Goal: Complete application form: Complete application form

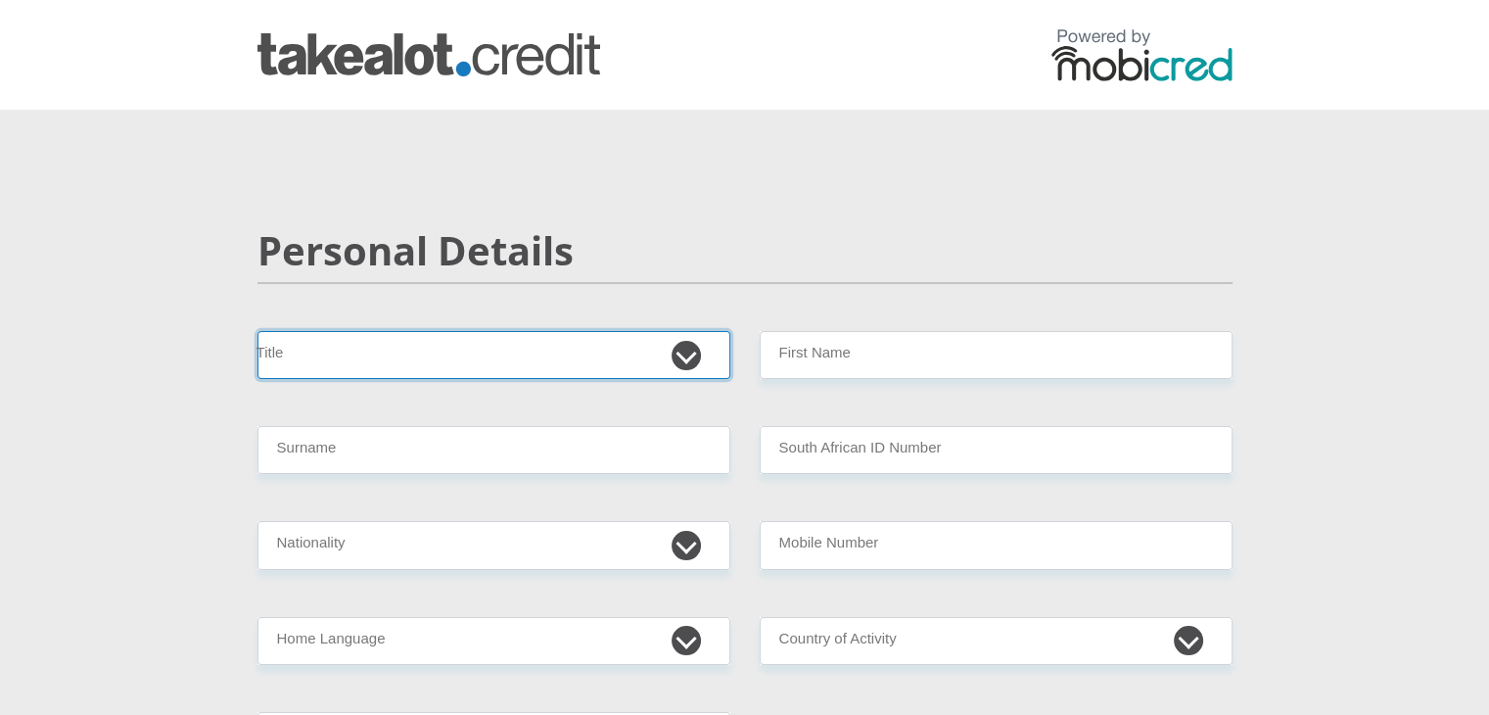
click at [368, 353] on select "Mr Ms Mrs Dr Other" at bounding box center [493, 355] width 473 height 48
select select "Mr"
click at [257, 331] on select "Mr Ms Mrs Dr Other" at bounding box center [493, 355] width 473 height 48
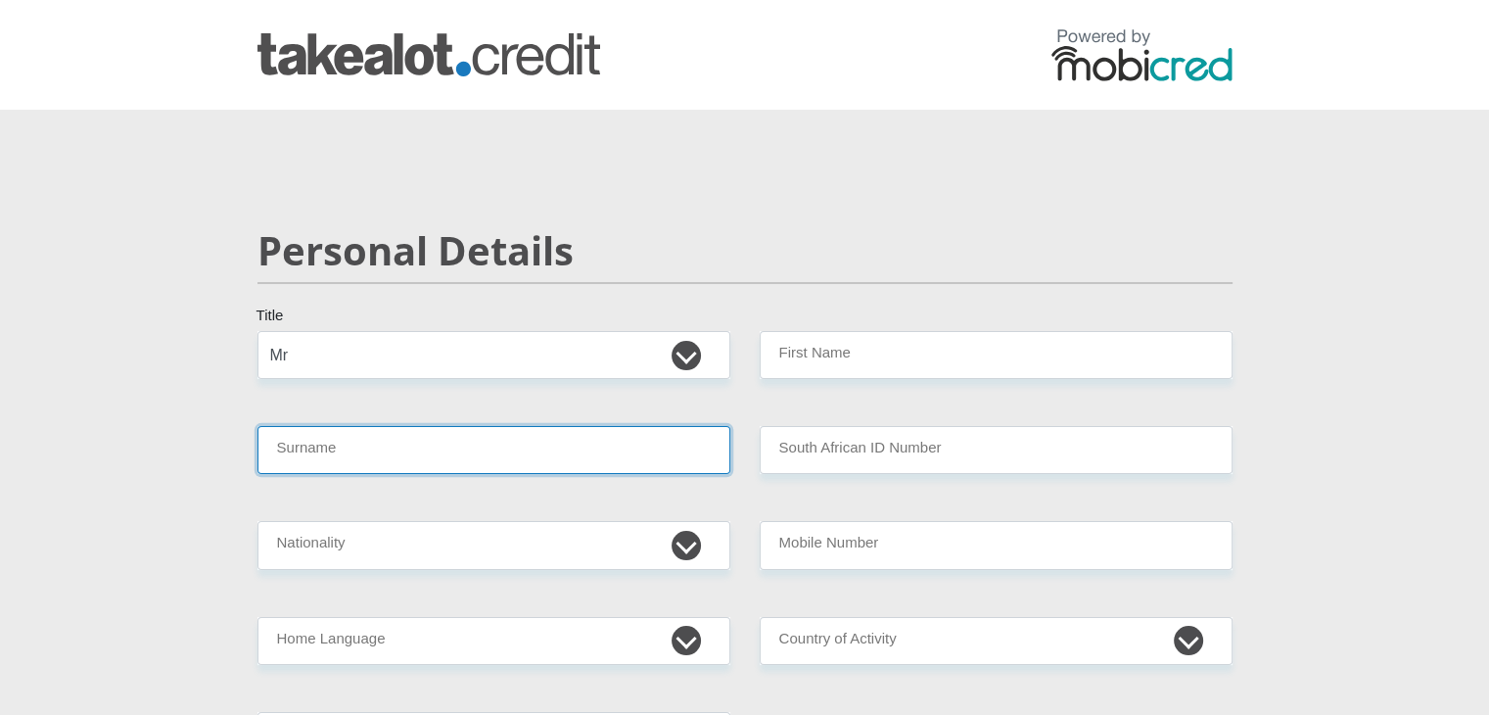
click at [301, 443] on input "Surname" at bounding box center [493, 450] width 473 height 48
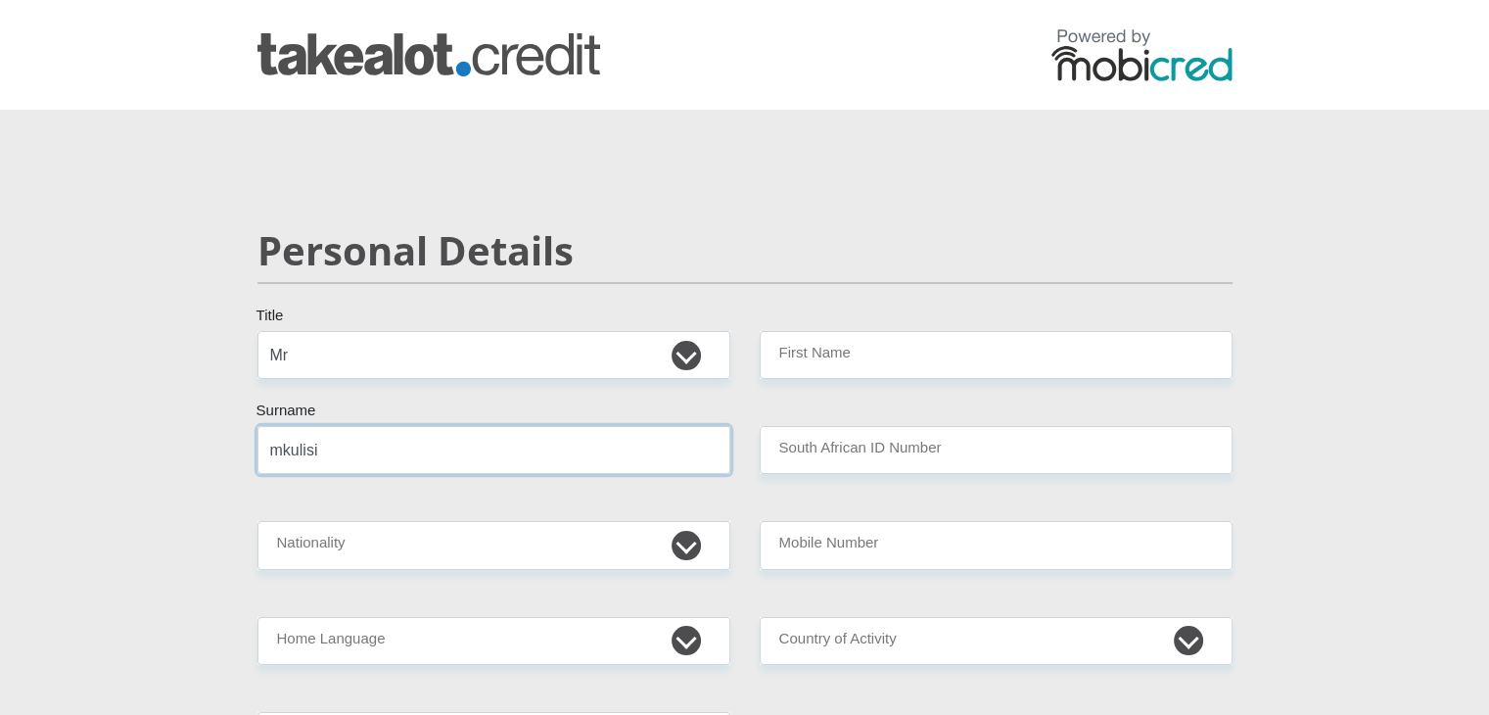
type input "mkulisi"
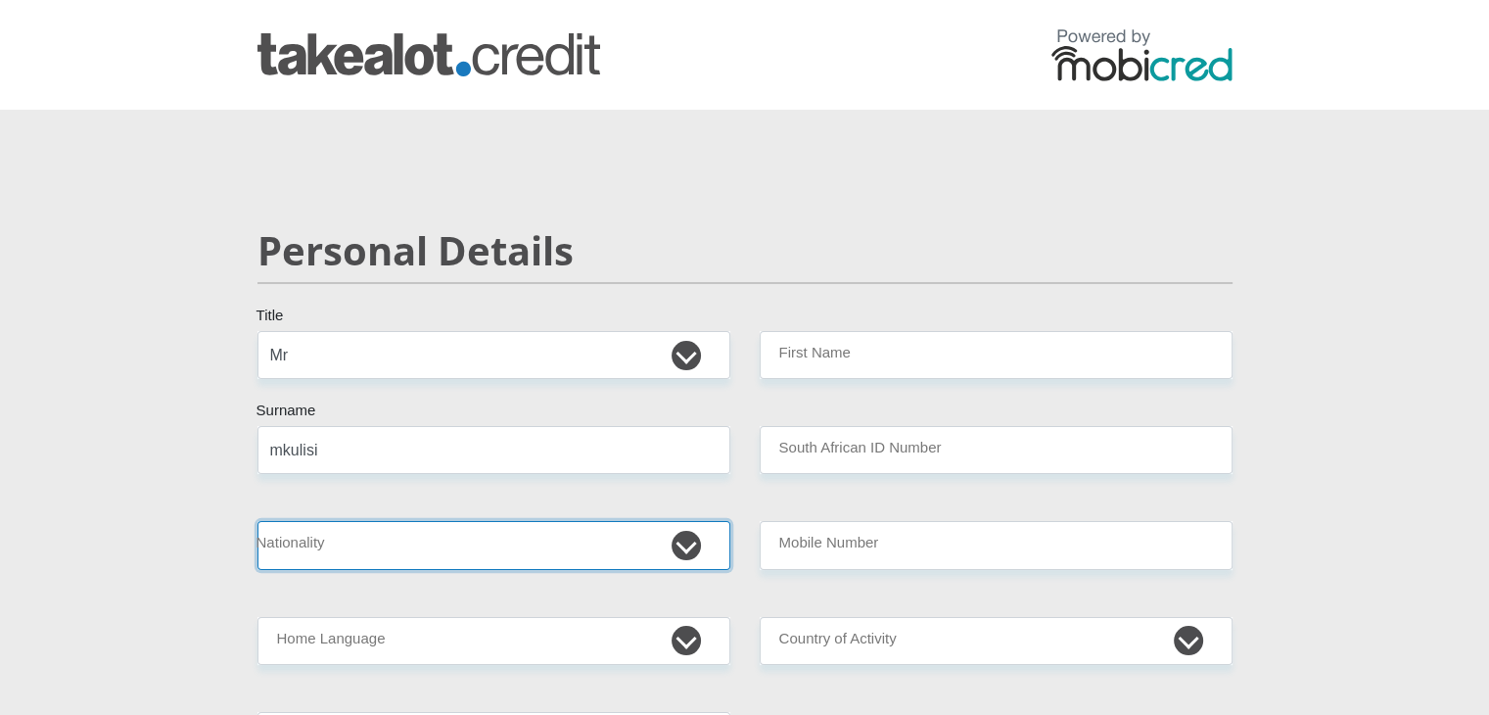
click at [329, 541] on select "South Africa Afghanistan Aland Islands Albania Algeria America Samoa American V…" at bounding box center [493, 545] width 473 height 48
select select "ZAF"
click at [257, 521] on select "South Africa Afghanistan Aland Islands Albania Algeria America Samoa American V…" at bounding box center [493, 545] width 473 height 48
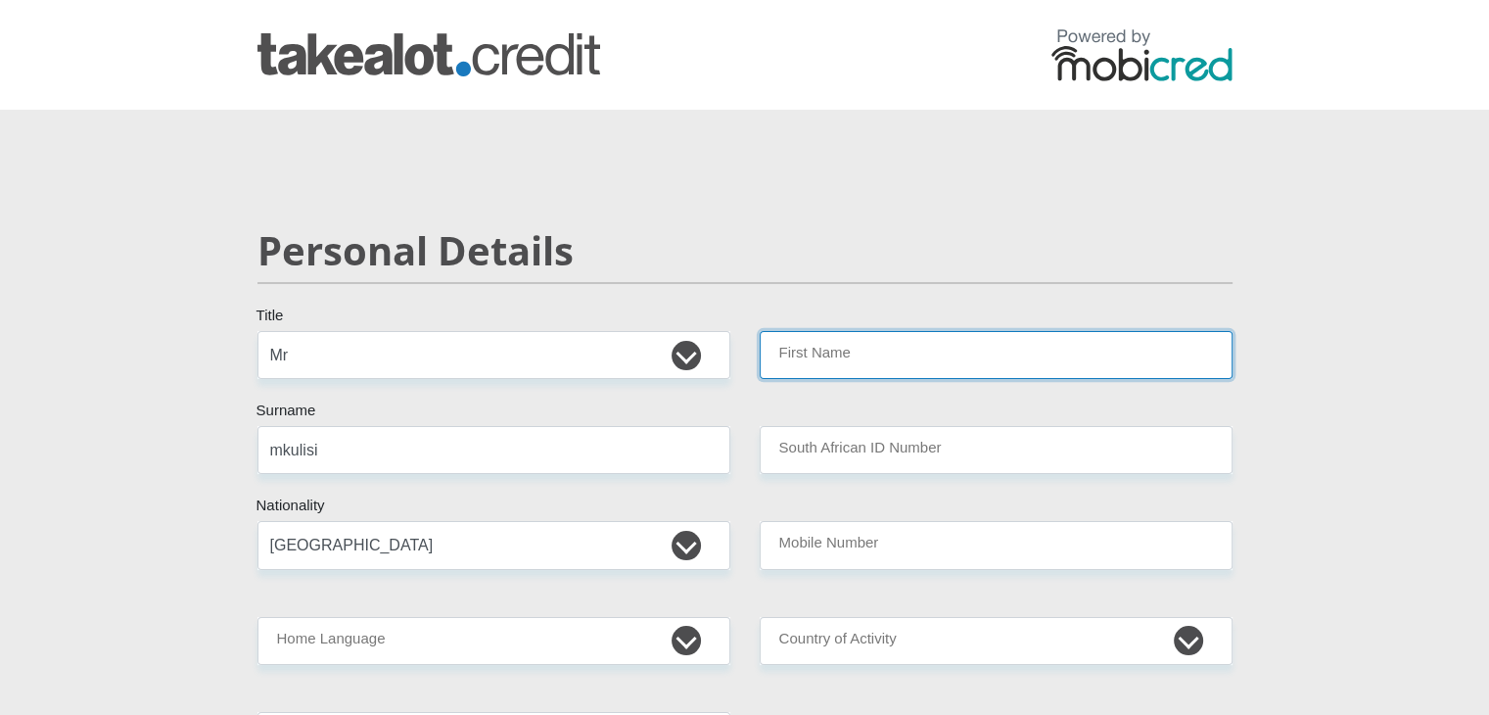
click at [849, 359] on input "First Name" at bounding box center [996, 355] width 473 height 48
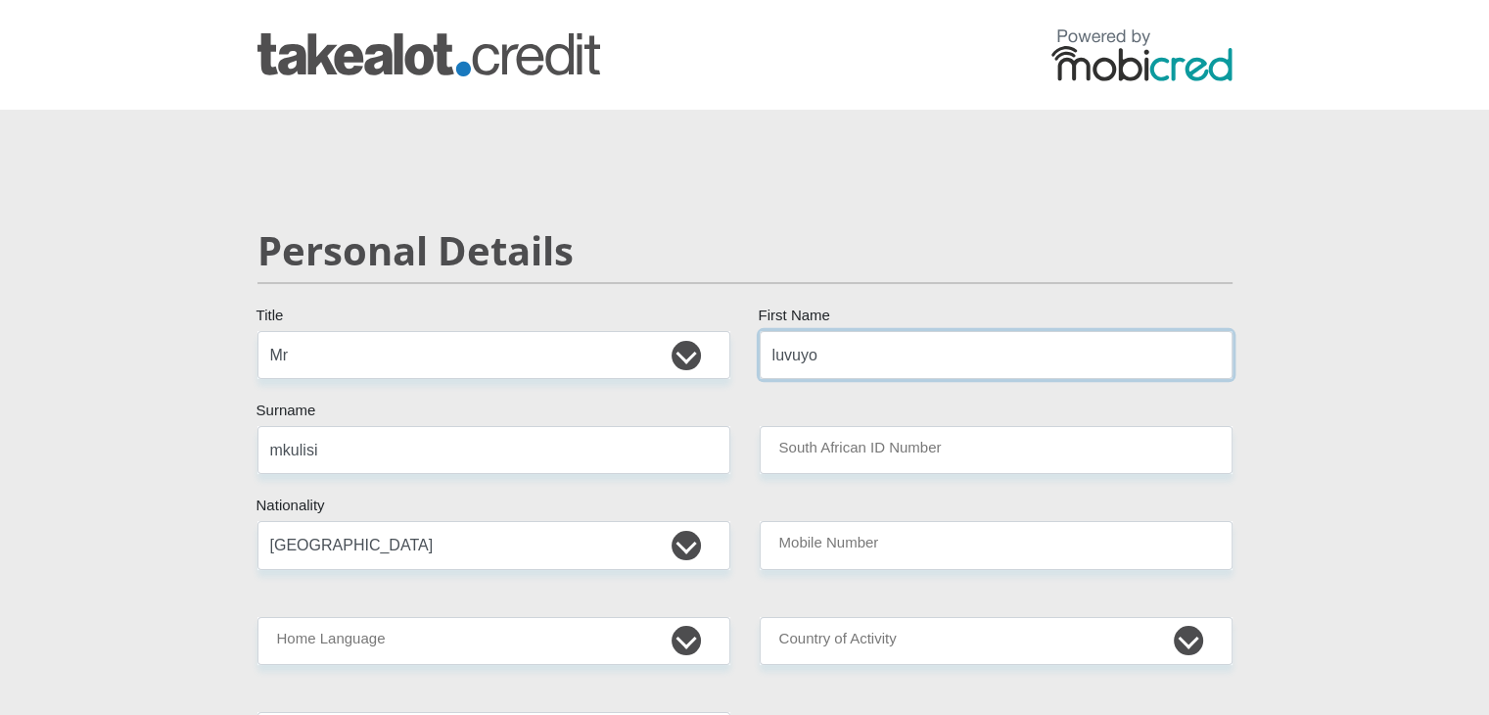
type input "luvuyo"
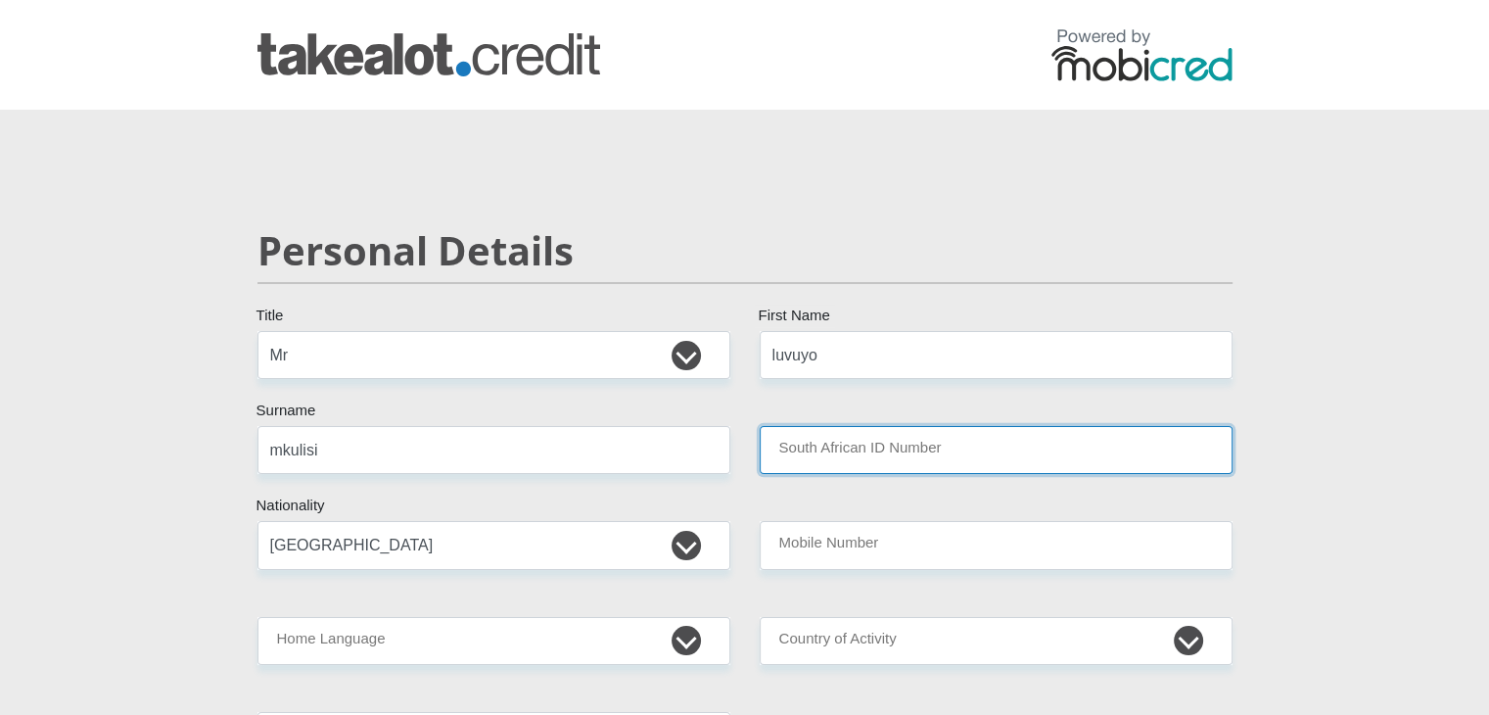
click at [846, 443] on input "South African ID Number" at bounding box center [996, 450] width 473 height 48
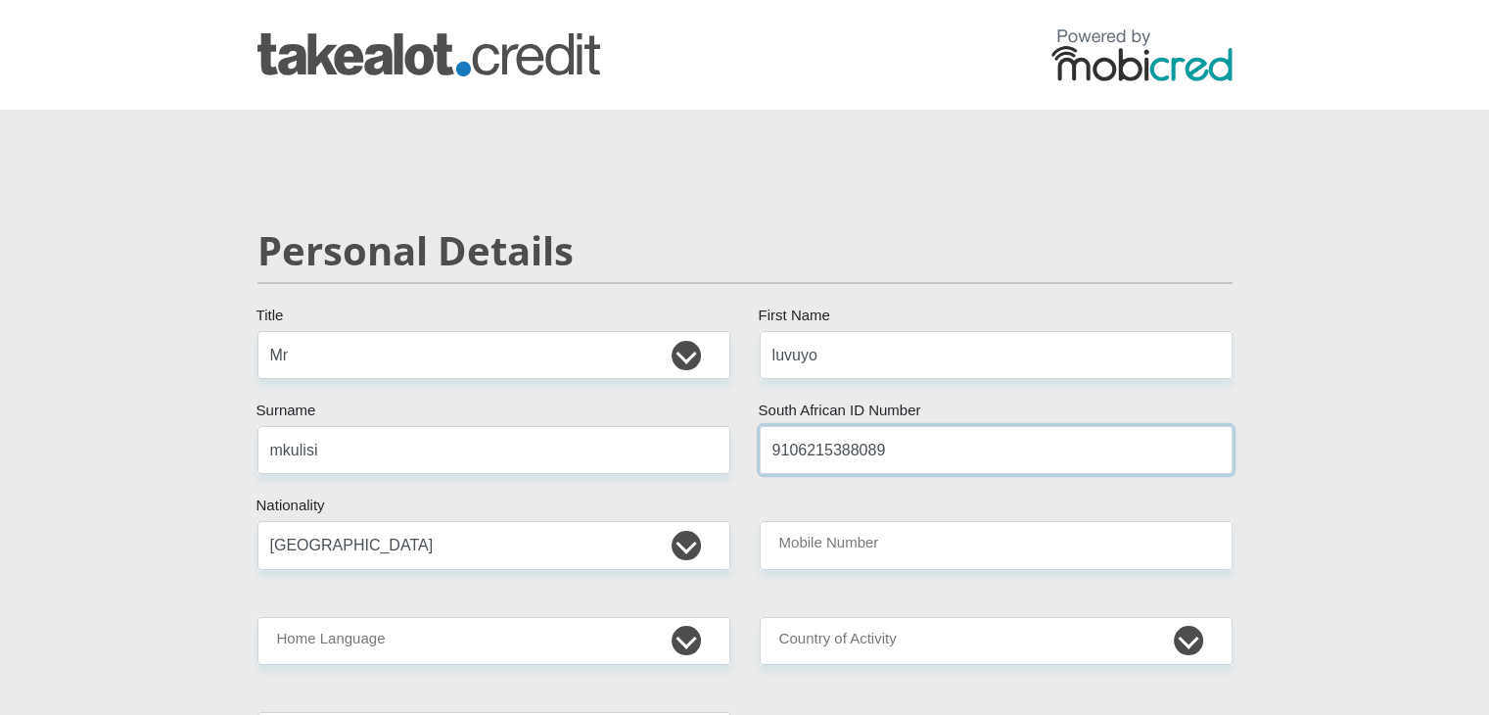
type input "9106215388089"
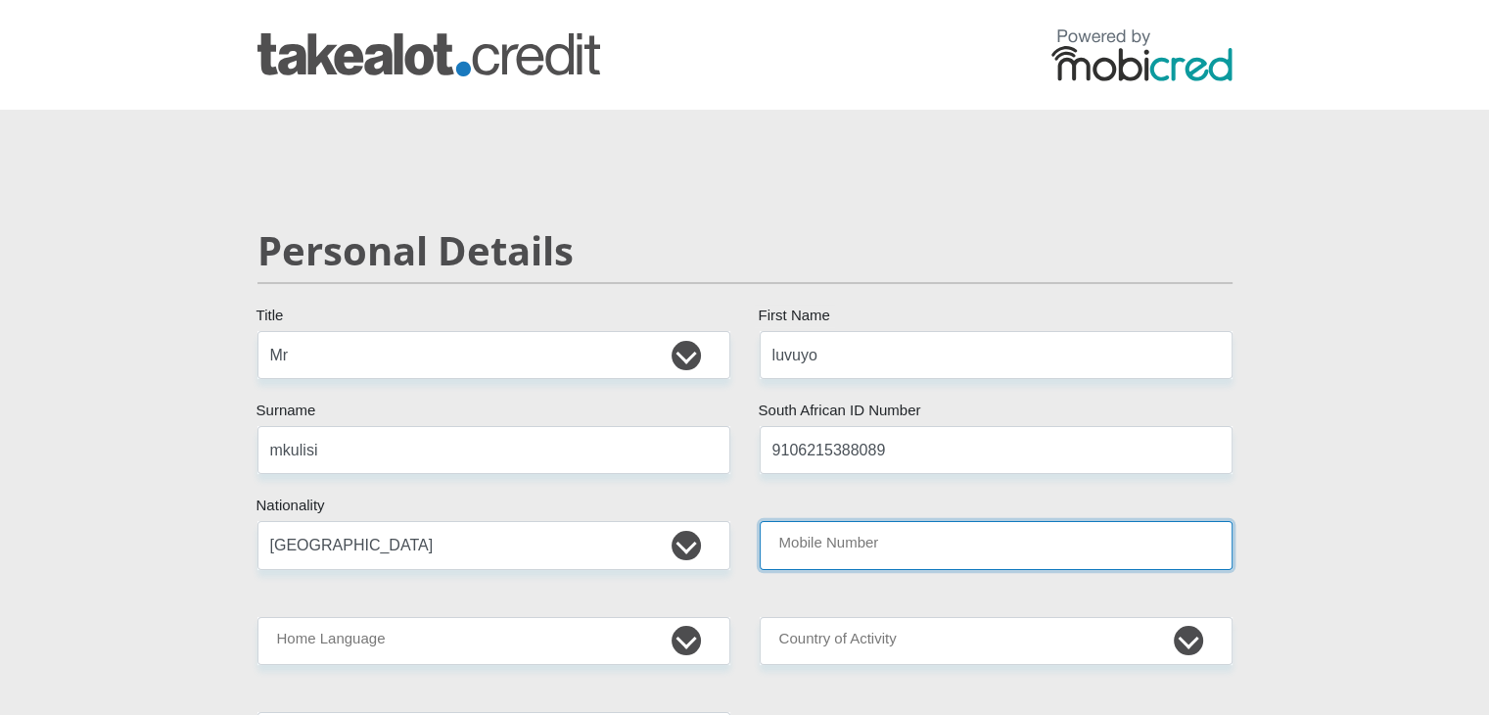
click at [831, 544] on input "Mobile Number" at bounding box center [996, 545] width 473 height 48
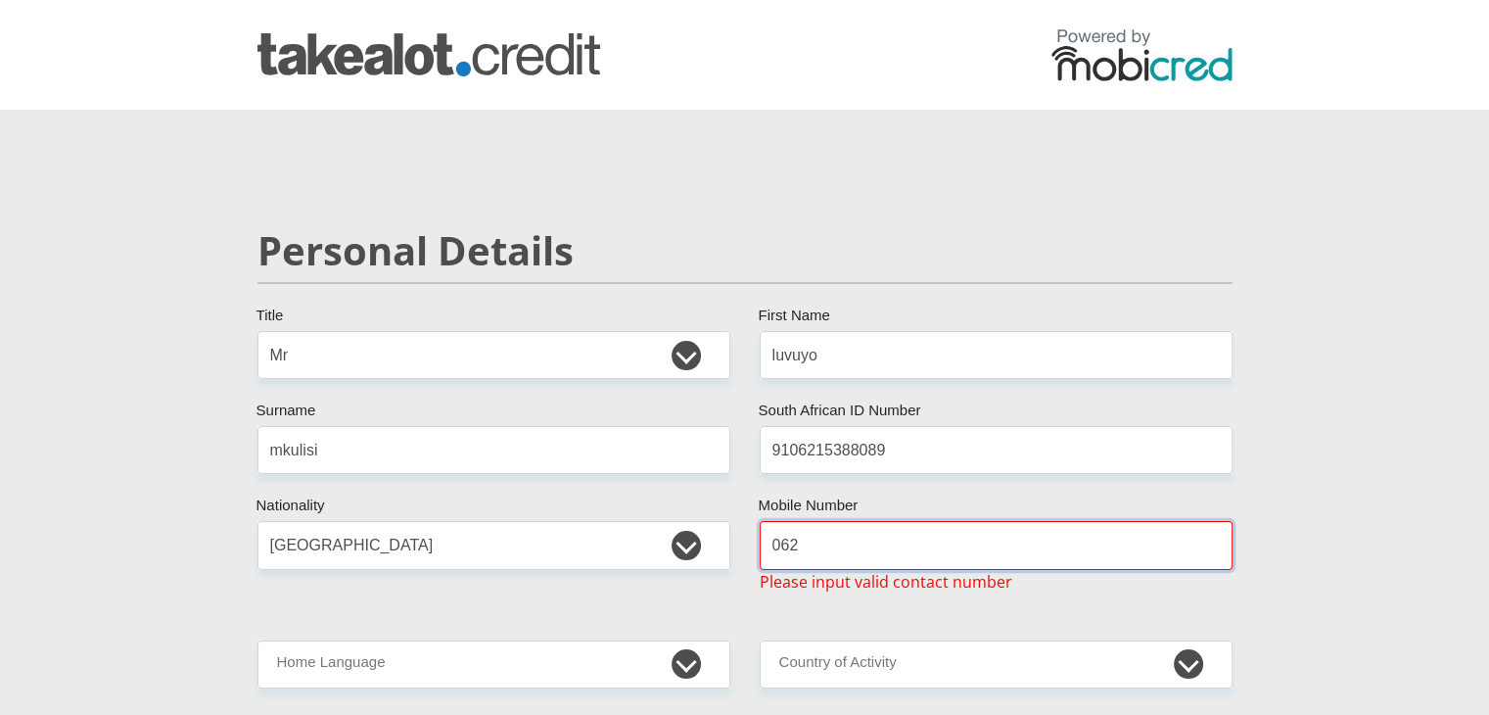
type input "0628454837"
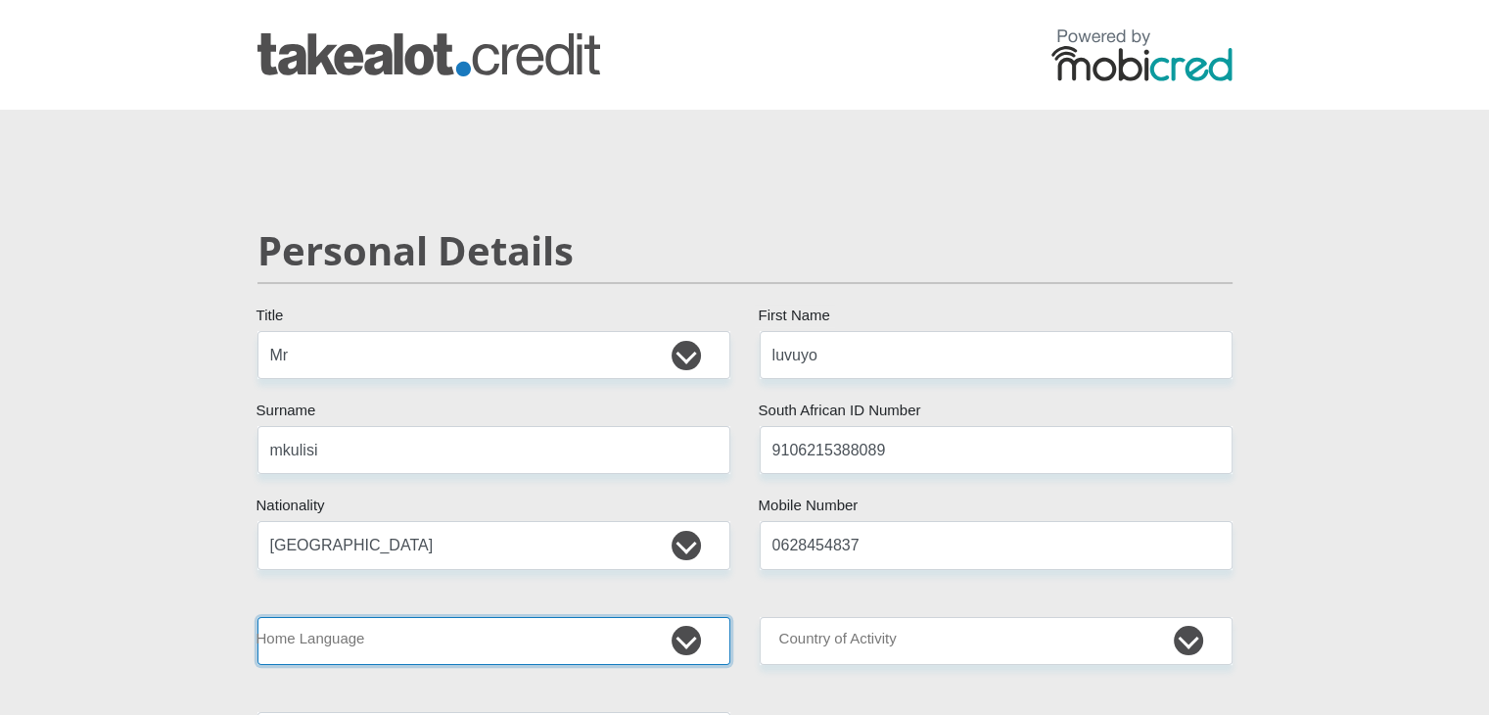
click at [474, 647] on select "Afrikaans English Sepedi South Ndebele Southern Sotho Swati Tsonga Tswana Venda…" at bounding box center [493, 641] width 473 height 48
select select "xho"
click at [257, 617] on select "Afrikaans English Sepedi South Ndebele Southern Sotho Swati Tsonga Tswana Venda…" at bounding box center [493, 641] width 473 height 48
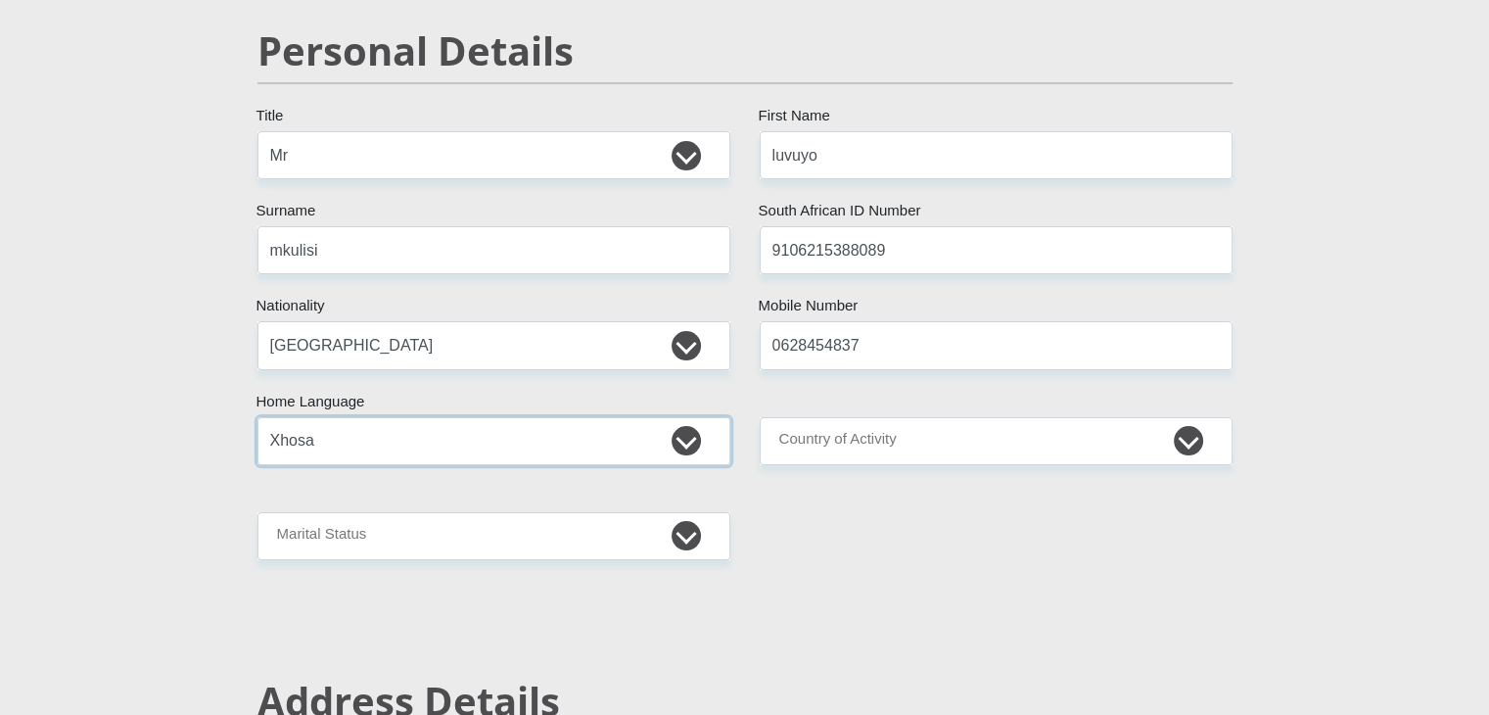
scroll to position [200, 0]
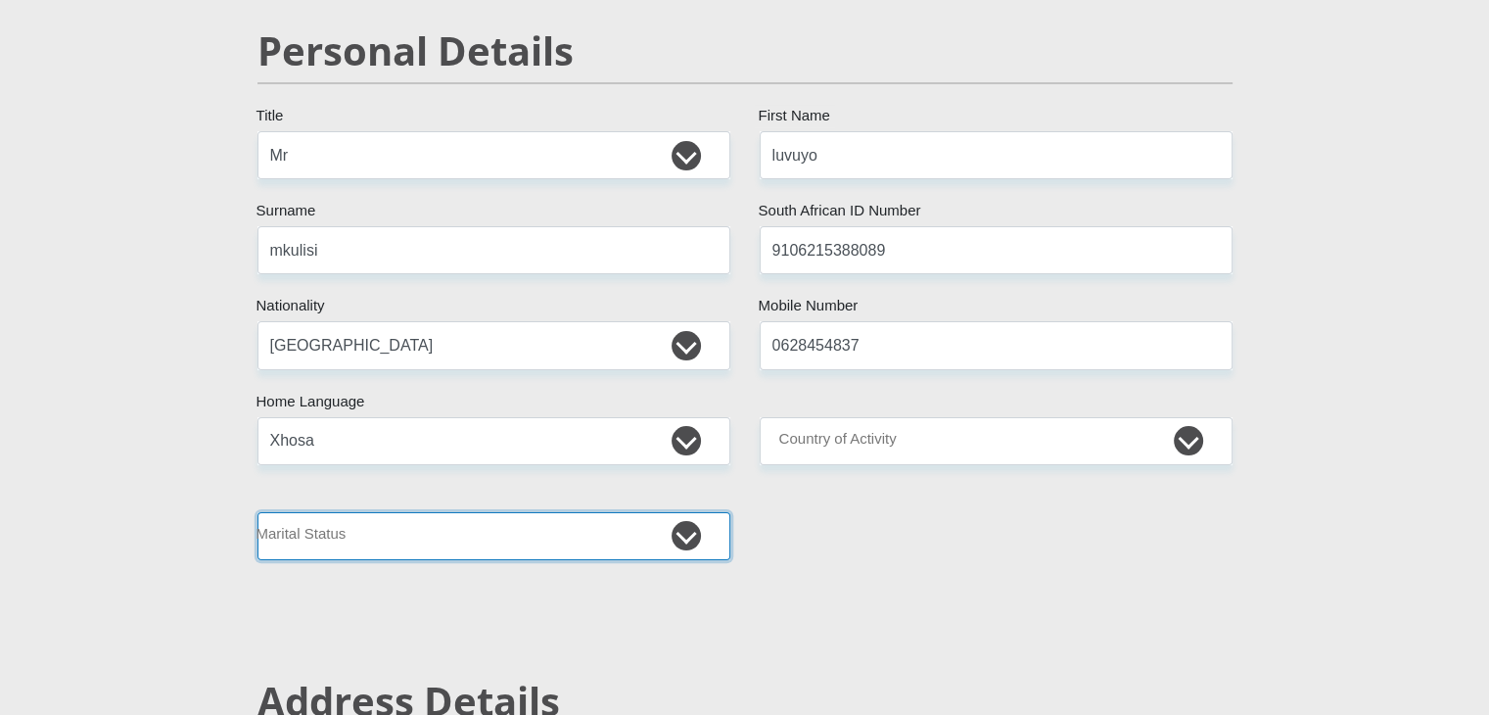
click at [686, 533] on select "Married ANC Single Divorced Widowed Married COP or Customary Law" at bounding box center [493, 536] width 473 height 48
select select "5"
click at [257, 512] on select "Married ANC Single Divorced Widowed Married COP or Customary Law" at bounding box center [493, 536] width 473 height 48
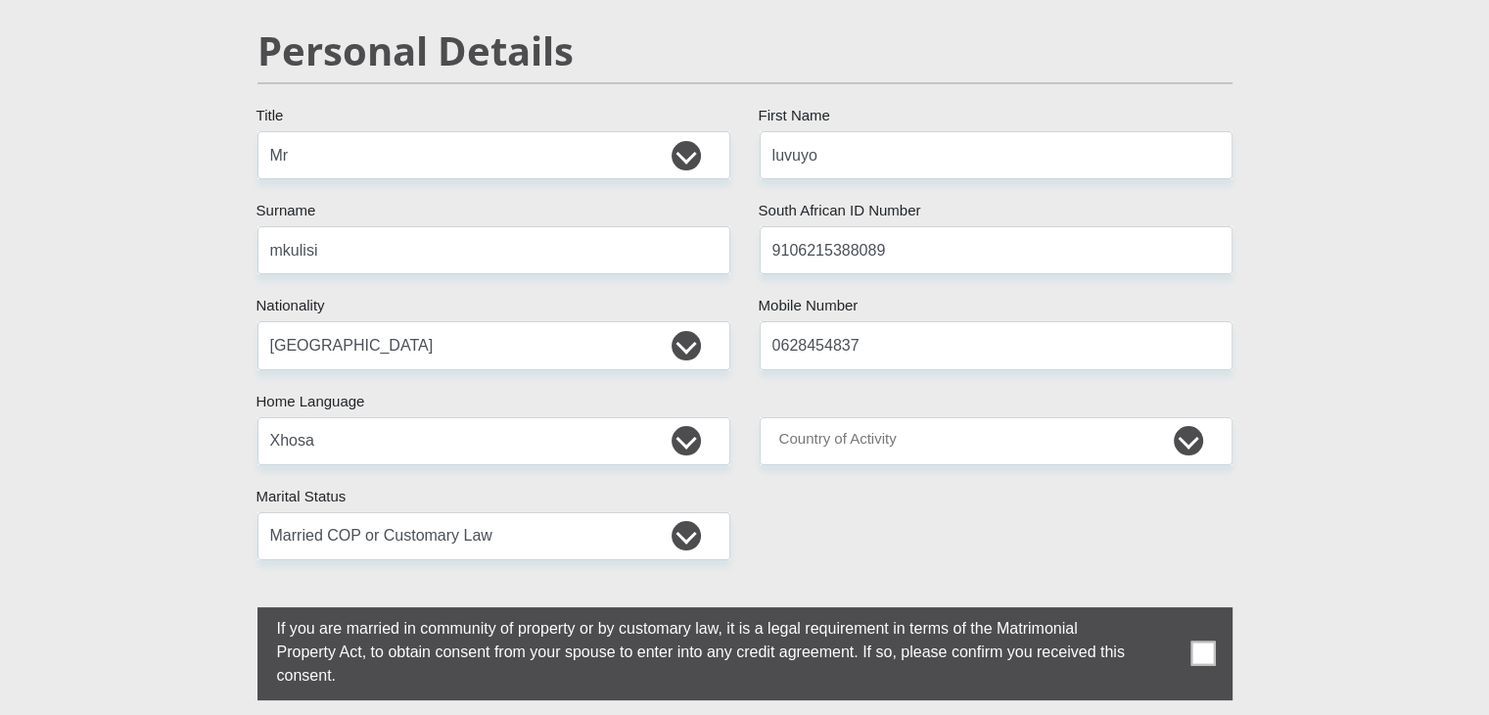
click at [1214, 655] on span at bounding box center [1202, 653] width 24 height 24
click at [238, 612] on input "checkbox" at bounding box center [238, 612] width 0 height 0
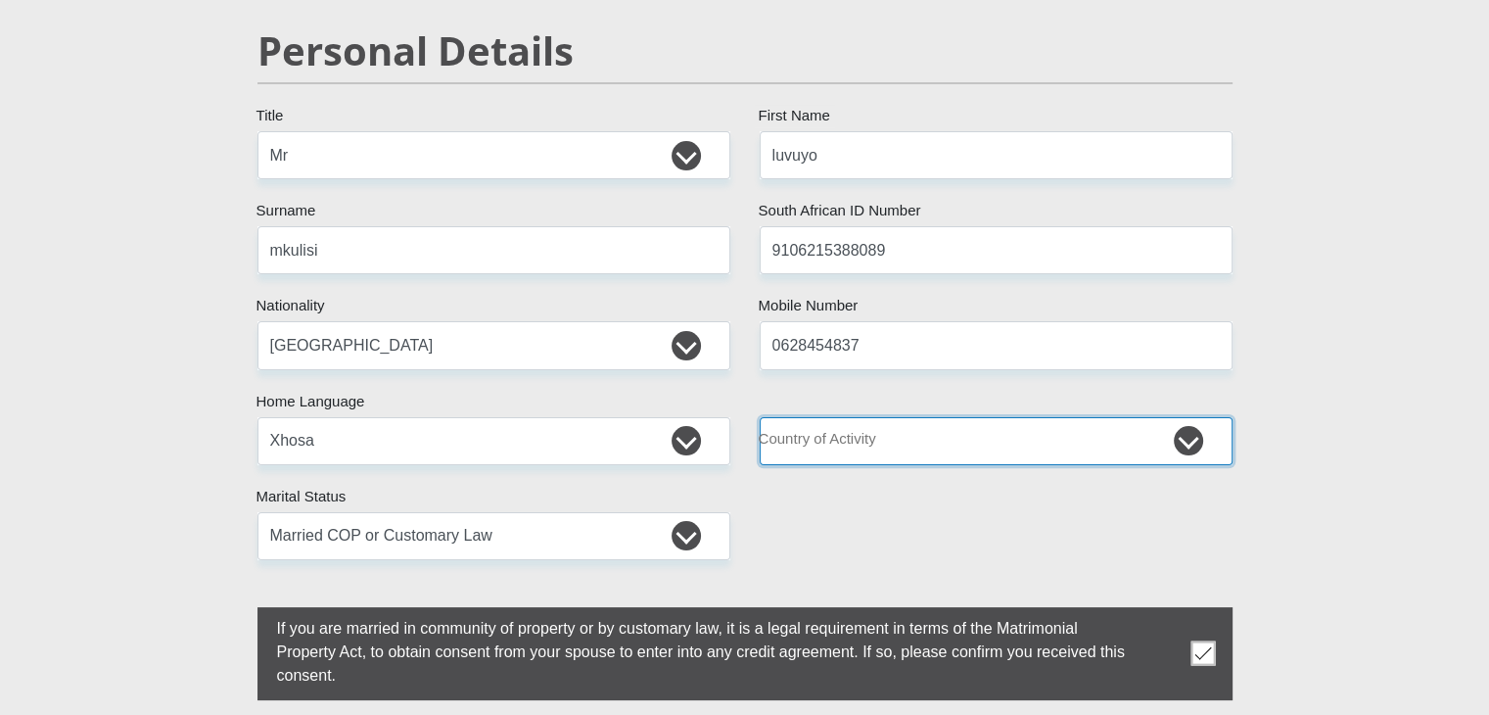
click at [1188, 451] on select "South Africa Afghanistan Aland Islands Albania Algeria America Samoa American V…" at bounding box center [996, 441] width 473 height 48
select select "ZAF"
click at [760, 417] on select "South Africa Afghanistan Aland Islands Albania Algeria America Samoa American V…" at bounding box center [996, 441] width 473 height 48
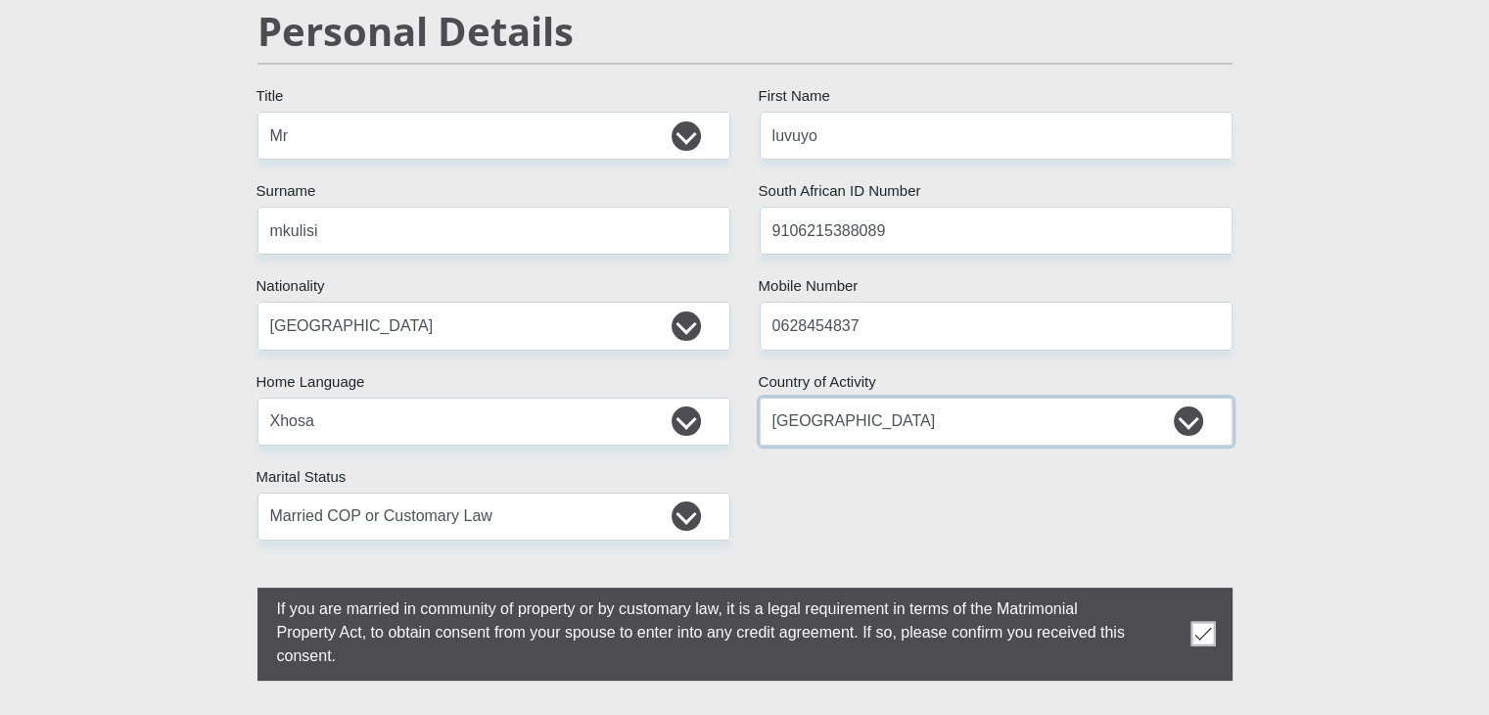
scroll to position [215, 0]
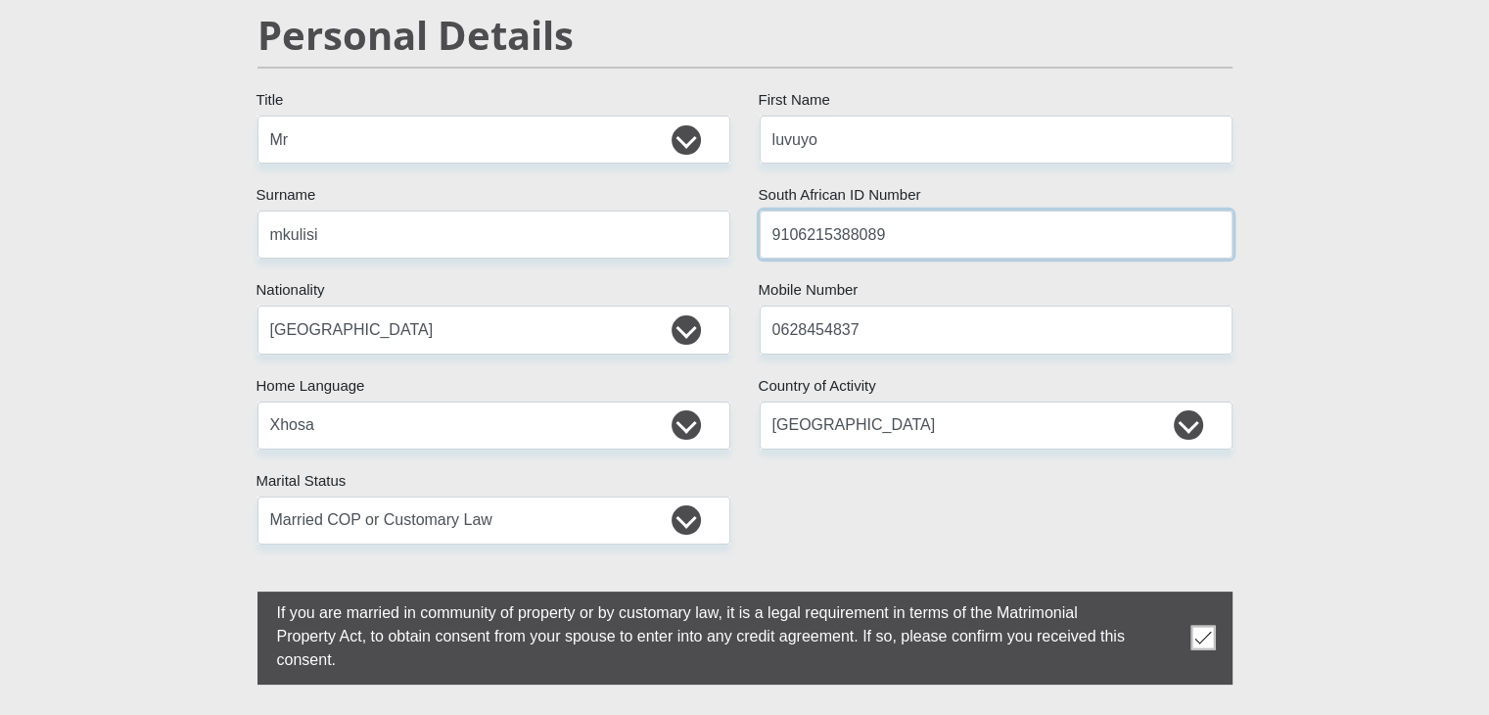
click at [910, 248] on input "9106215388089" at bounding box center [996, 234] width 473 height 48
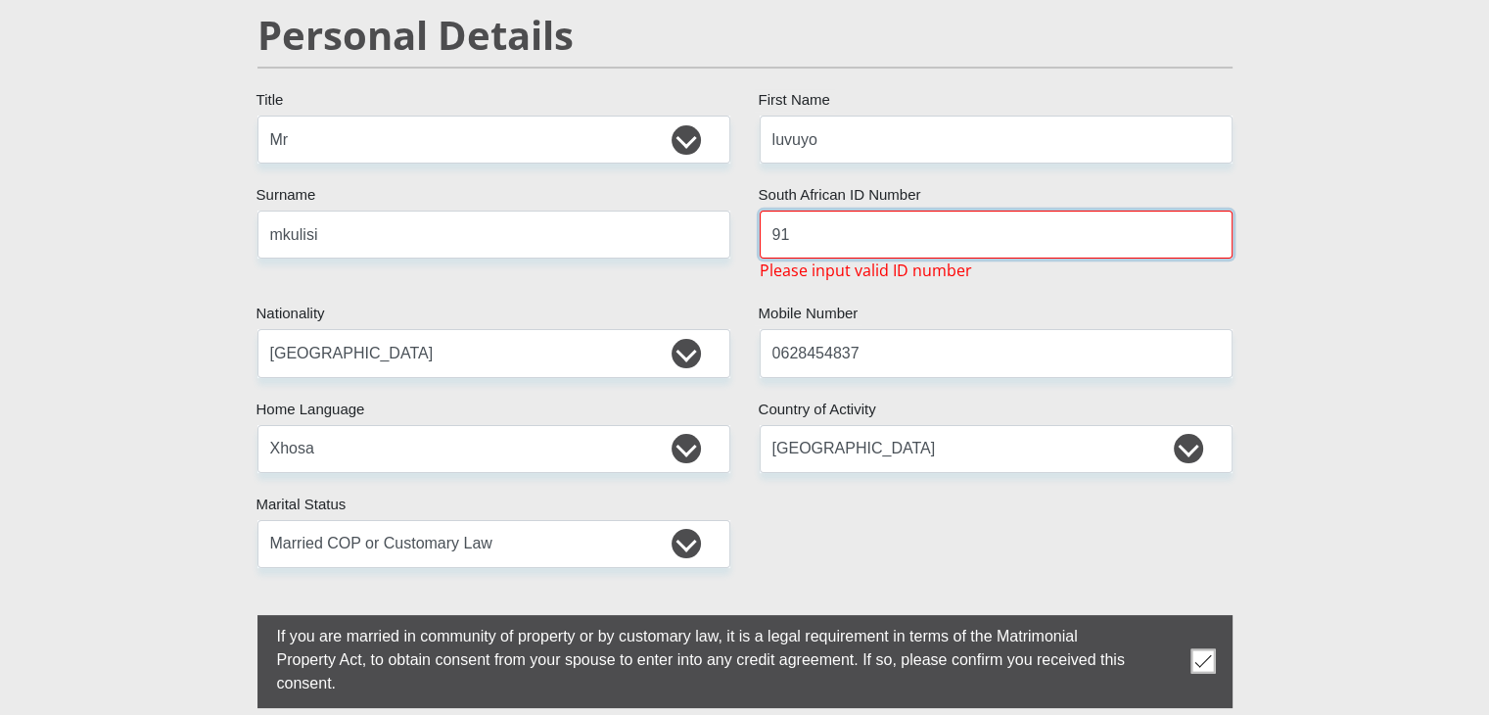
type input "9"
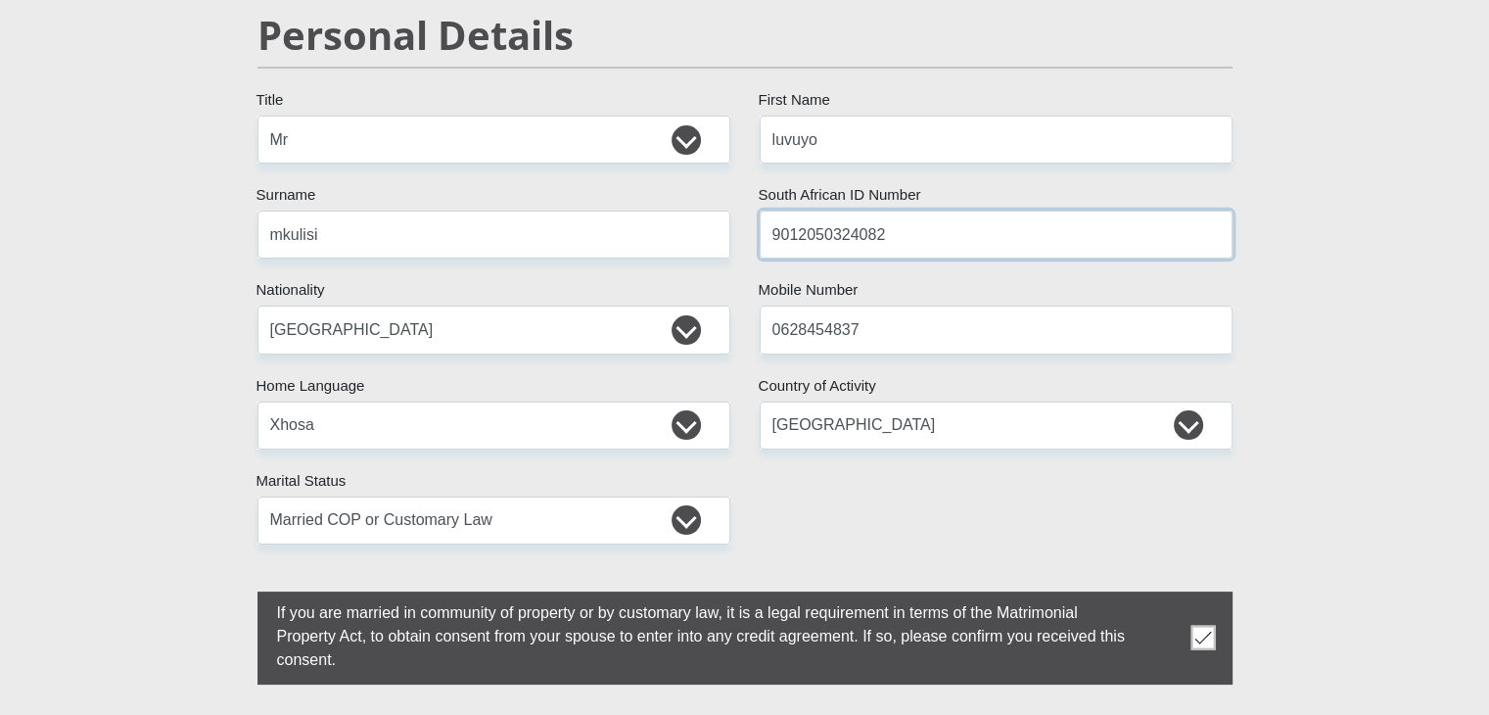
type input "9012050324082"
click at [695, 137] on select "Mr Ms Mrs Dr Other" at bounding box center [493, 140] width 473 height 48
select select "Mrs"
click at [257, 116] on select "Mr Ms Mrs Dr Other" at bounding box center [493, 140] width 473 height 48
click at [841, 136] on input "luvuyo" at bounding box center [996, 140] width 473 height 48
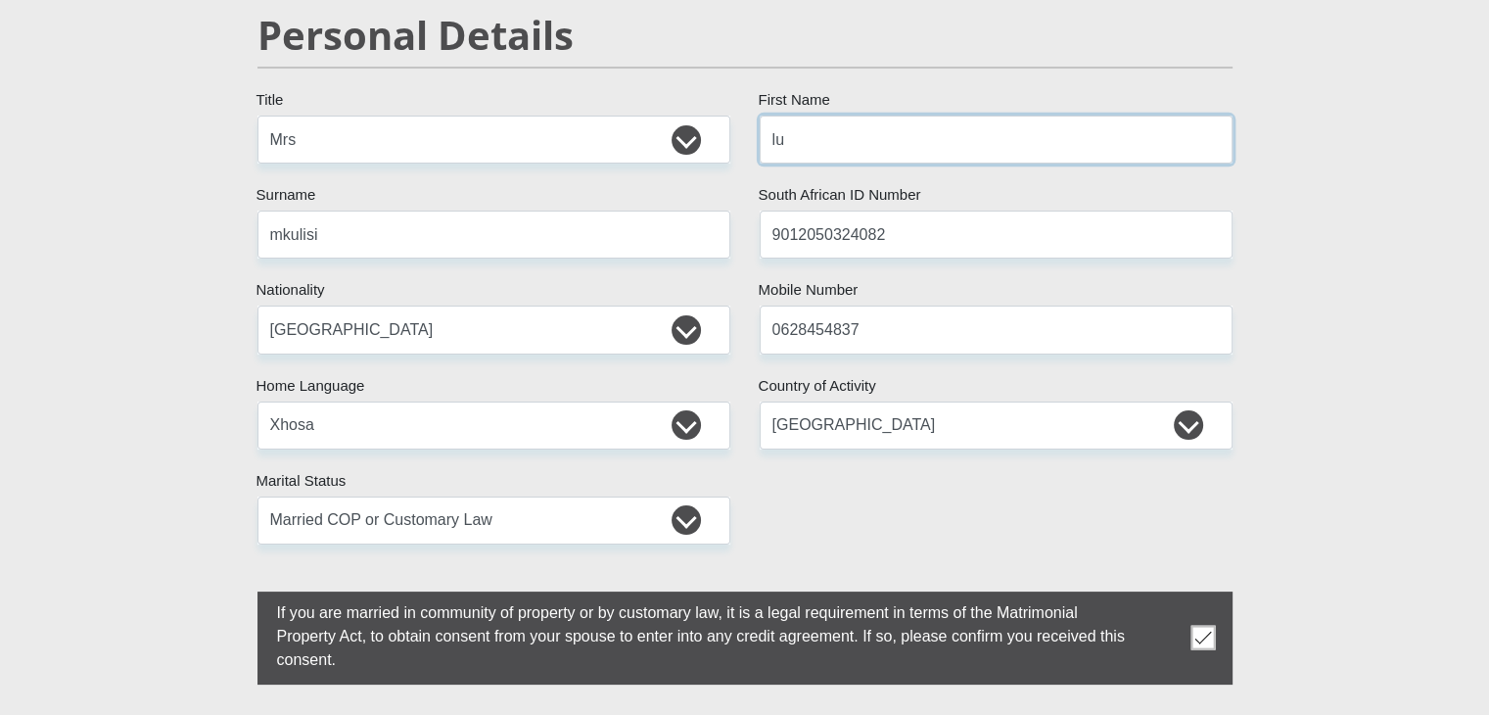
type input "l"
type input "Nokukhanya"
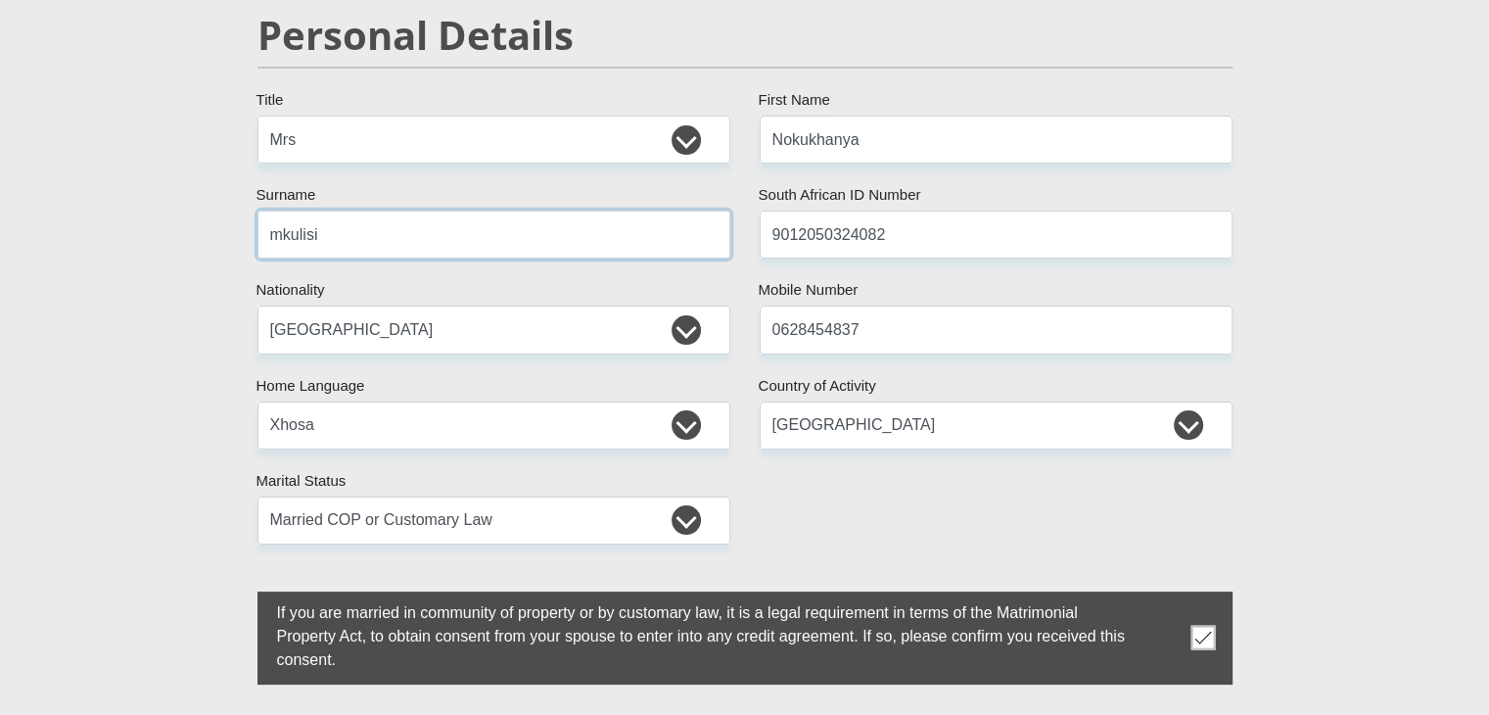
click at [472, 229] on input "mkulisi" at bounding box center [493, 234] width 473 height 48
type input "m"
click at [329, 236] on input "NxumaloMkulisi" at bounding box center [493, 234] width 473 height 48
click at [380, 236] on input "NxumaloMkulisi" at bounding box center [493, 234] width 473 height 48
click at [333, 236] on input "NxumaloMkulisi" at bounding box center [493, 234] width 473 height 48
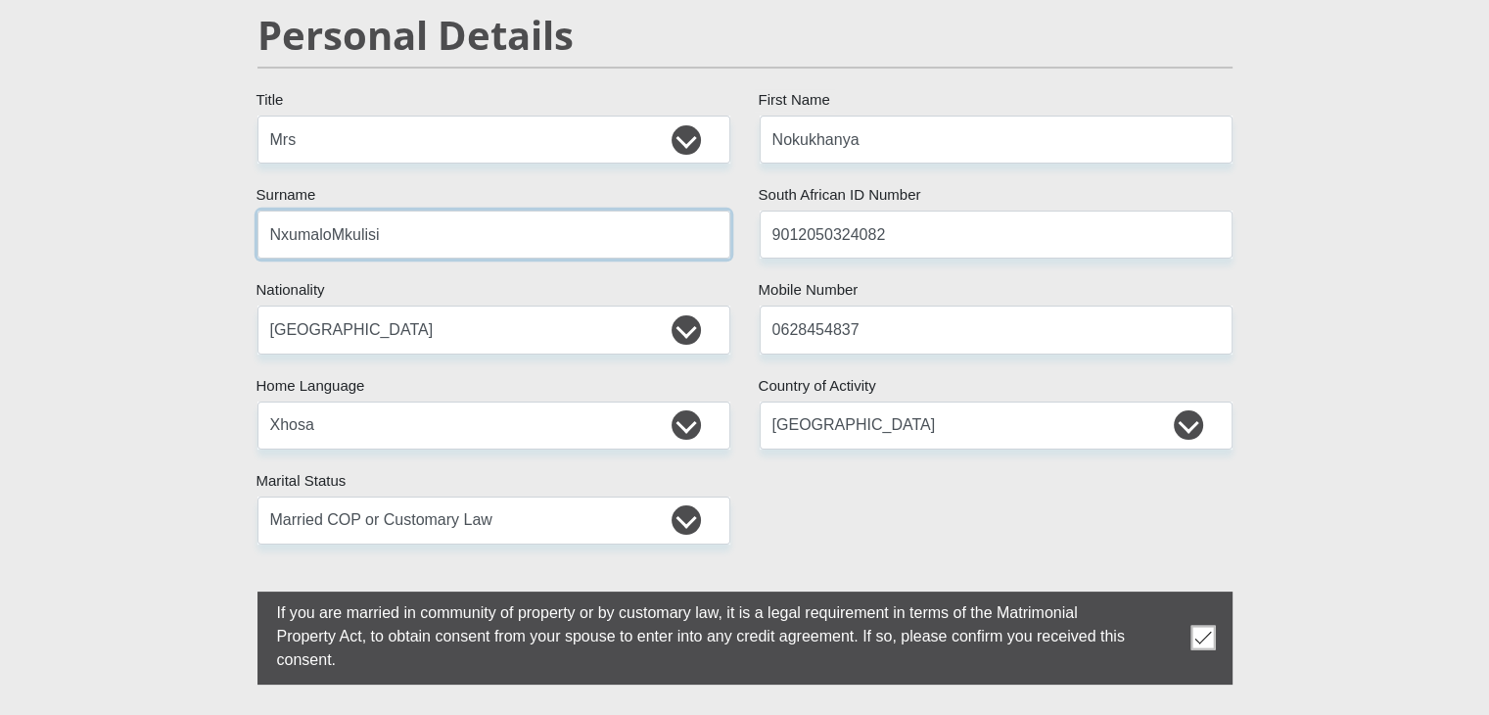
click at [333, 236] on input "NxumaloMkulisi" at bounding box center [493, 234] width 473 height 48
click at [390, 227] on input "NxumaloMkulisi" at bounding box center [493, 234] width 473 height 48
click at [523, 230] on input "Nxumalo" at bounding box center [493, 234] width 473 height 48
click at [394, 231] on input "Nxumalo" at bounding box center [493, 234] width 473 height 48
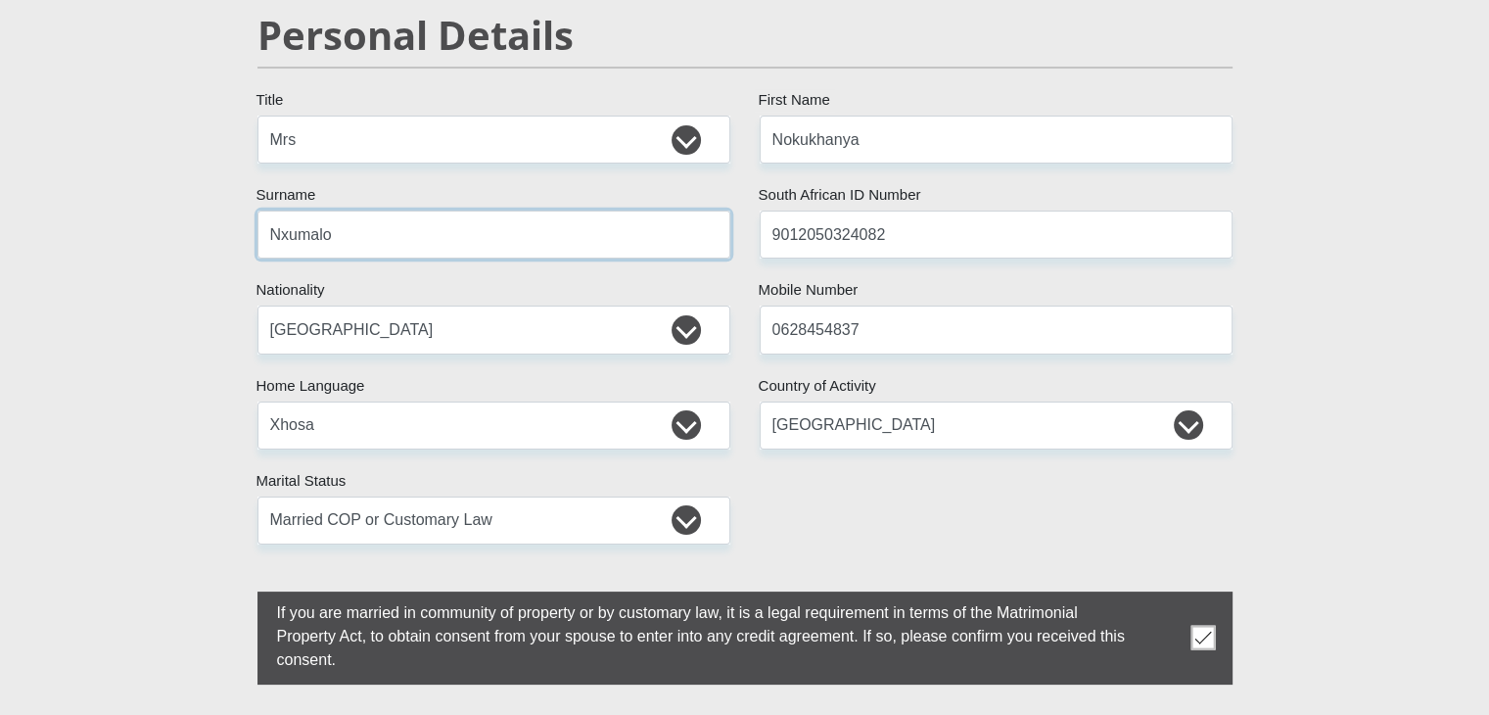
type input "NxumaloMkulisi"
click at [376, 420] on select "Afrikaans English Sepedi South Ndebele Southern Sotho Swati Tsonga Tswana Venda…" at bounding box center [493, 425] width 473 height 48
select select "zul"
click at [257, 401] on select "Afrikaans English Sepedi South Ndebele Southern Sotho Swati Tsonga Tswana Venda…" at bounding box center [493, 425] width 473 height 48
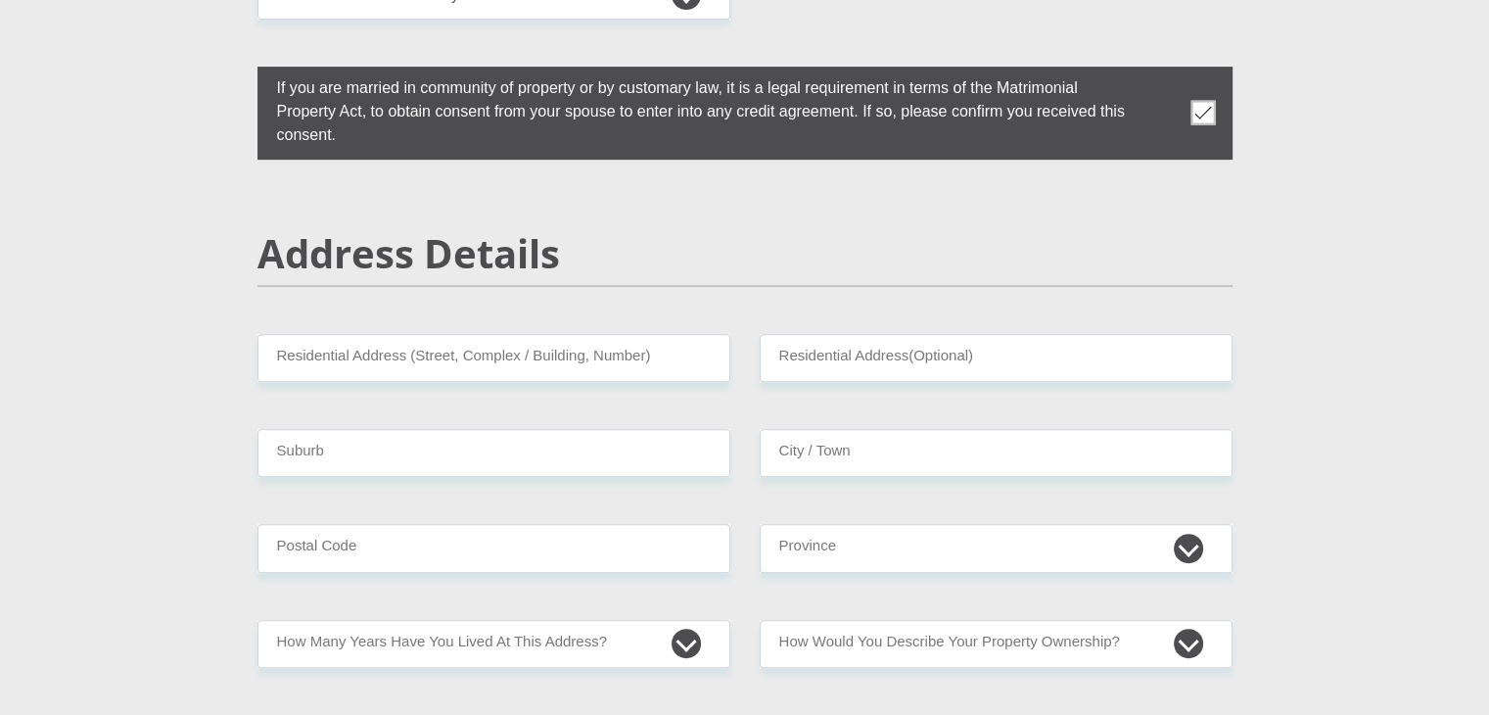
scroll to position [763, 0]
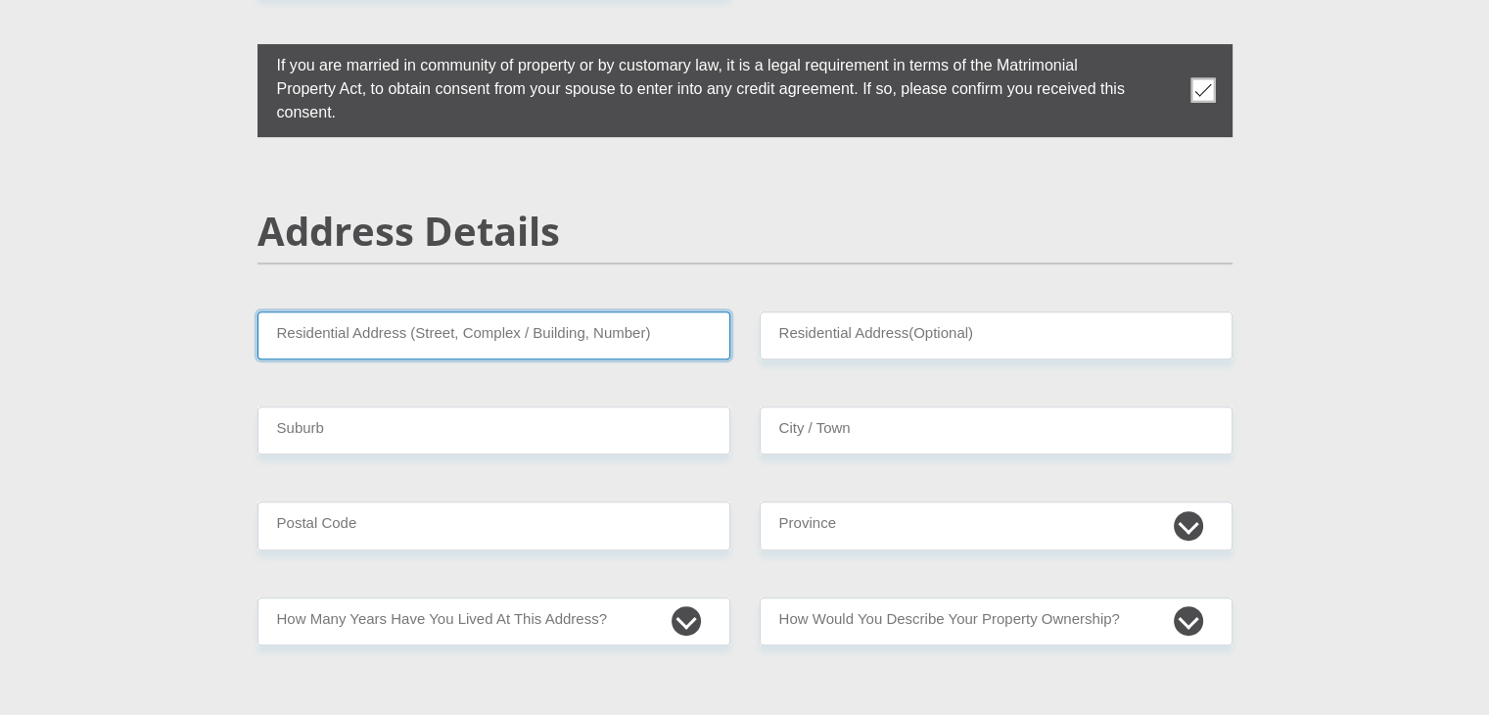
click at [468, 326] on input "Residential Address (Street, Complex / Building, Number)" at bounding box center [493, 335] width 473 height 48
type input "10931 Edward Street Eqolweni"
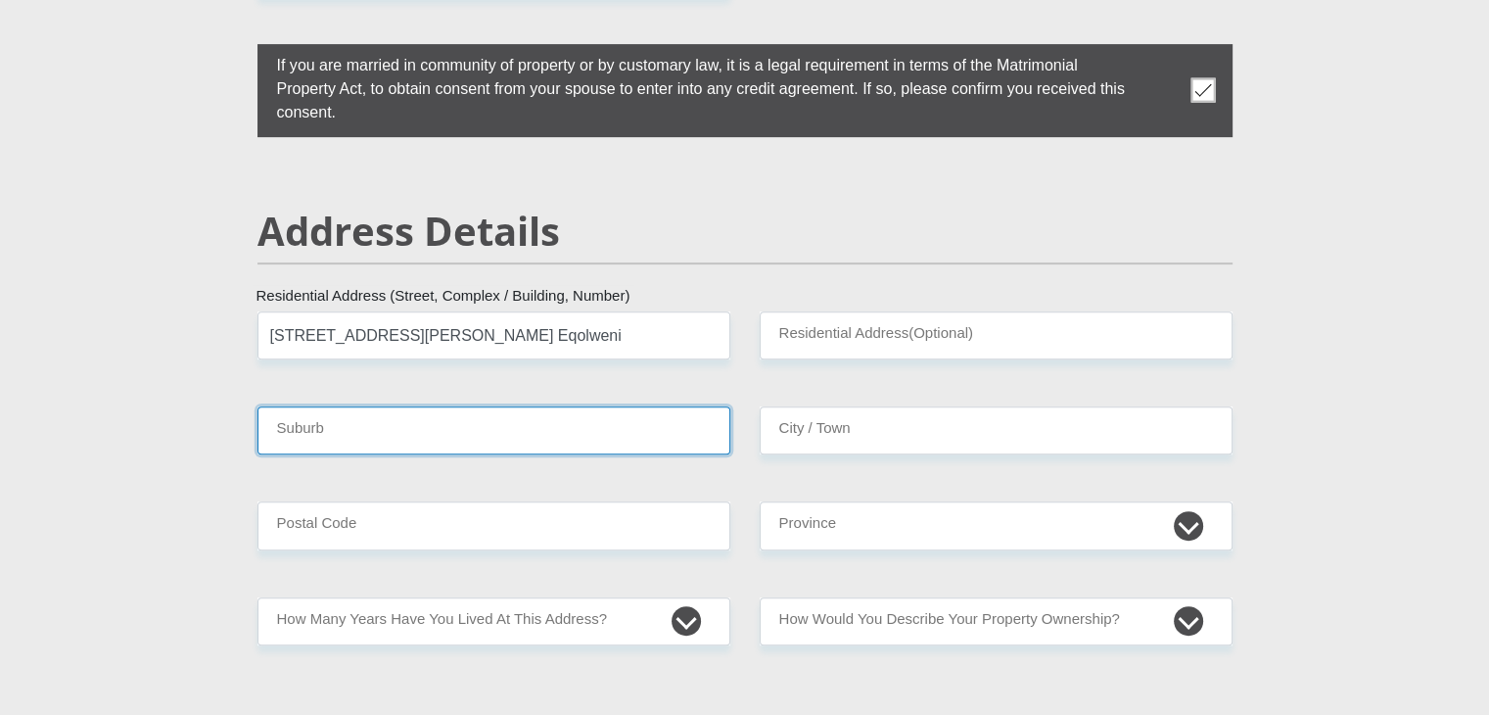
type input "Plettenberg bay"
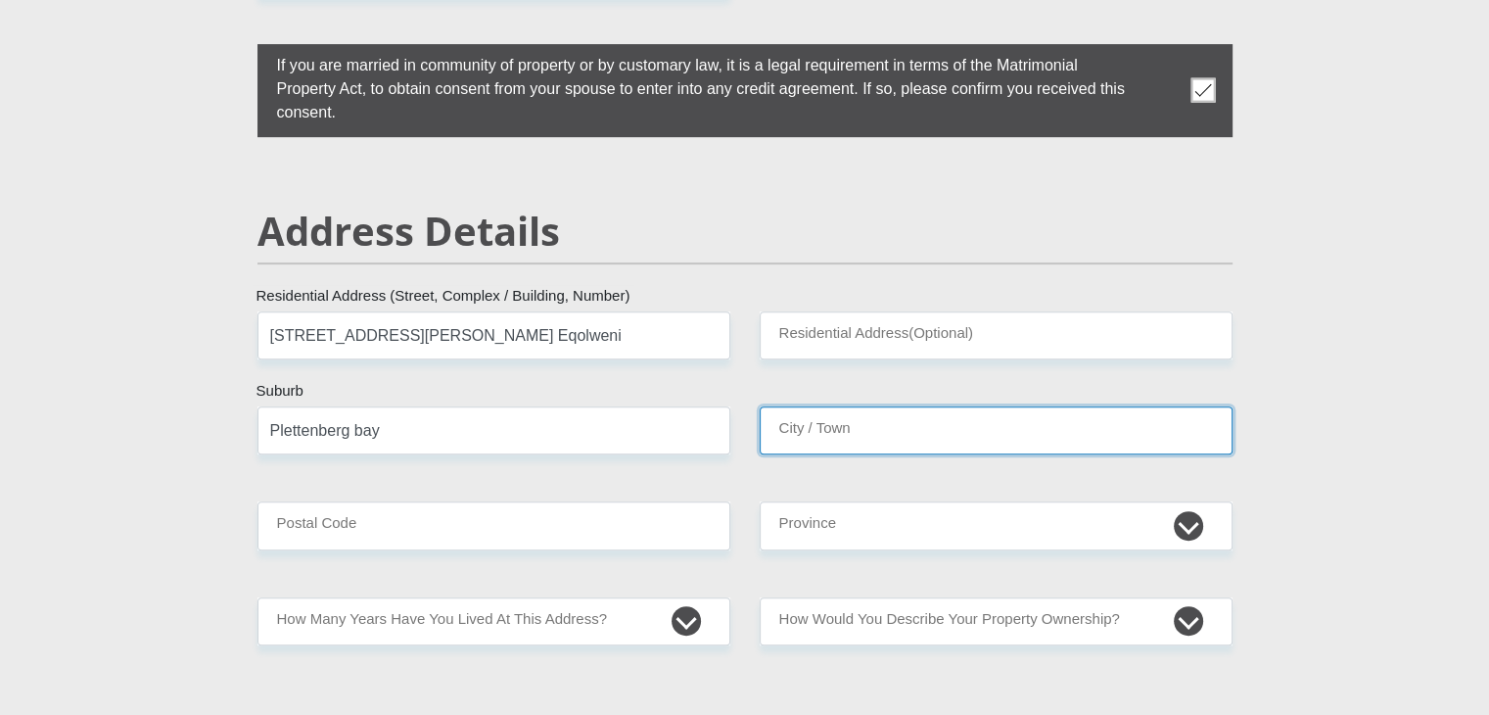
type input "Plettenberg bay"
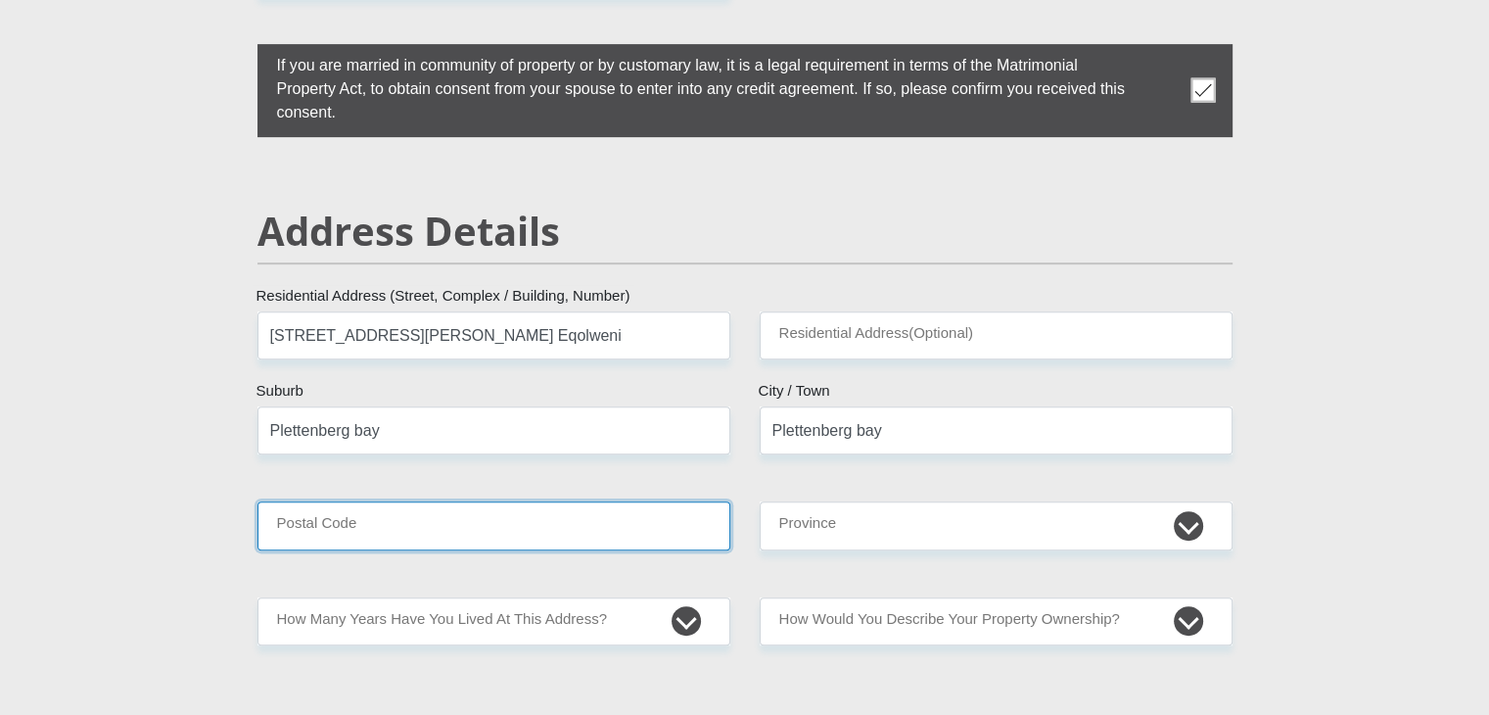
type input "6600"
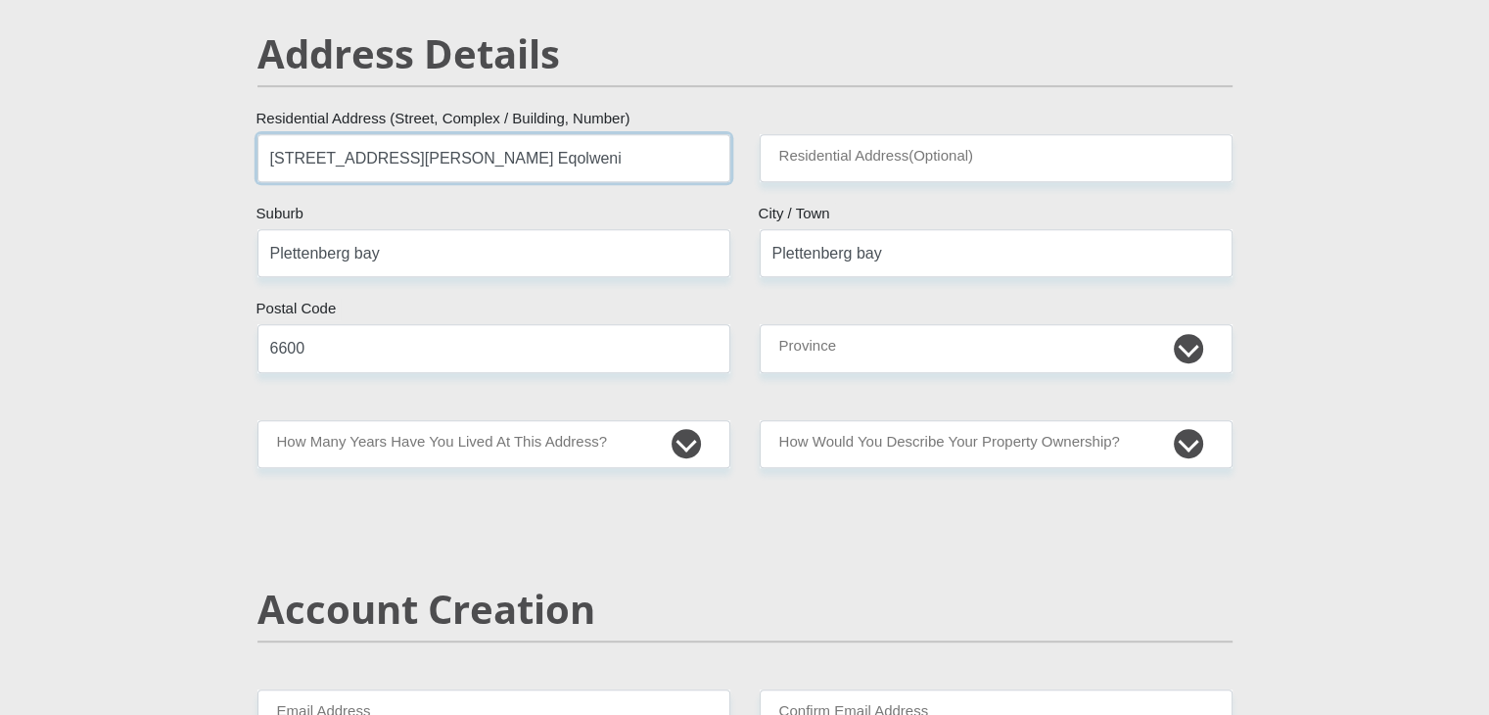
scroll to position [948, 0]
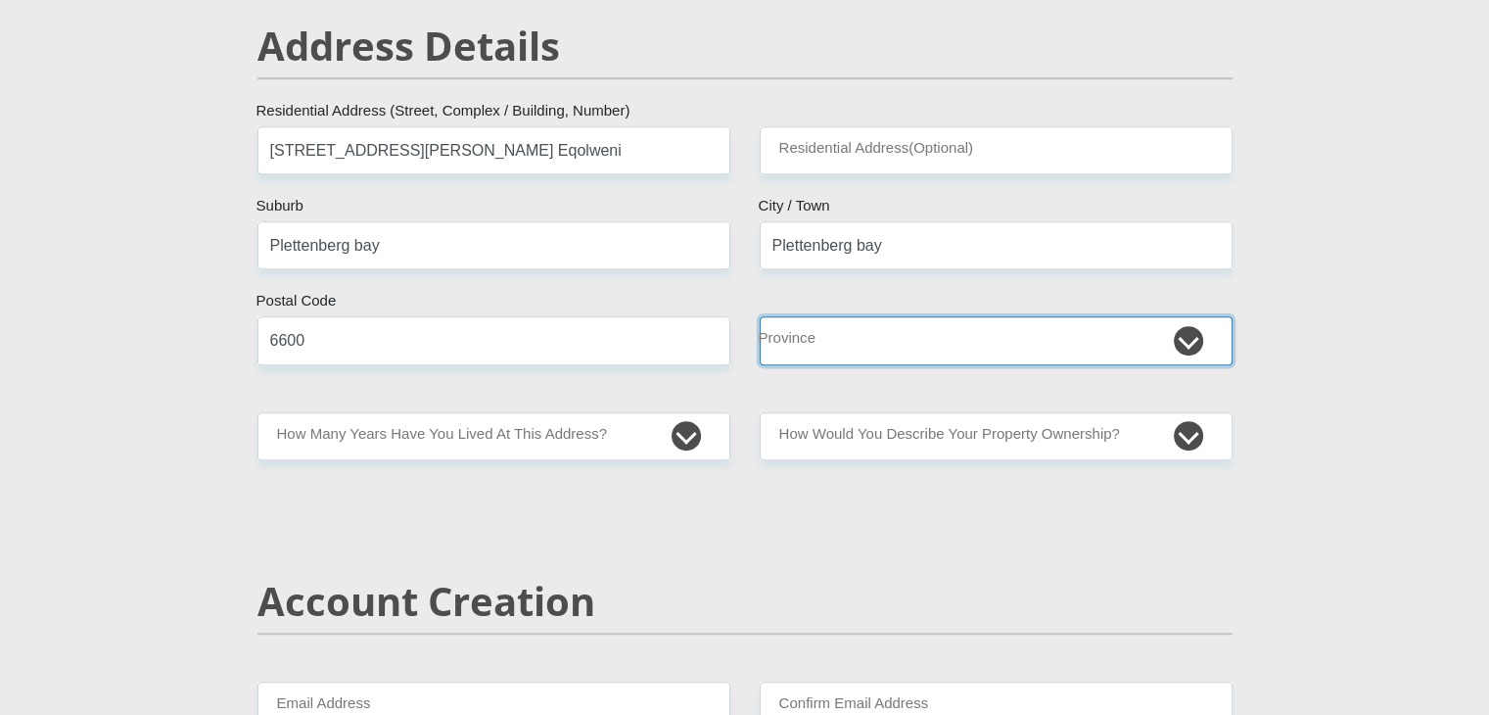
click at [815, 318] on select "Eastern Cape Free State Gauteng KwaZulu-Natal Limpopo Mpumalanga Northern Cape …" at bounding box center [996, 340] width 473 height 48
select select "Western Cape"
click at [760, 316] on select "Eastern Cape Free State Gauteng KwaZulu-Natal Limpopo Mpumalanga Northern Cape …" at bounding box center [996, 340] width 473 height 48
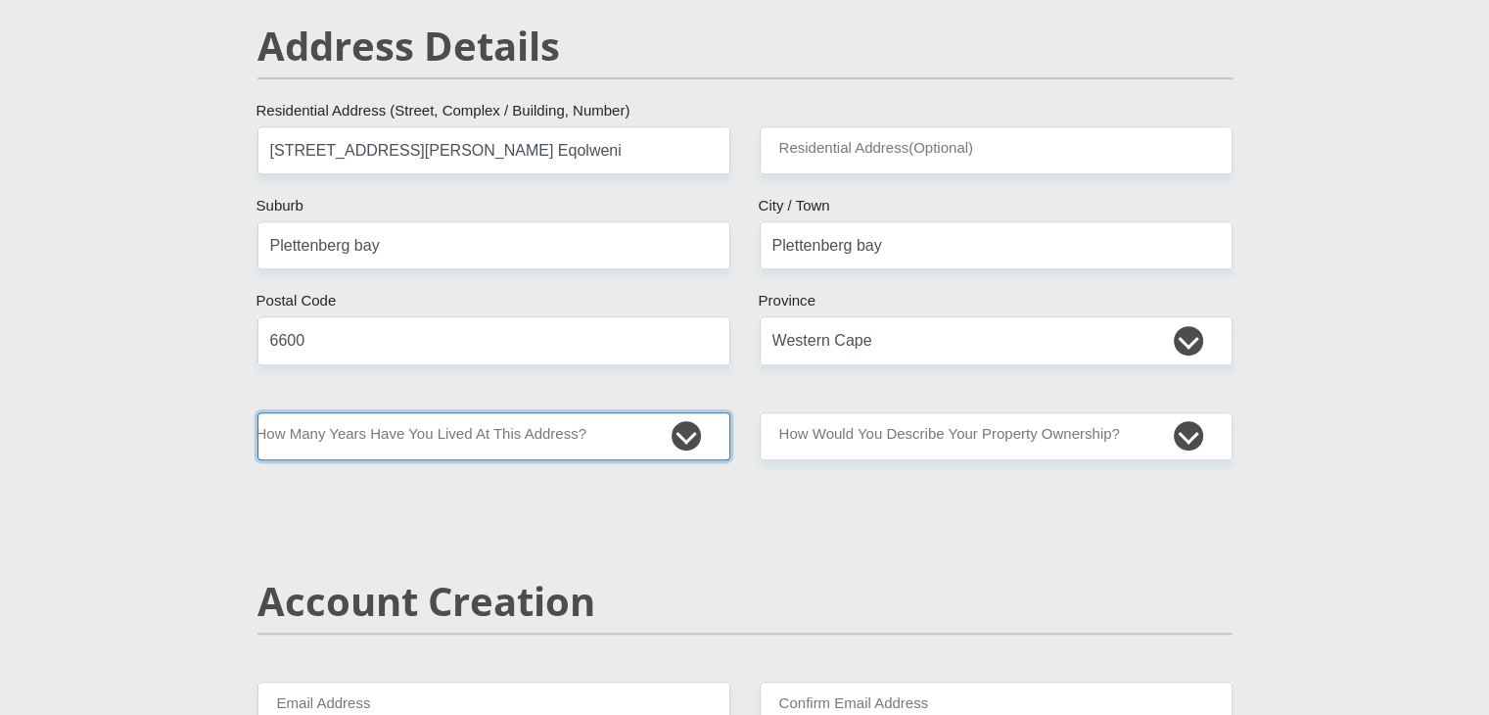
click at [666, 438] on select "less than 1 year 1-3 years 3-5 years 5+ years" at bounding box center [493, 436] width 473 height 48
select select "2"
click at [257, 412] on select "less than 1 year 1-3 years 3-5 years 5+ years" at bounding box center [493, 436] width 473 height 48
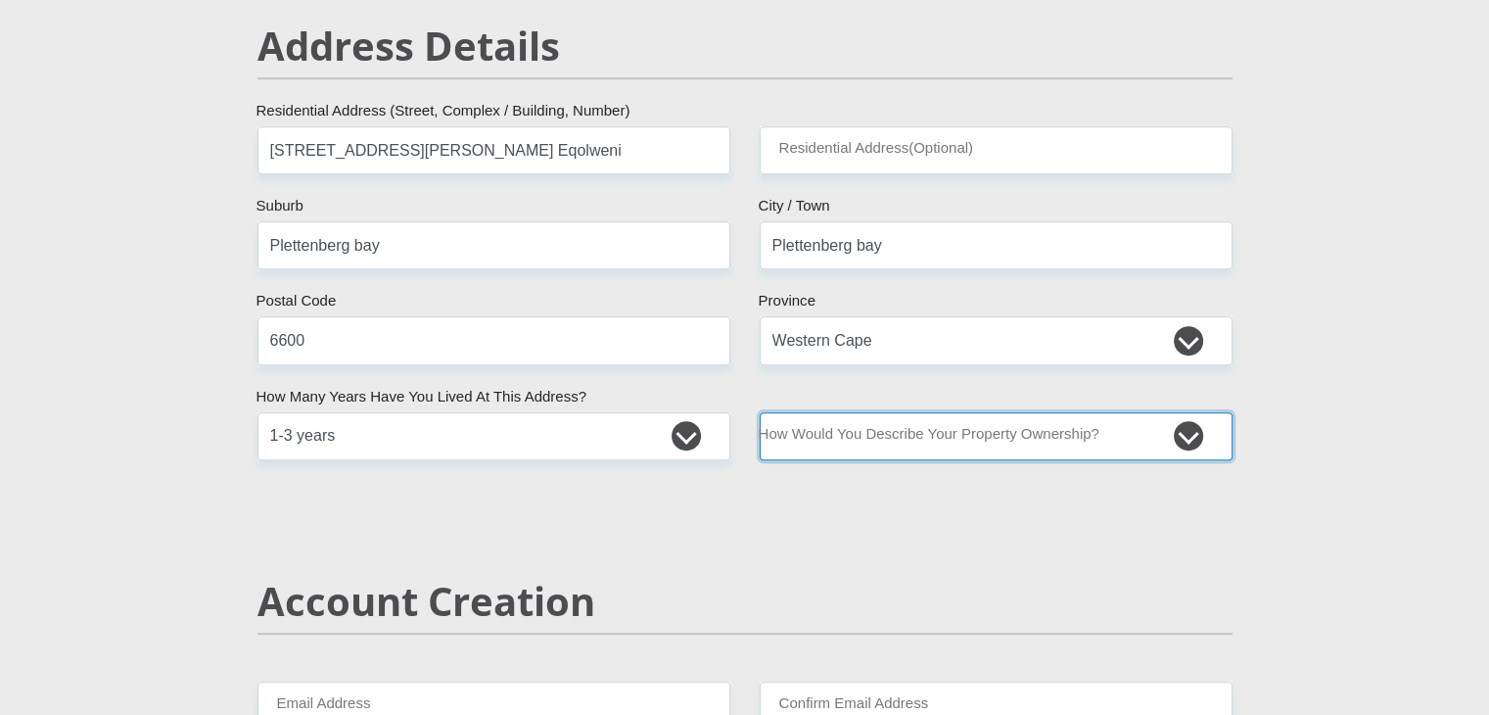
click at [955, 436] on select "Owned Rented Family Owned Company Dwelling" at bounding box center [996, 436] width 473 height 48
select select "Rented"
click at [760, 412] on select "Owned Rented Family Owned Company Dwelling" at bounding box center [996, 436] width 473 height 48
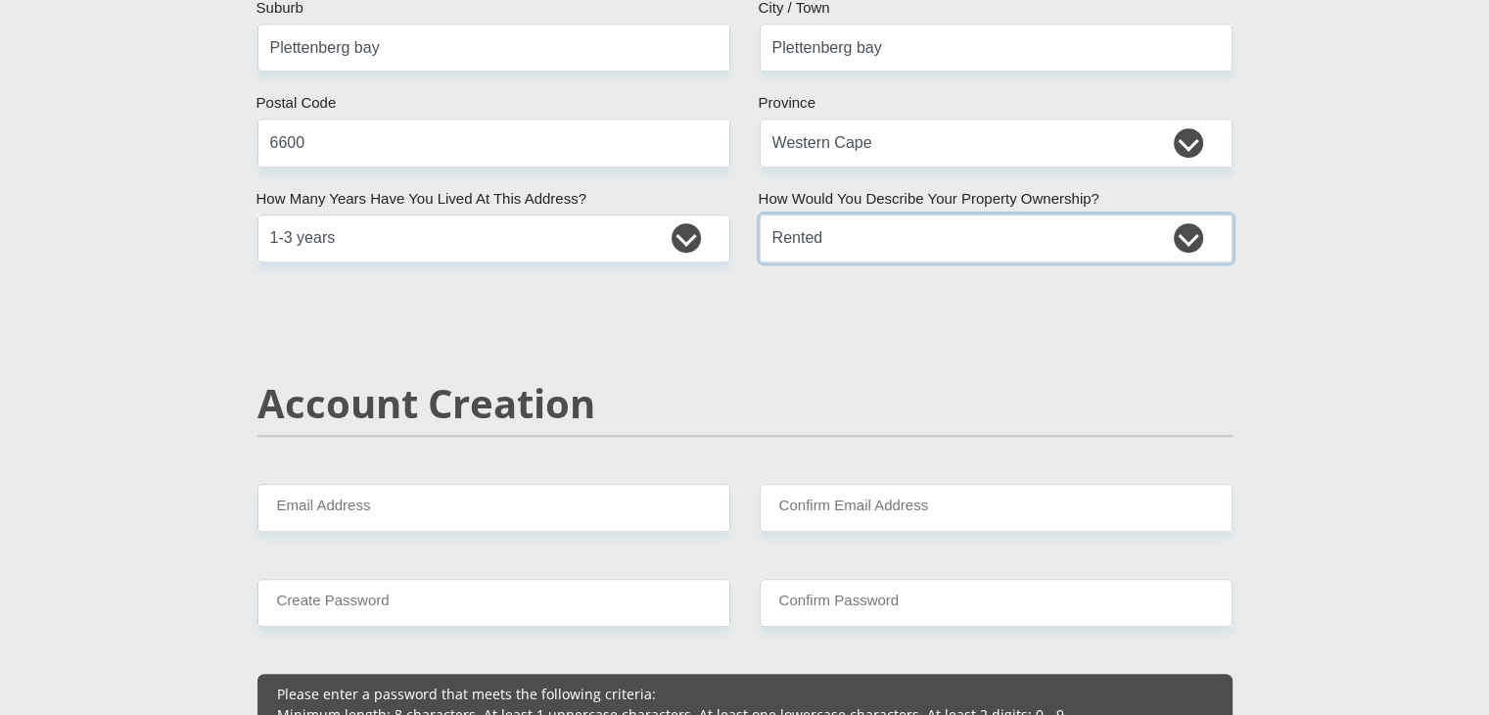
scroll to position [1275, 0]
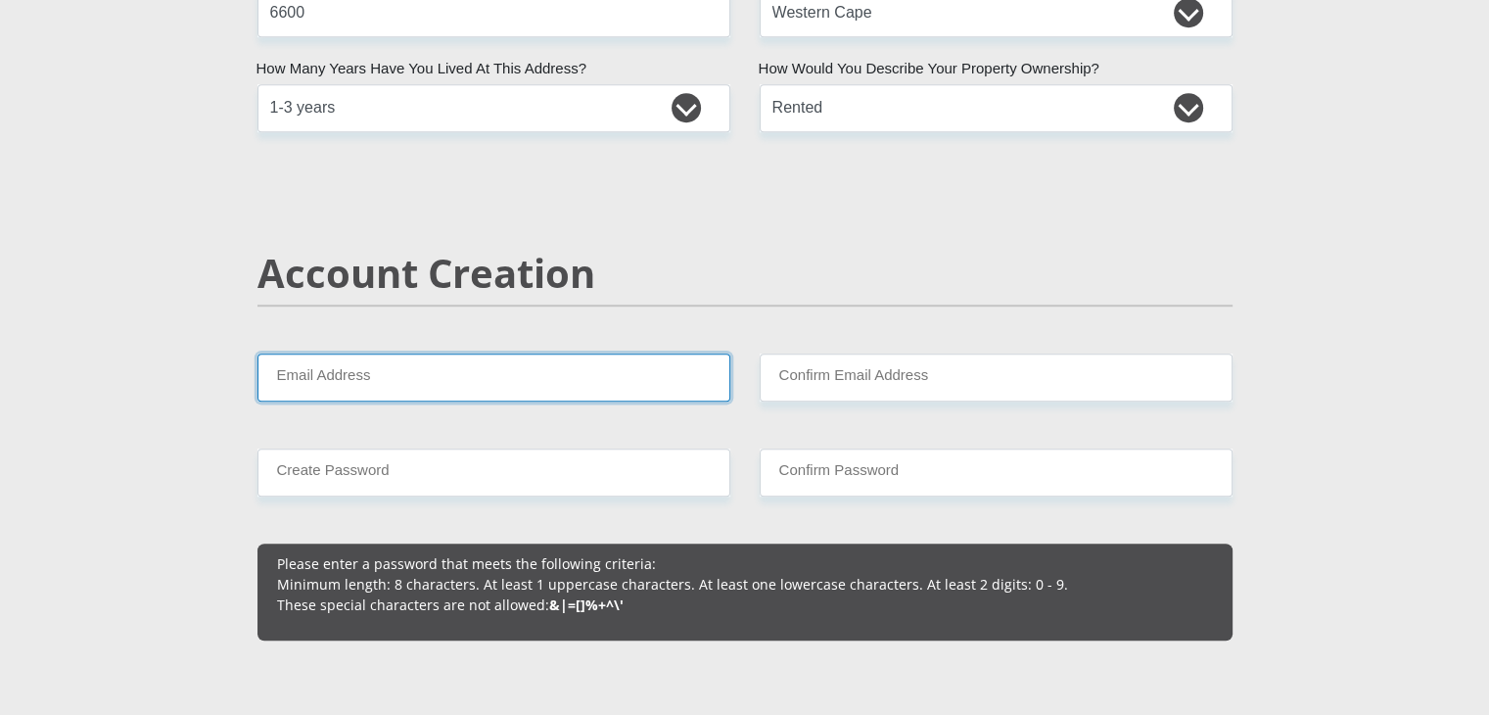
click at [562, 375] on input "Email Address" at bounding box center [493, 377] width 473 height 48
type input "noklitenxumalo@gmail.com"
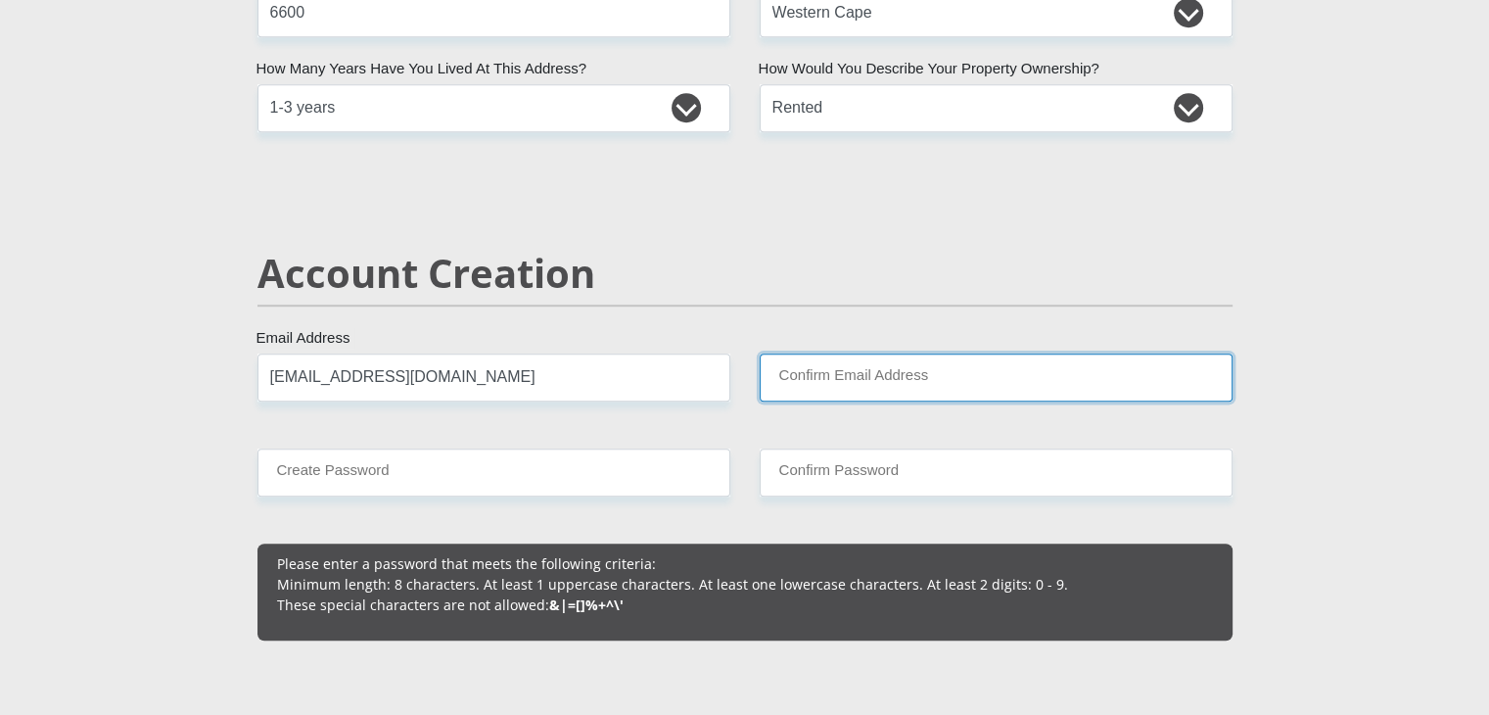
type input "noklitenxumalo@gmail.com"
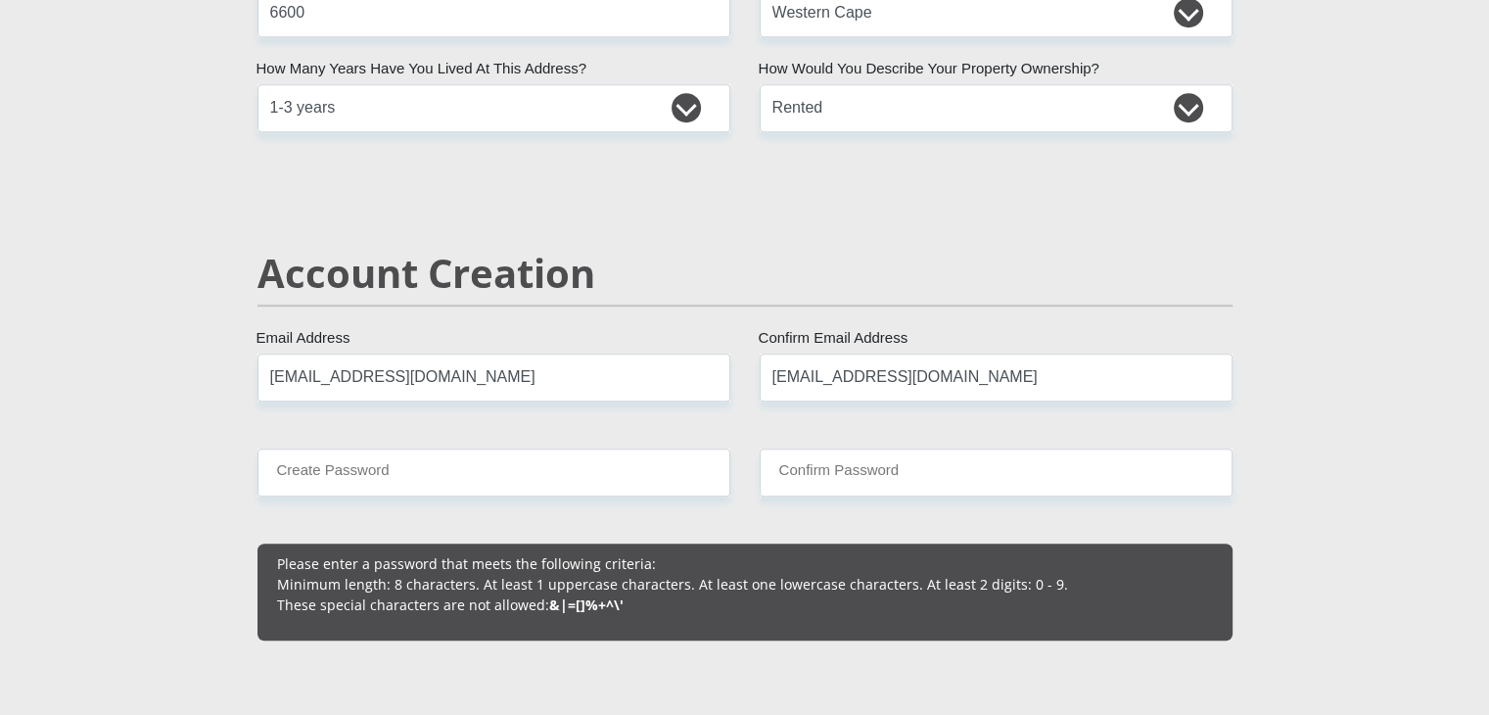
type input "0628454837"
type input "Nokukhanya"
type input "Nxumalo"
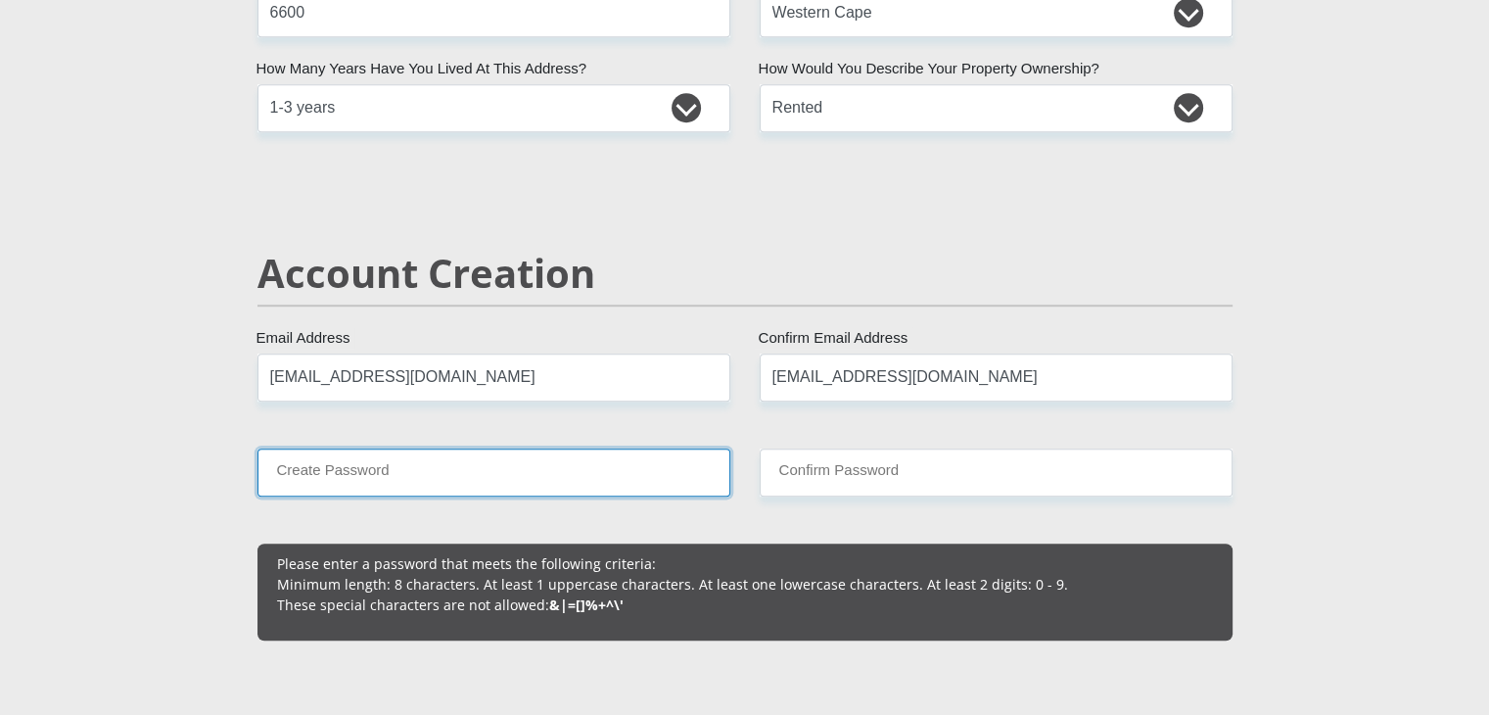
click at [462, 490] on input "Create Password" at bounding box center [493, 472] width 473 height 48
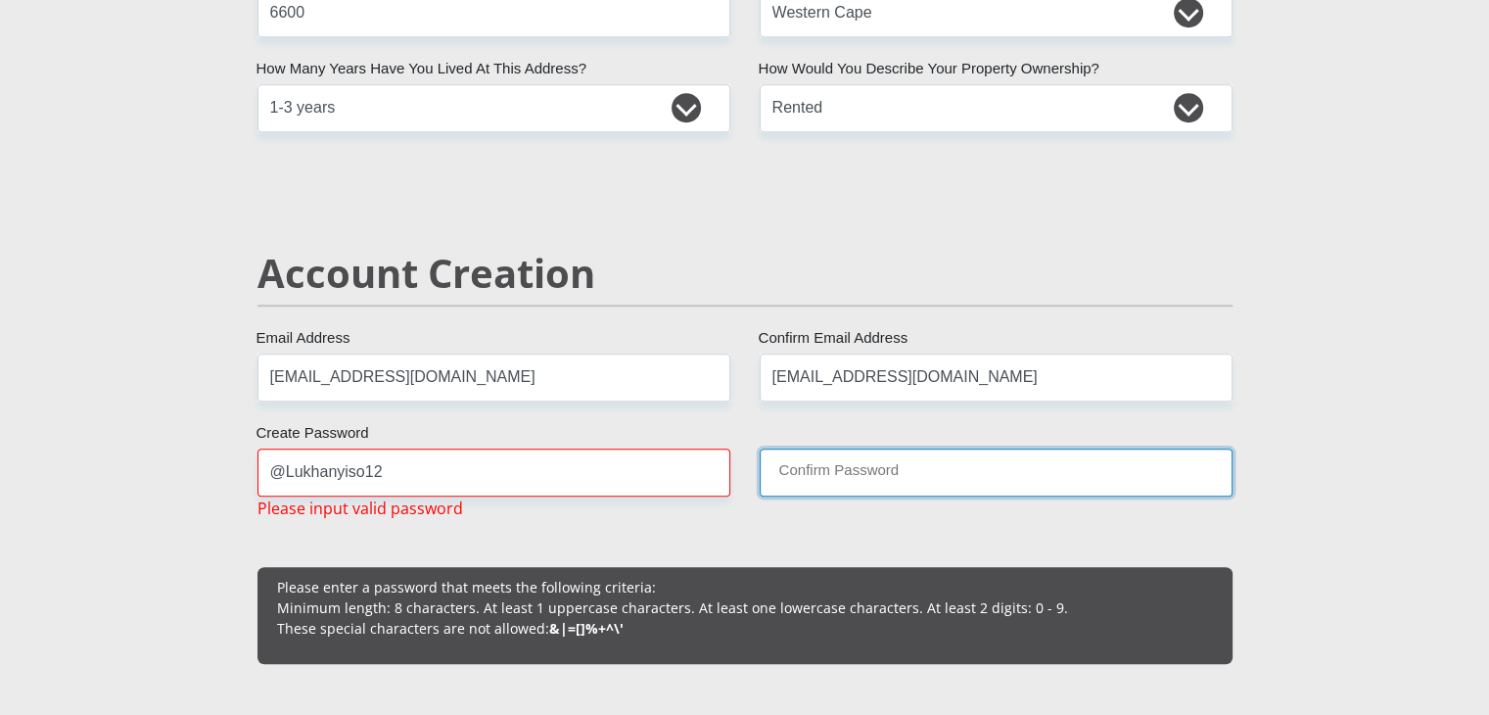
click at [791, 461] on input "Confirm Password" at bounding box center [996, 472] width 473 height 48
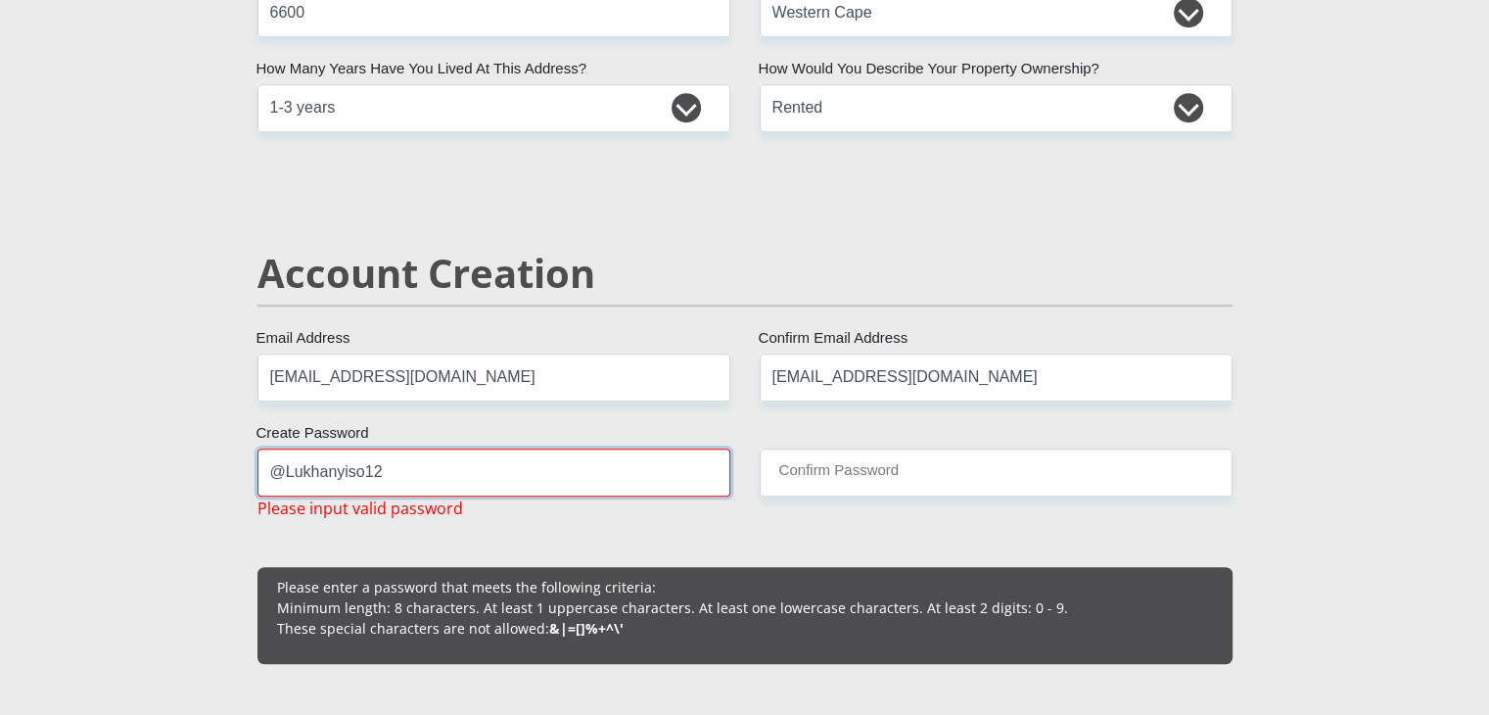
drag, startPoint x: 394, startPoint y: 476, endPoint x: 267, endPoint y: 476, distance: 126.3
click at [267, 476] on input "@Lukhanyiso12" at bounding box center [493, 472] width 473 height 48
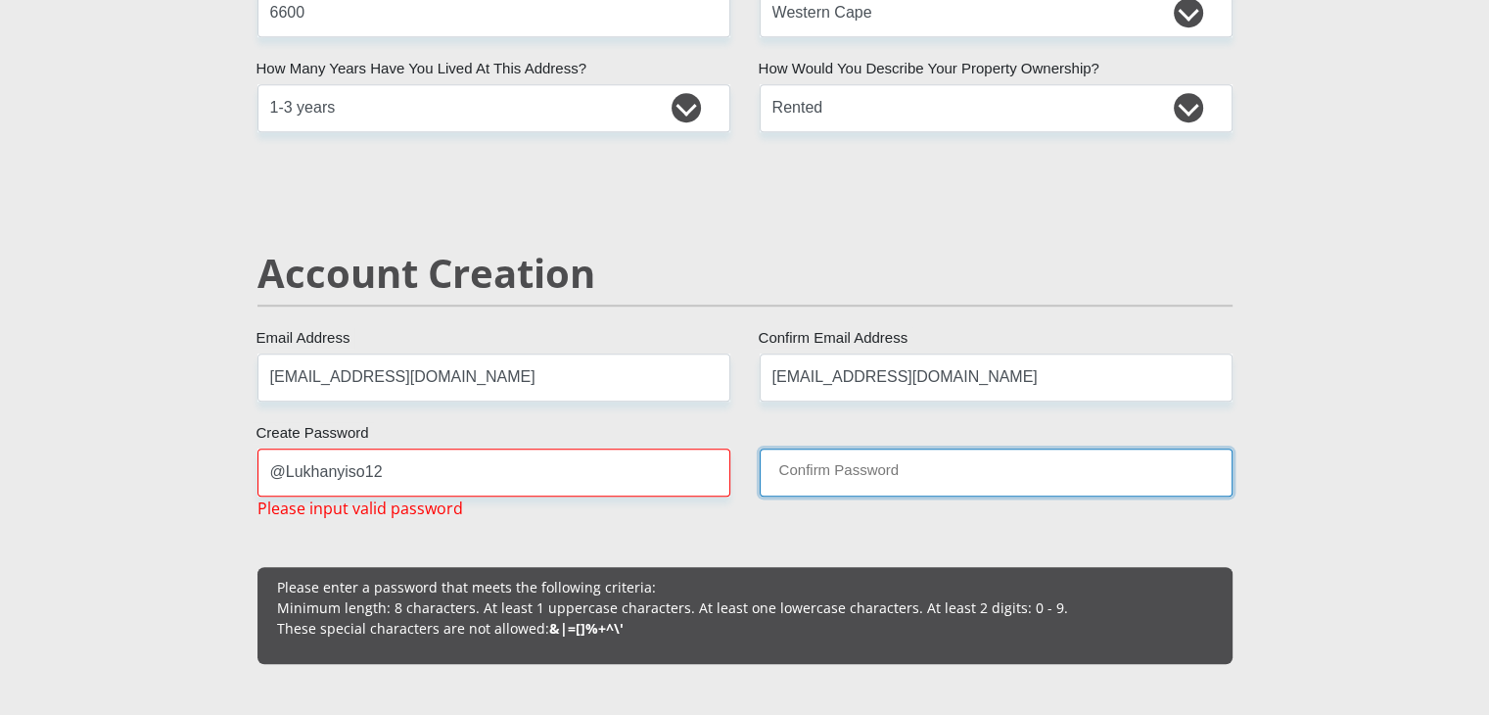
click at [830, 473] on input "Confirm Password" at bounding box center [996, 472] width 473 height 48
drag, startPoint x: 830, startPoint y: 473, endPoint x: 787, endPoint y: 456, distance: 46.2
click at [787, 456] on input "Confirm Password" at bounding box center [996, 472] width 473 height 48
click at [787, 462] on input "Confirm Password" at bounding box center [996, 472] width 473 height 48
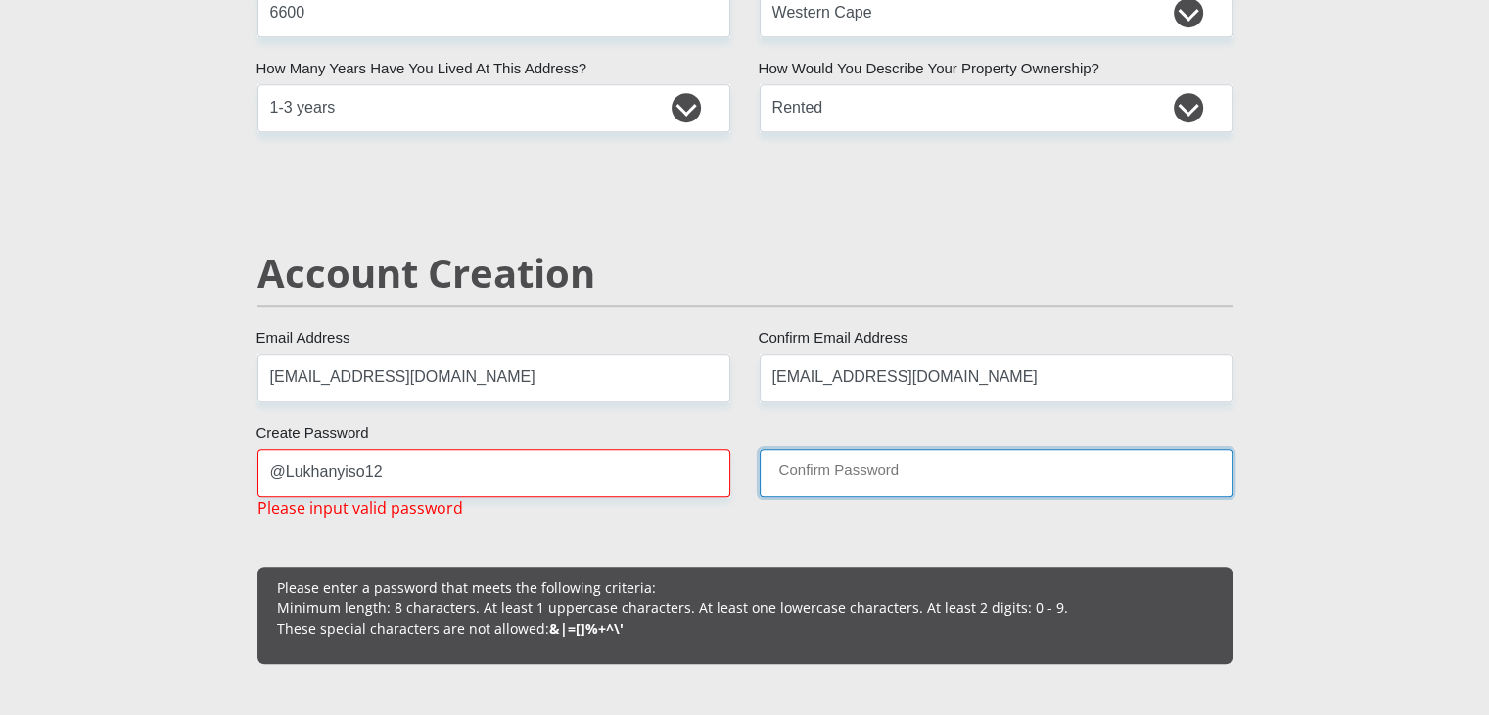
click at [787, 462] on input "Confirm Password" at bounding box center [996, 472] width 473 height 48
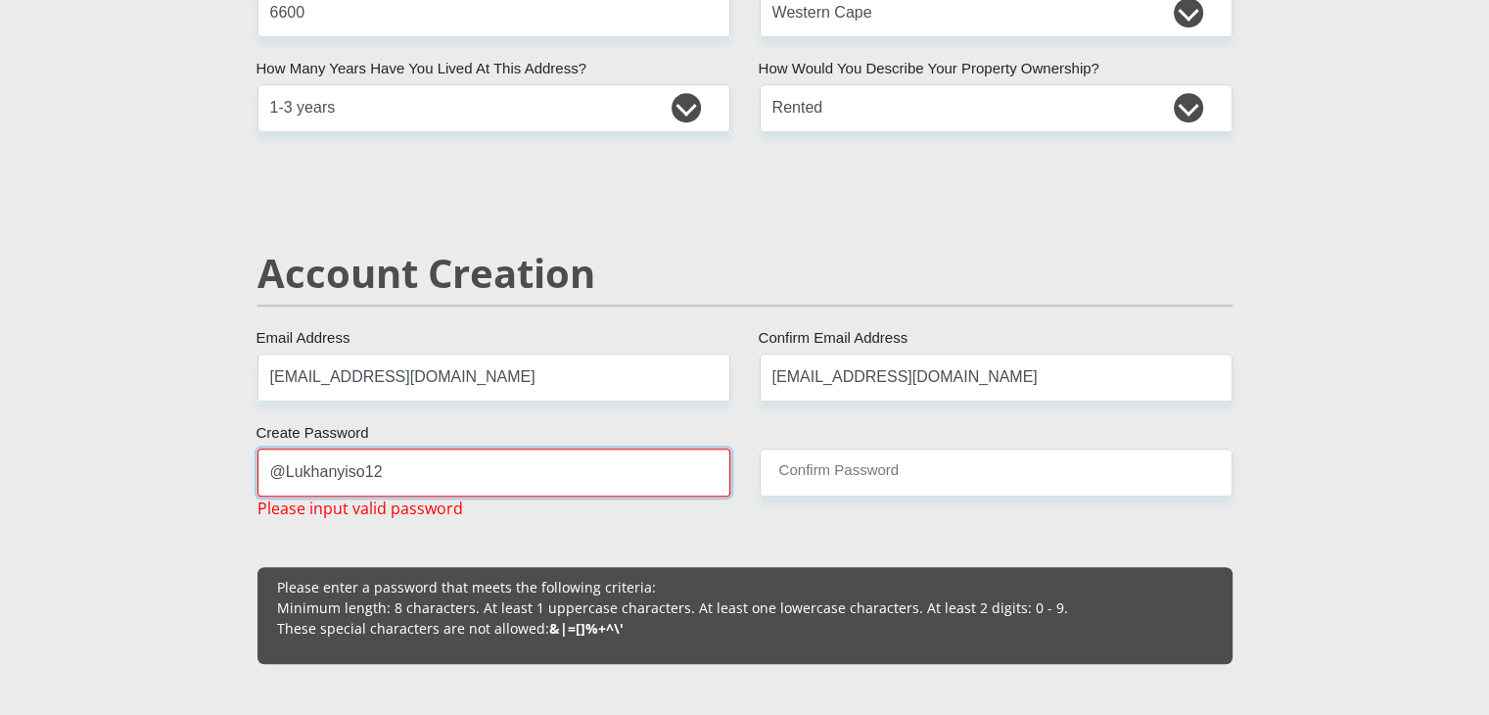
click at [567, 479] on input "@Lukhanyiso12" at bounding box center [493, 472] width 473 height 48
click at [282, 475] on input "@Lukhanyiso12" at bounding box center [493, 472] width 473 height 48
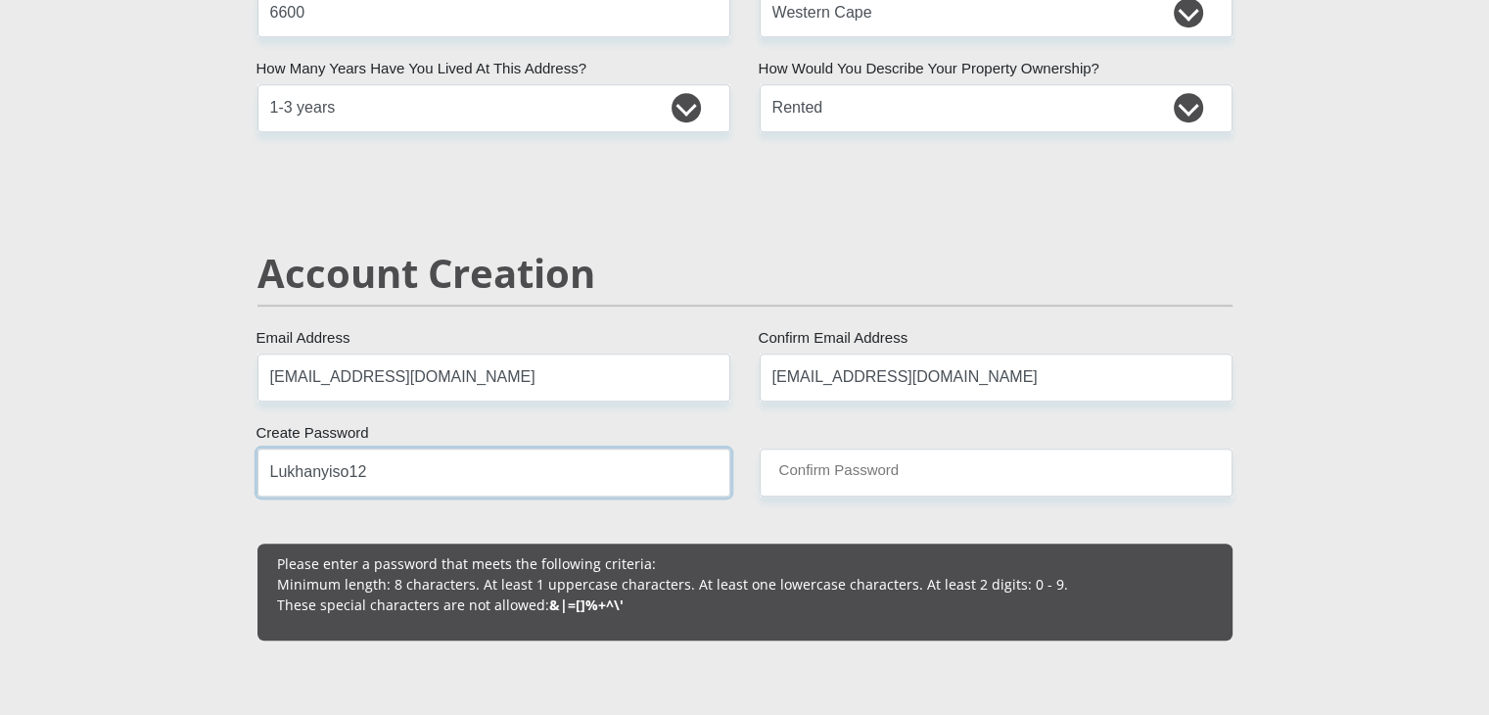
click at [431, 467] on input "Lukhanyiso12" at bounding box center [493, 472] width 473 height 48
drag, startPoint x: 431, startPoint y: 467, endPoint x: 821, endPoint y: 471, distance: 390.6
type input "Lukhanyiso12"
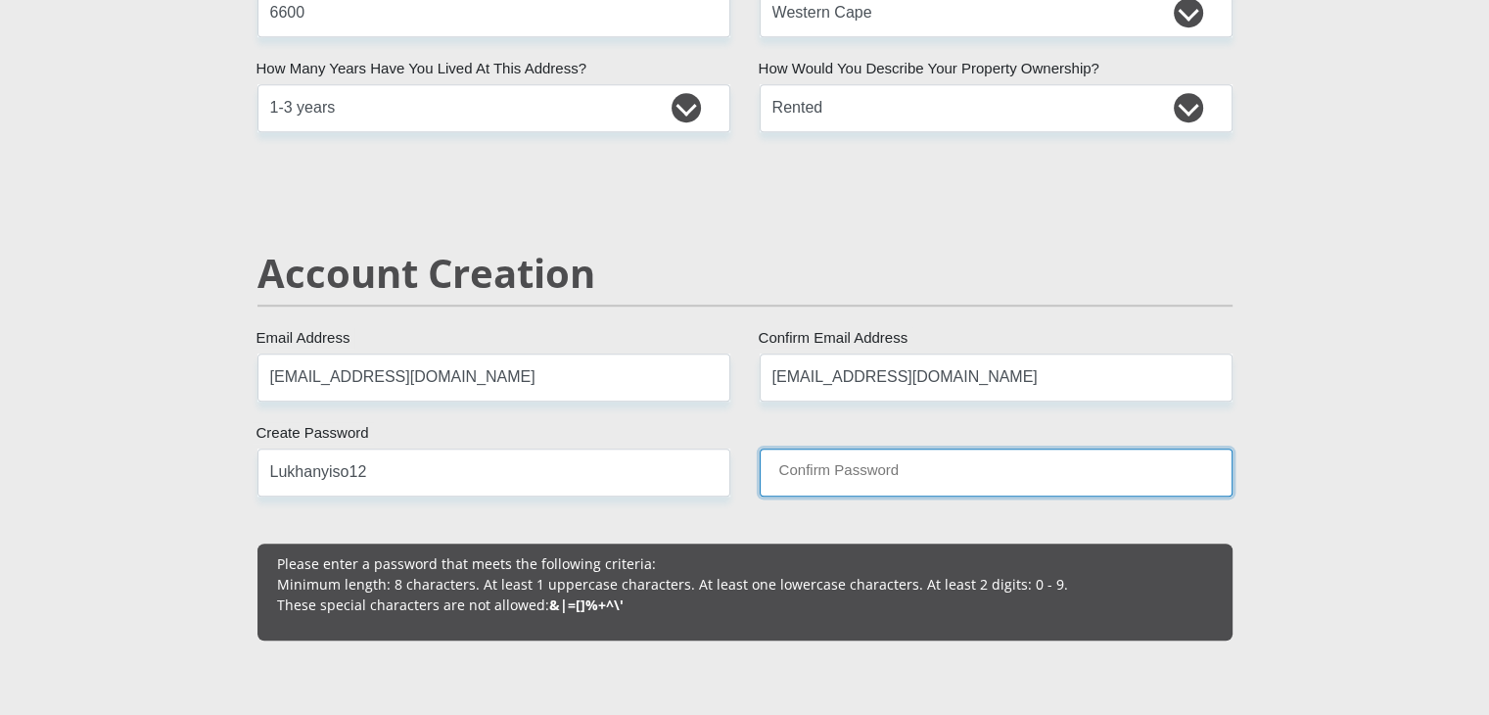
click at [821, 471] on input "Confirm Password" at bounding box center [996, 472] width 473 height 48
paste input "@Lukhanyiso12"
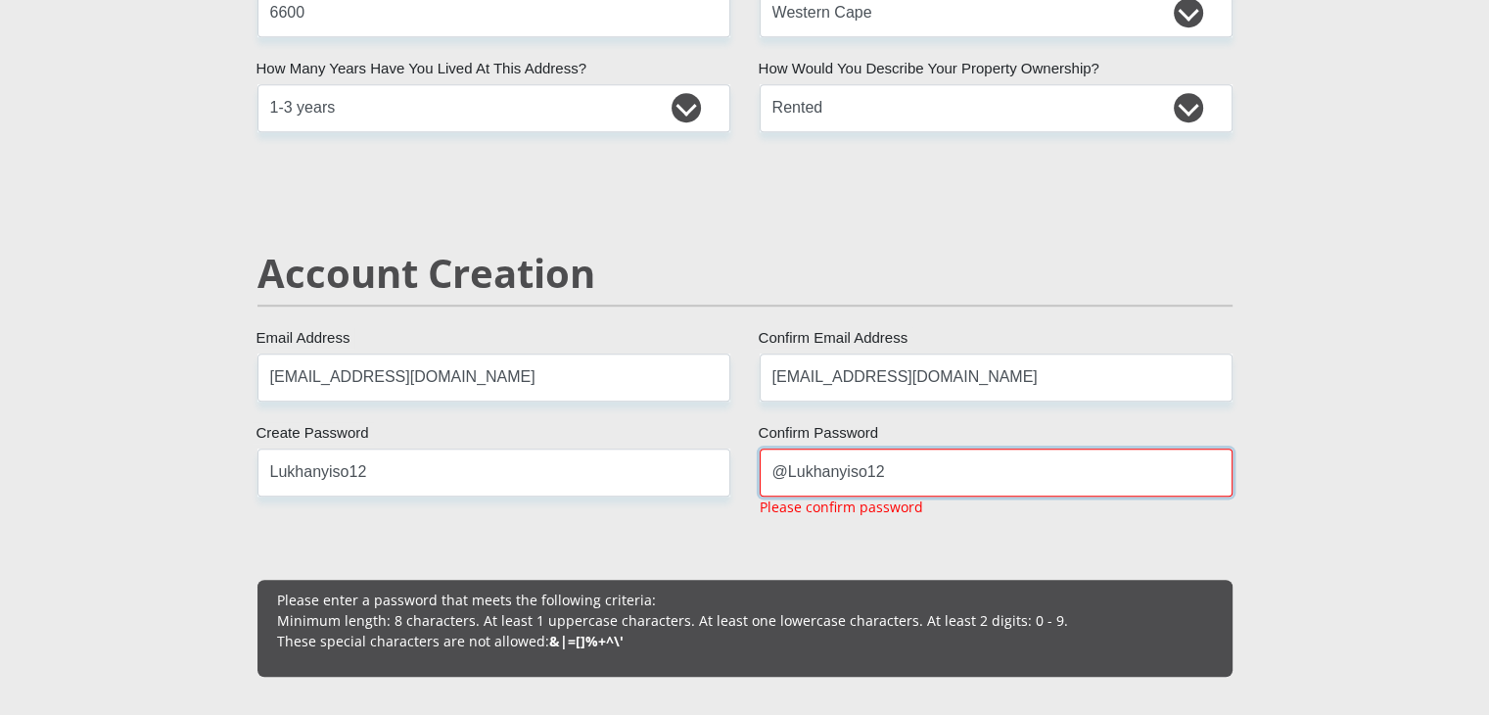
click at [783, 468] on input "@Lukhanyiso12" at bounding box center [996, 472] width 473 height 48
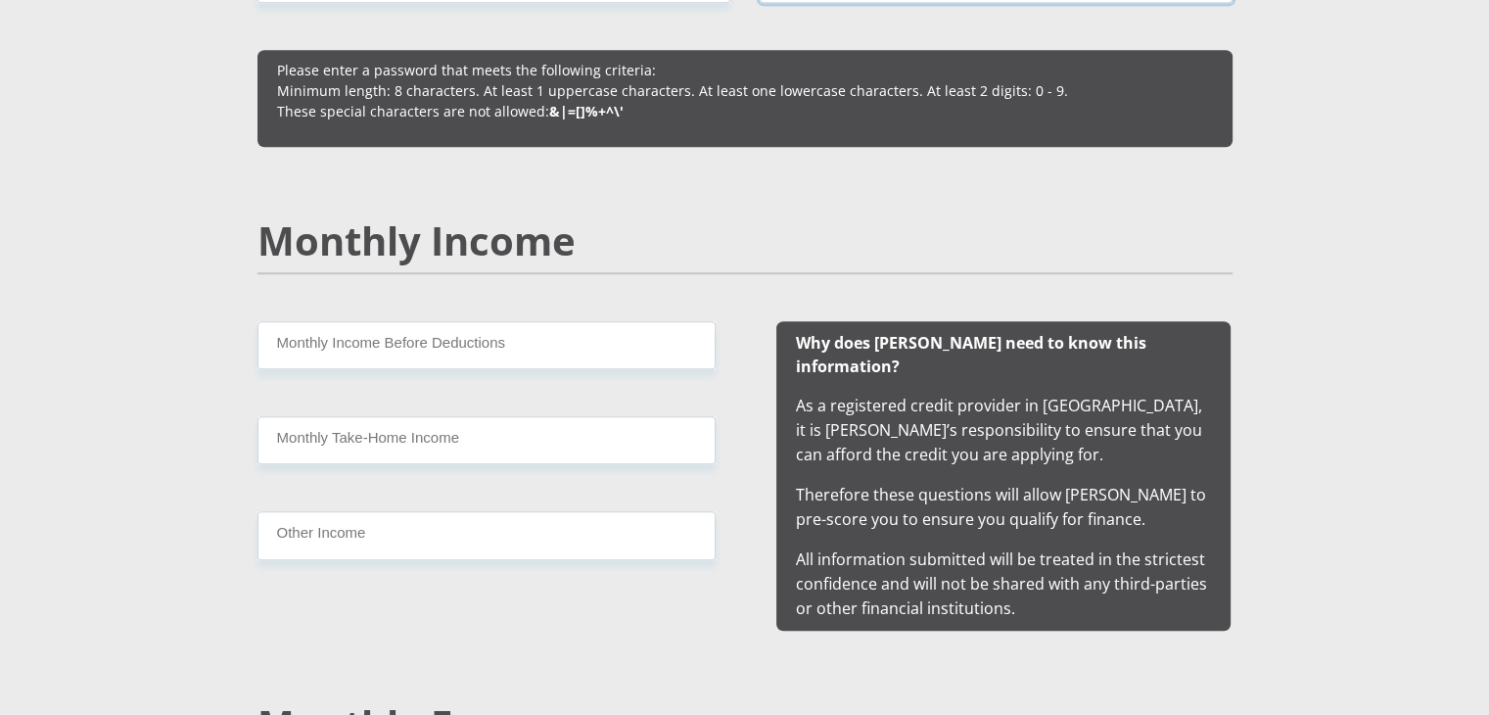
scroll to position [1789, 0]
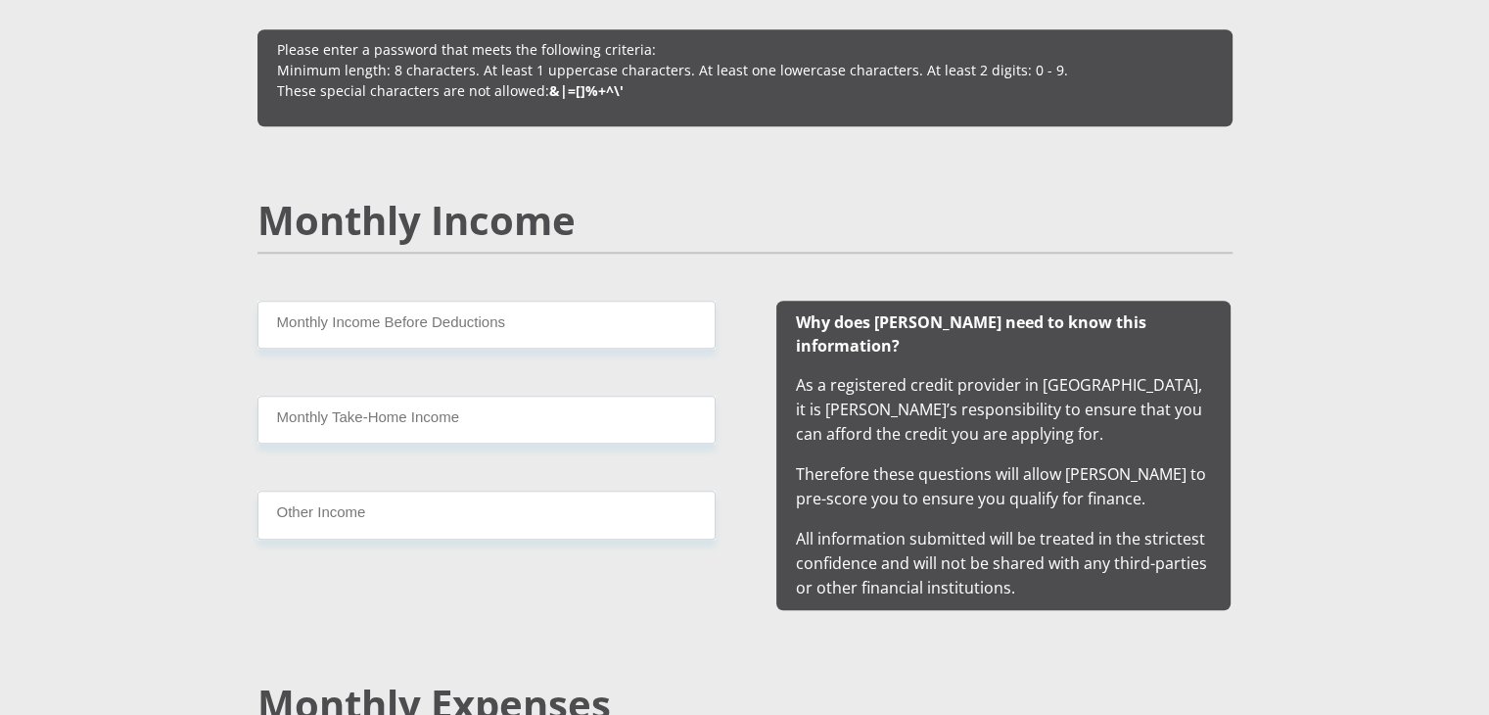
type input "Lukhanyiso12"
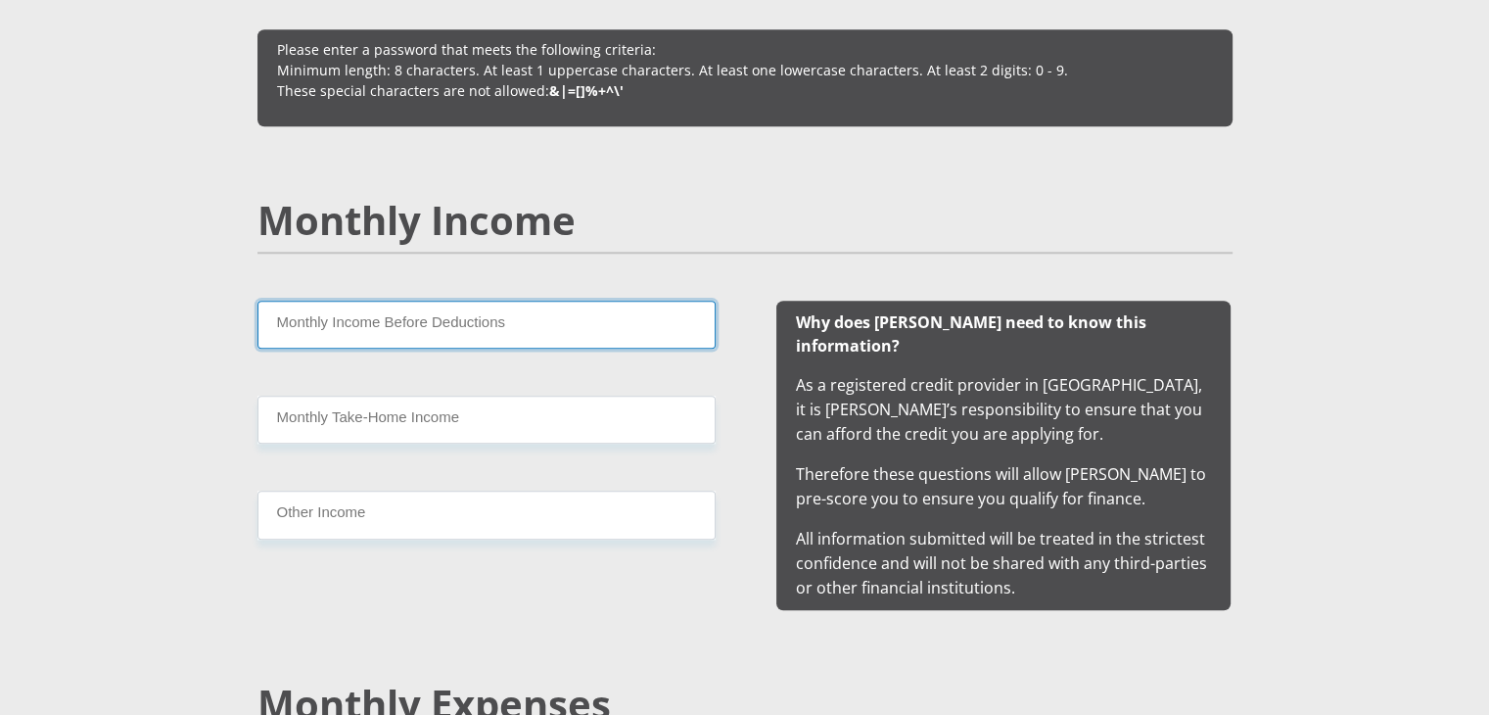
click at [573, 322] on input "Monthly Income Before Deductions" at bounding box center [486, 325] width 458 height 48
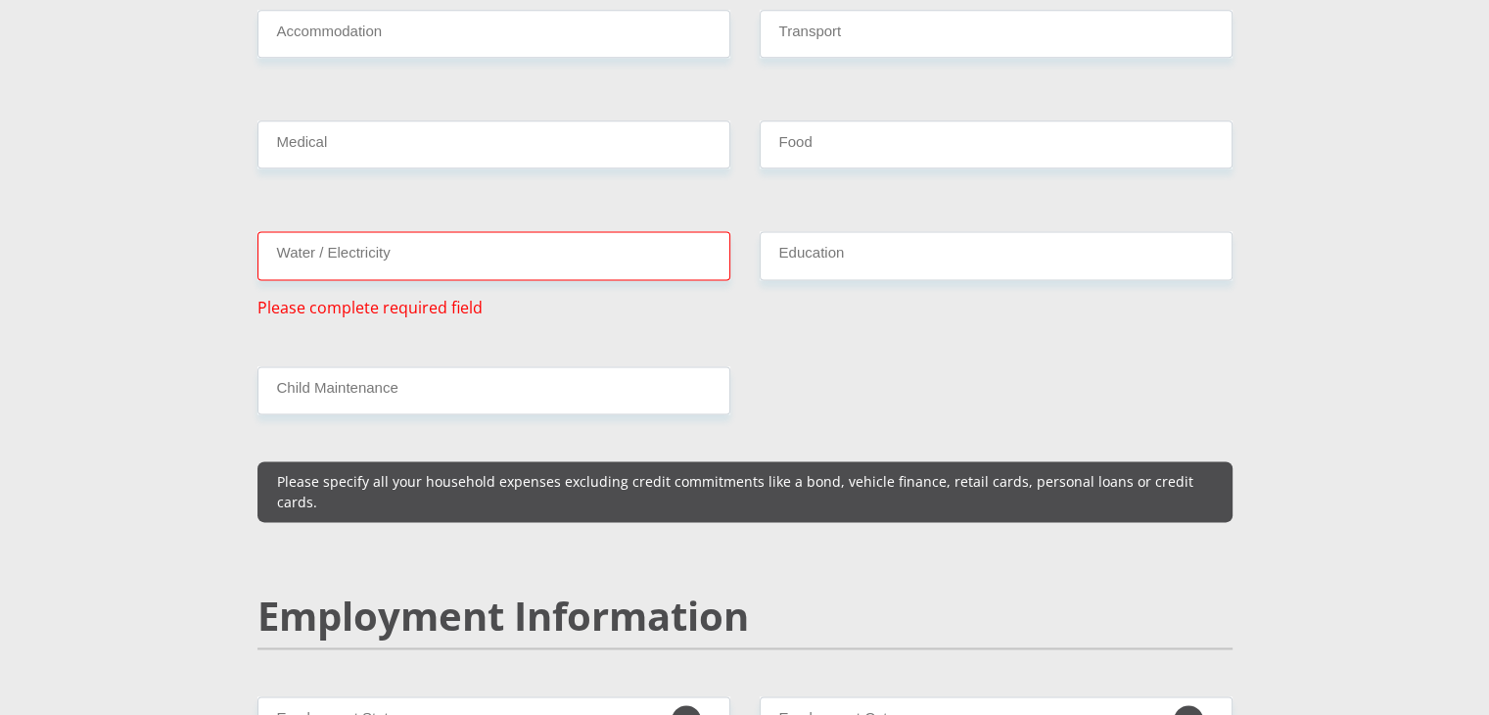
scroll to position [2563, 0]
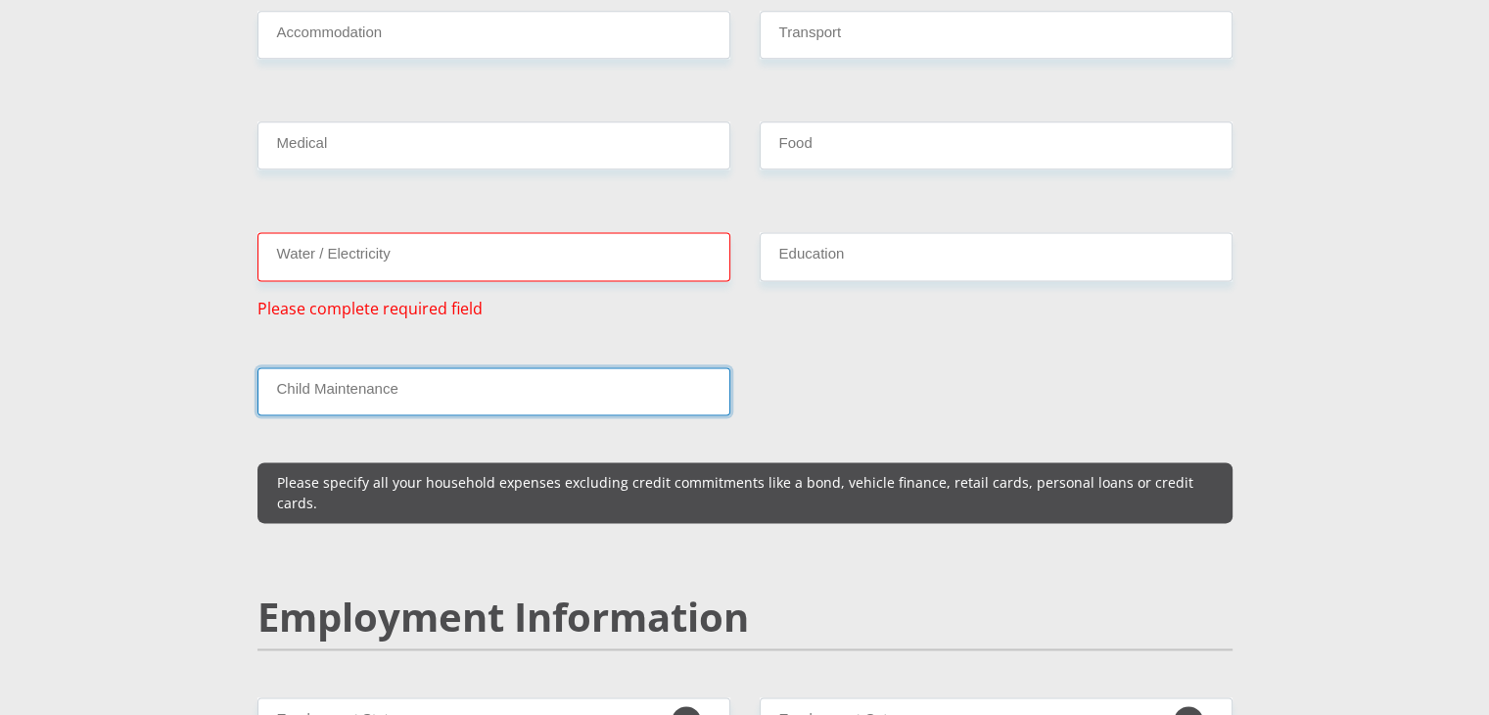
click at [497, 374] on input "Child Maintenance" at bounding box center [493, 391] width 473 height 48
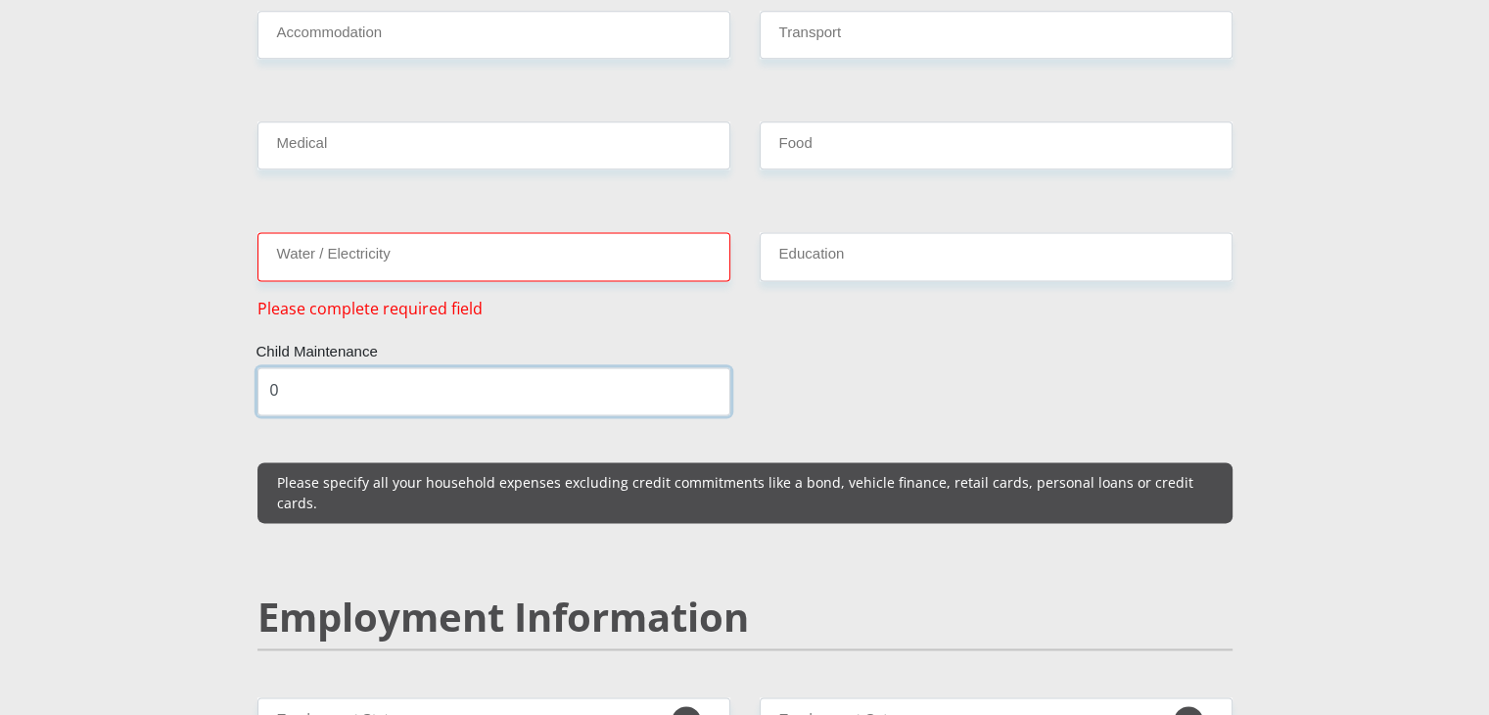
type input "0"
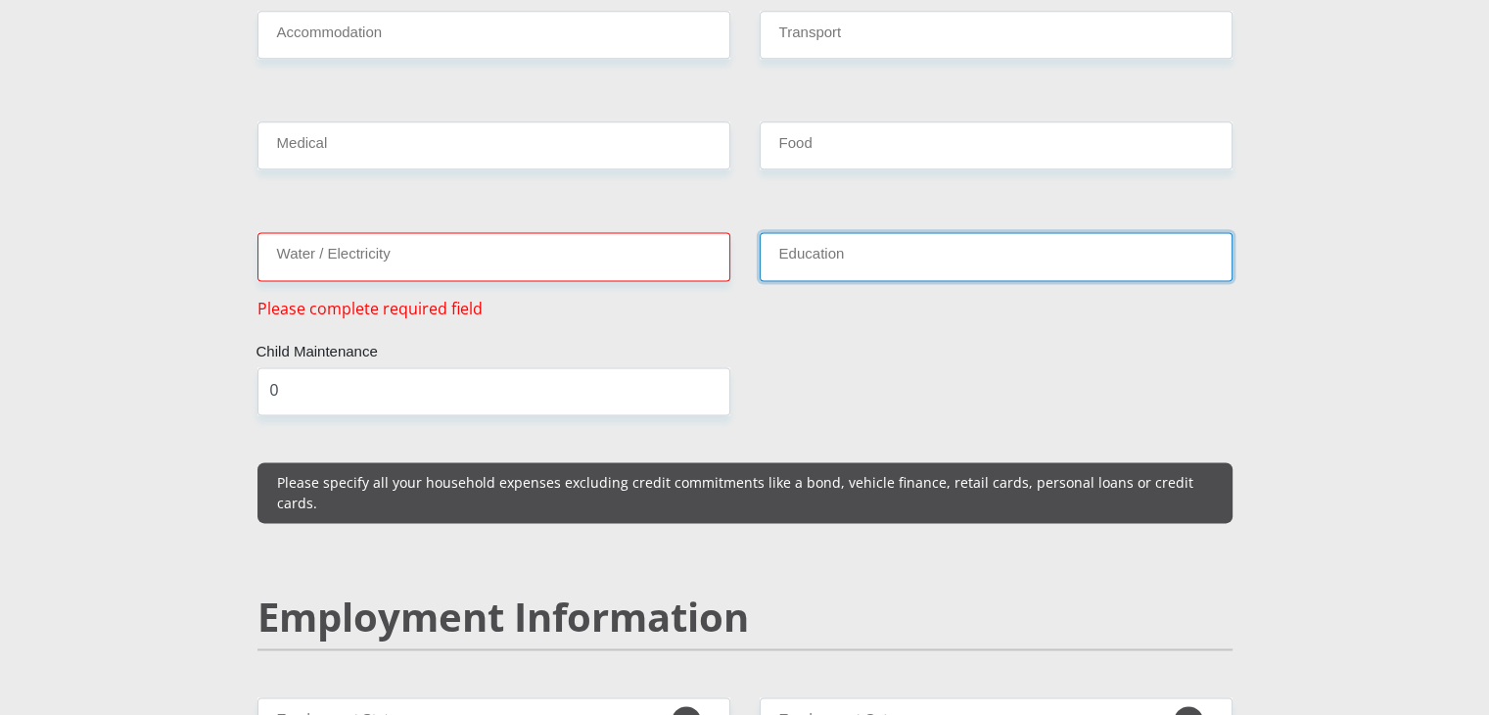
click at [824, 232] on input "Education" at bounding box center [996, 256] width 473 height 48
type input "0"
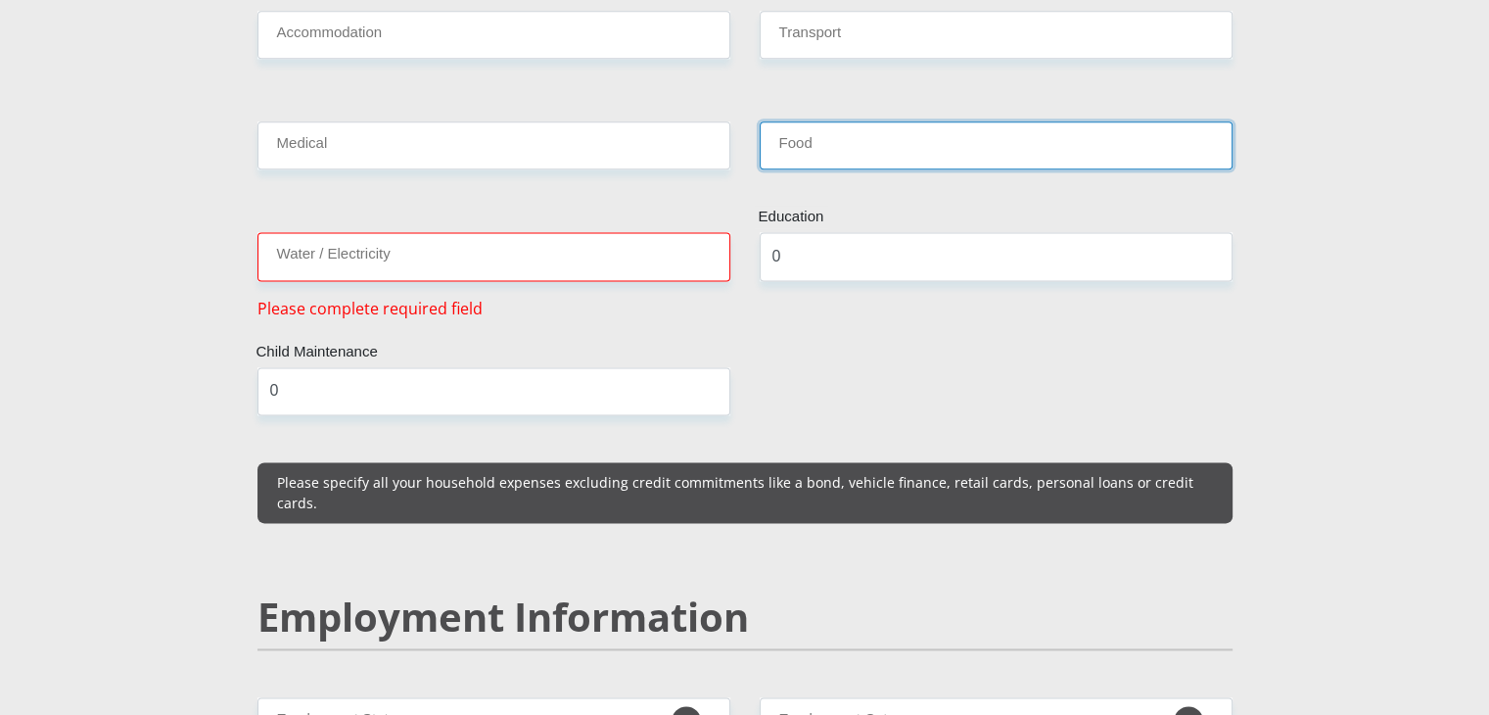
click at [833, 121] on input "Food" at bounding box center [996, 145] width 473 height 48
click at [780, 121] on input "1000" at bounding box center [996, 145] width 473 height 48
type input "2000"
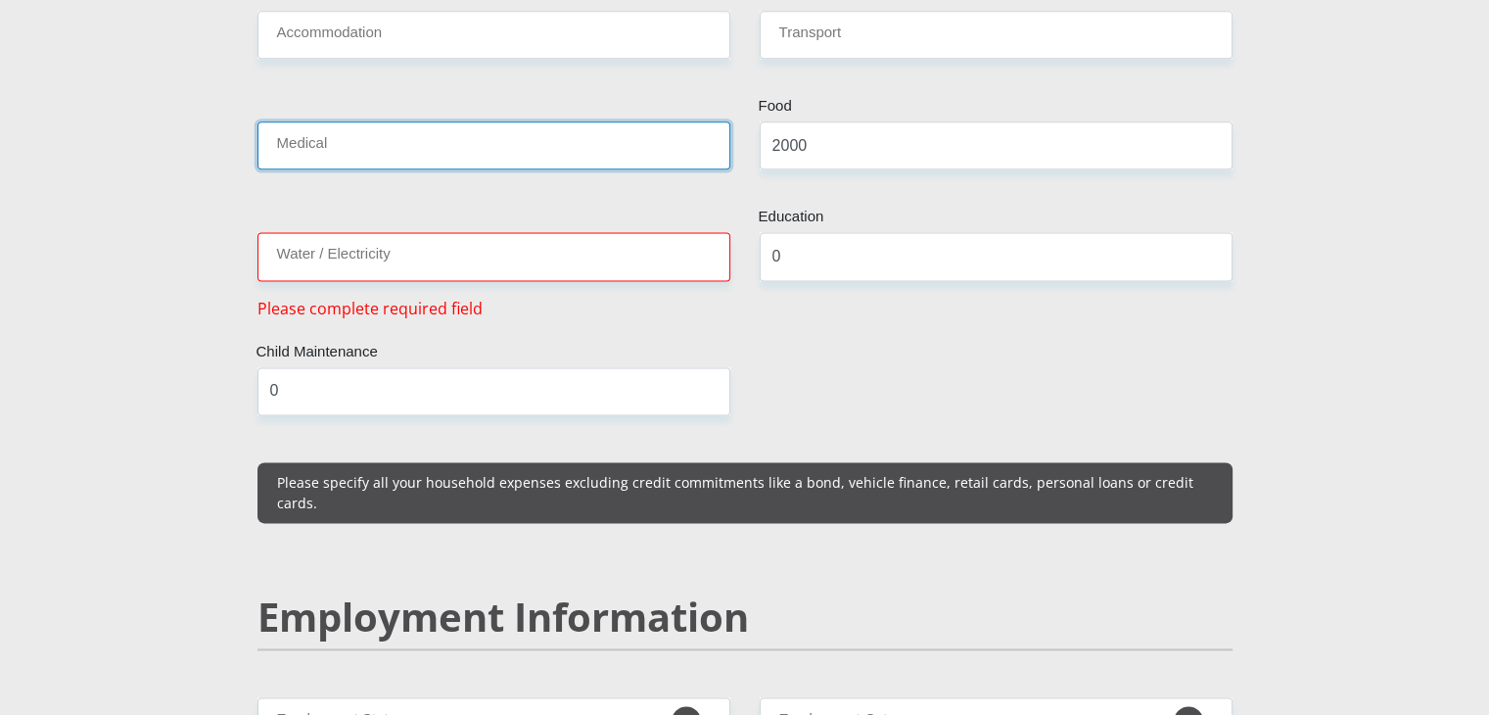
click at [591, 121] on input "Medical" at bounding box center [493, 145] width 473 height 48
type input "0"
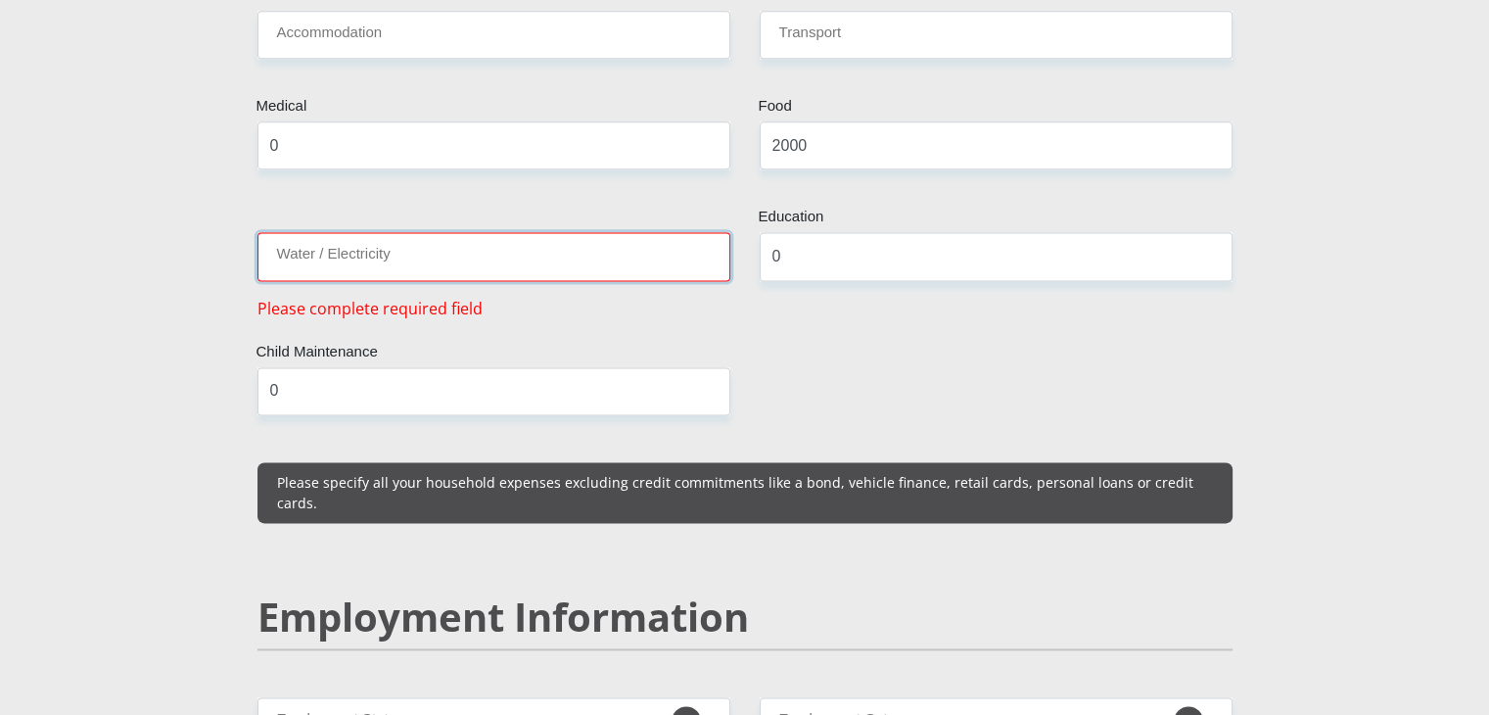
click at [552, 232] on input "Water / Electricity" at bounding box center [493, 256] width 473 height 48
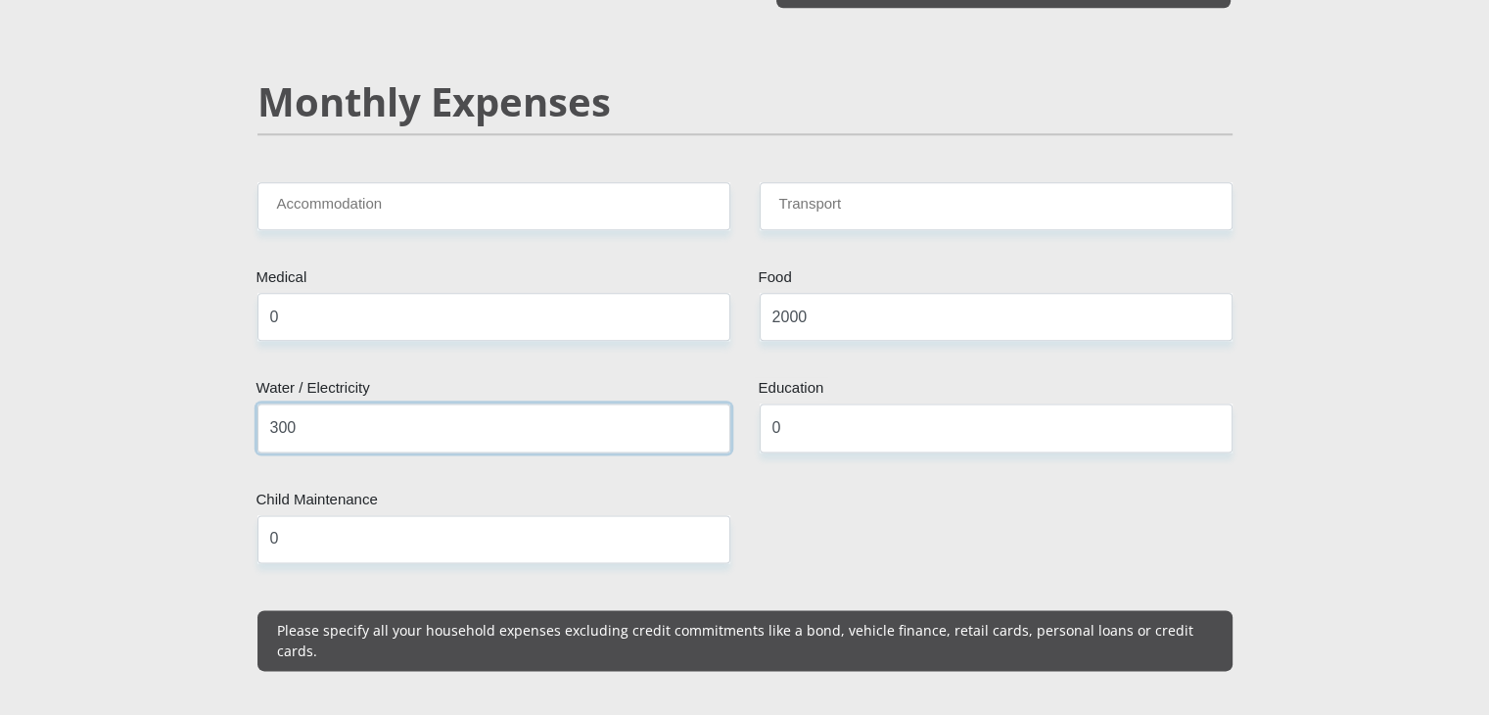
scroll to position [2390, 0]
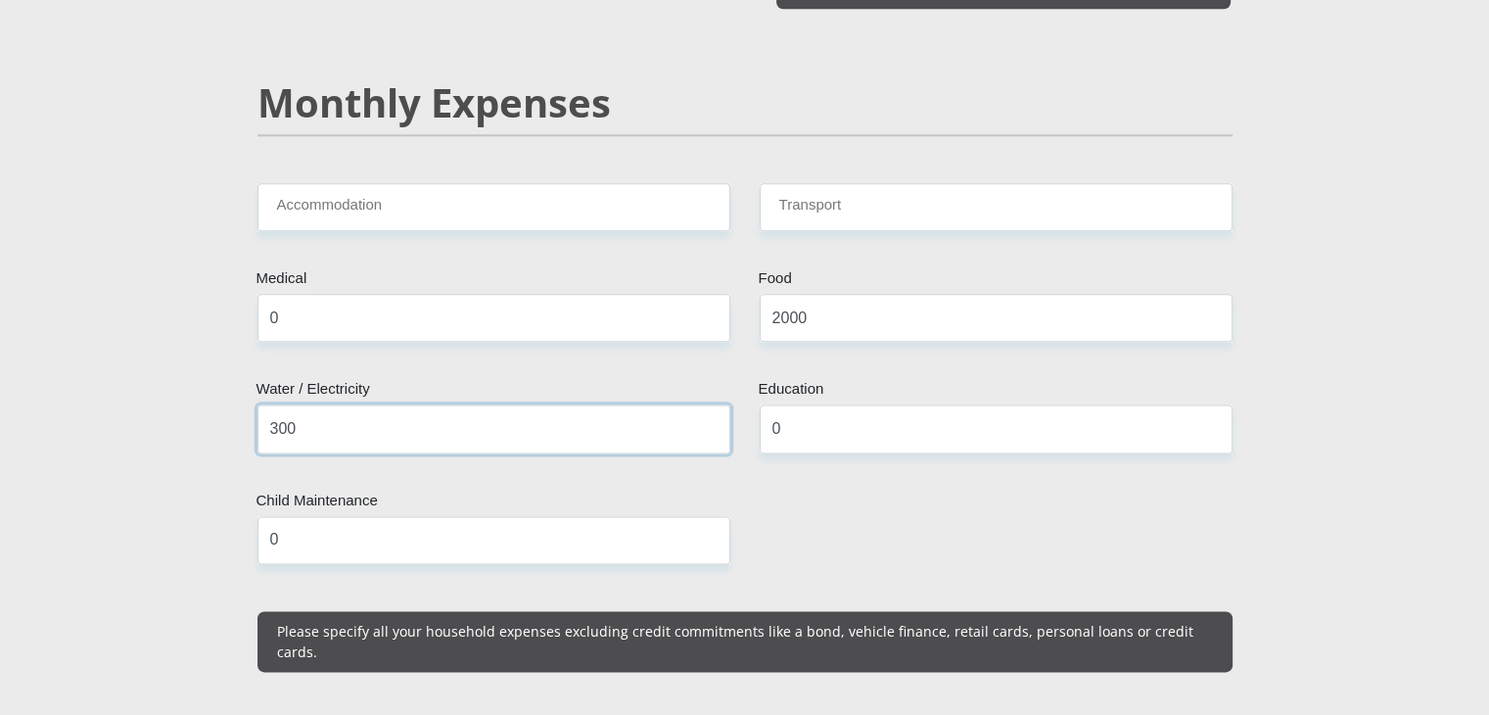
type input "300"
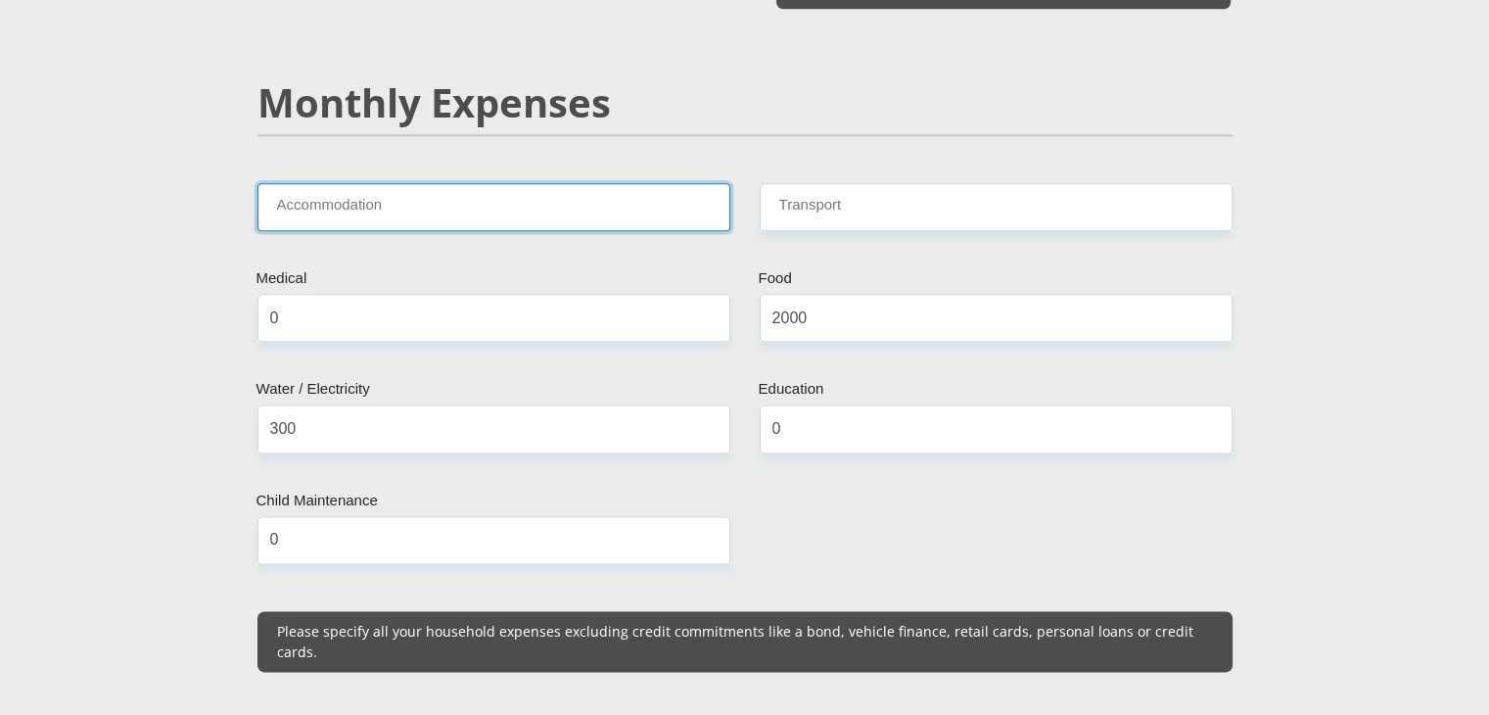
click at [548, 186] on input "Accommodation" at bounding box center [493, 207] width 473 height 48
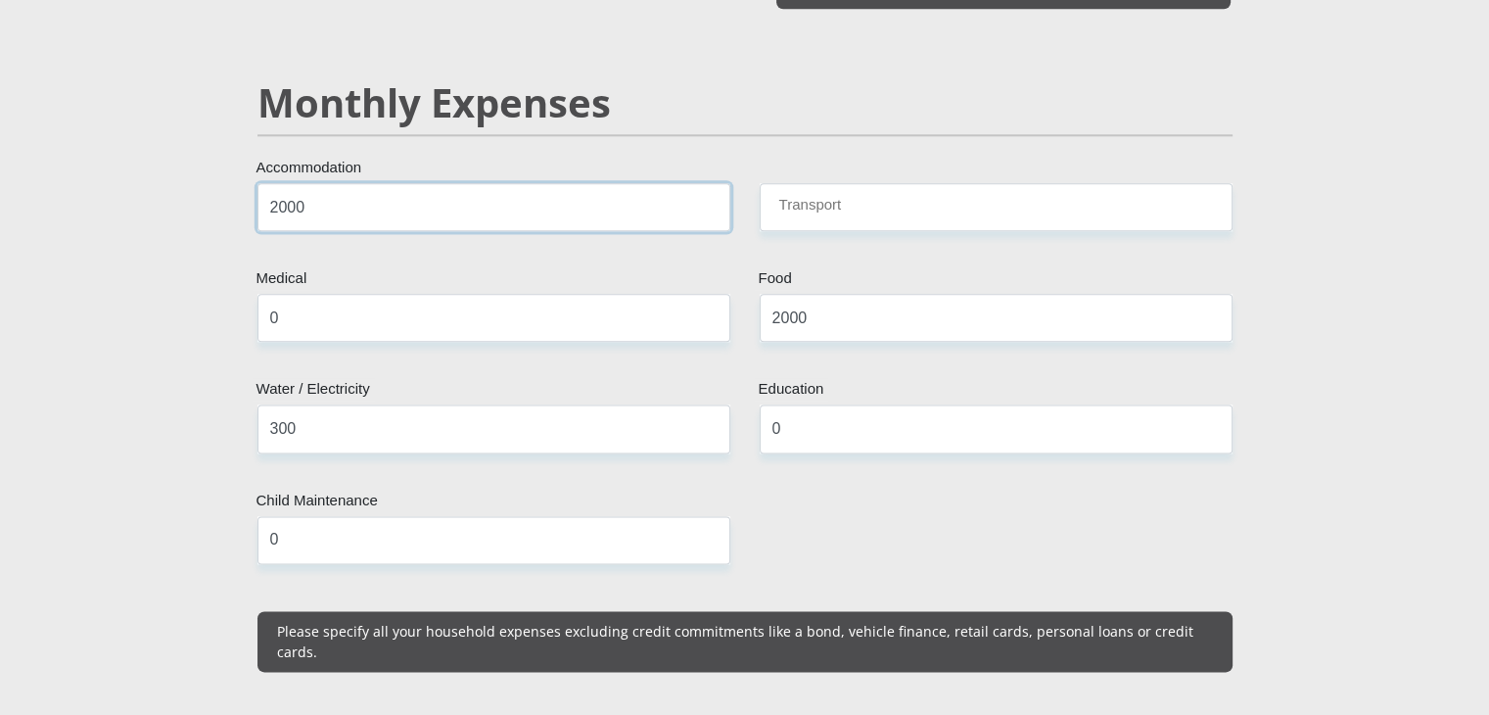
type input "2000"
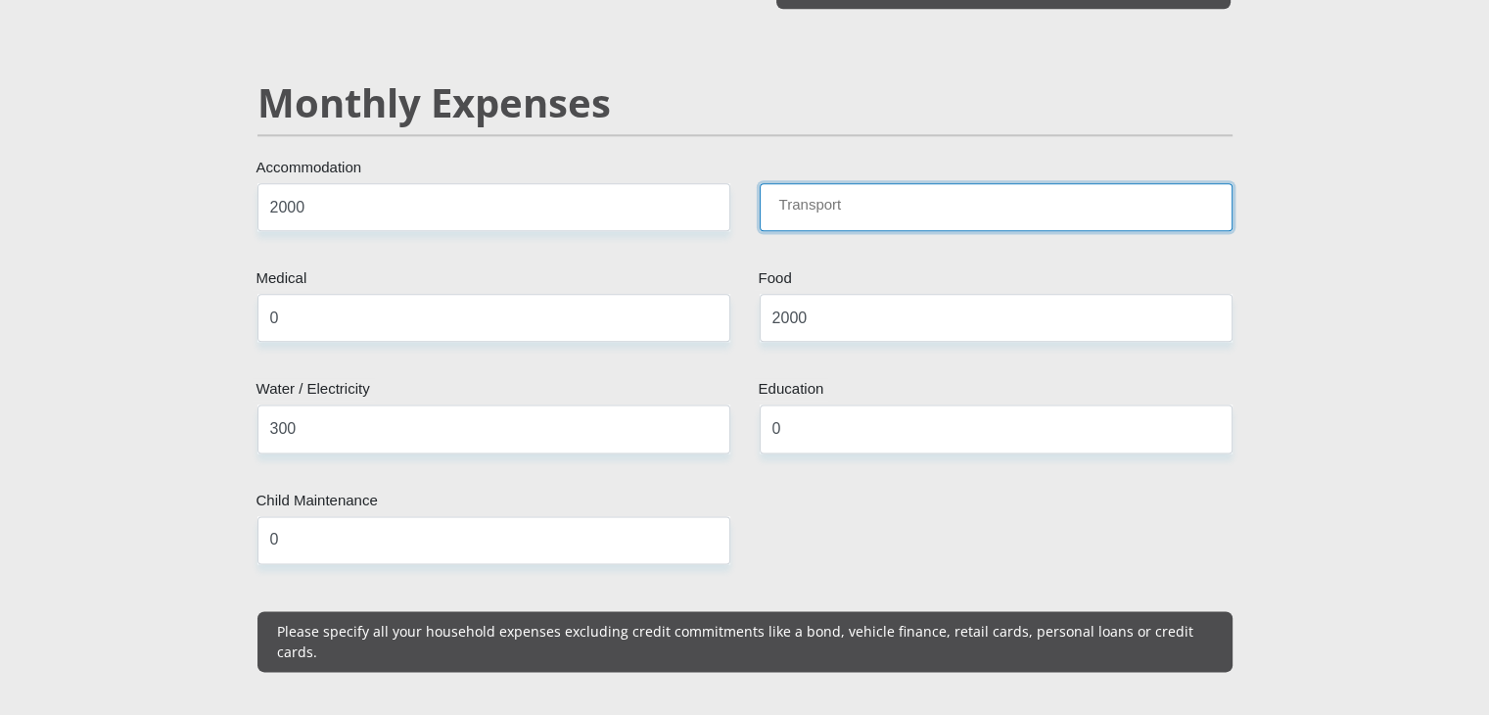
click at [837, 183] on input "Transport" at bounding box center [996, 207] width 473 height 48
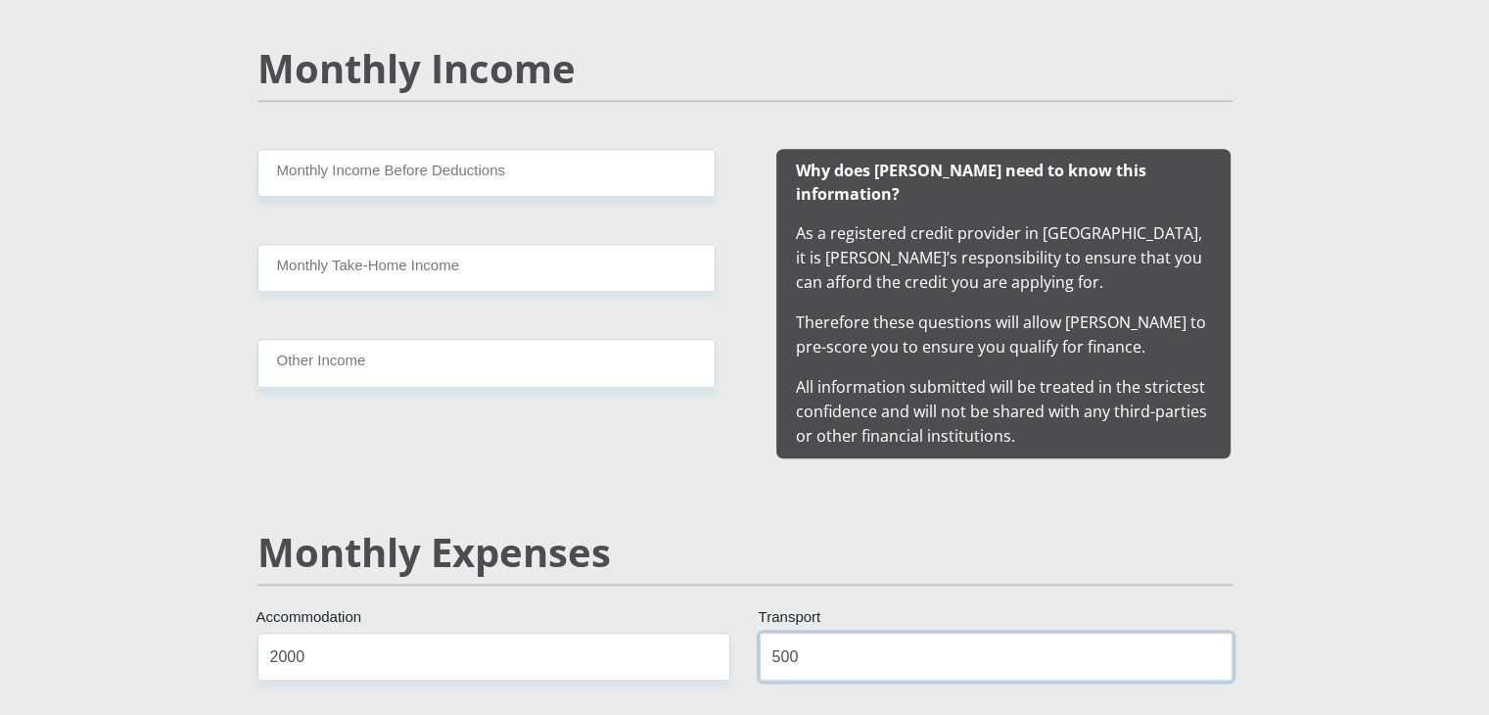
scroll to position [1940, 0]
type input "500"
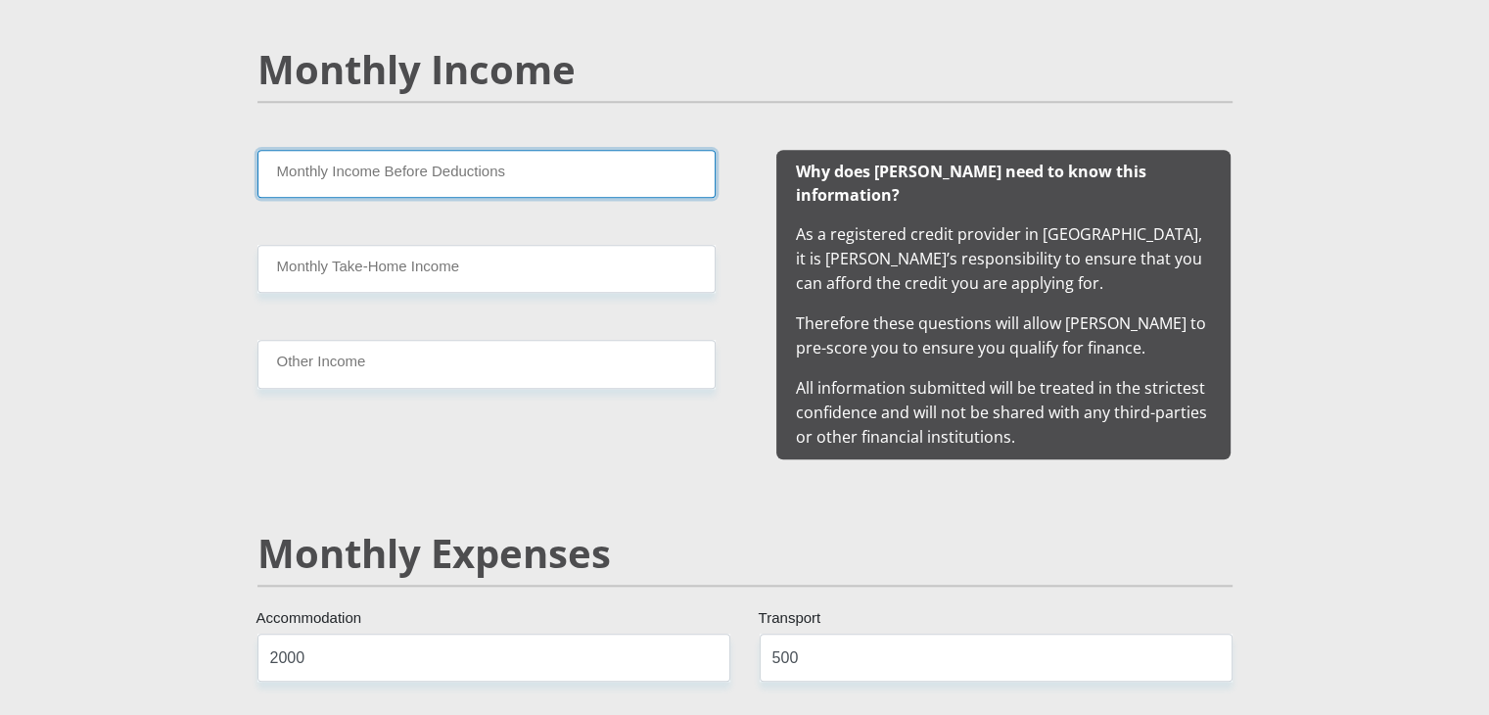
click at [660, 179] on input "Monthly Income Before Deductions" at bounding box center [486, 174] width 458 height 48
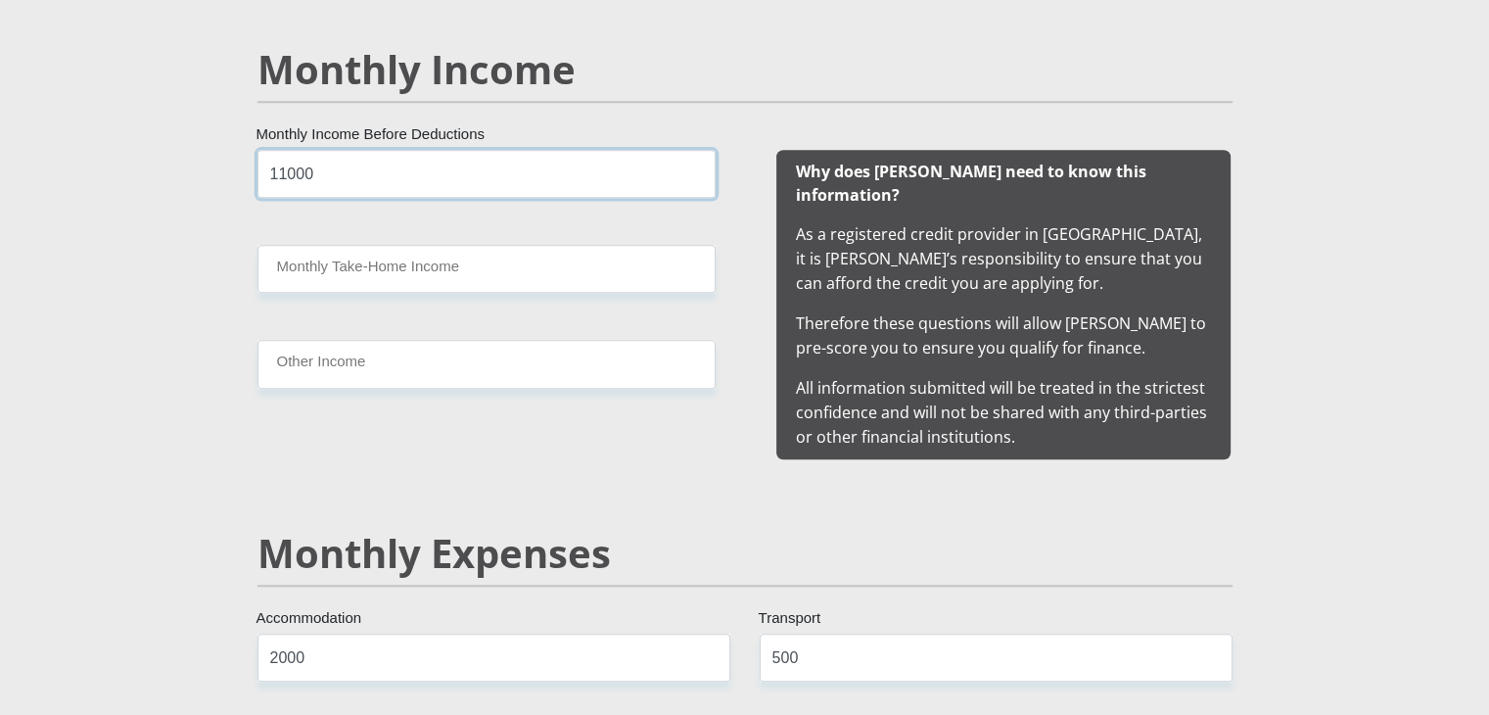
type input "11000"
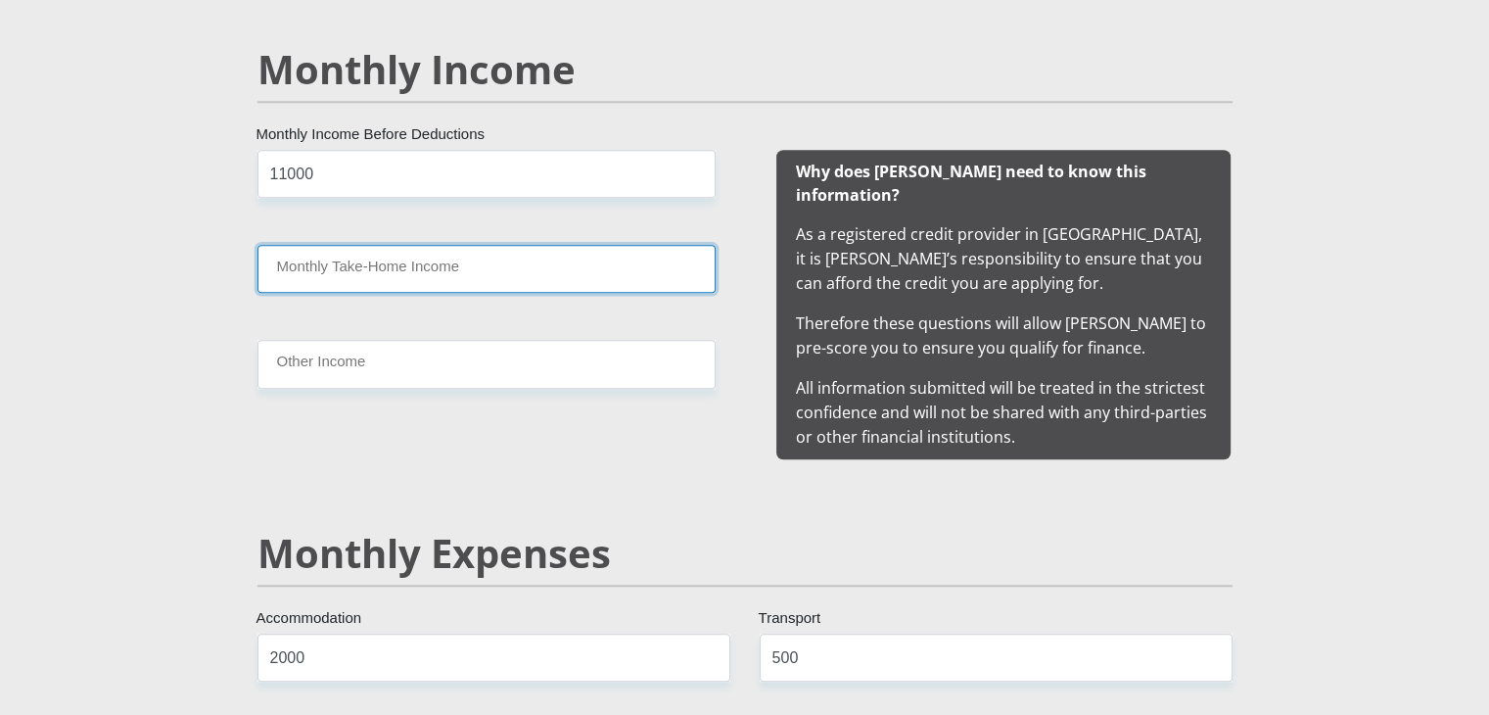
click at [582, 268] on input "Monthly Take-Home Income" at bounding box center [486, 269] width 458 height 48
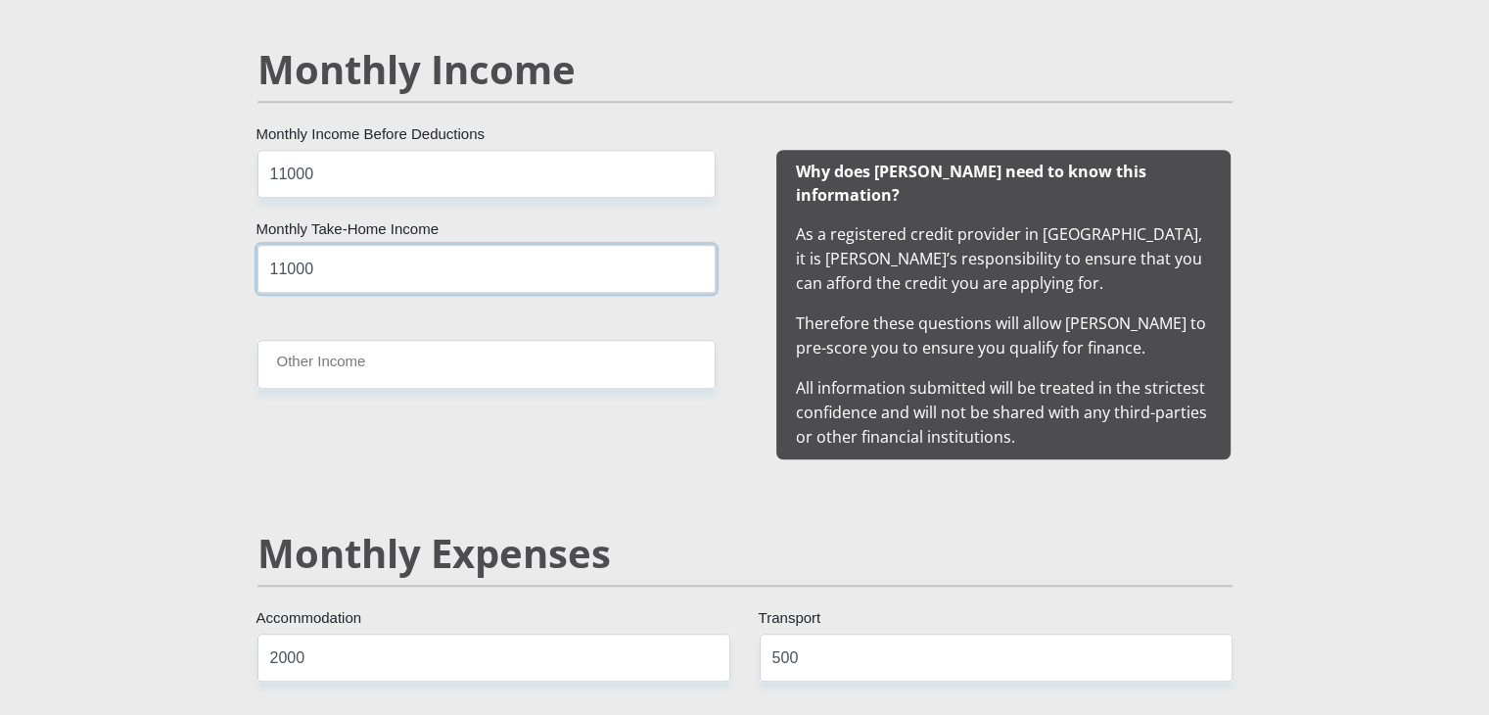
type input "11000"
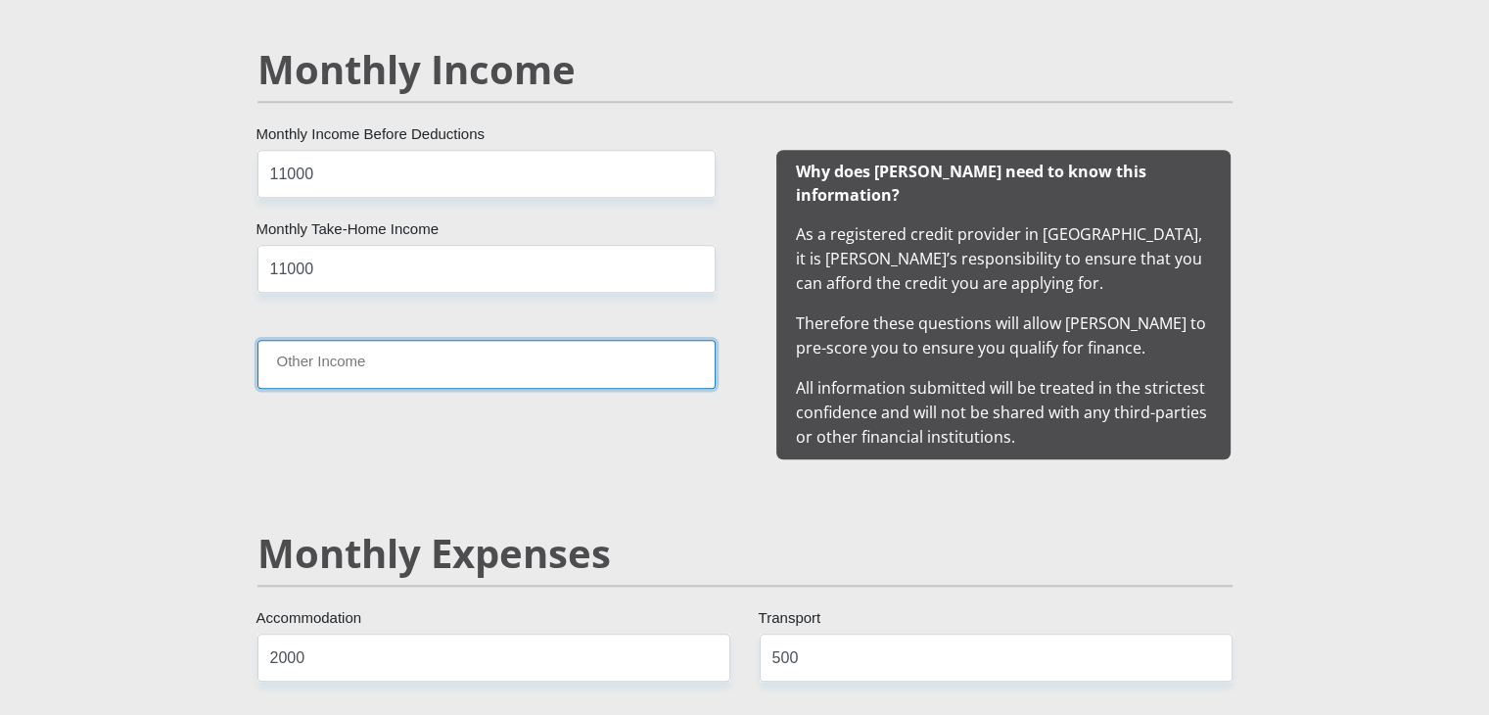
click at [545, 381] on input "Other Income" at bounding box center [486, 364] width 458 height 48
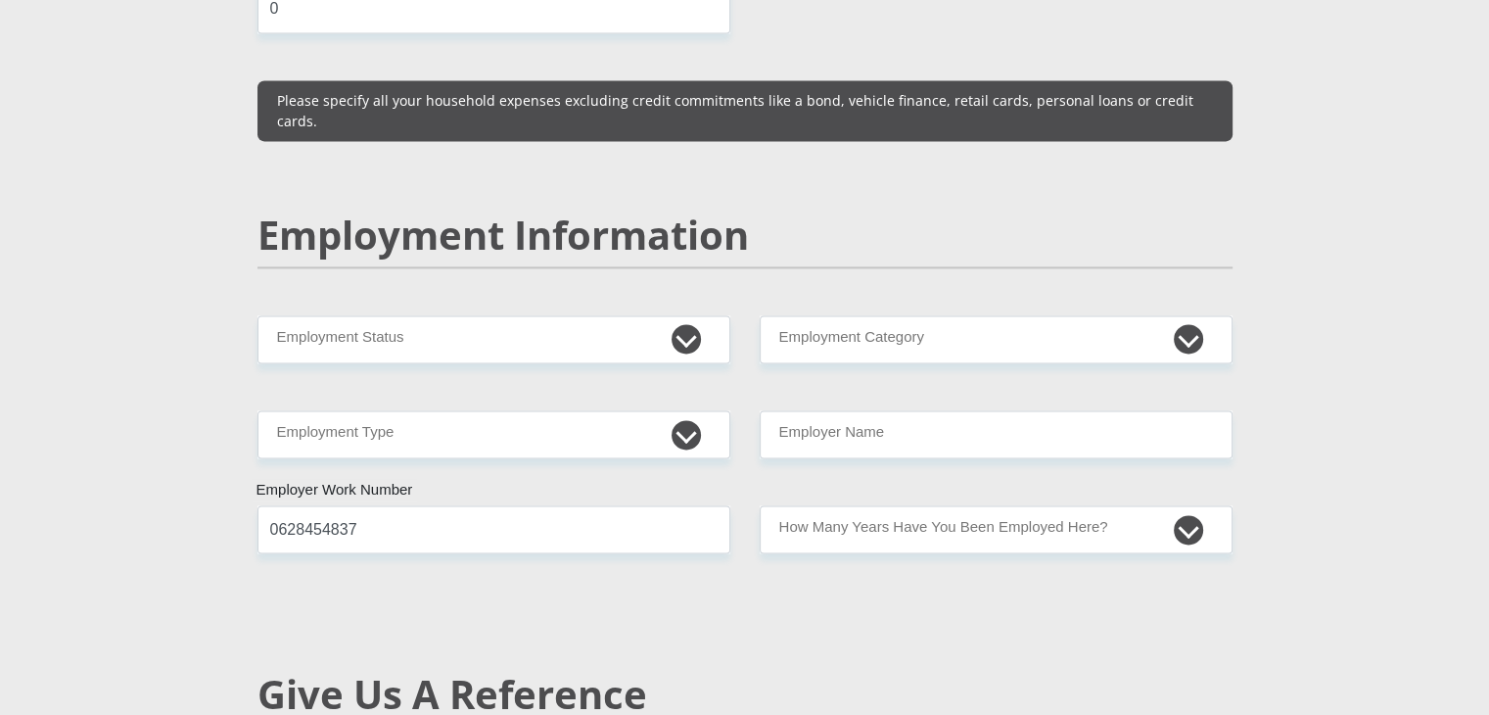
scroll to position [2941, 0]
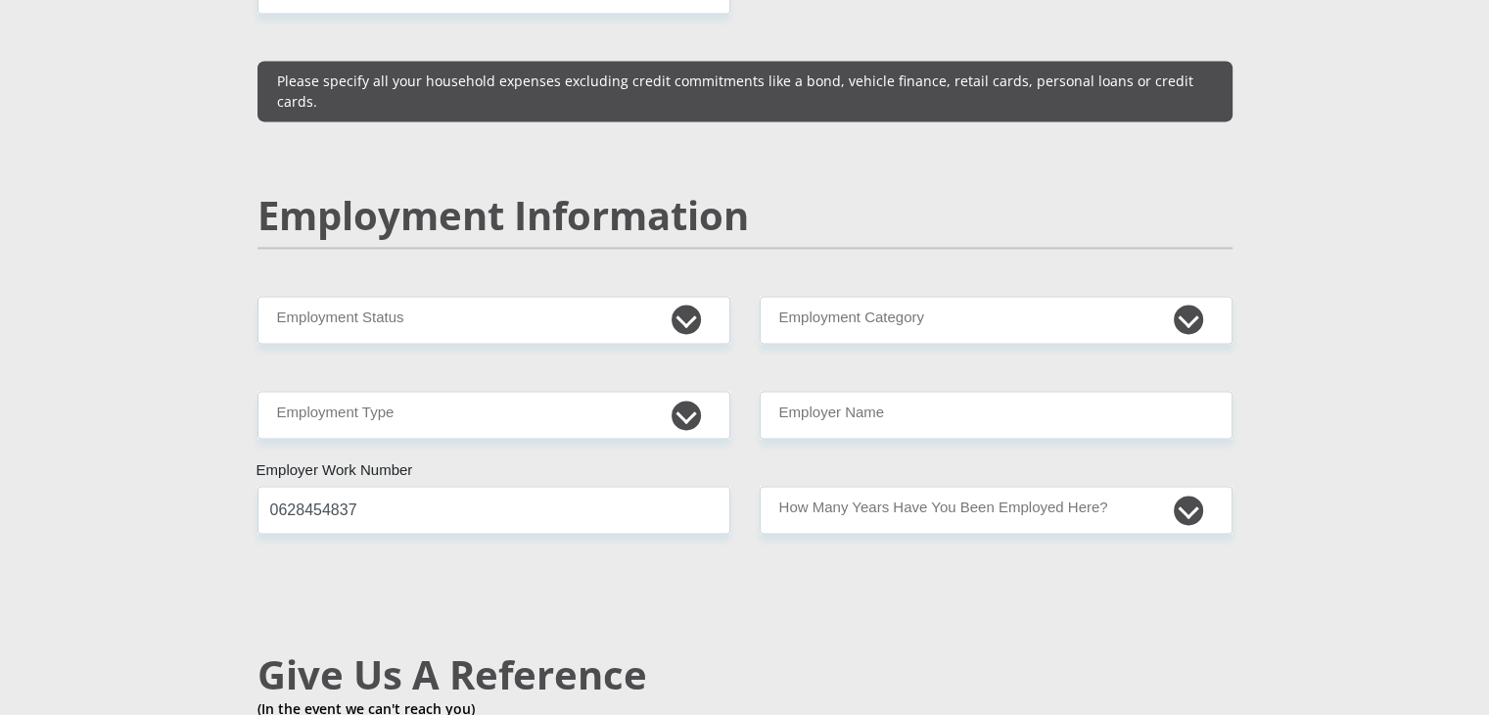
type input "500"
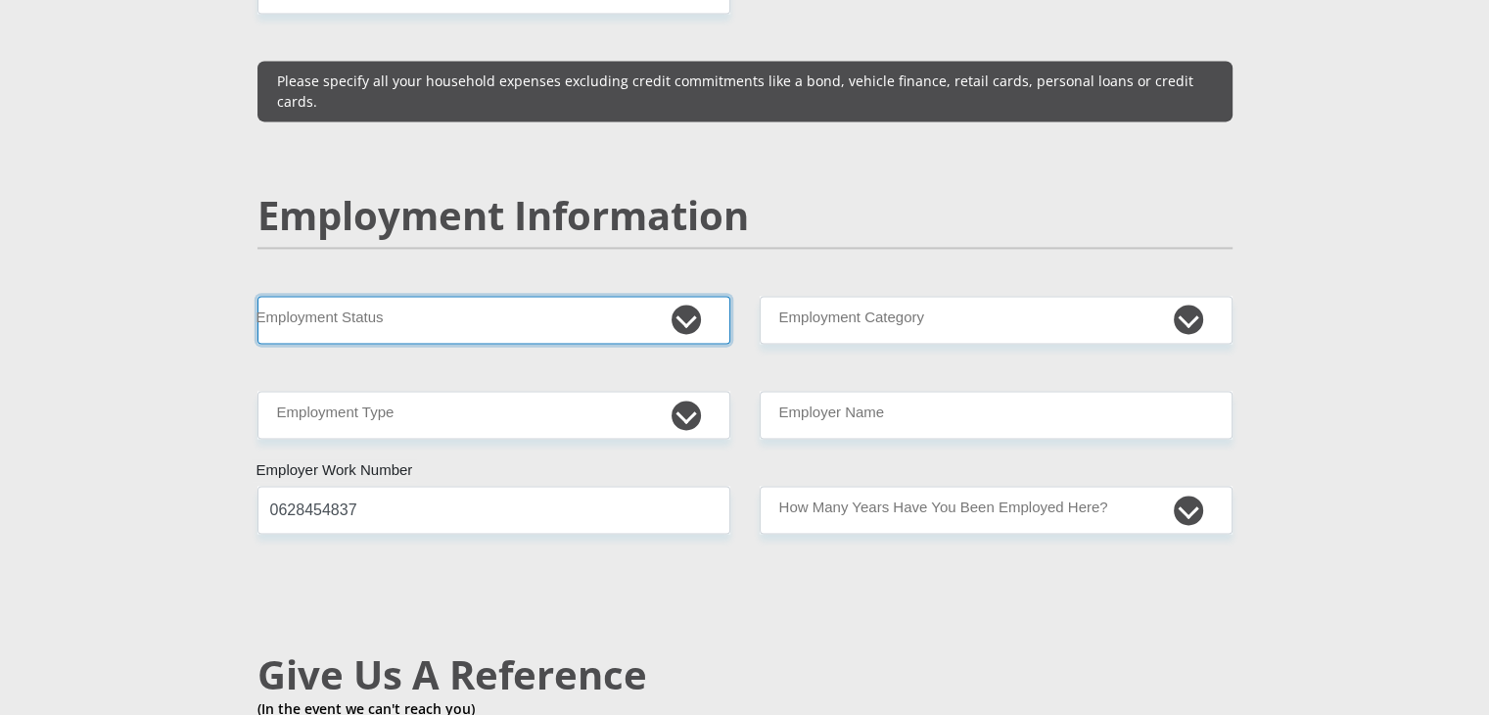
click at [694, 296] on select "Permanent/Full-time Part-time/Casual Contract Worker Self-Employed Housewife Re…" at bounding box center [493, 320] width 473 height 48
select select "5"
click at [257, 296] on select "Permanent/Full-time Part-time/Casual Contract Worker Self-Employed Housewife Re…" at bounding box center [493, 320] width 473 height 48
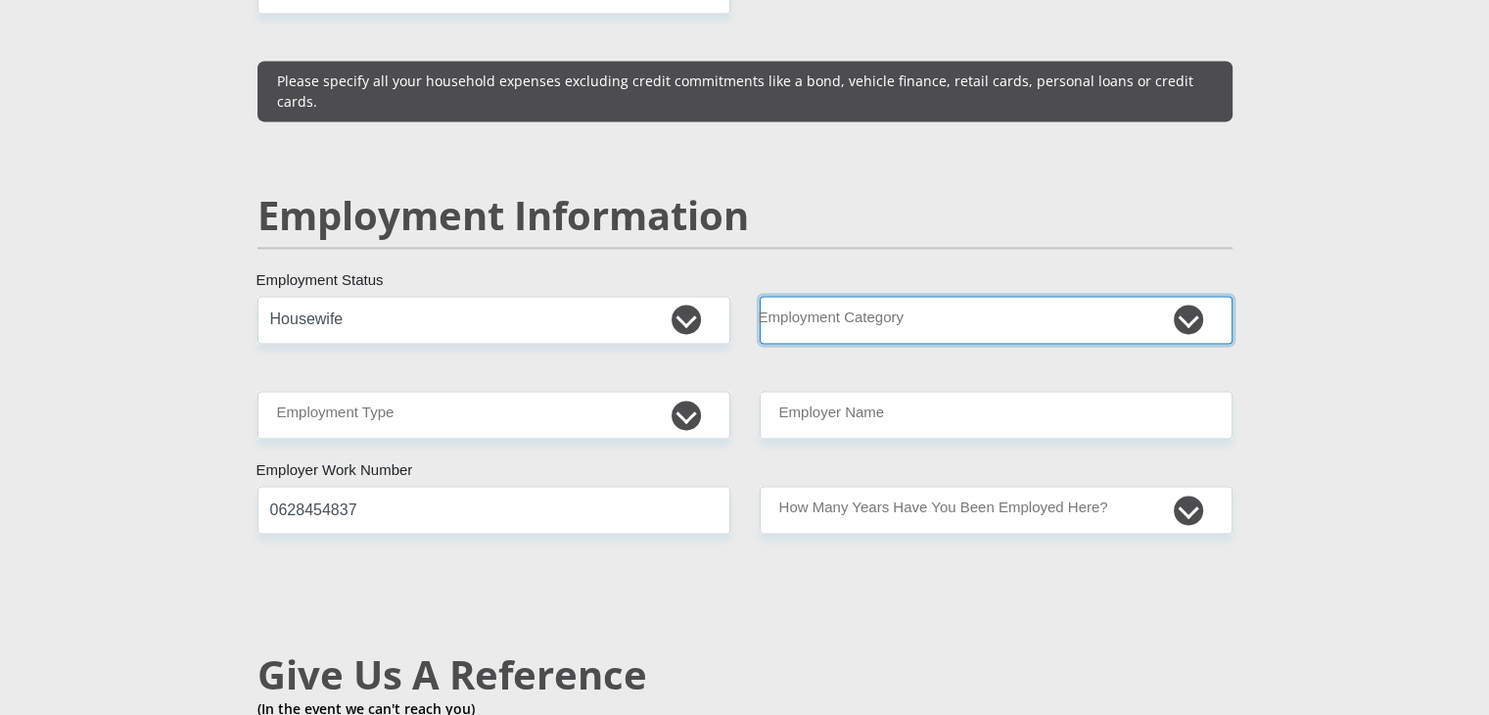
click at [990, 296] on select "AGRICULTURE ALCOHOL & TOBACCO CONSTRUCTION MATERIALS METALLURGY EQUIPMENT FOR R…" at bounding box center [996, 320] width 473 height 48
select select "53"
click at [760, 296] on select "AGRICULTURE ALCOHOL & TOBACCO CONSTRUCTION MATERIALS METALLURGY EQUIPMENT FOR R…" at bounding box center [996, 320] width 473 height 48
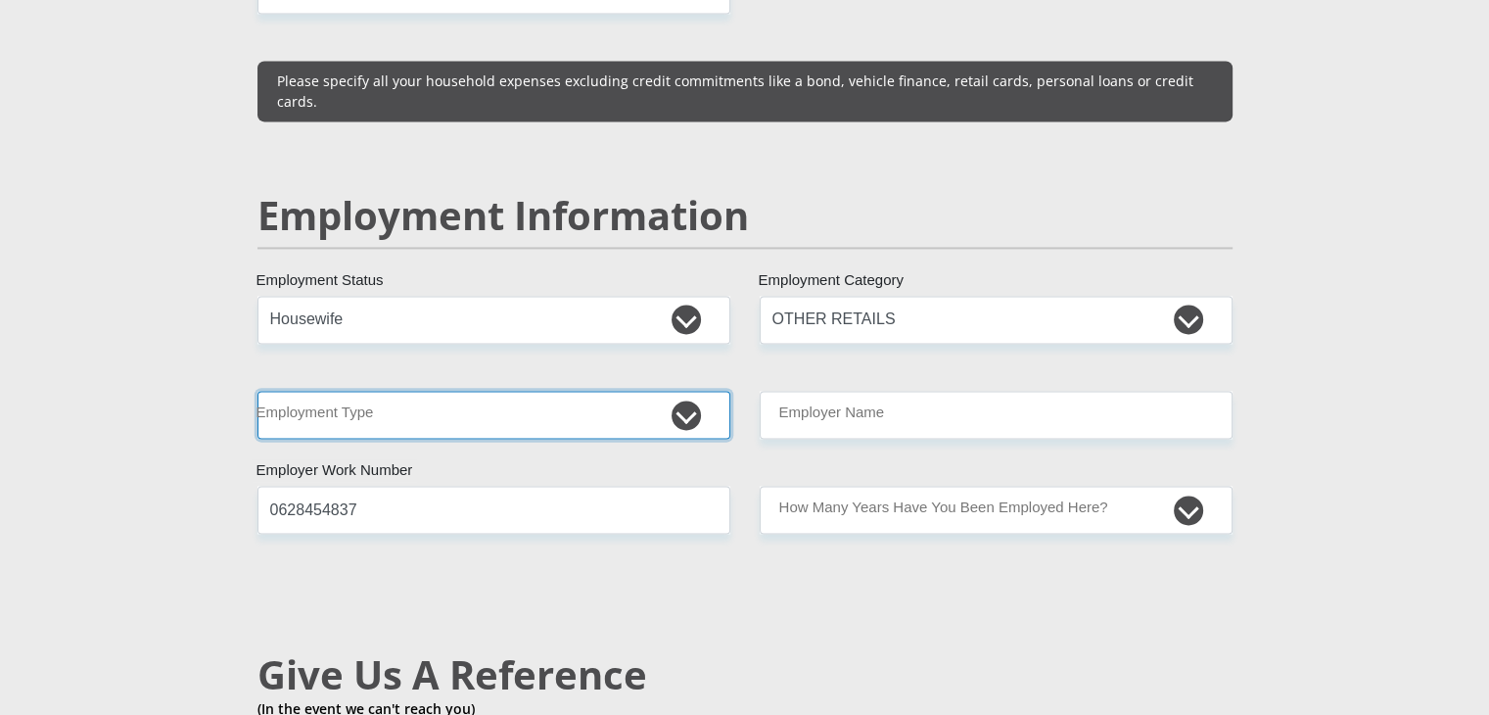
click at [670, 391] on select "College/Lecturer Craft Seller Creative Driver Executive Farmer Forces - Non Com…" at bounding box center [493, 415] width 473 height 48
select select "Housewife"
click at [257, 391] on select "College/Lecturer Craft Seller Creative Driver Executive Farmer Forces - Non Com…" at bounding box center [493, 415] width 473 height 48
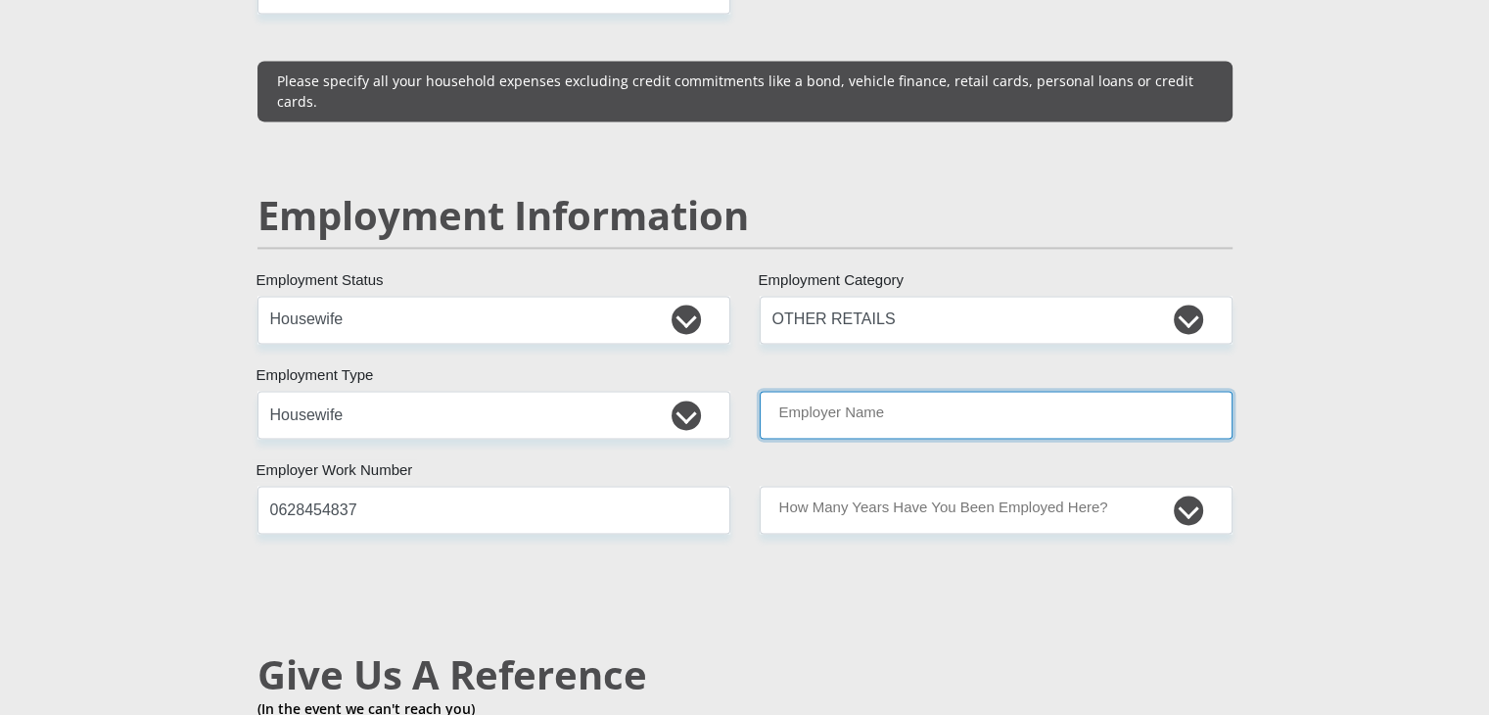
click at [858, 391] on input "Employer Name" at bounding box center [996, 415] width 473 height 48
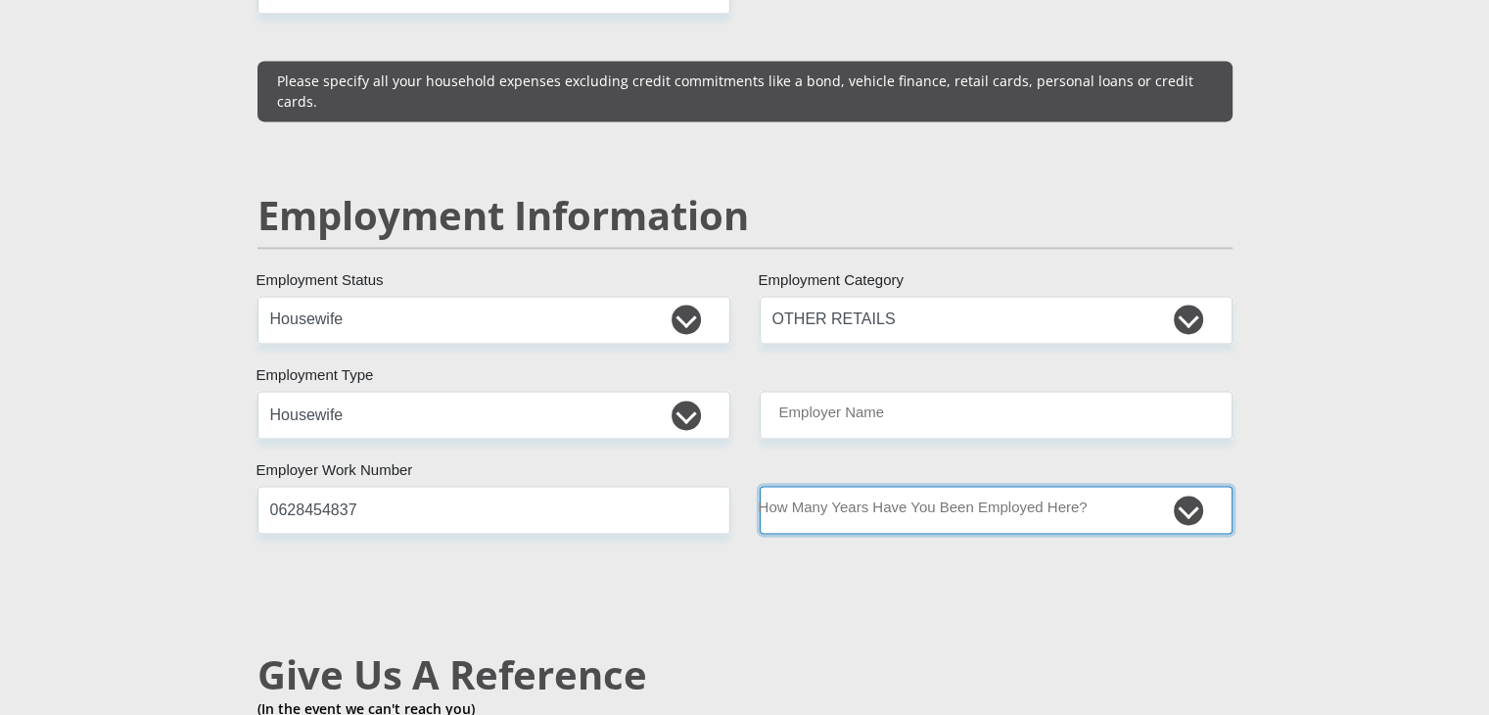
click at [861, 486] on select "less than 1 year 1-3 years 3-5 years 5+ years" at bounding box center [996, 510] width 473 height 48
select select "24"
click at [760, 486] on select "less than 1 year 1-3 years 3-5 years 5+ years" at bounding box center [996, 510] width 473 height 48
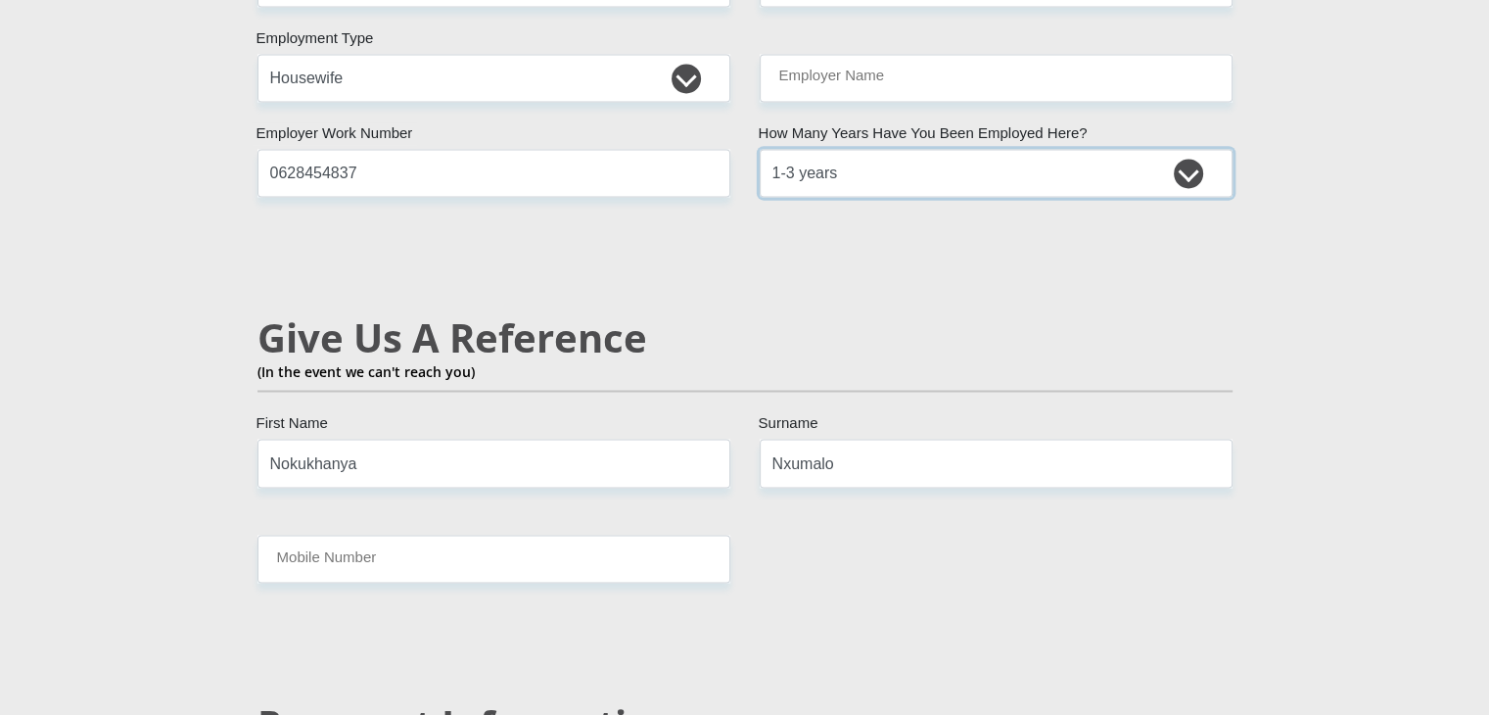
scroll to position [3489, 0]
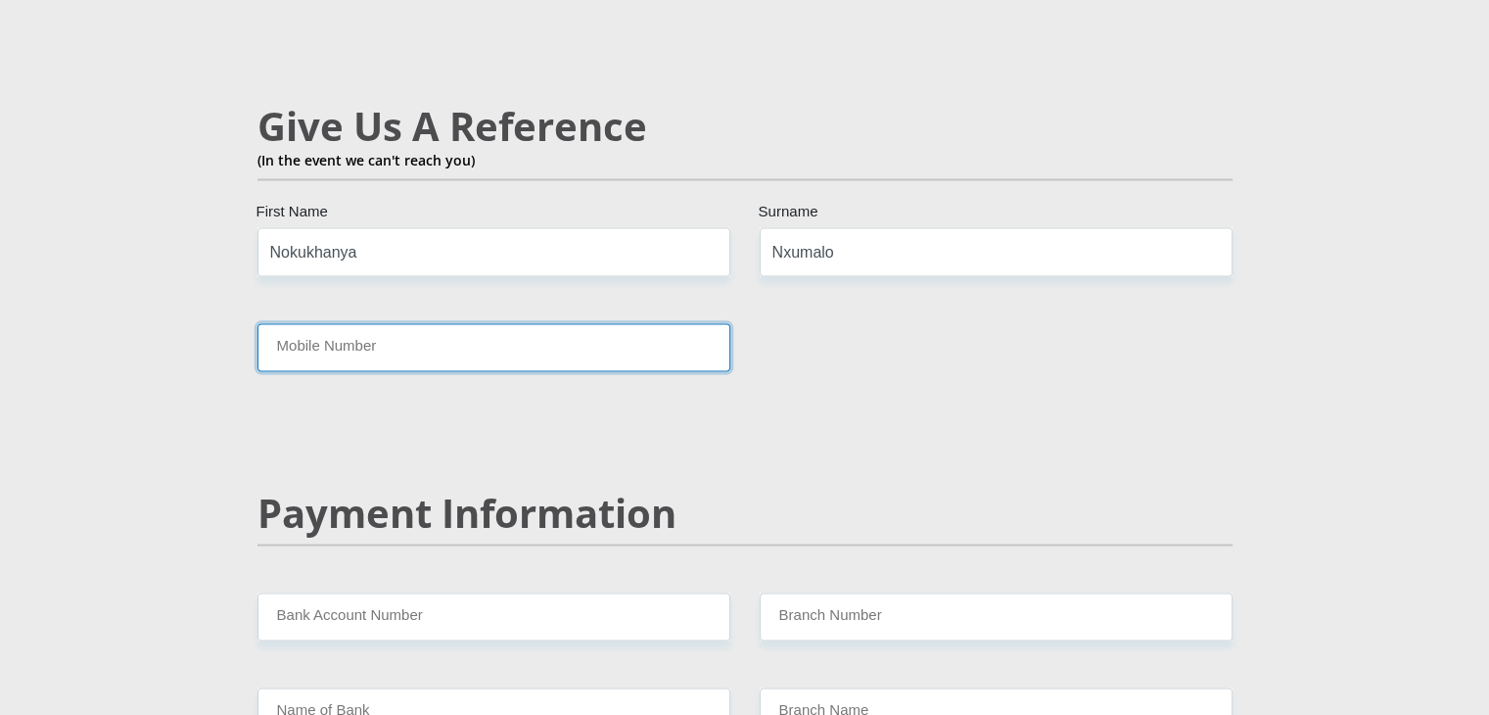
click at [543, 323] on input "Mobile Number" at bounding box center [493, 347] width 473 height 48
type input "0628454837"
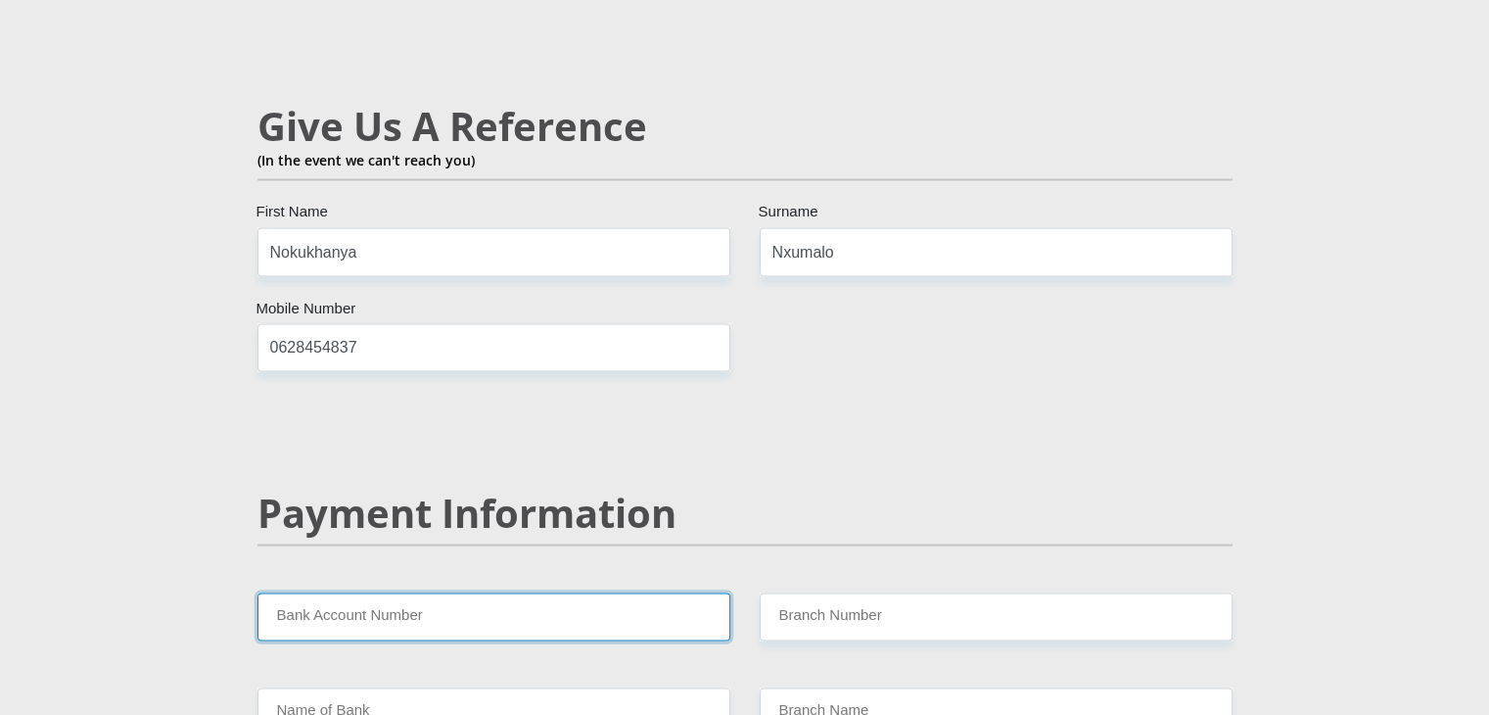
click at [466, 592] on input "Bank Account Number" at bounding box center [493, 616] width 473 height 48
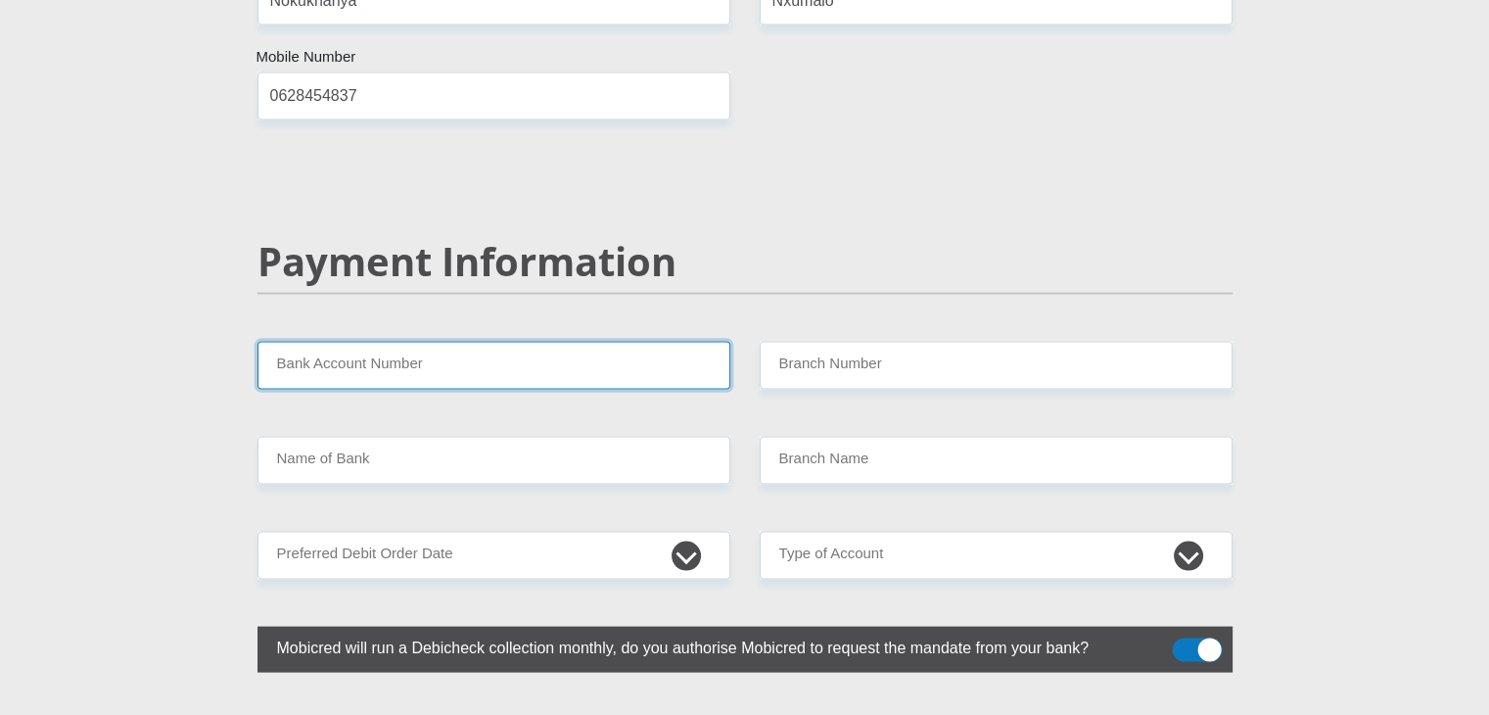
scroll to position [3745, 0]
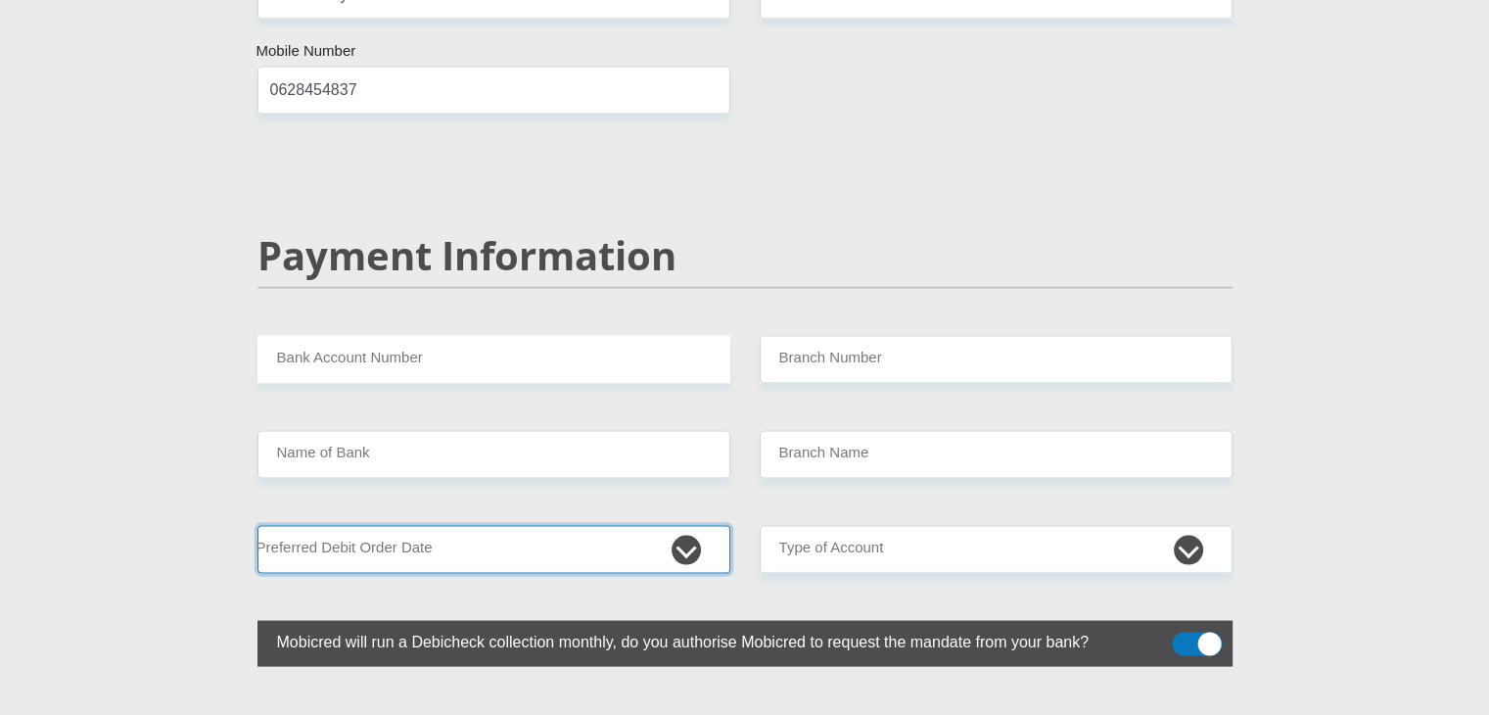
click at [695, 526] on select "1st 2nd 3rd 4th 5th 7th 18th 19th 20th 21st 22nd 23rd 24th 25th 26th 27th 28th …" at bounding box center [493, 550] width 473 height 48
select select "26"
click at [257, 526] on select "1st 2nd 3rd 4th 5th 7th 18th 19th 20th 21st 22nd 23rd 24th 25th 26th 27th 28th …" at bounding box center [493, 550] width 473 height 48
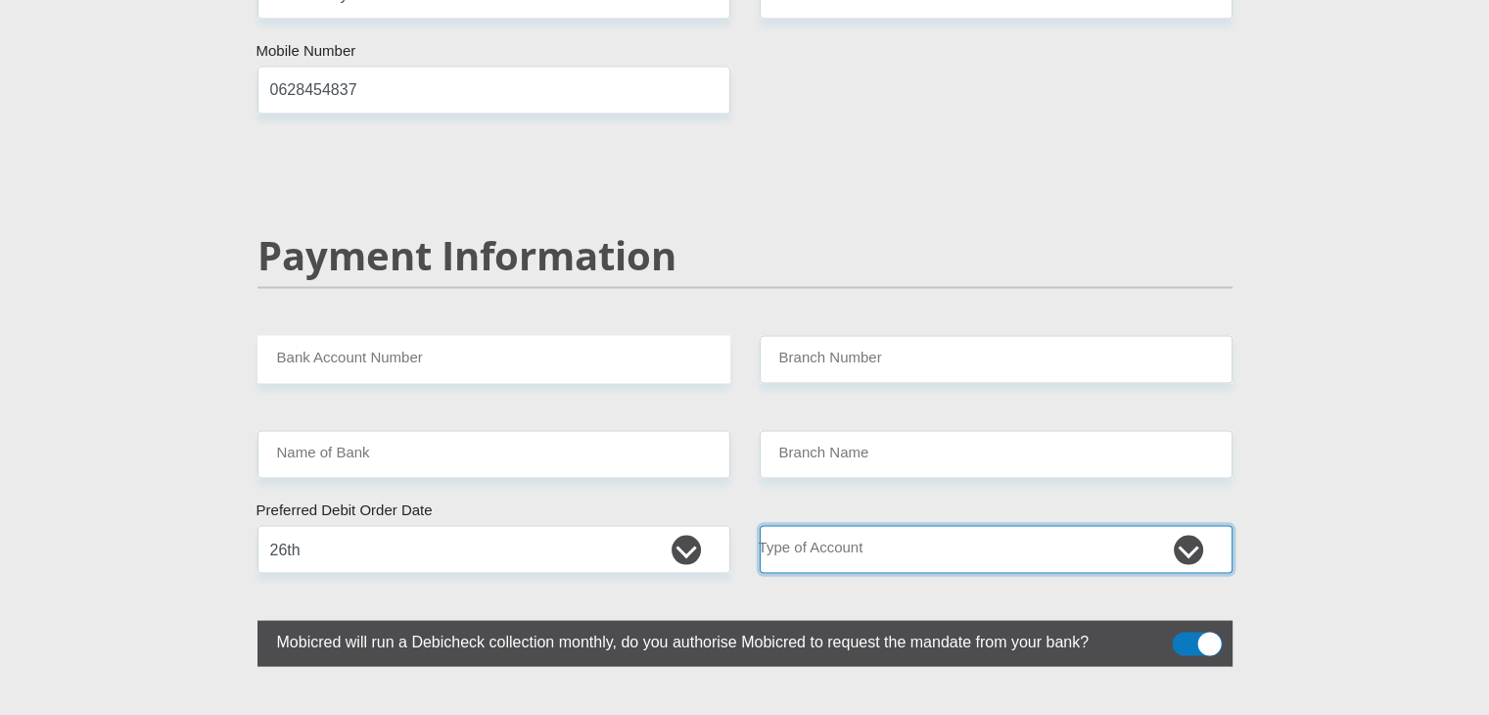
click at [813, 526] on select "Cheque Savings" at bounding box center [996, 550] width 473 height 48
select select "CUR"
click at [760, 526] on select "Cheque Savings" at bounding box center [996, 550] width 473 height 48
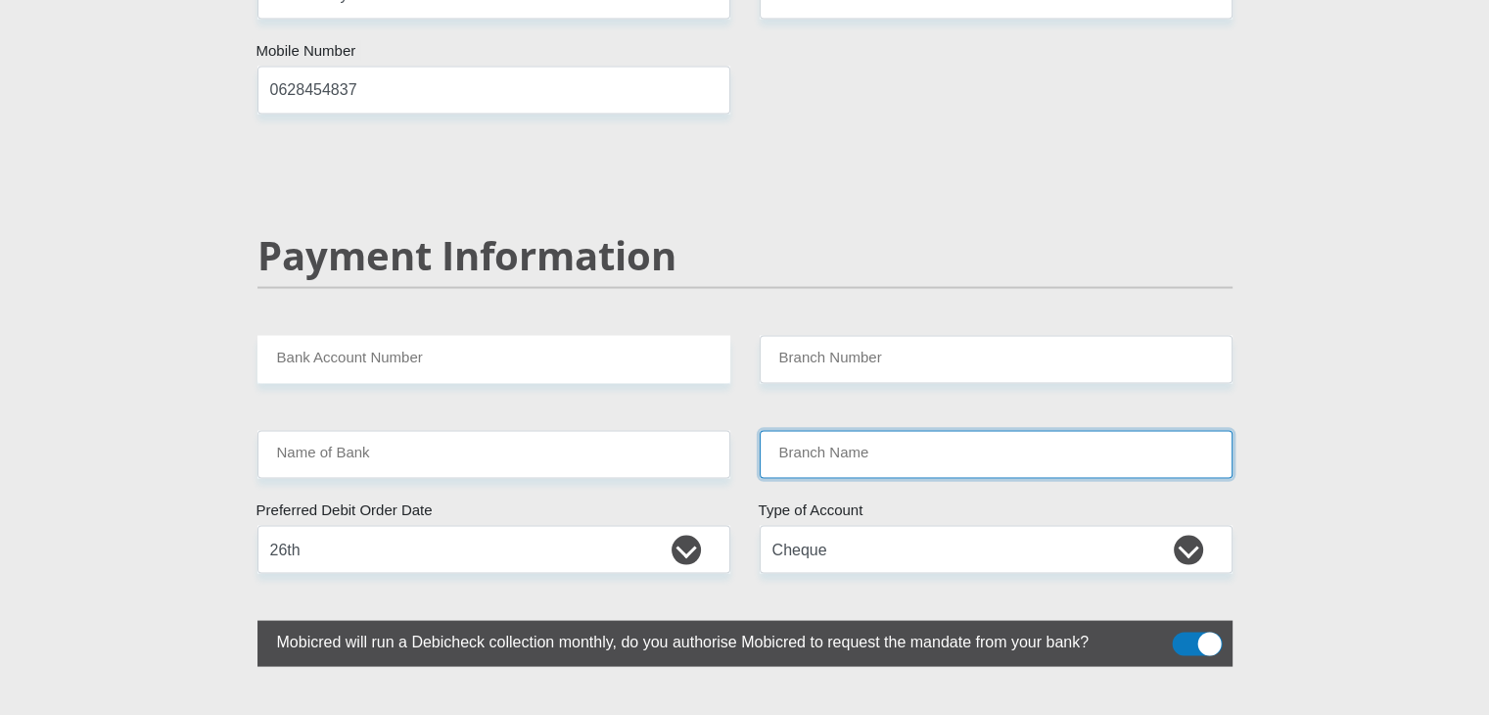
click at [816, 431] on input "Branch Name" at bounding box center [996, 455] width 473 height 48
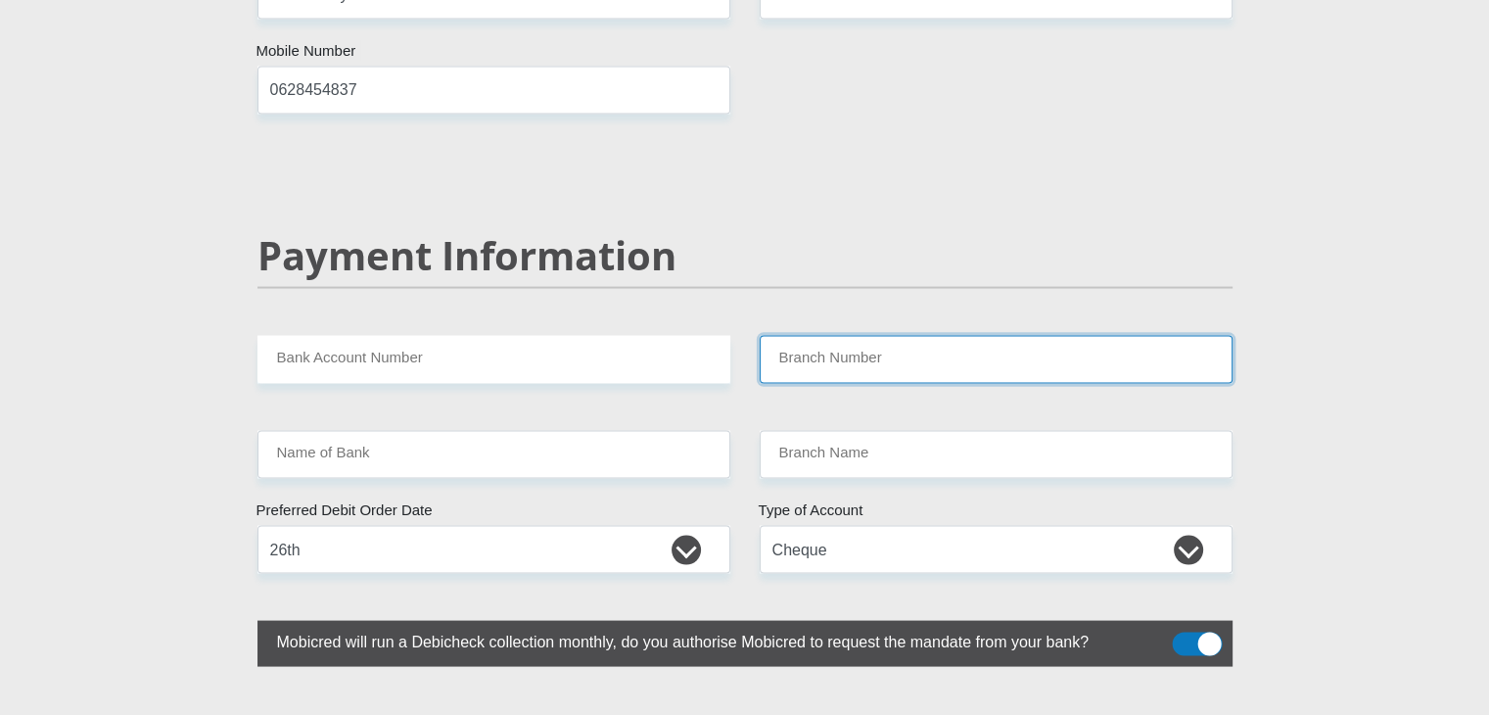
click at [814, 336] on input "Branch Number" at bounding box center [996, 360] width 473 height 48
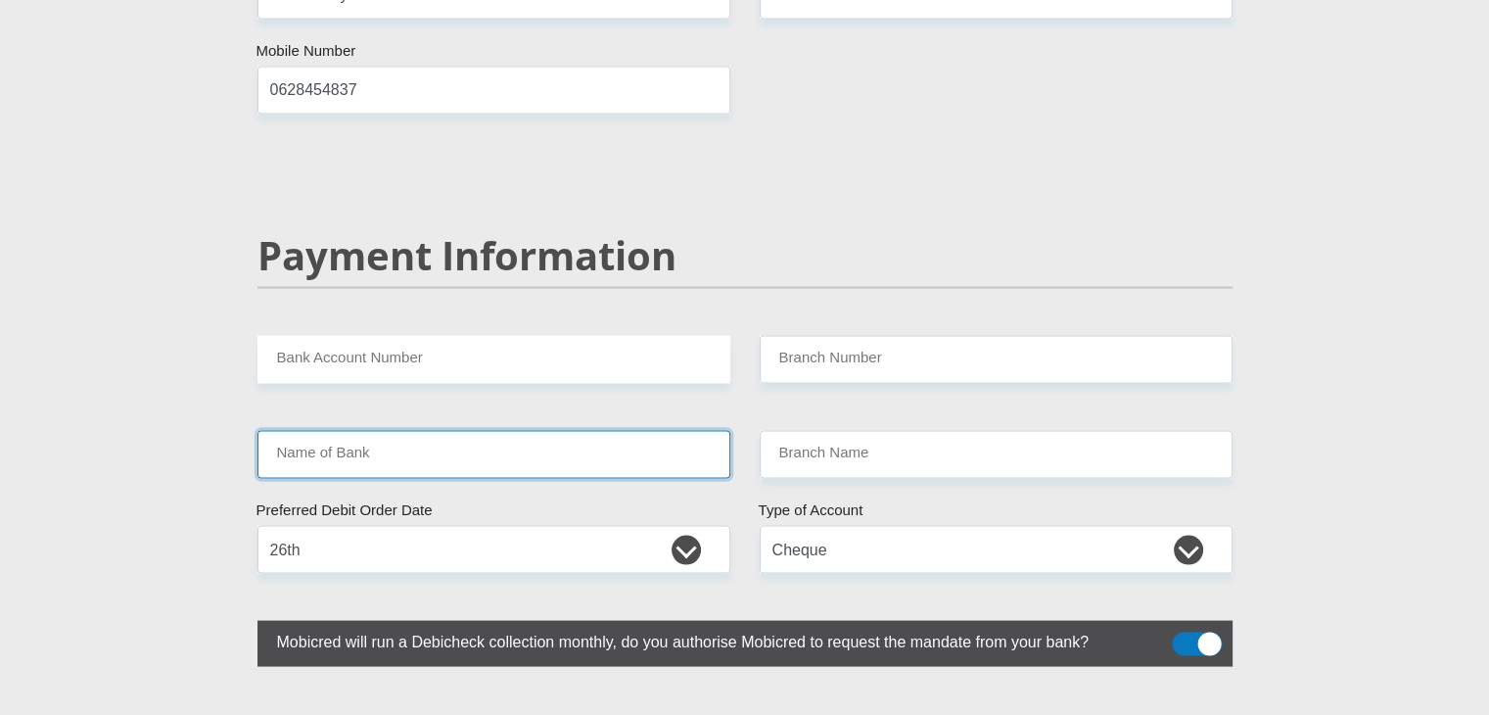
click at [526, 431] on input "Name of Bank" at bounding box center [493, 455] width 473 height 48
click at [442, 431] on input "Name of Bank" at bounding box center [493, 455] width 473 height 48
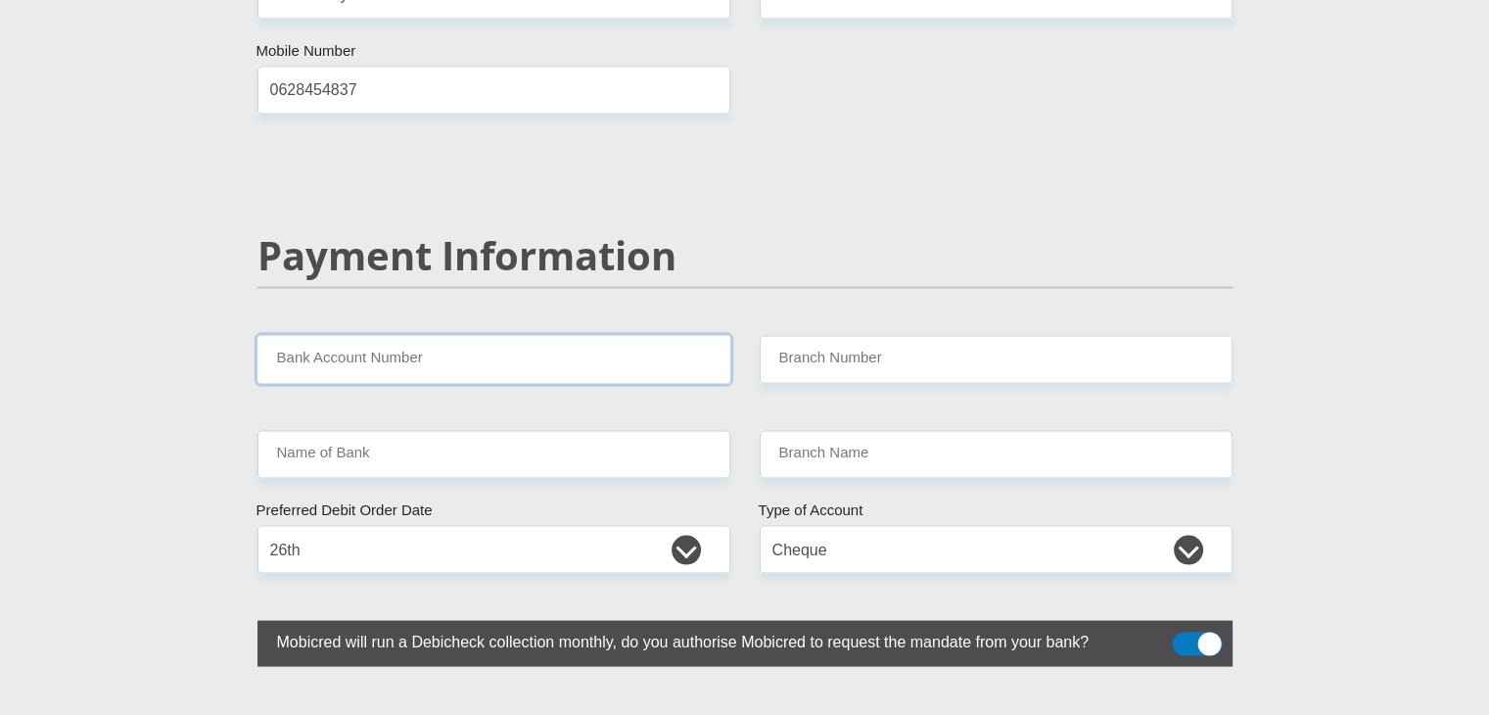
click at [449, 336] on input "Bank Account Number" at bounding box center [493, 360] width 473 height 48
click at [611, 336] on input "10" at bounding box center [493, 360] width 473 height 48
type input "1197633235"
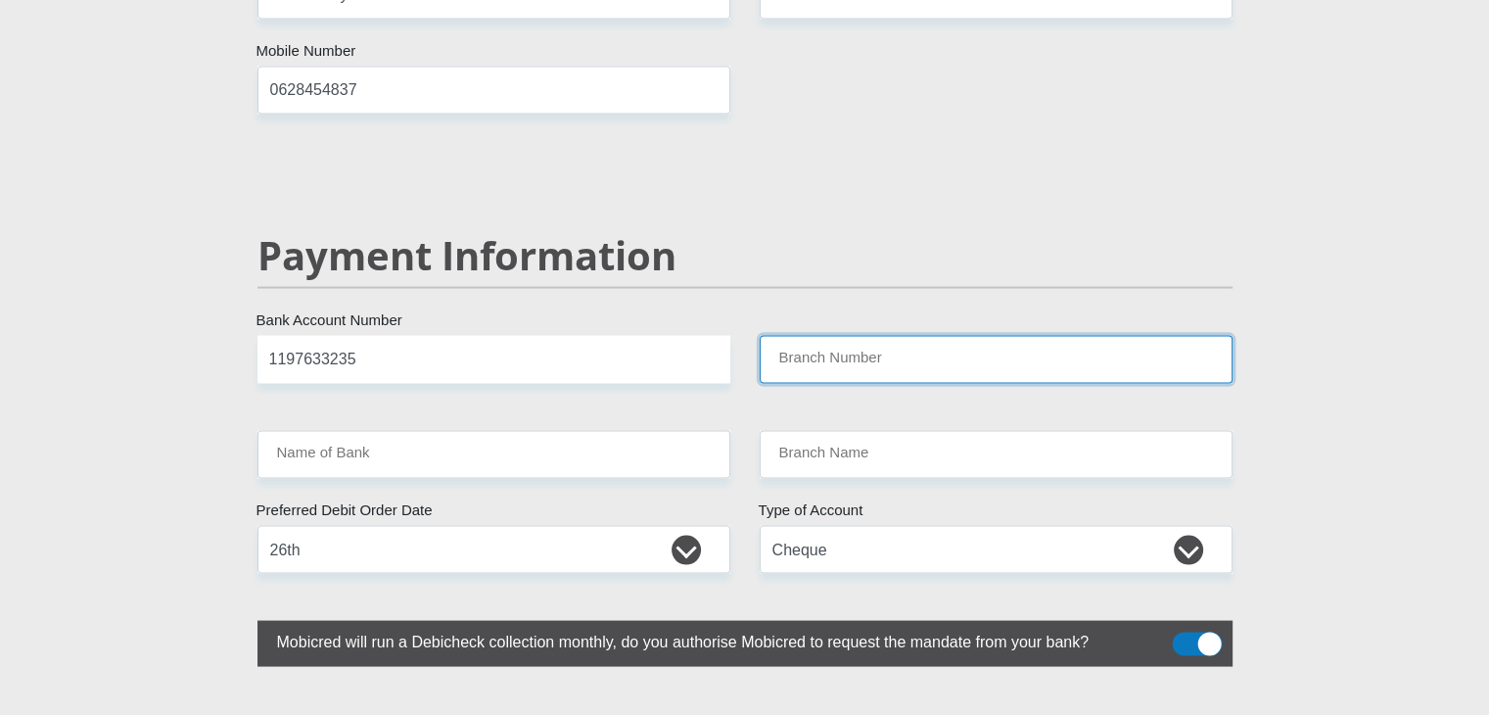
click at [835, 336] on input "Branch Number" at bounding box center [996, 360] width 473 height 48
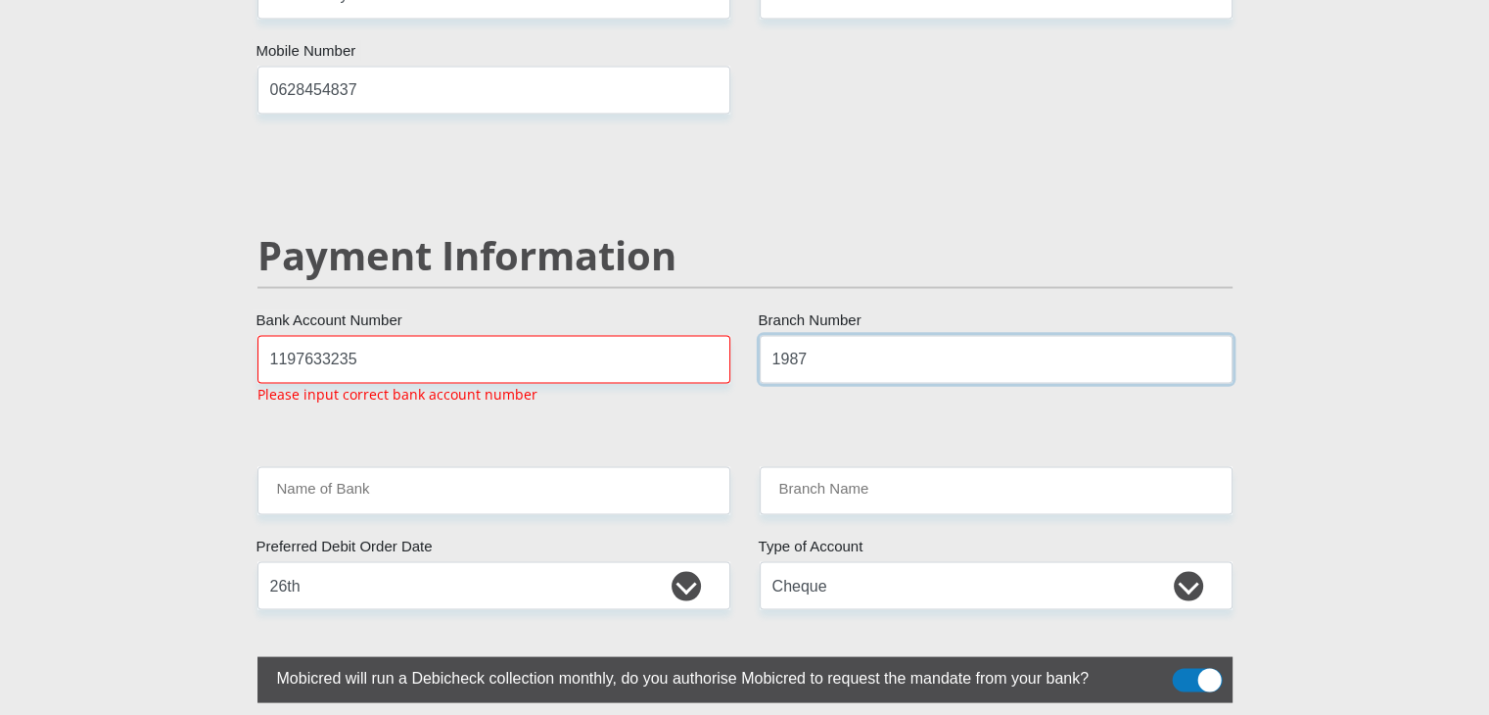
scroll to position [3787, 0]
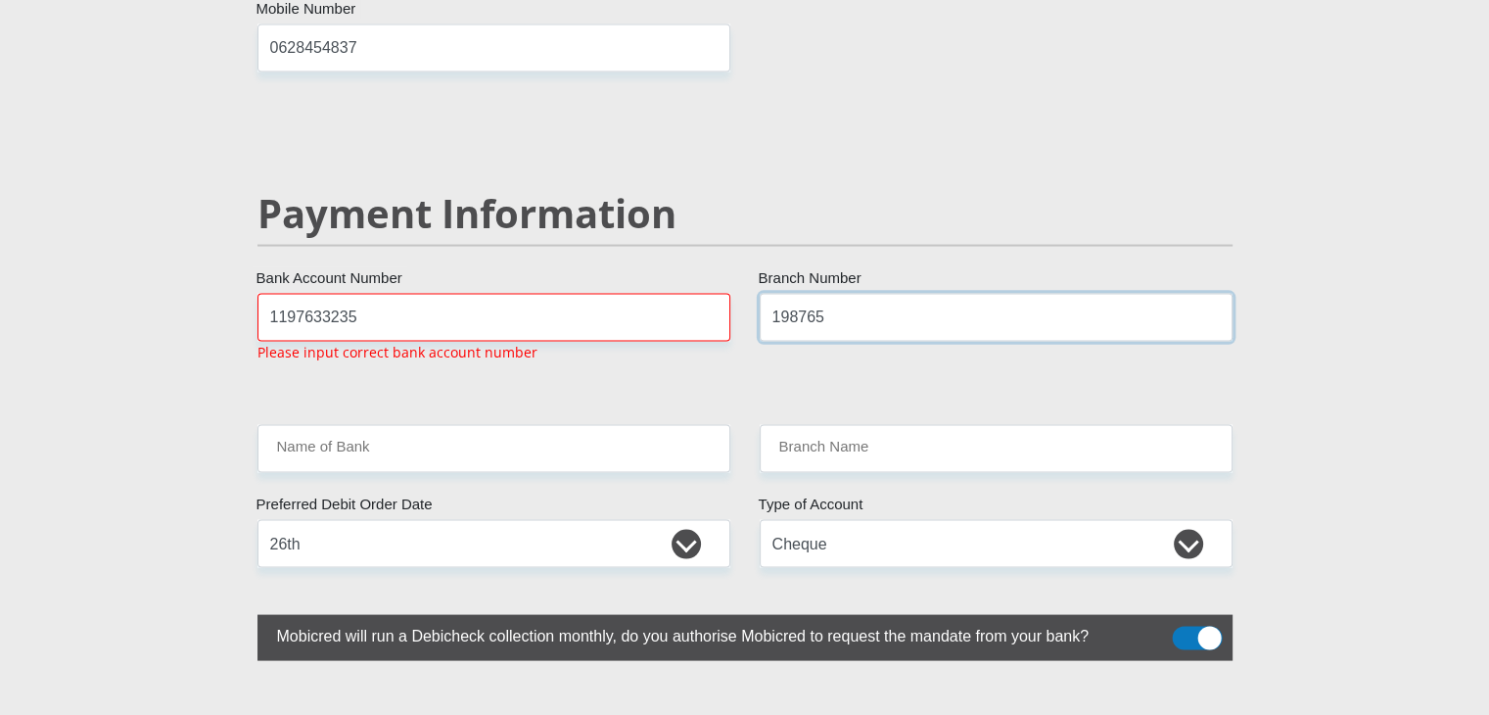
type input "198765"
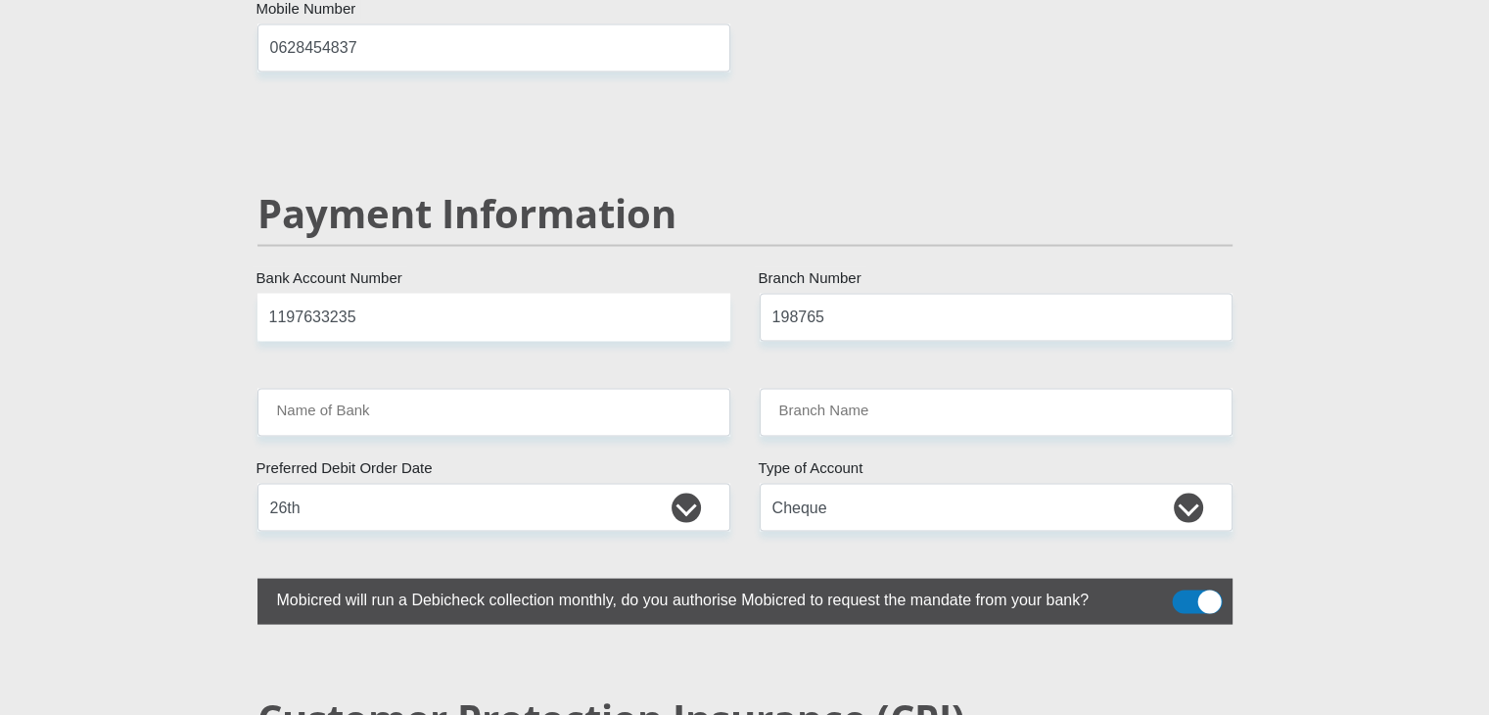
type input "NEDBANK"
type input "NEDBANK SOUTH AFRICA"
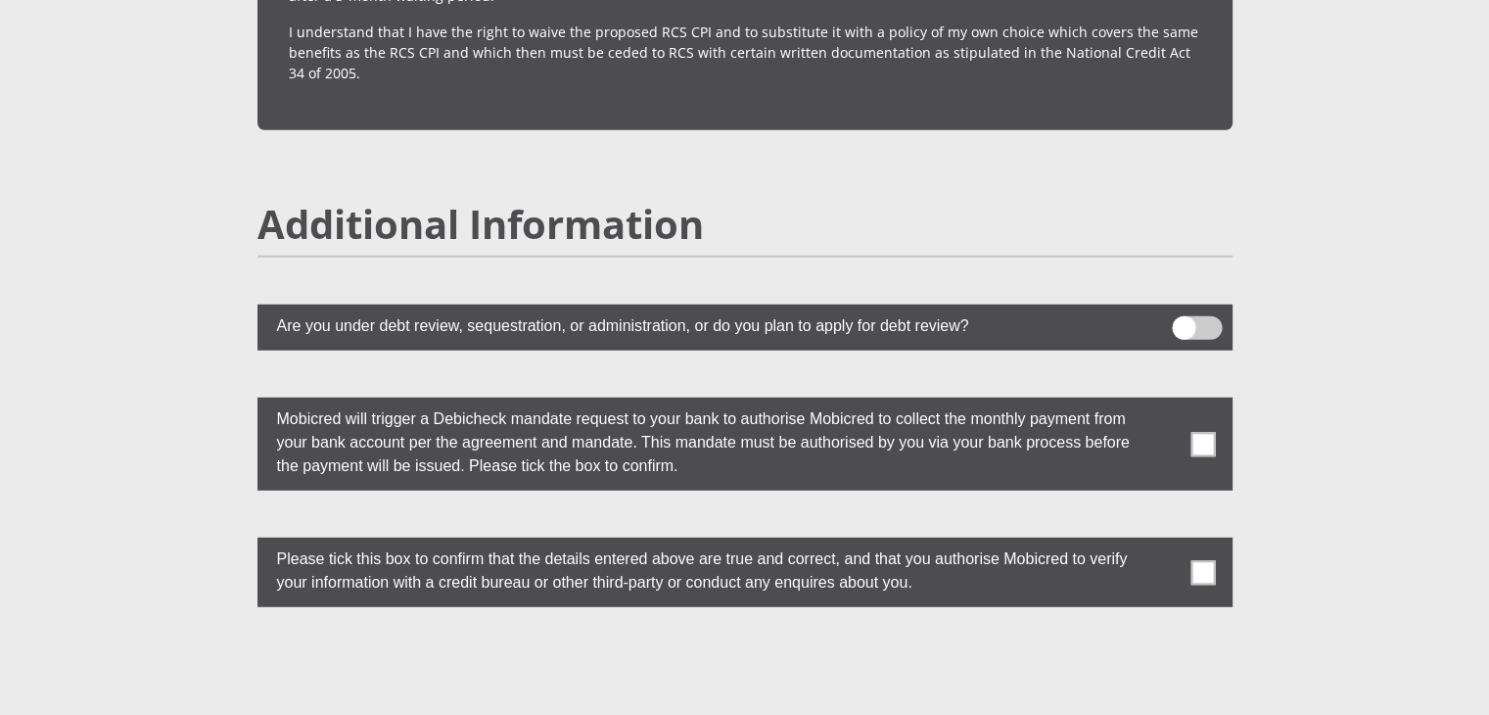
scroll to position [5280, 0]
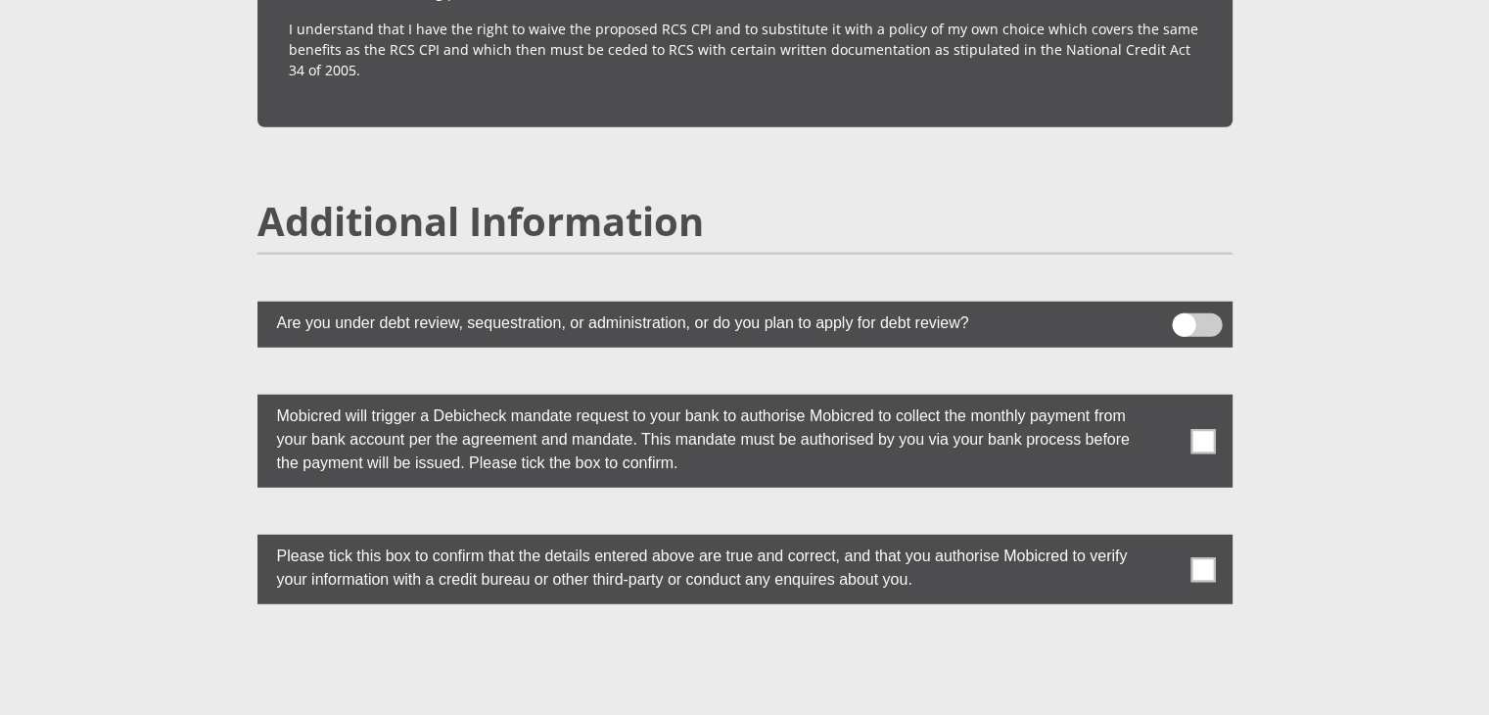
click at [1198, 429] on span at bounding box center [1202, 441] width 24 height 24
click at [1164, 399] on input "checkbox" at bounding box center [1164, 399] width 0 height 0
click at [1209, 557] on span at bounding box center [1202, 569] width 24 height 24
click at [1164, 539] on input "checkbox" at bounding box center [1164, 539] width 0 height 0
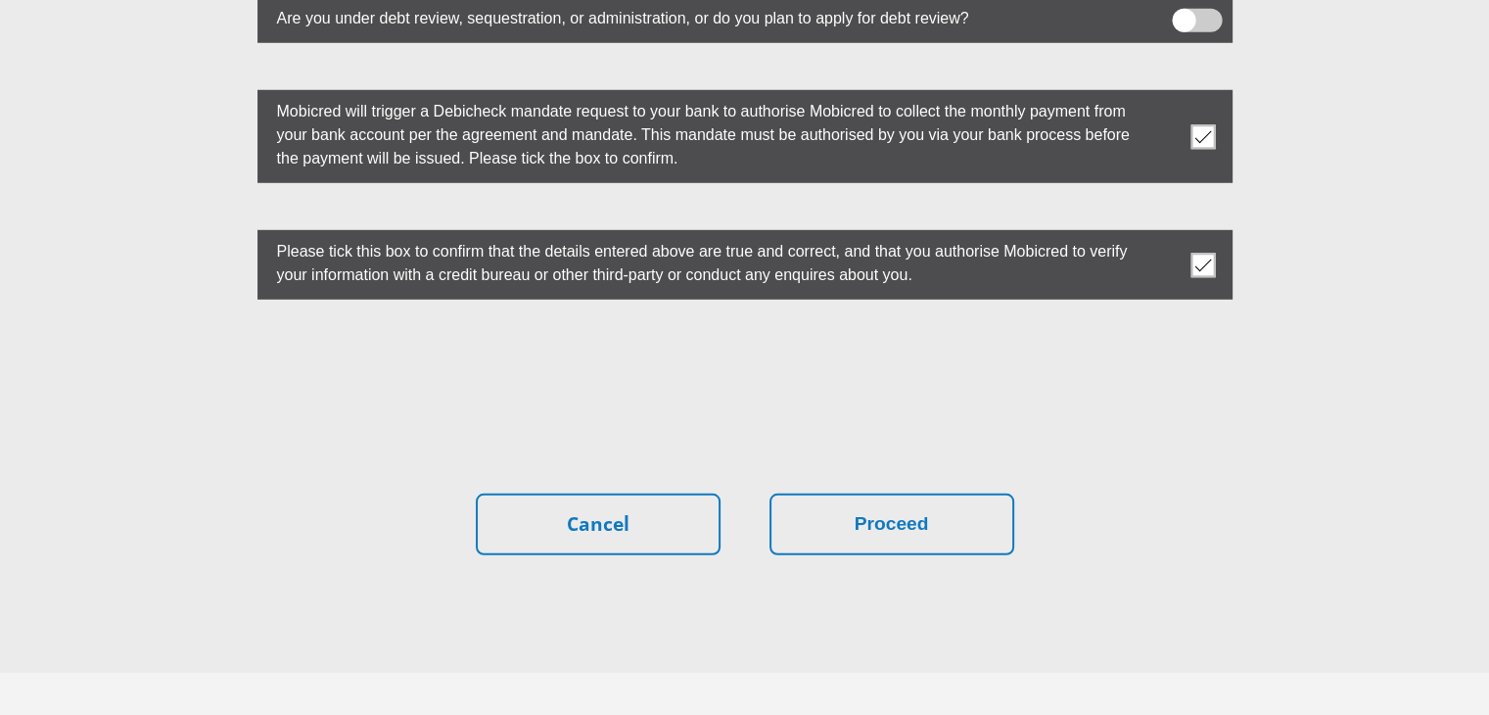
scroll to position [5589, 0]
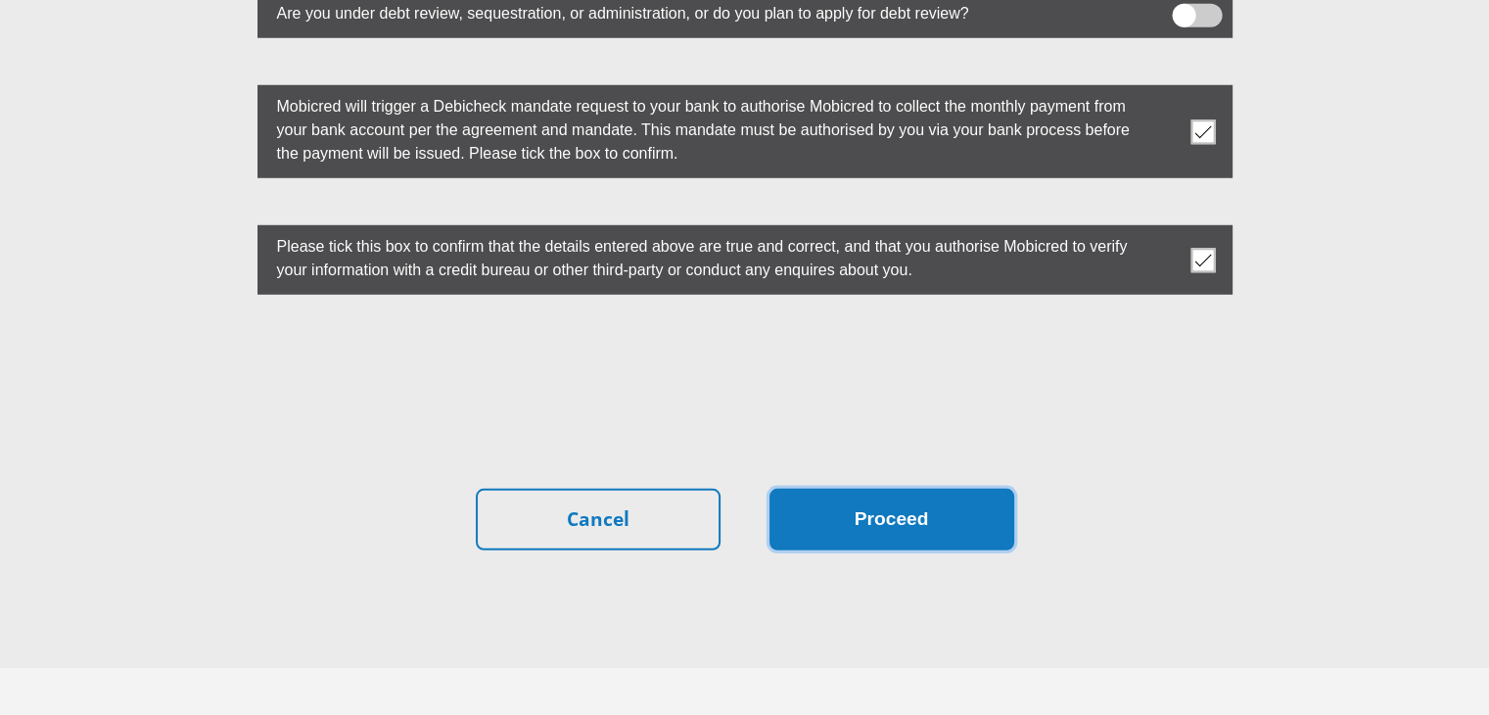
click at [889, 488] on button "Proceed" at bounding box center [891, 519] width 245 height 62
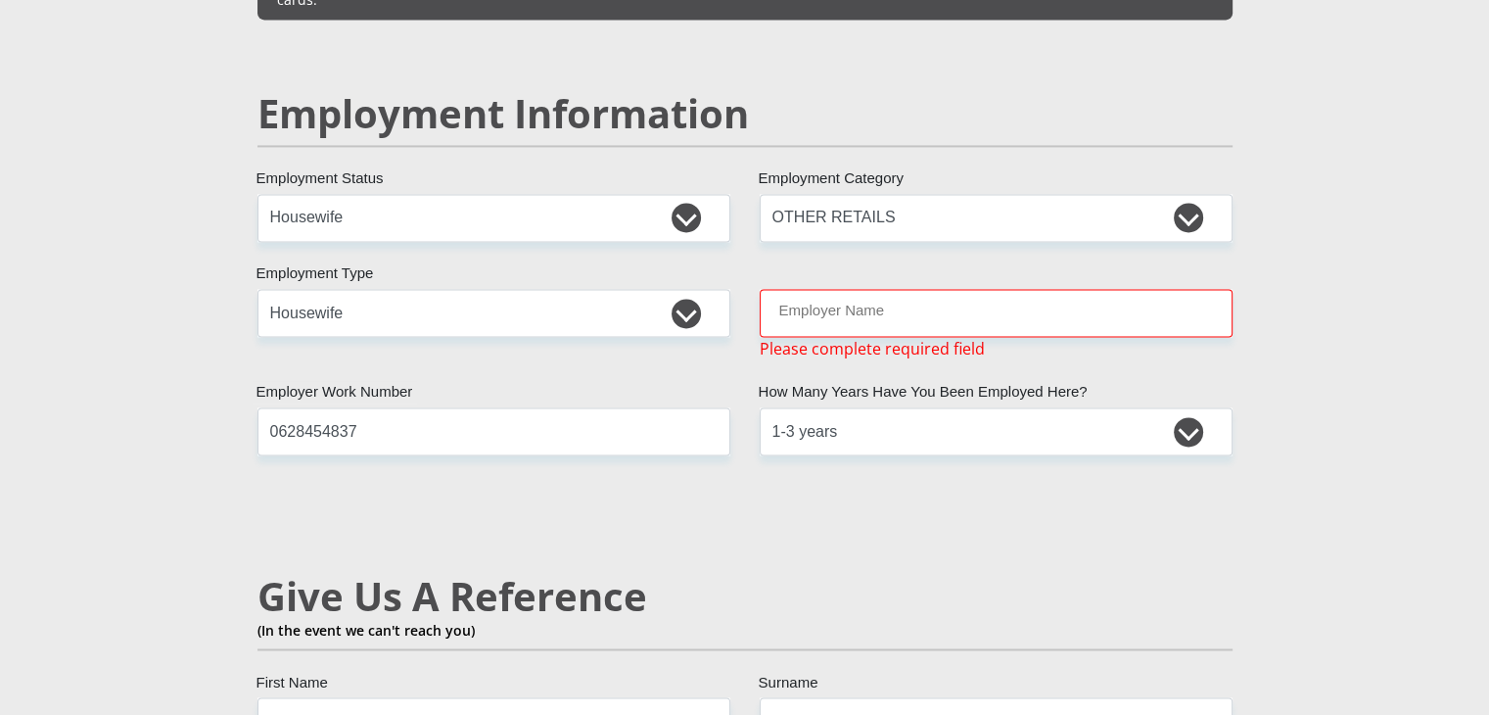
scroll to position [3038, 0]
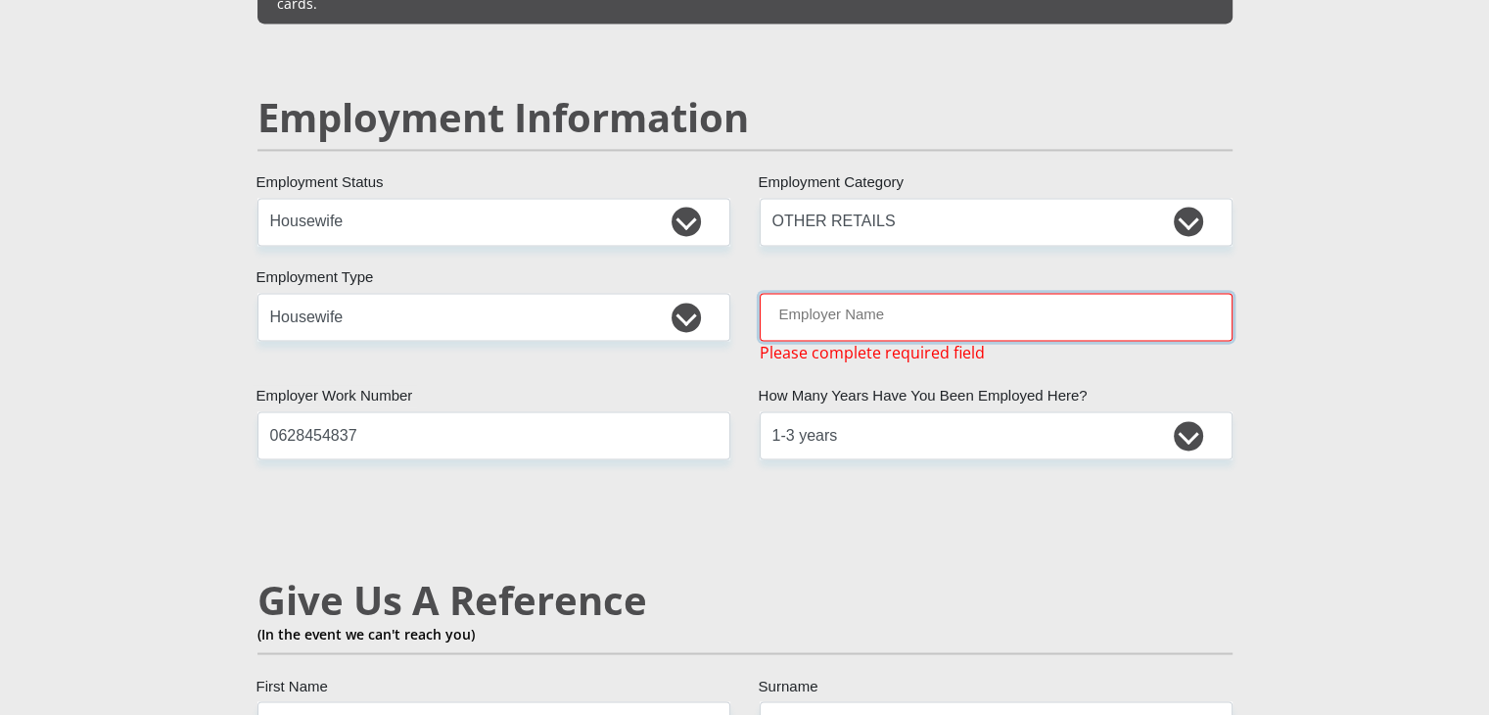
click at [859, 293] on input "Employer Name" at bounding box center [996, 317] width 473 height 48
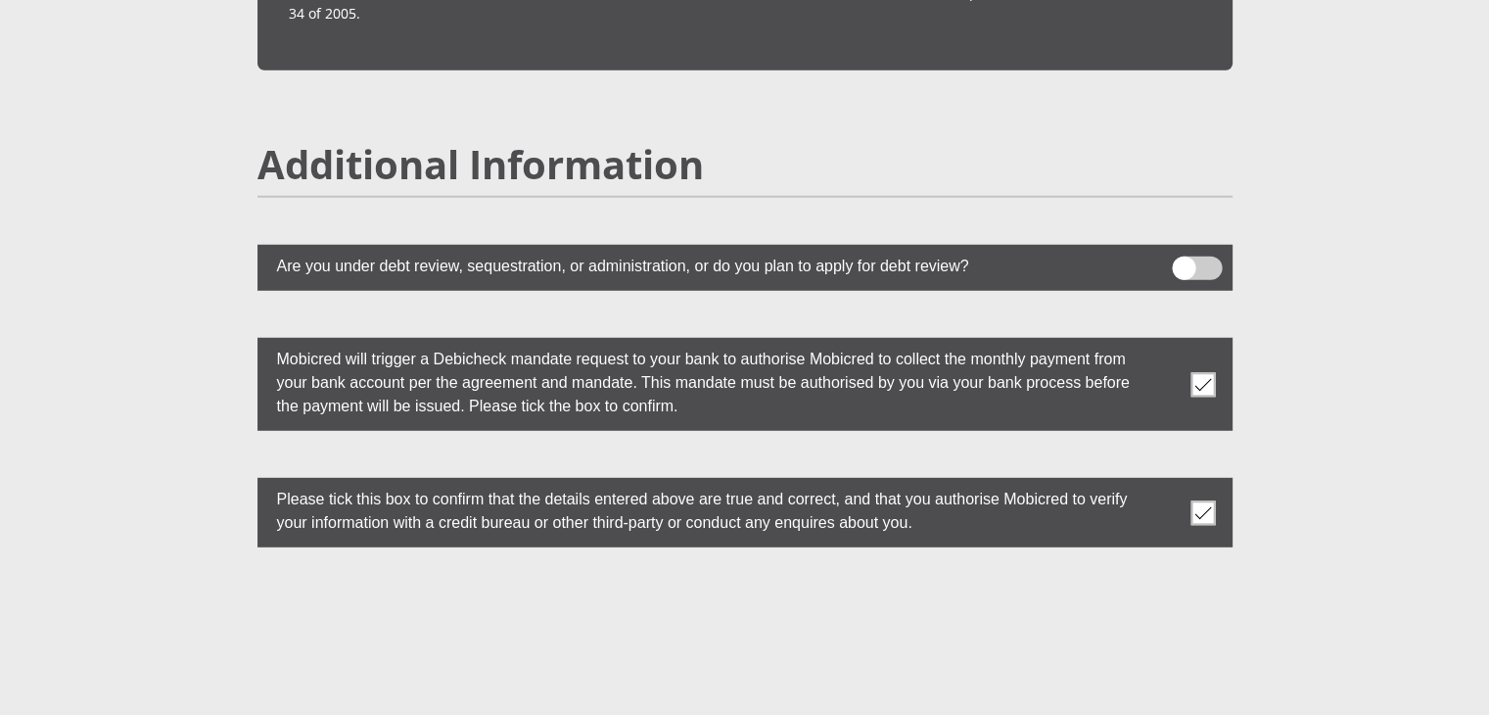
scroll to position [5605, 0]
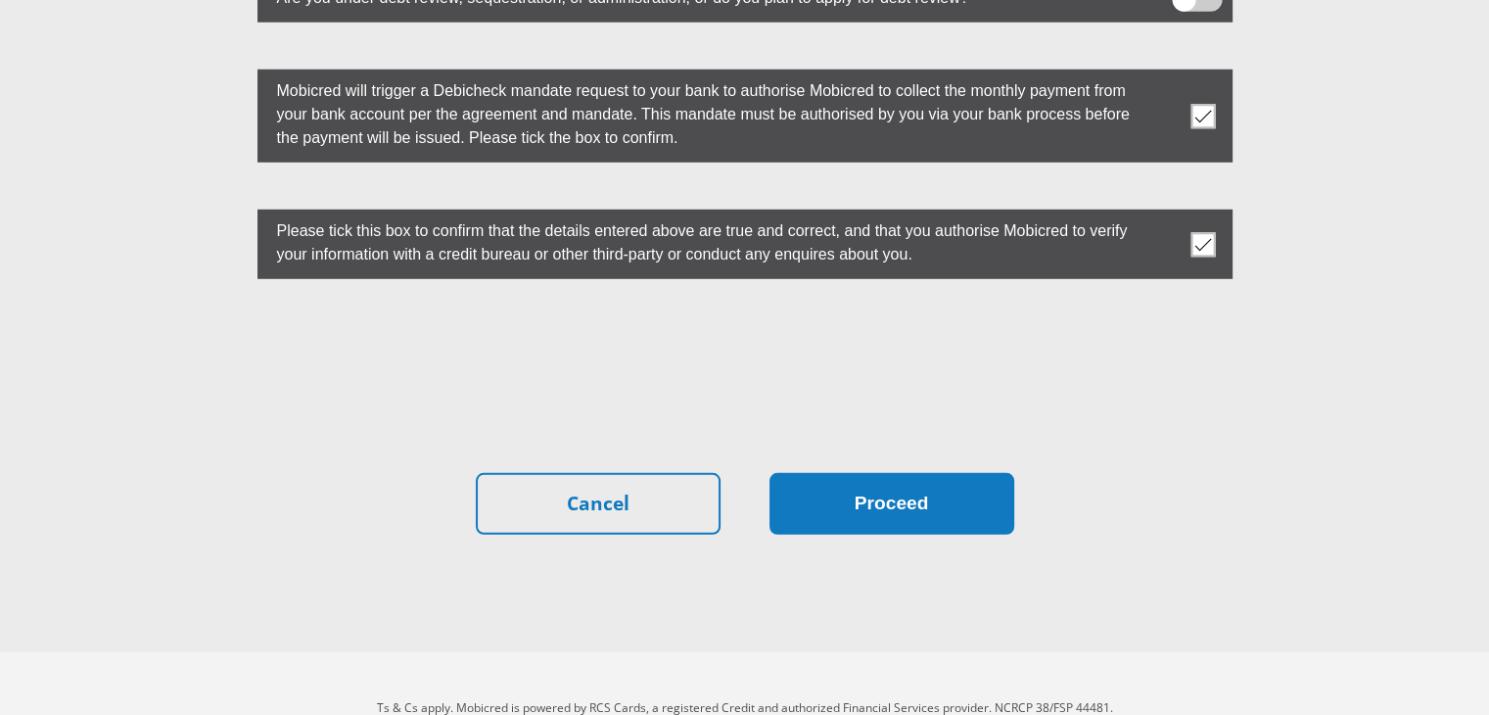
type input "husband"
click at [843, 473] on button "Proceed" at bounding box center [891, 504] width 245 height 62
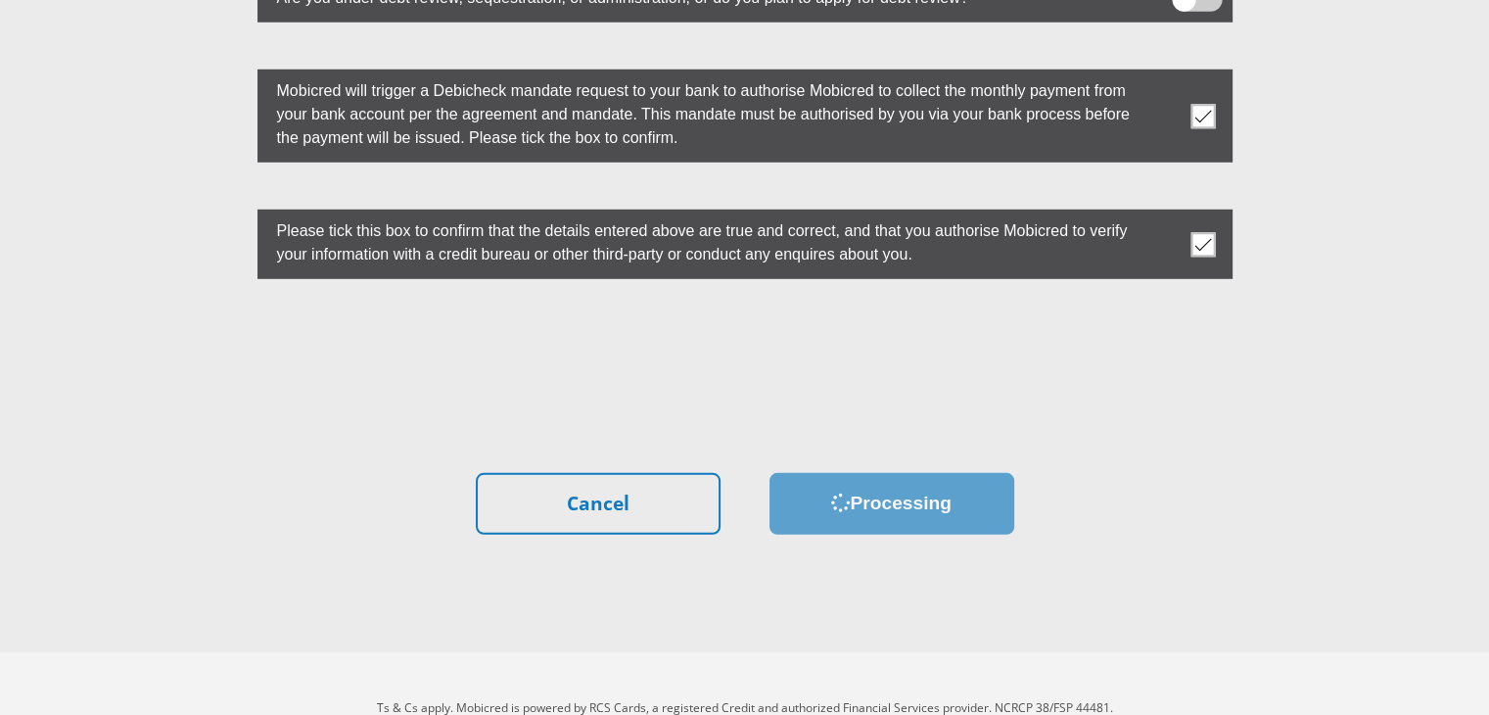
scroll to position [0, 0]
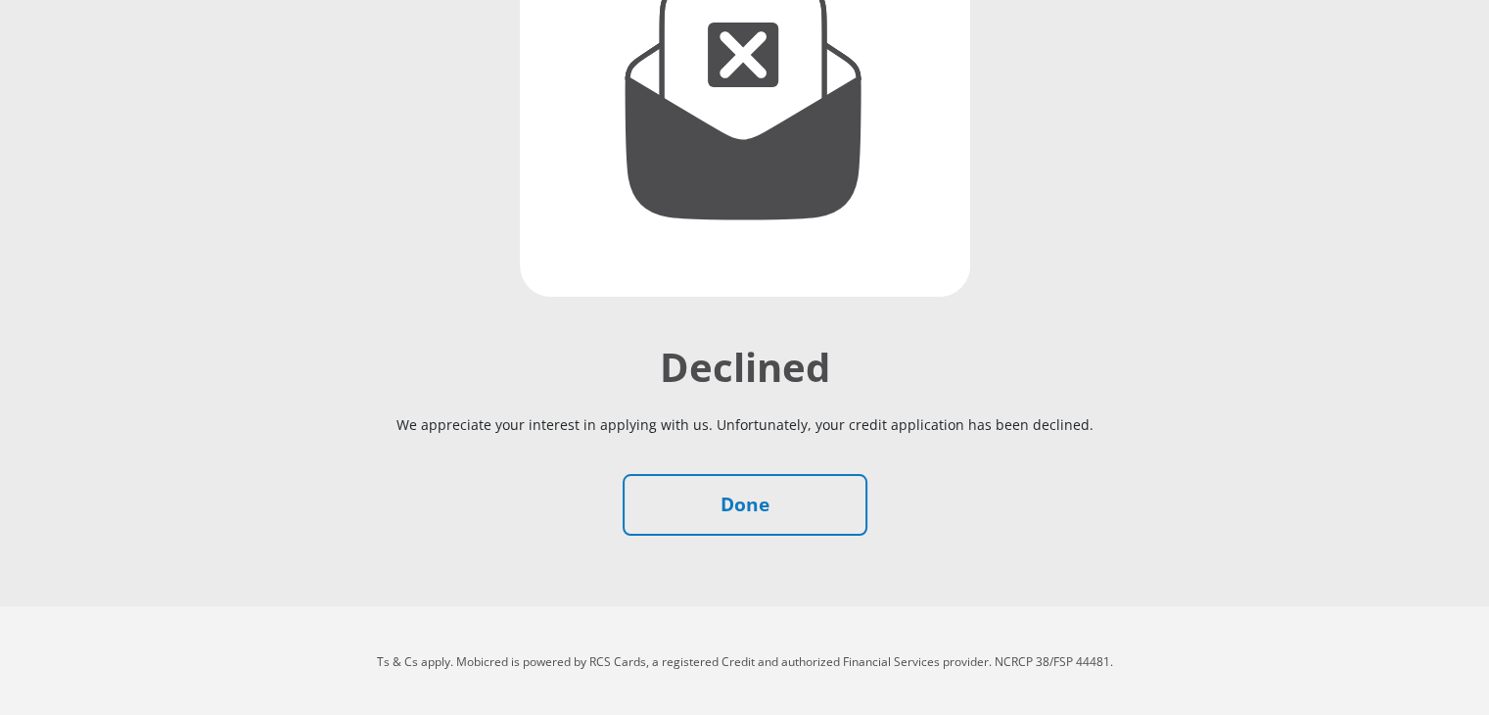
scroll to position [335, 0]
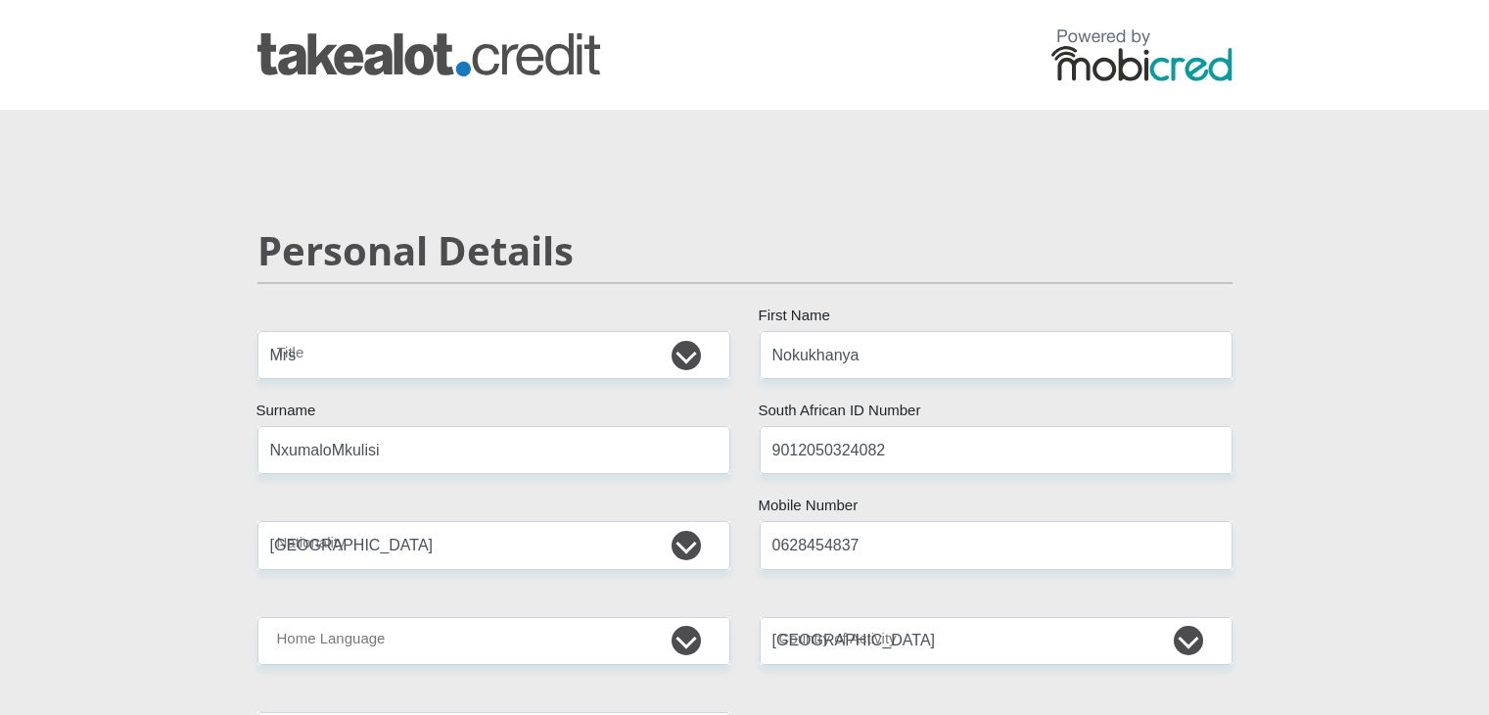
select select "Mrs"
select select "ZAF"
select select "zul"
select select "ZAF"
select select "5"
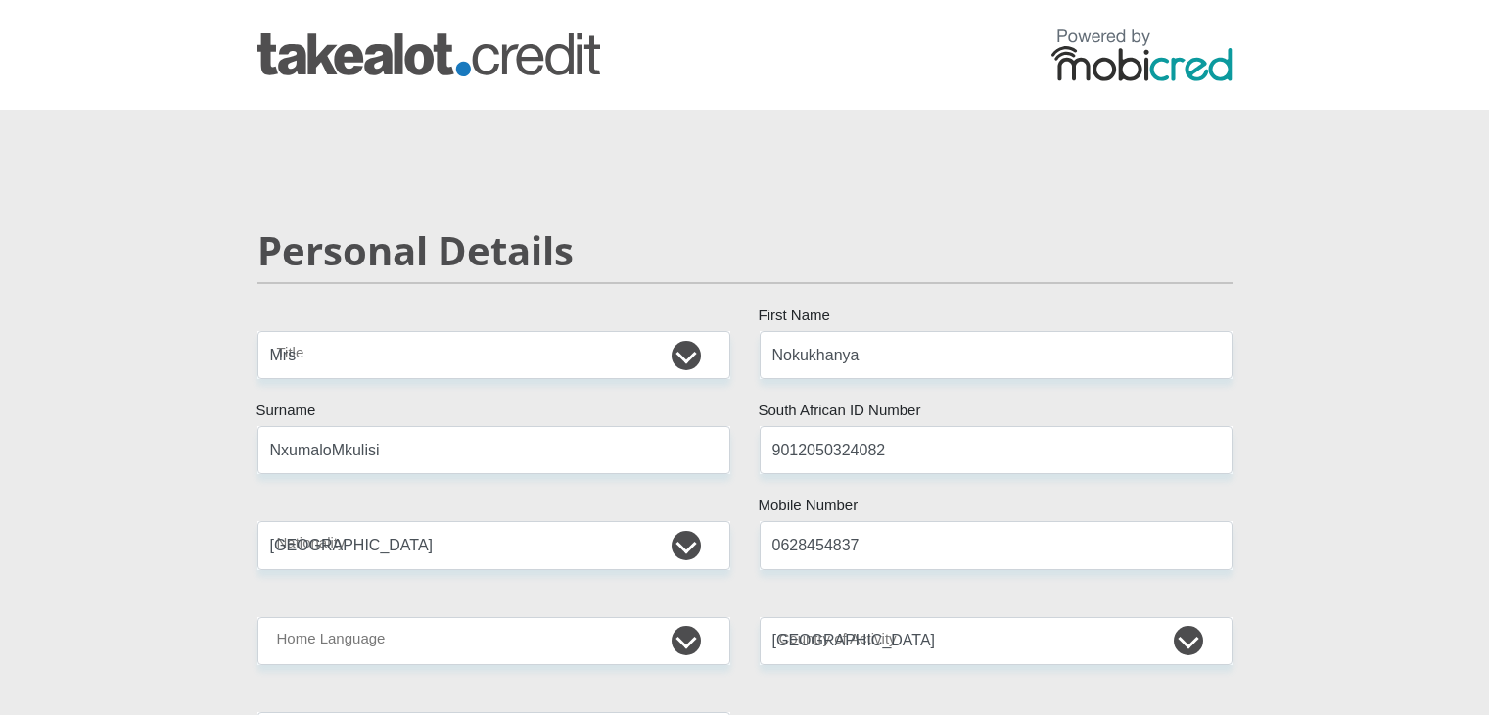
select select "Western Cape"
select select "2"
select select "Rented"
select select "5"
select select "53"
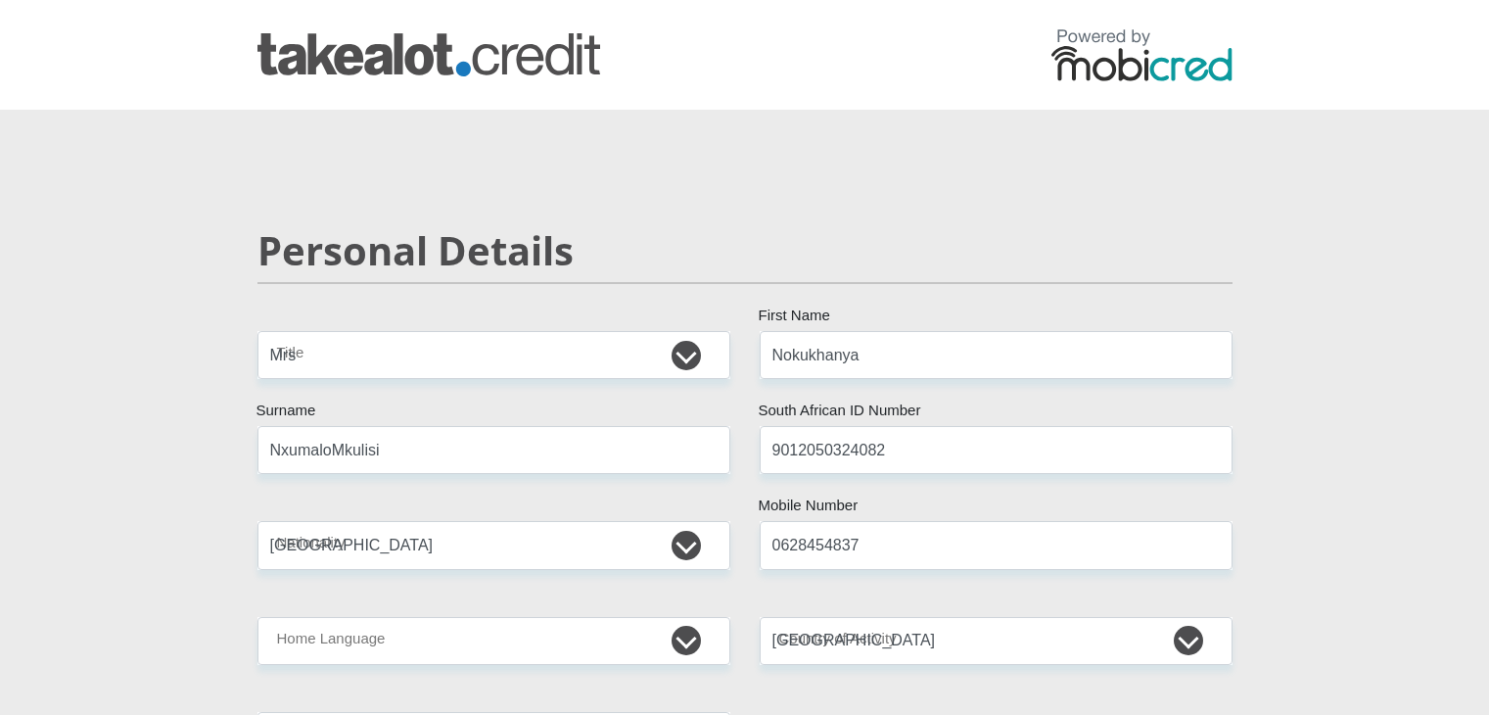
select select "Housewife"
select select "24"
select select "26"
select select "CUR"
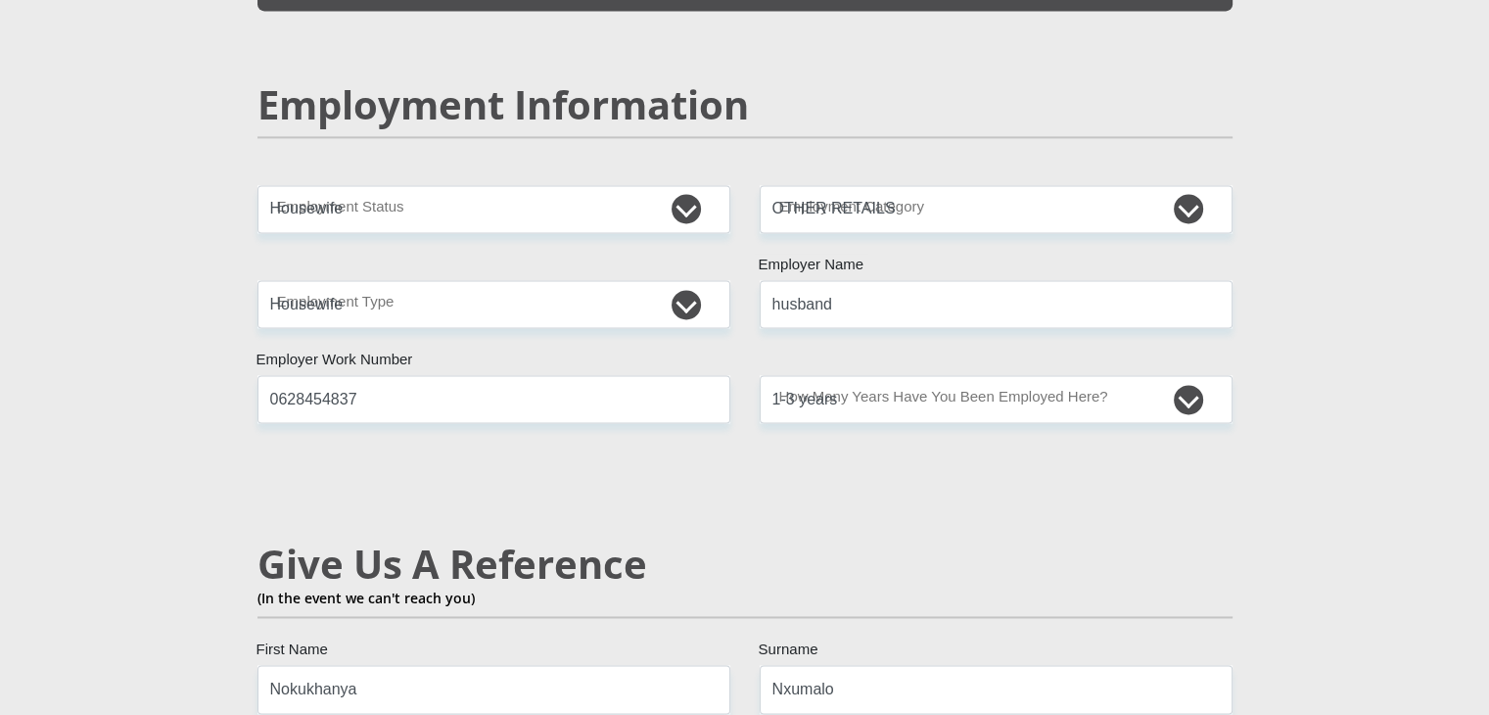
scroll to position [2952, 0]
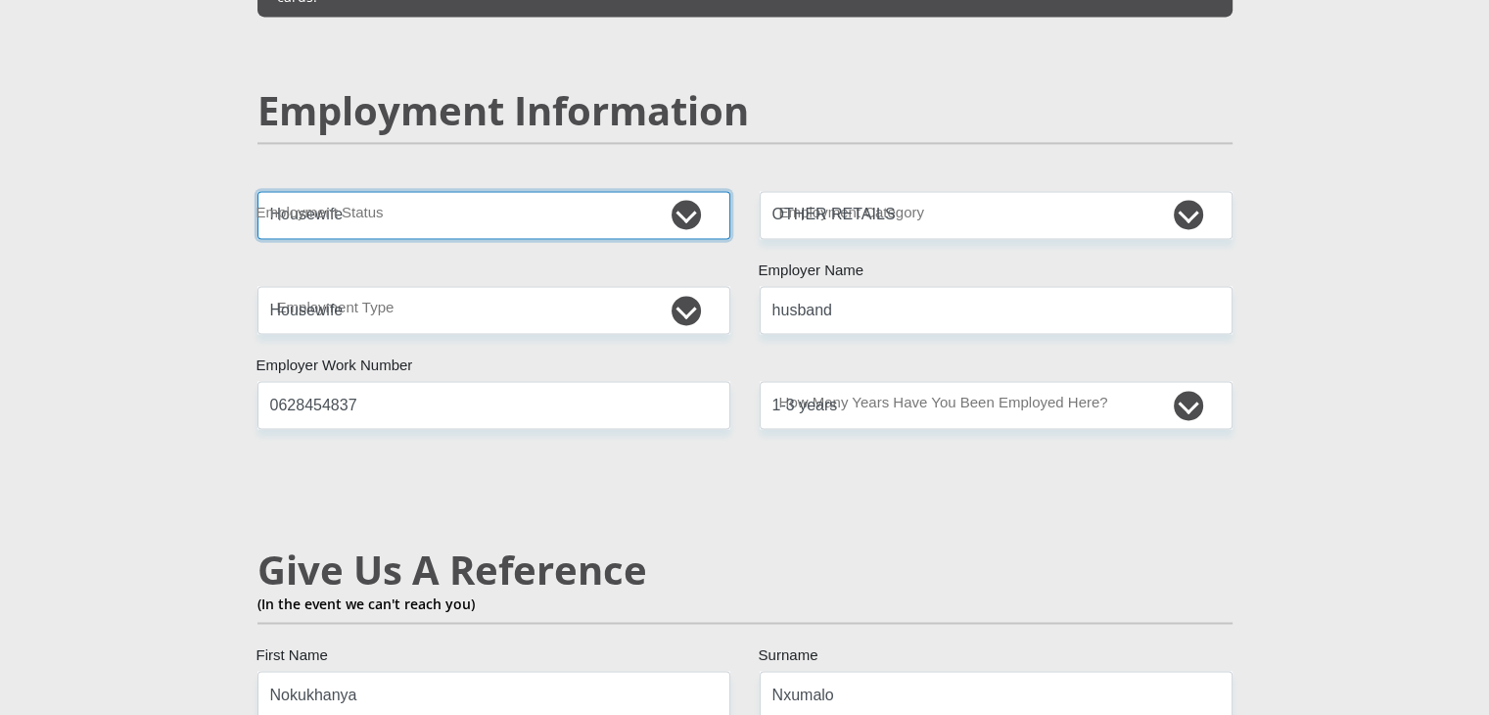
click at [689, 191] on select "Permanent/Full-time Part-time/Casual Contract Worker Self-Employed Housewife Re…" at bounding box center [493, 215] width 473 height 48
select select "1"
click at [257, 191] on select "Permanent/Full-time Part-time/Casual Contract Worker Self-Employed Housewife Re…" at bounding box center [493, 215] width 473 height 48
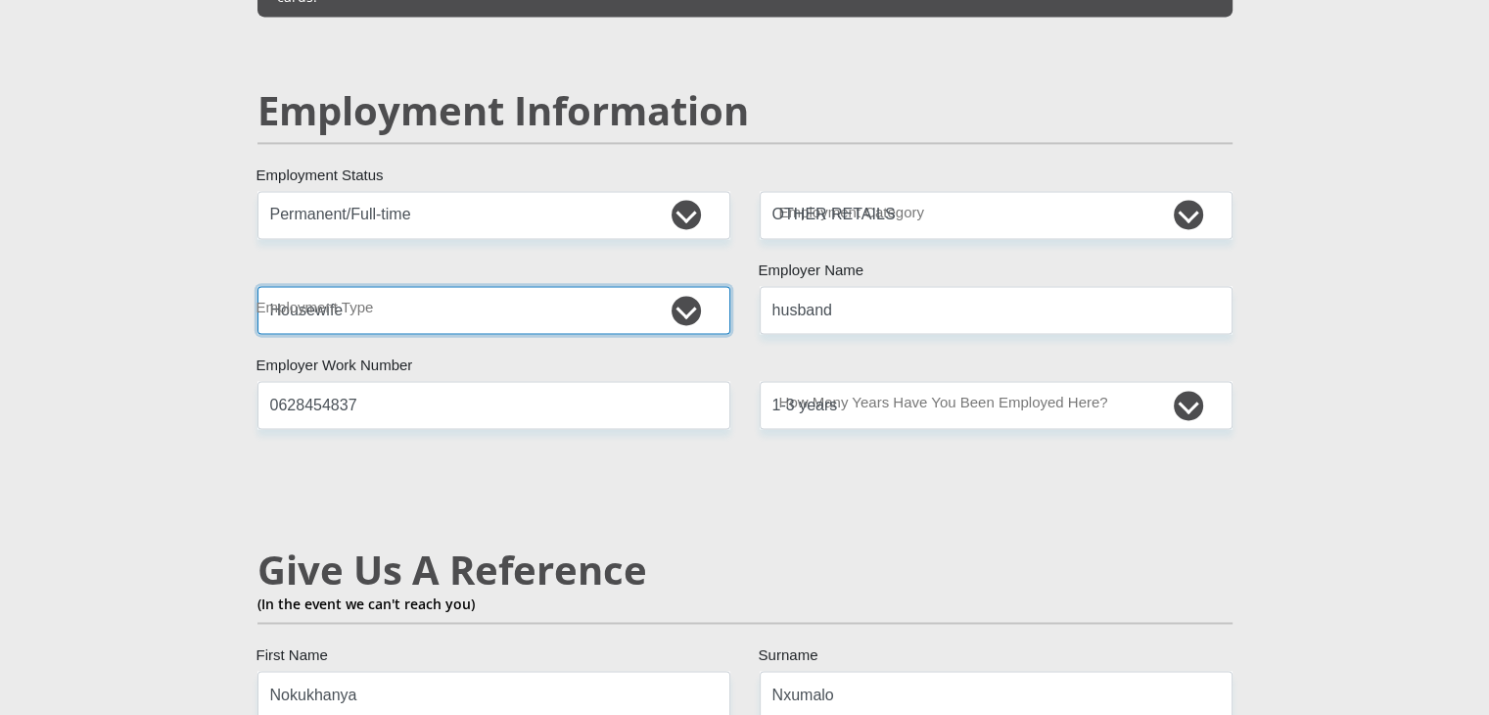
click at [685, 286] on select "College/Lecturer Craft Seller Creative Driver Executive Farmer Forces - Non Com…" at bounding box center [493, 310] width 473 height 48
select select "Production/Manufacturing"
click at [257, 286] on select "College/Lecturer Craft Seller Creative Driver Executive Farmer Forces - Non Com…" at bounding box center [493, 310] width 473 height 48
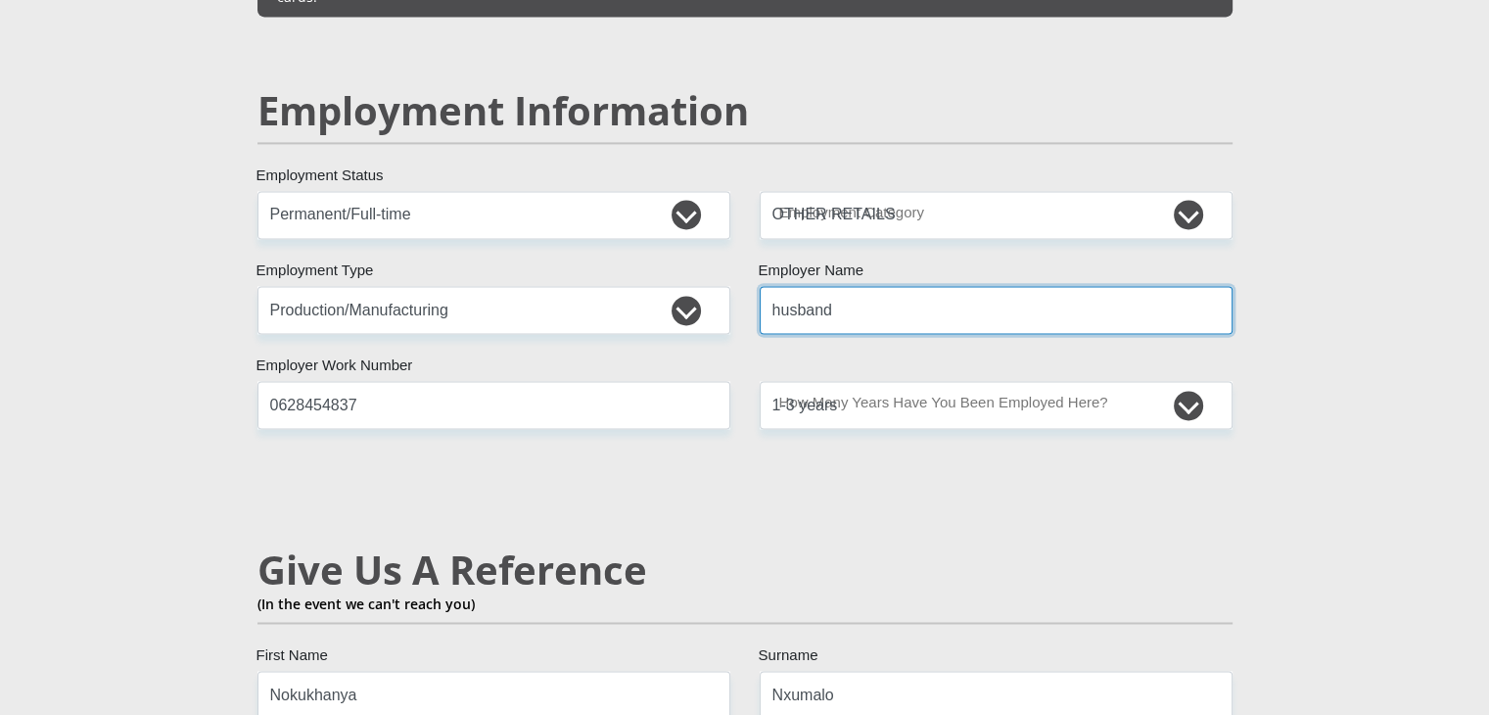
click at [817, 286] on input "husband" at bounding box center [996, 310] width 473 height 48
click at [843, 286] on input "husband" at bounding box center [996, 310] width 473 height 48
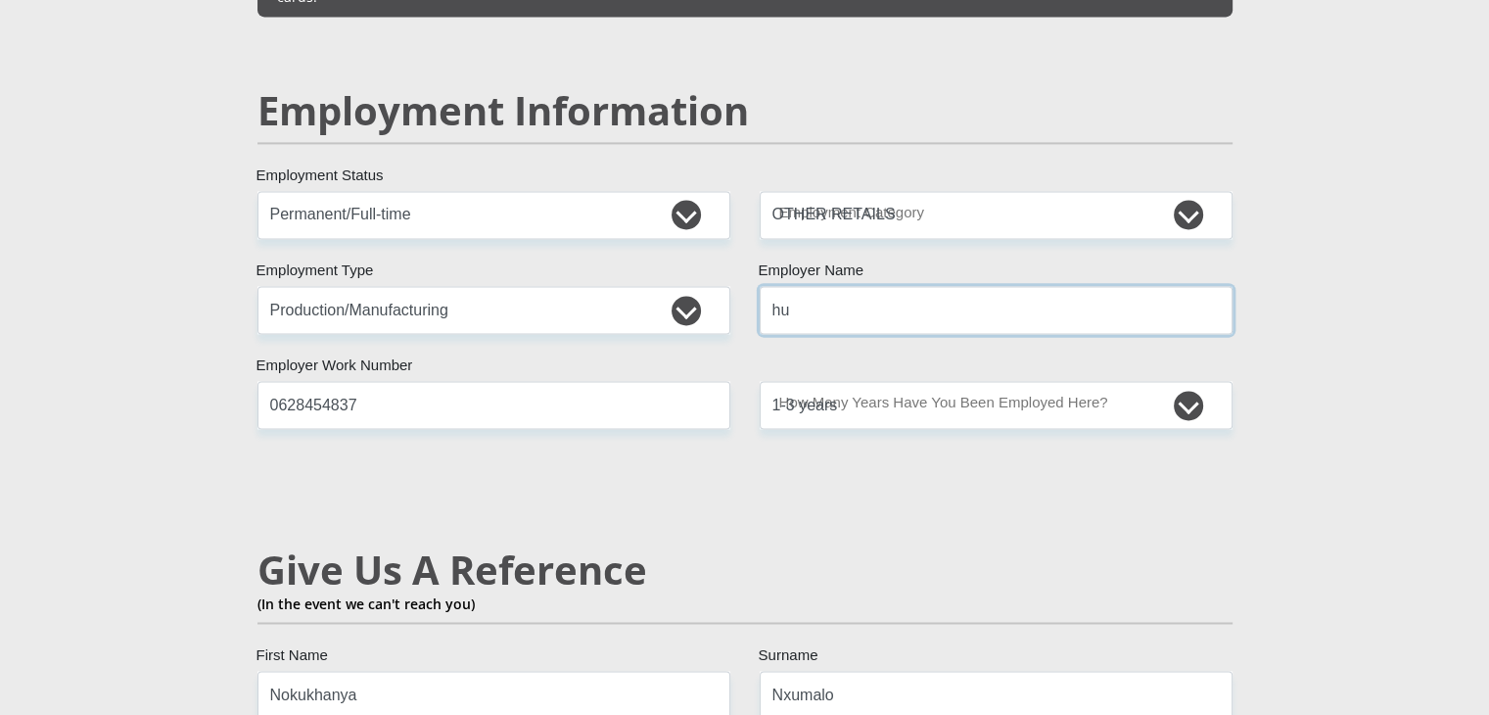
type input "h"
type input "eskom"
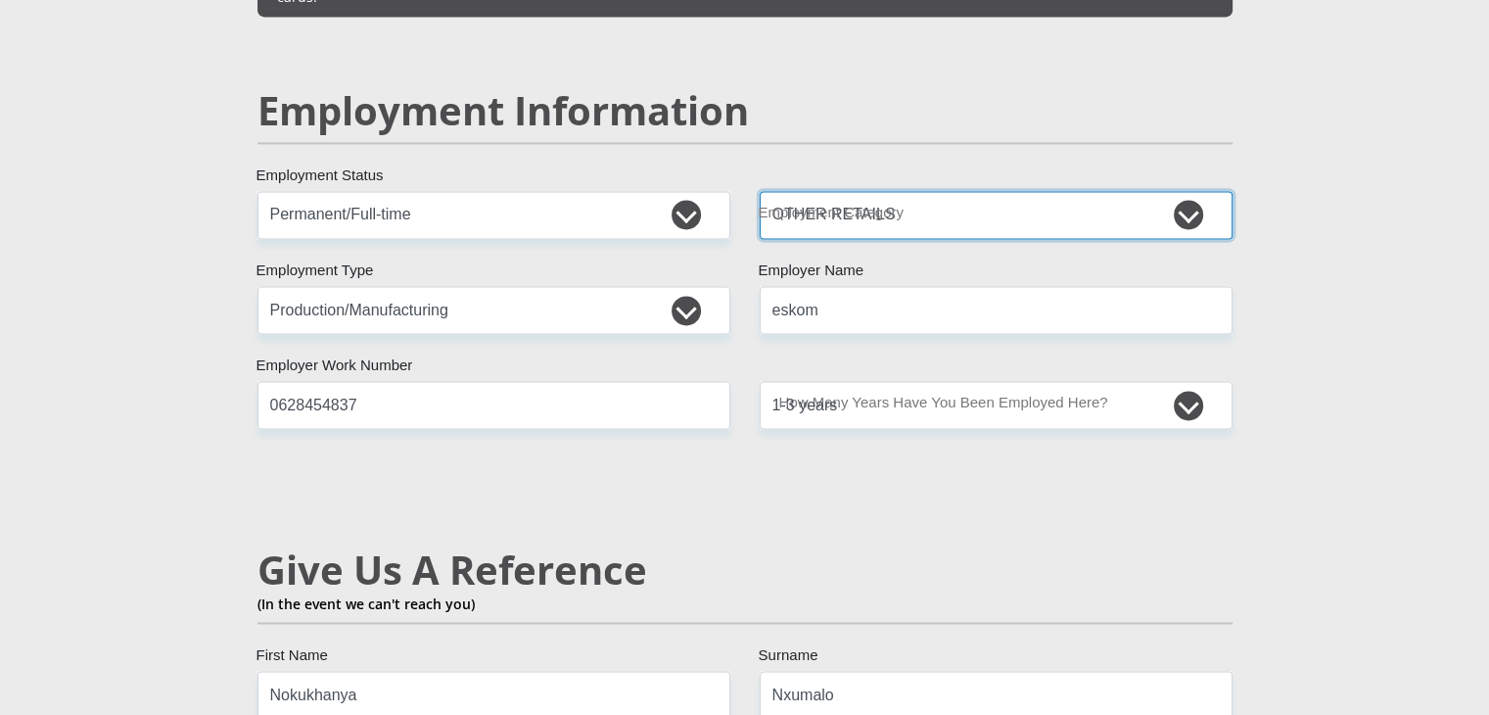
click at [916, 191] on select "AGRICULTURE ALCOHOL & TOBACCO CONSTRUCTION MATERIALS METALLURGY EQUIPMENT FOR R…" at bounding box center [996, 215] width 473 height 48
click at [760, 191] on select "AGRICULTURE ALCOHOL & TOBACCO CONSTRUCTION MATERIALS METALLURGY EQUIPMENT FOR R…" at bounding box center [996, 215] width 473 height 48
click at [941, 191] on select "AGRICULTURE ALCOHOL & TOBACCO CONSTRUCTION MATERIALS METALLURGY EQUIPMENT FOR R…" at bounding box center [996, 215] width 473 height 48
select select "54"
click at [760, 191] on select "AGRICULTURE ALCOHOL & TOBACCO CONSTRUCTION MATERIALS METALLURGY EQUIPMENT FOR R…" at bounding box center [996, 215] width 473 height 48
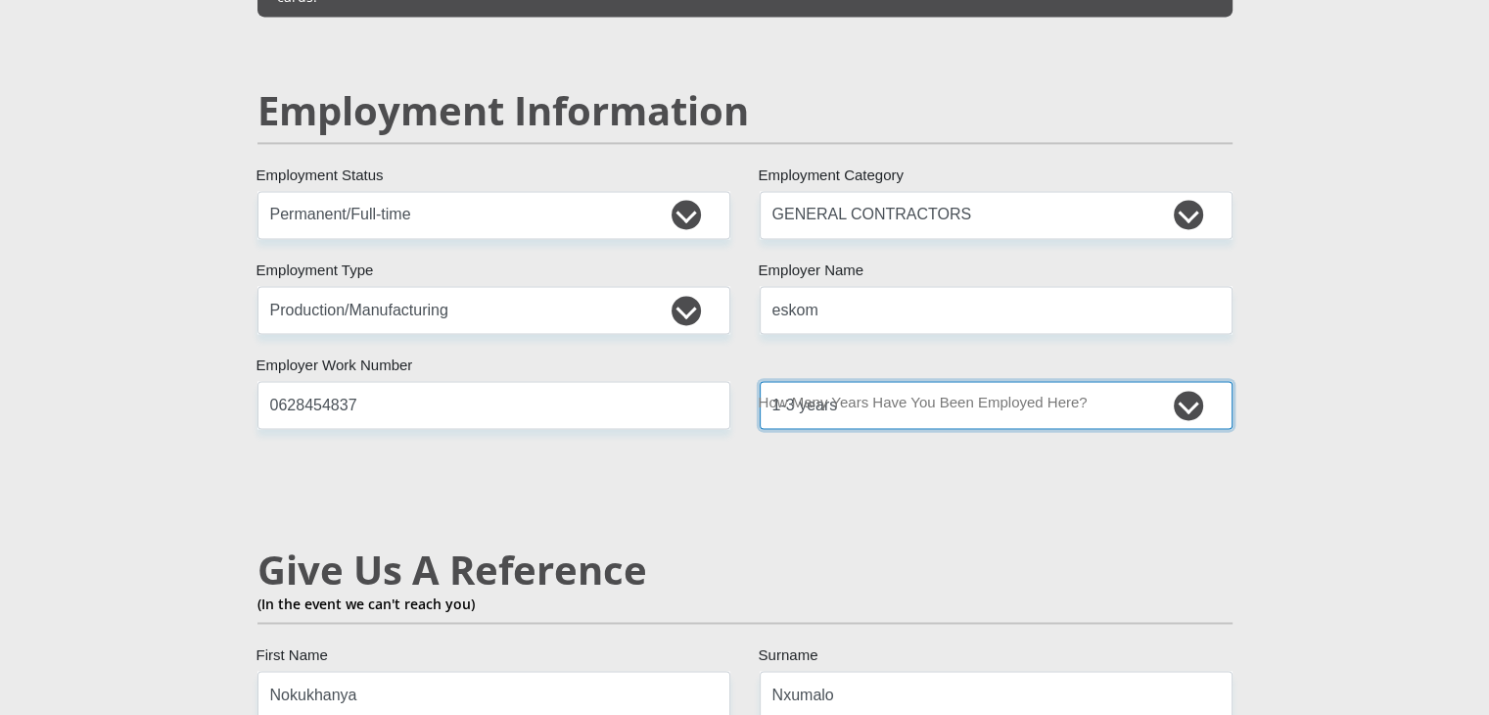
click at [856, 381] on select "less than 1 year 1-3 years 3-5 years 5+ years" at bounding box center [996, 405] width 473 height 48
select select "60"
click at [760, 381] on select "less than 1 year 1-3 years 3-5 years 5+ years" at bounding box center [996, 405] width 473 height 48
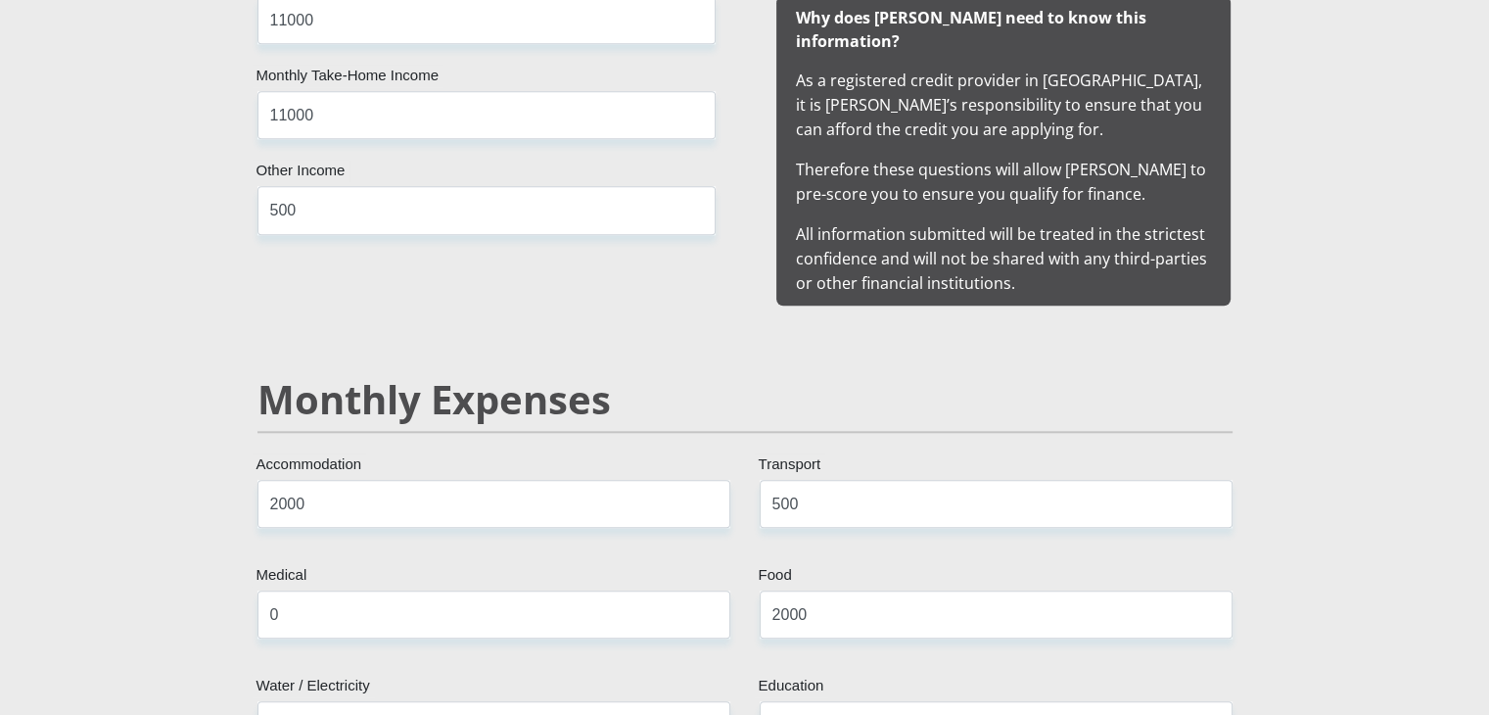
scroll to position [1988, 0]
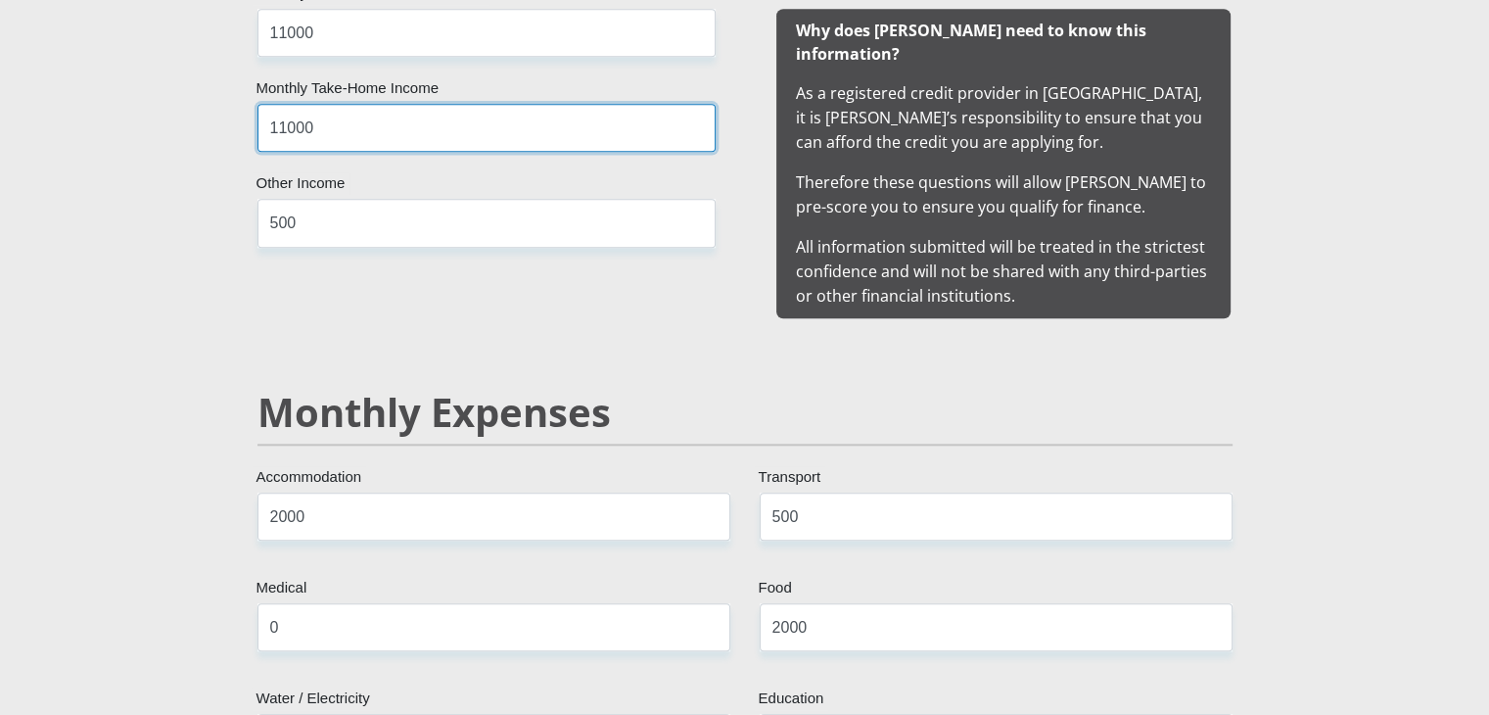
click at [375, 136] on input "11000" at bounding box center [486, 128] width 458 height 48
type input "18000"
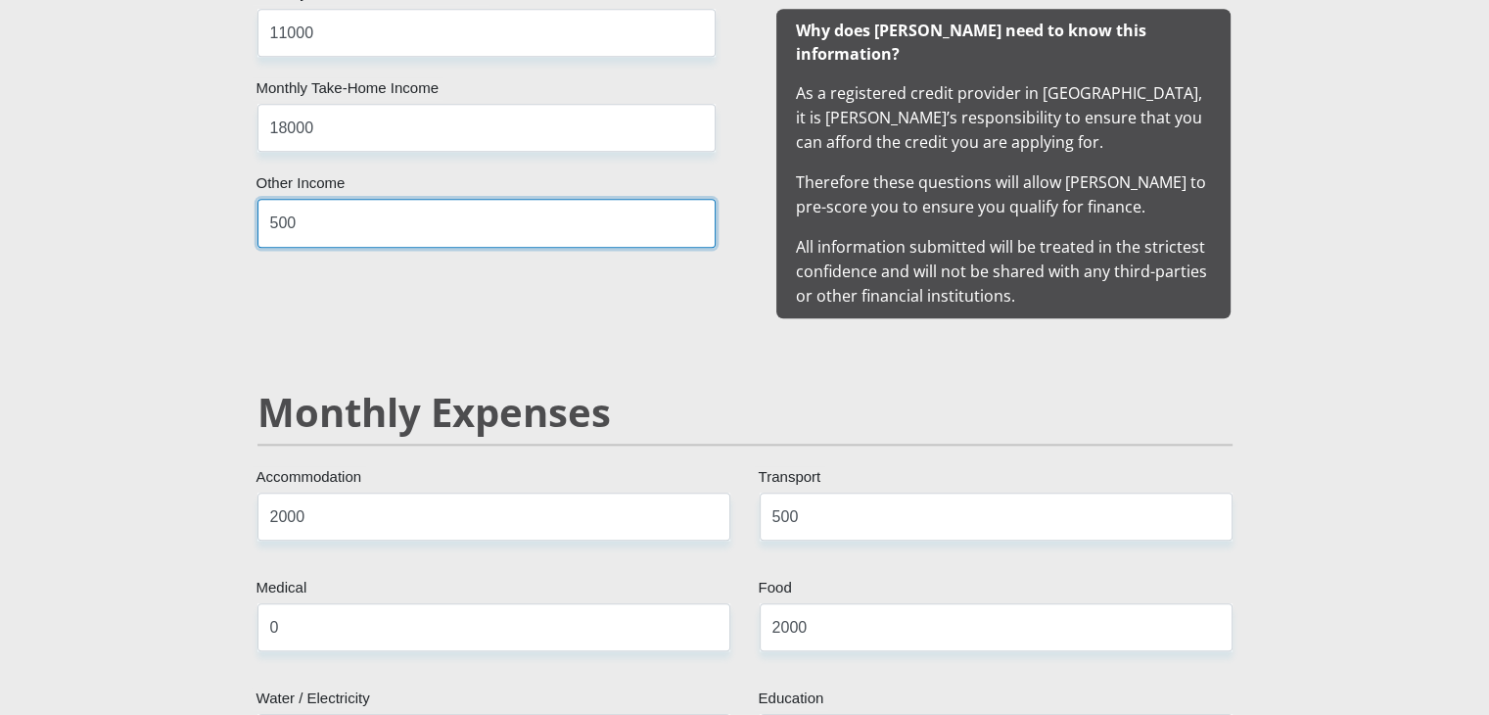
click at [322, 212] on input "500" at bounding box center [486, 223] width 458 height 48
type input "5"
type input "0"
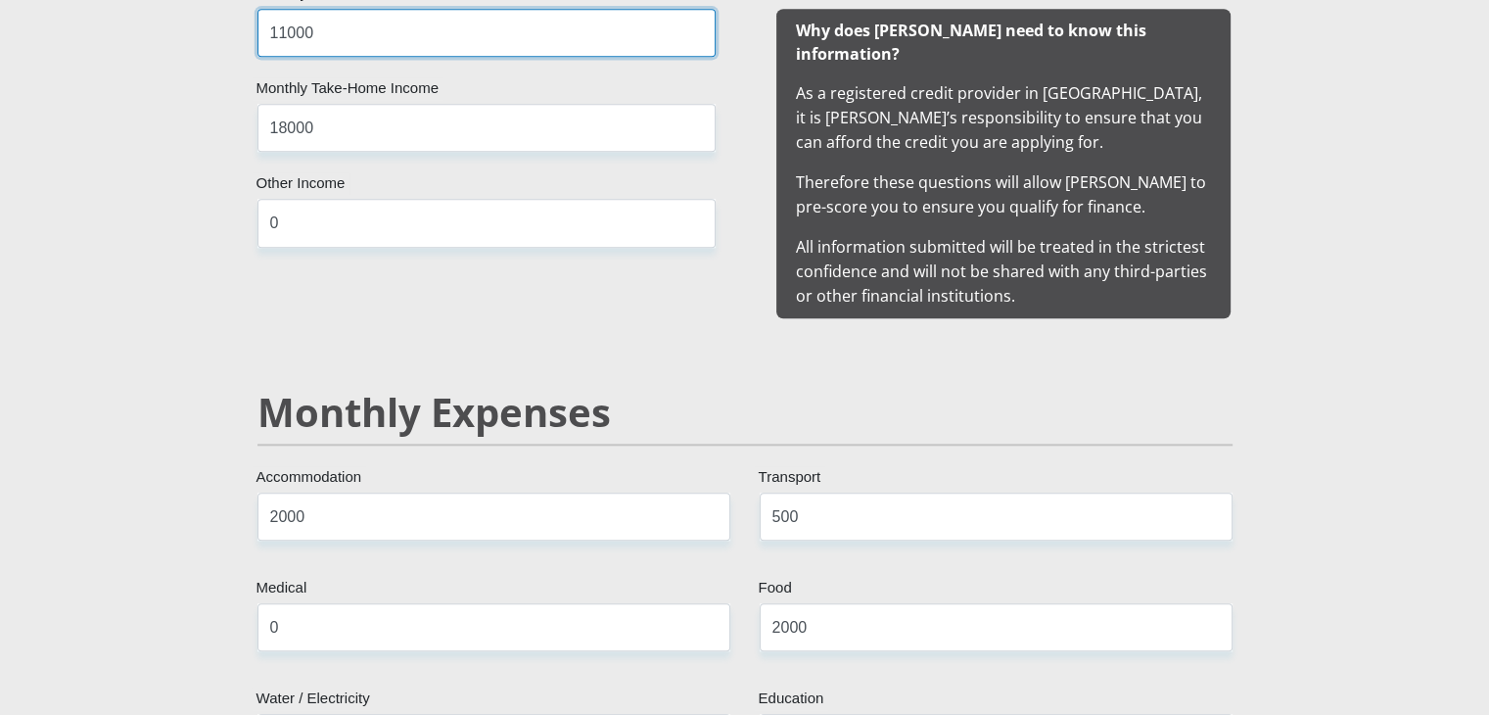
click at [324, 38] on input "11000" at bounding box center [486, 33] width 458 height 48
type input "1"
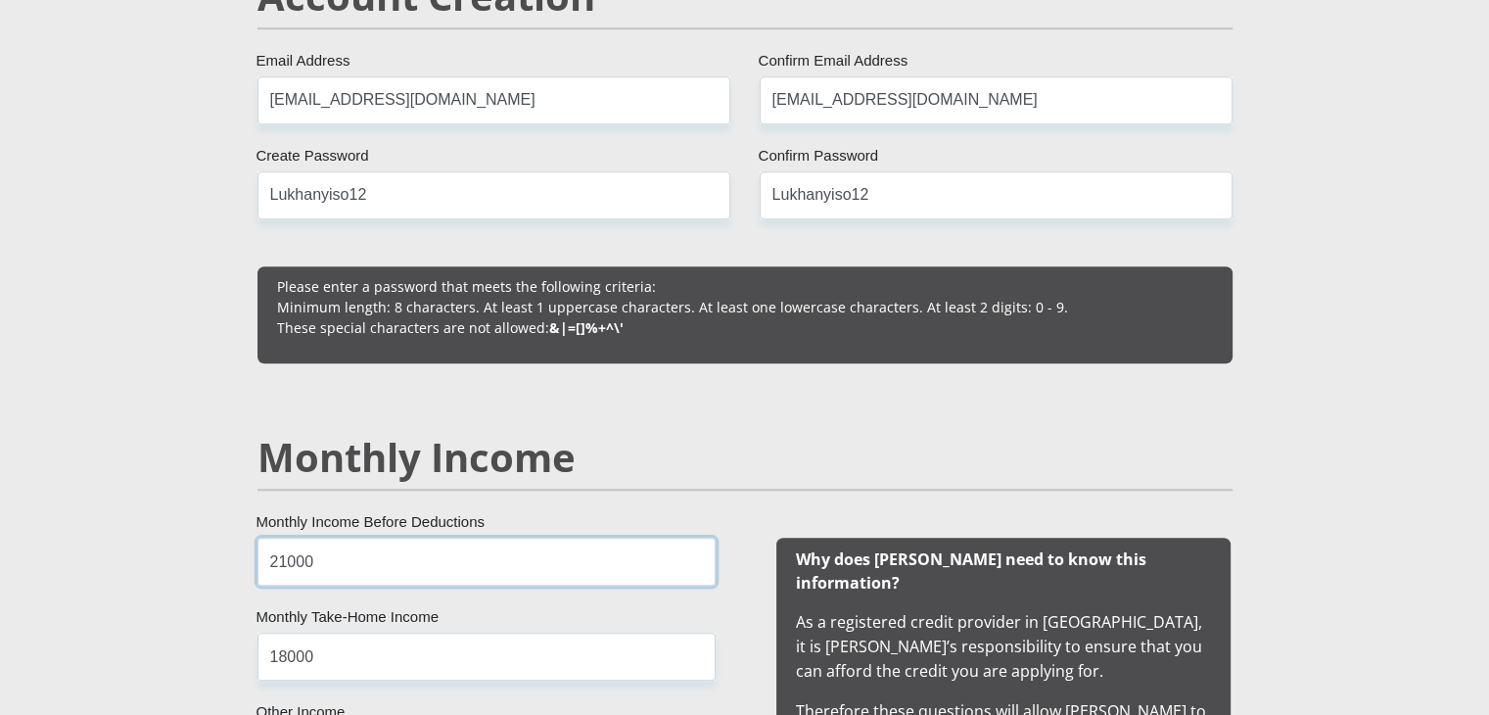
scroll to position [1452, 0]
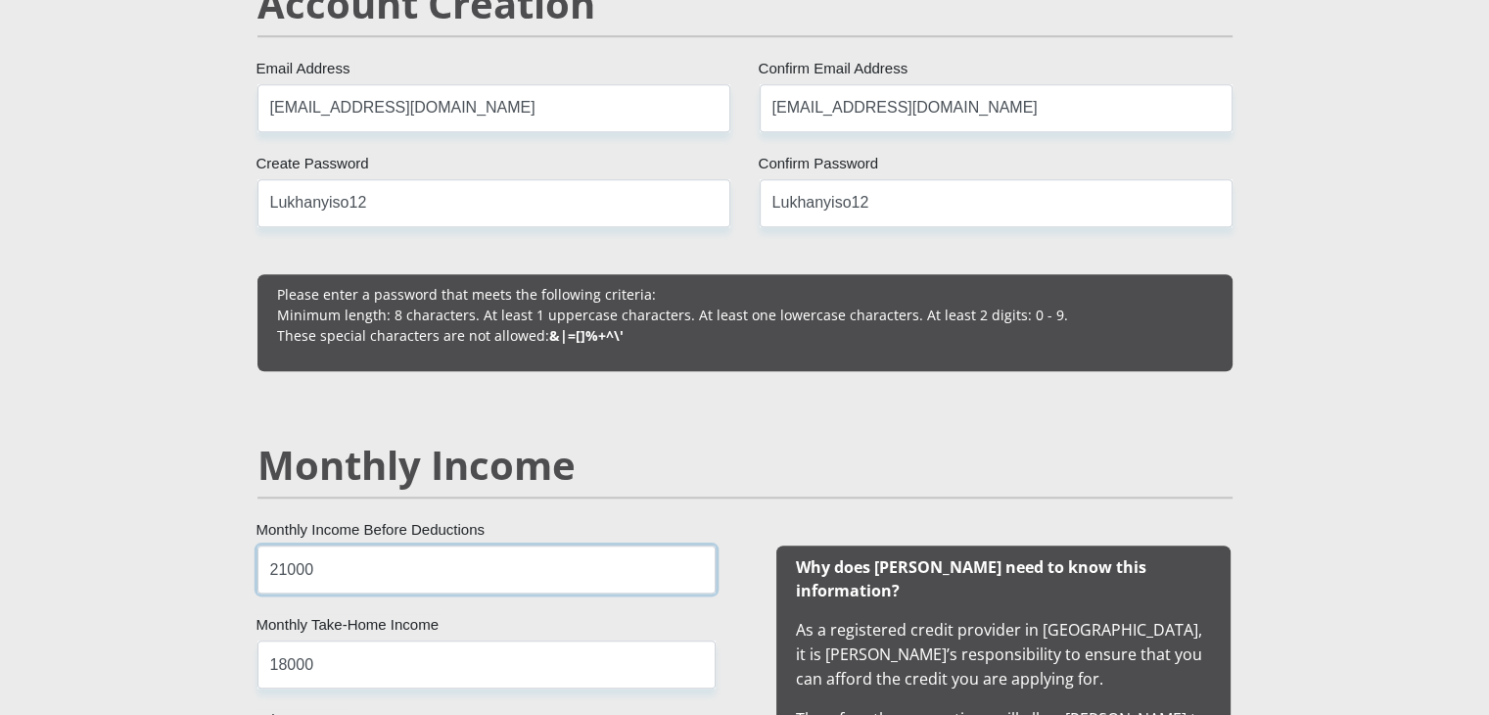
type input "21000"
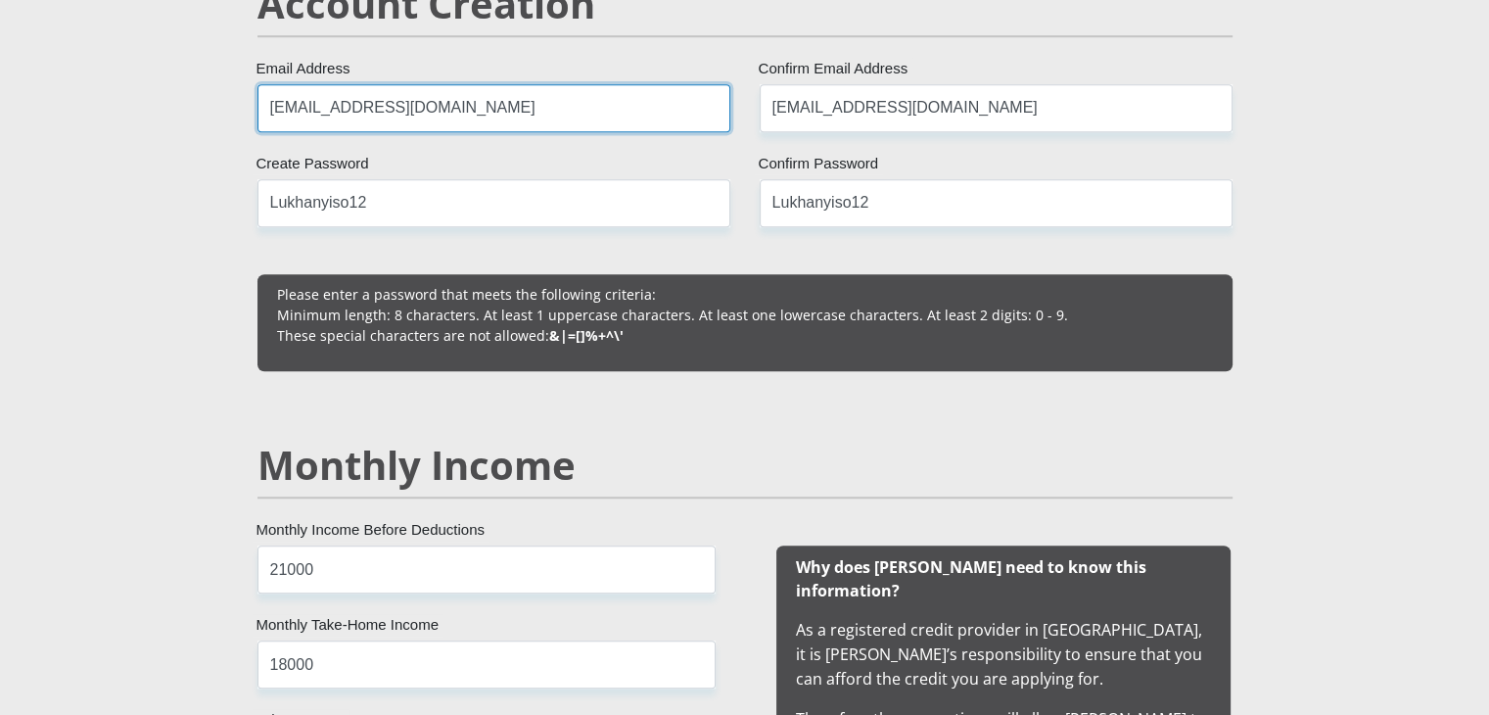
click at [480, 112] on input "noklitenxumalo@gmail.com" at bounding box center [493, 108] width 473 height 48
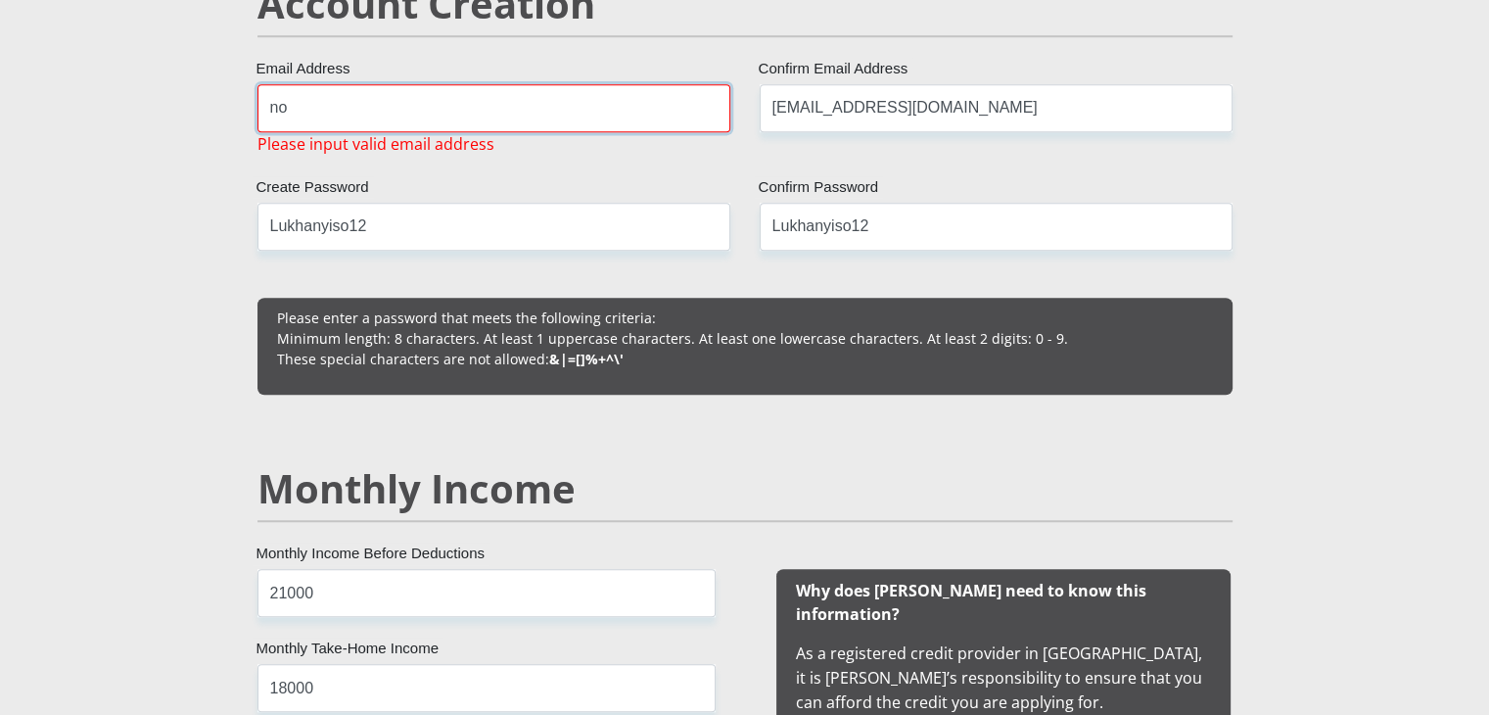
type input "n"
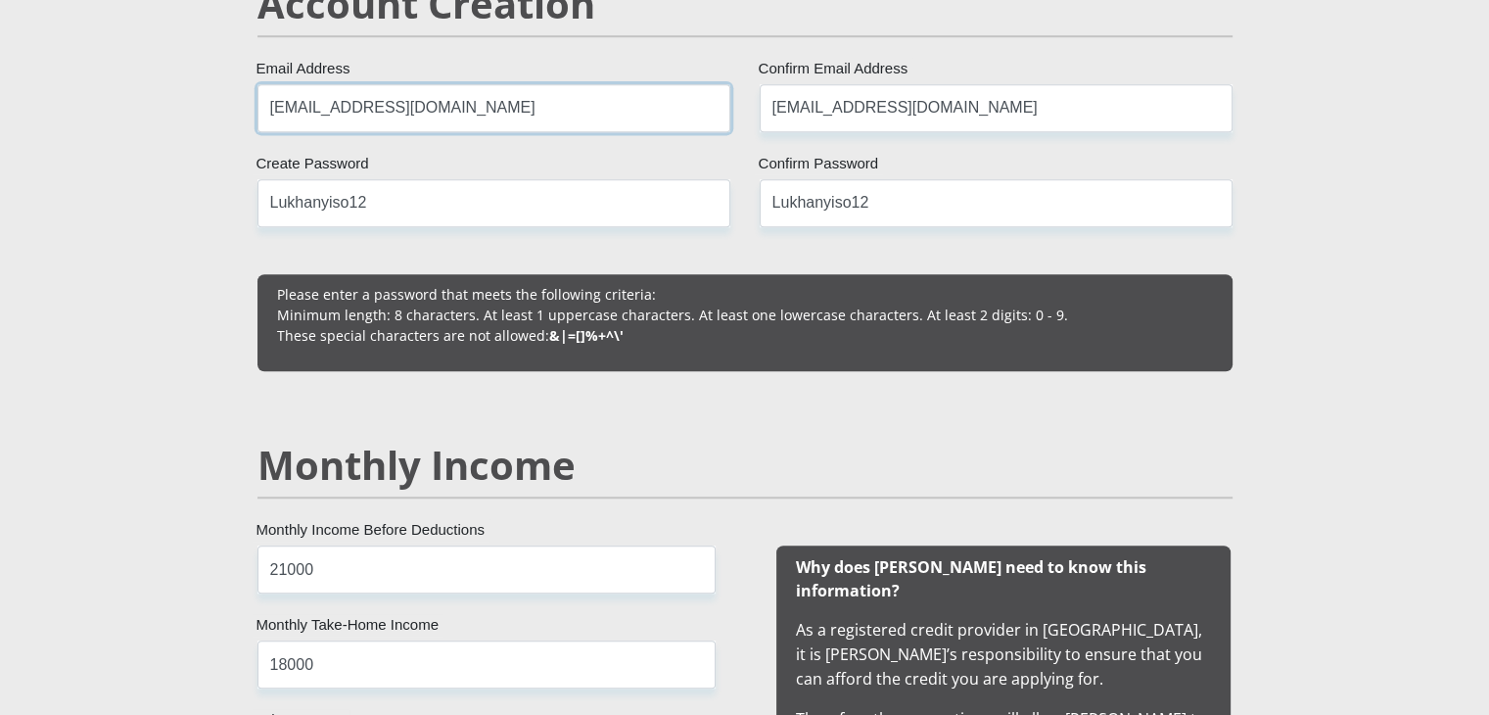
type input "[EMAIL_ADDRESS][DOMAIN_NAME]"
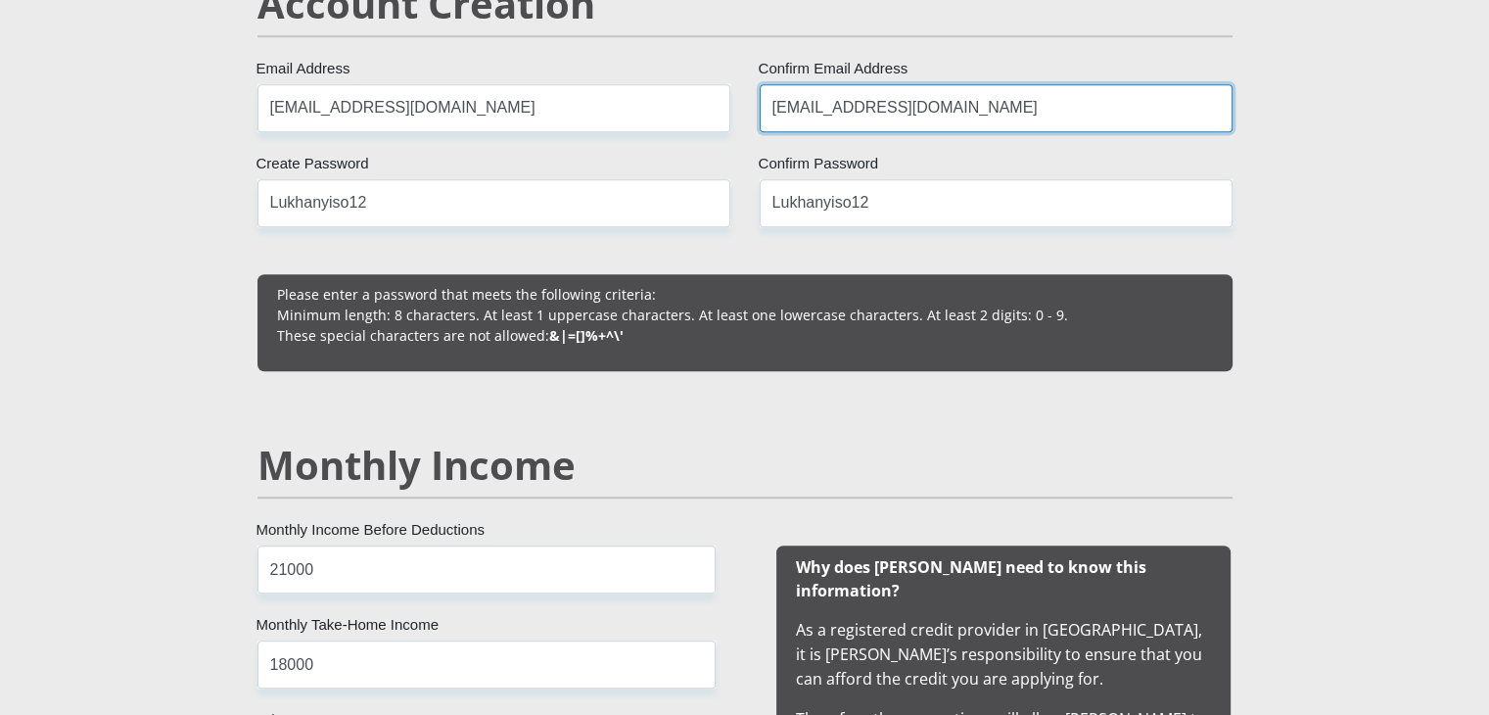
click at [967, 111] on input "noklitenxumalo@gmail.com" at bounding box center [996, 108] width 473 height 48
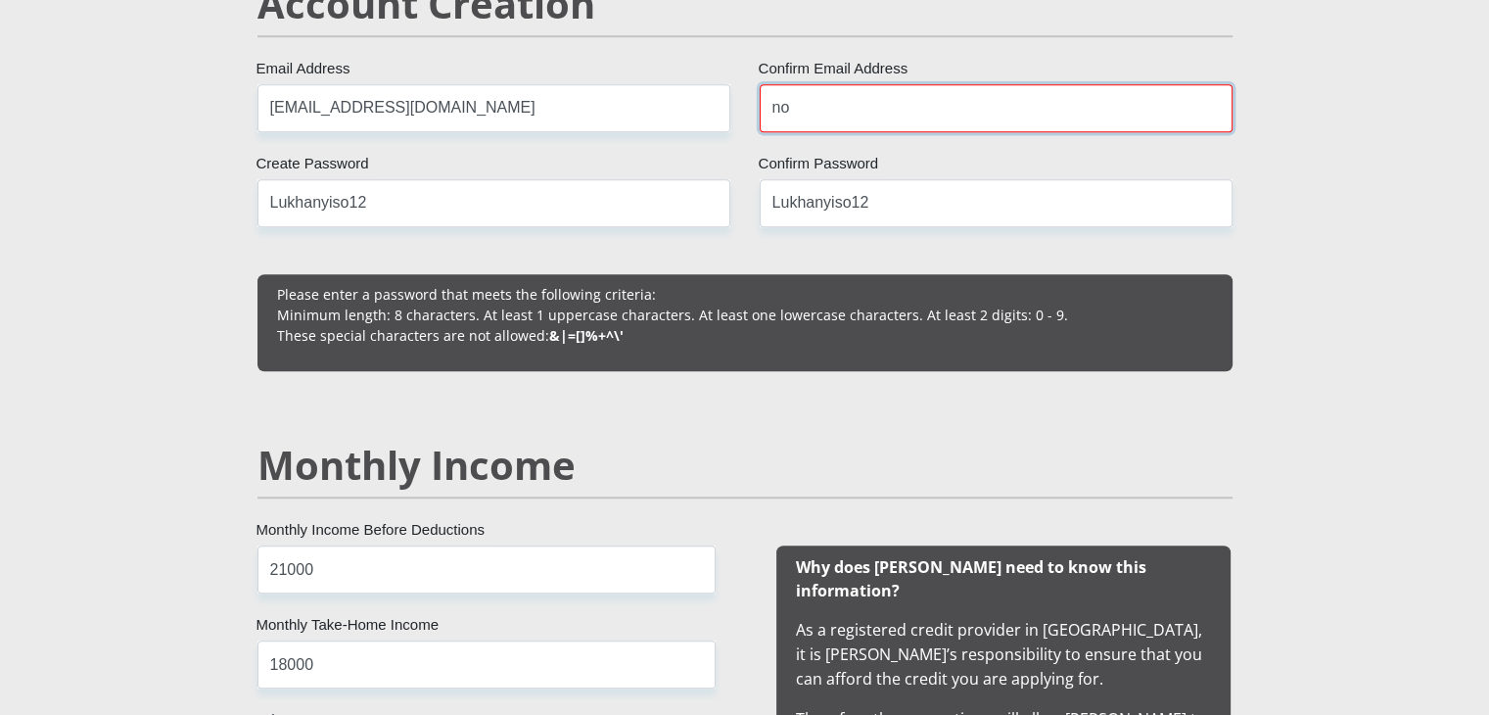
type input "n"
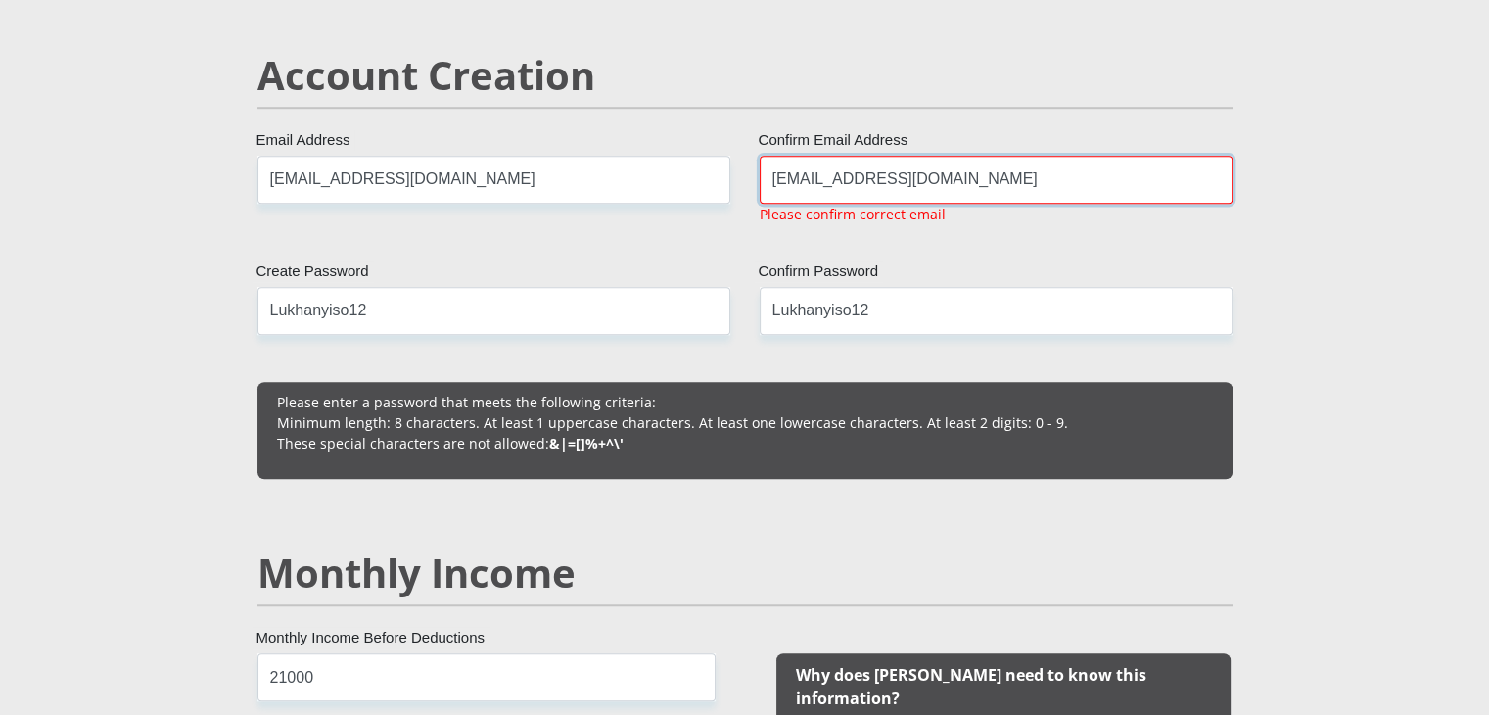
scroll to position [1370, 0]
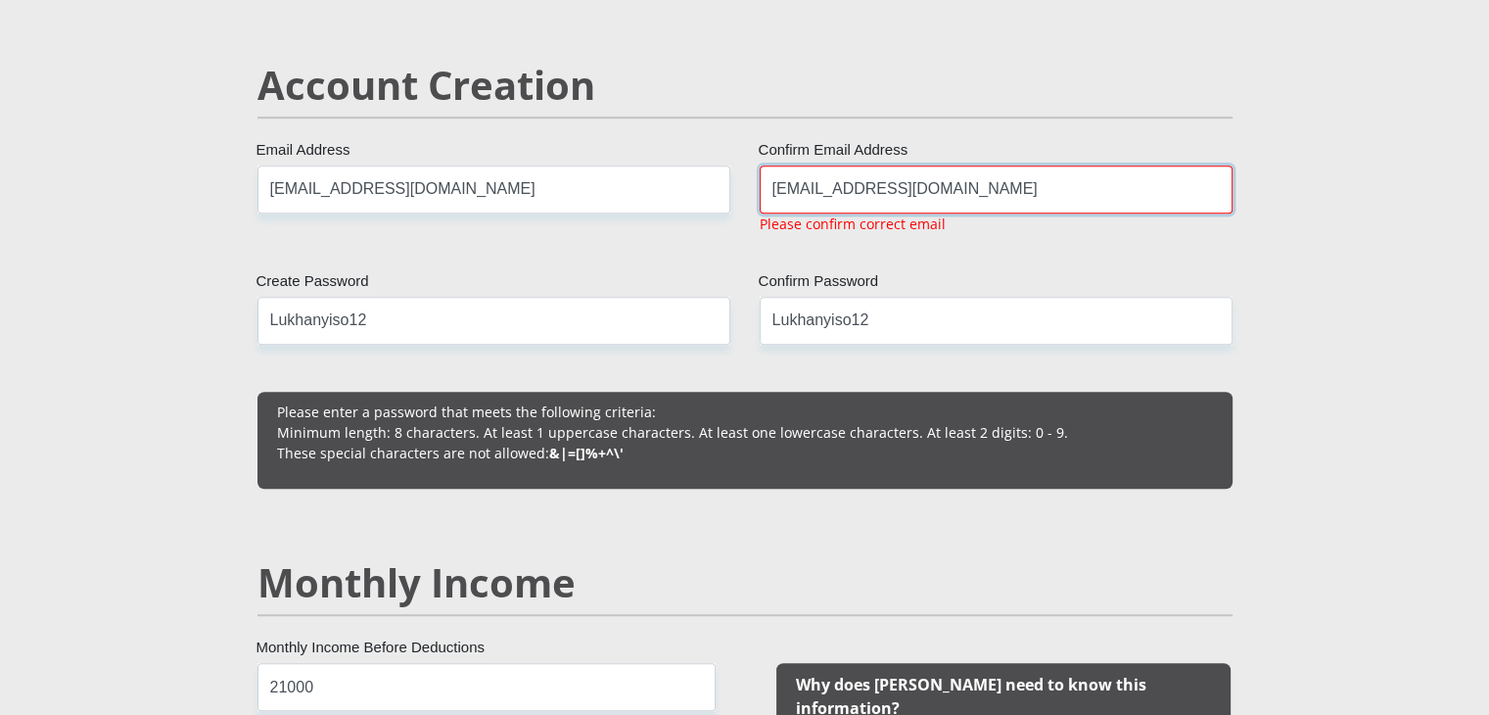
type input "Mkulisil91@gmail.com"
click at [662, 188] on input "[EMAIL_ADDRESS][DOMAIN_NAME]" at bounding box center [493, 189] width 473 height 48
click at [282, 189] on input "[EMAIL_ADDRESS][DOMAIN_NAME]" at bounding box center [493, 189] width 473 height 48
type input "Mkulisil91@gmail.com"
click at [921, 191] on input "Mkulisil91@gmail.com" at bounding box center [996, 189] width 473 height 48
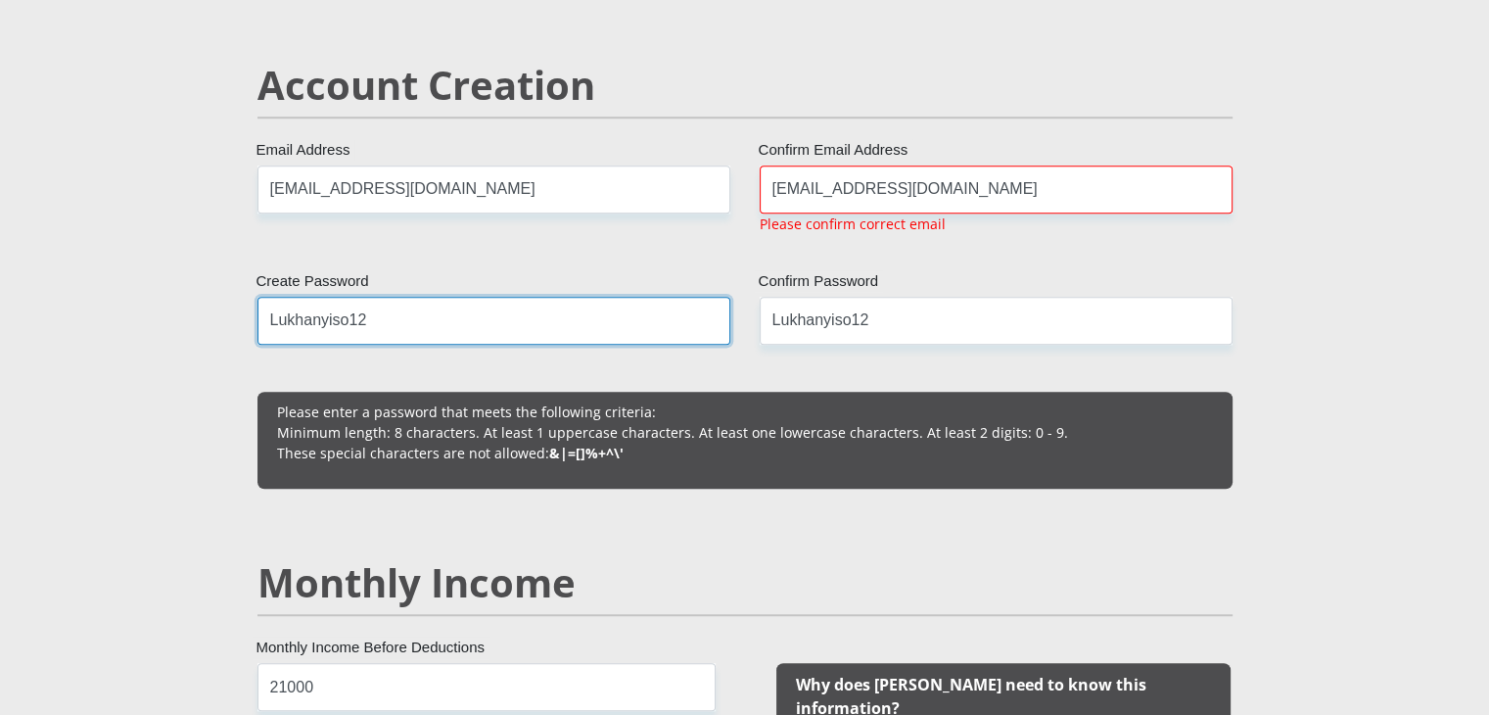
click at [585, 303] on input "Lukhanyiso12" at bounding box center [493, 321] width 473 height 48
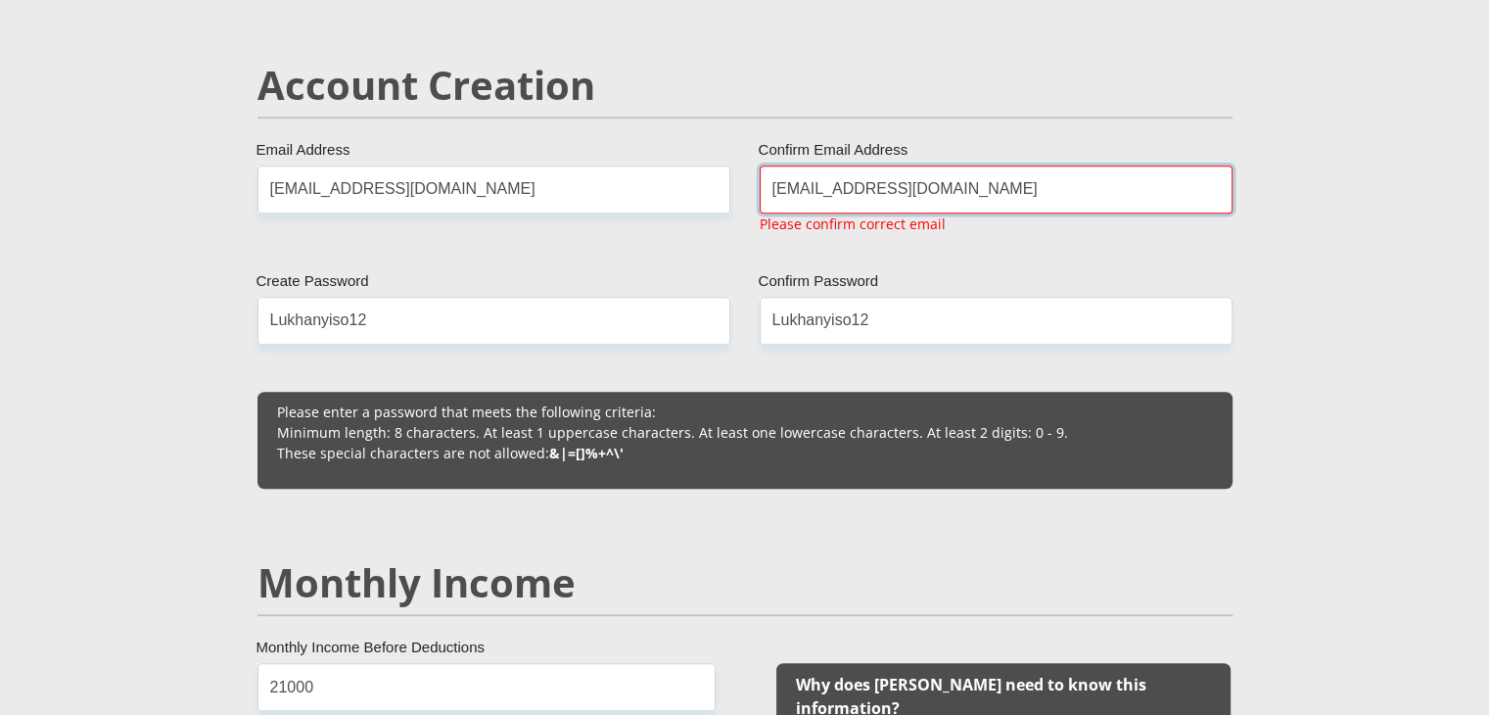
click at [822, 181] on input "Mkulisil91@gmail.com" at bounding box center [996, 189] width 473 height 48
click at [842, 186] on input "Mkulisil91@gmail.com" at bounding box center [996, 189] width 473 height 48
type input "Mkulisil91@gmail.com"
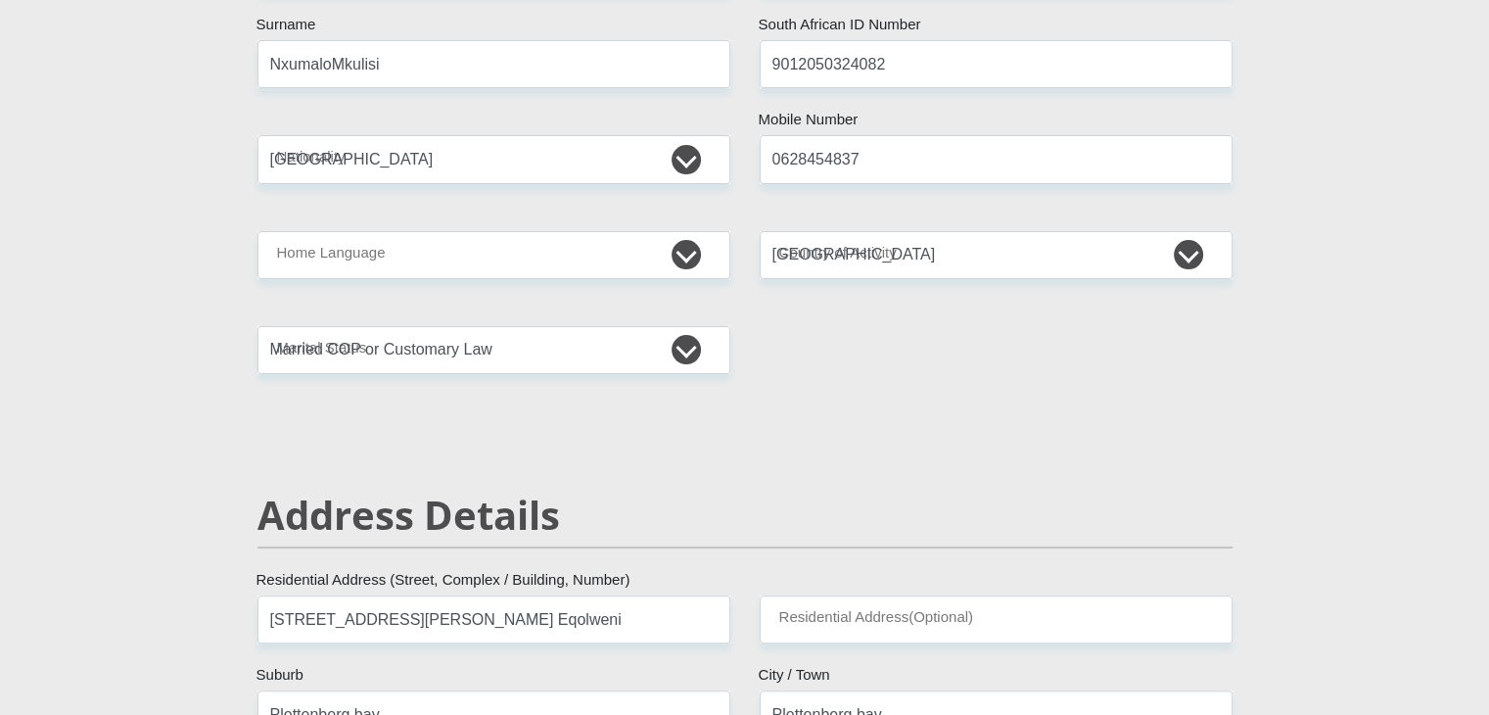
scroll to position [376, 0]
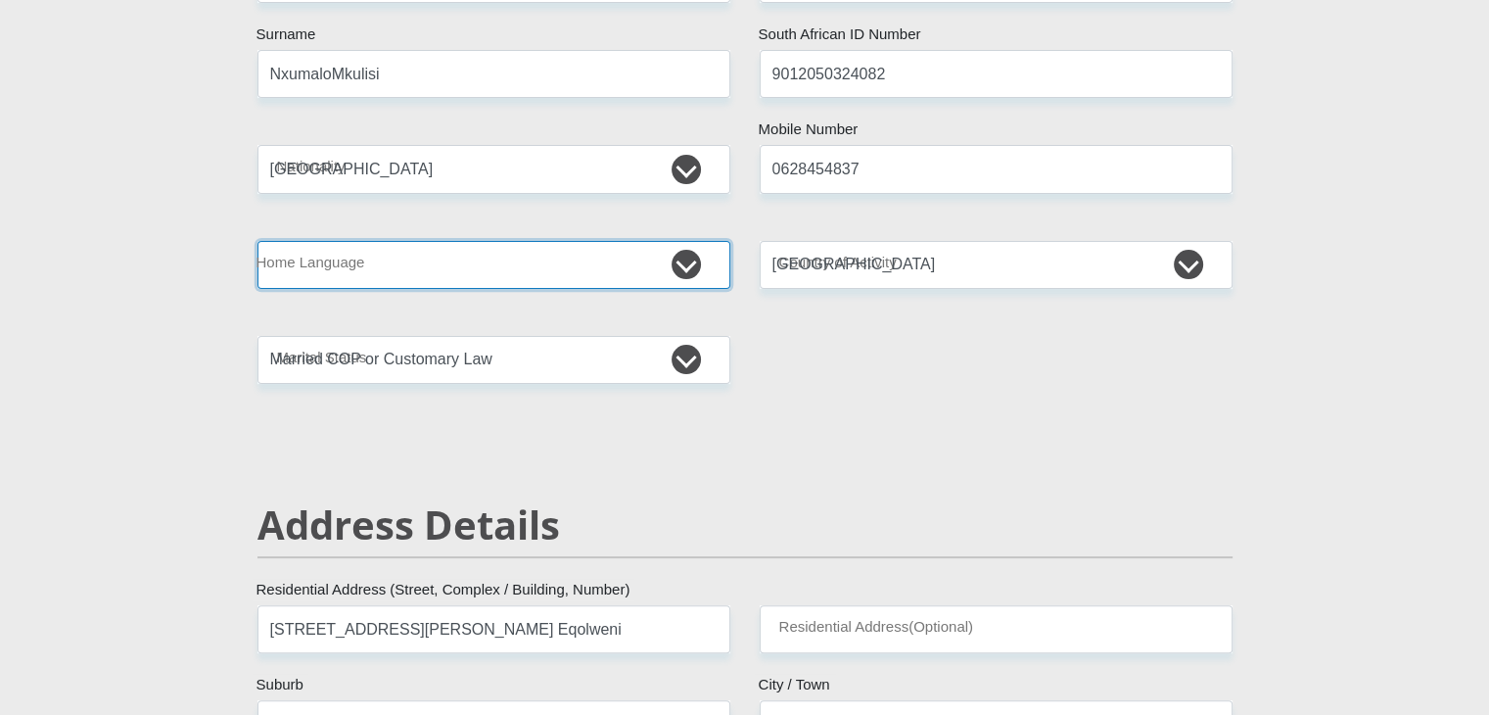
click at [686, 273] on select "Afrikaans English Sepedi South Ndebele Southern Sotho Swati Tsonga Tswana Venda…" at bounding box center [493, 265] width 473 height 48
select select "xho"
click at [257, 241] on select "Afrikaans English Sepedi South Ndebele Southern Sotho Swati Tsonga Tswana Venda…" at bounding box center [493, 265] width 473 height 48
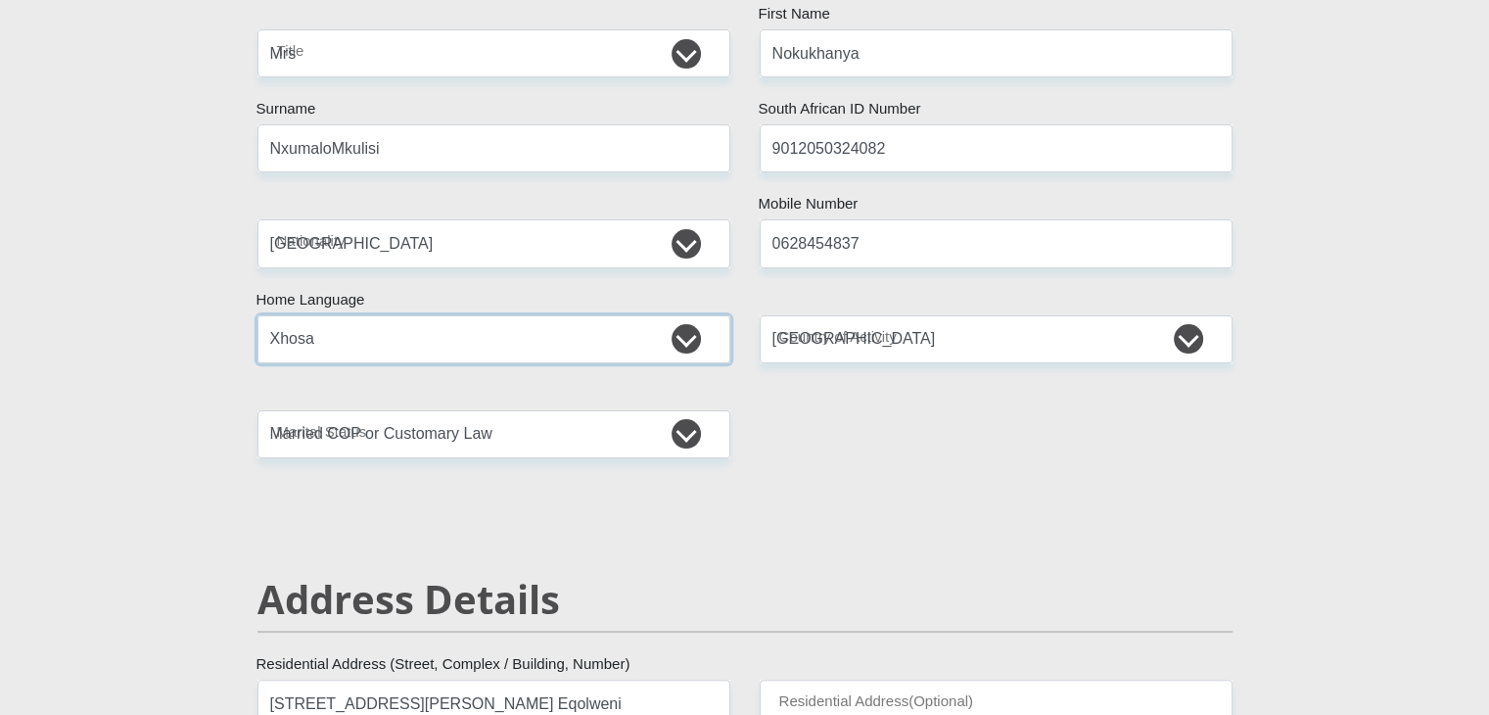
scroll to position [286, 0]
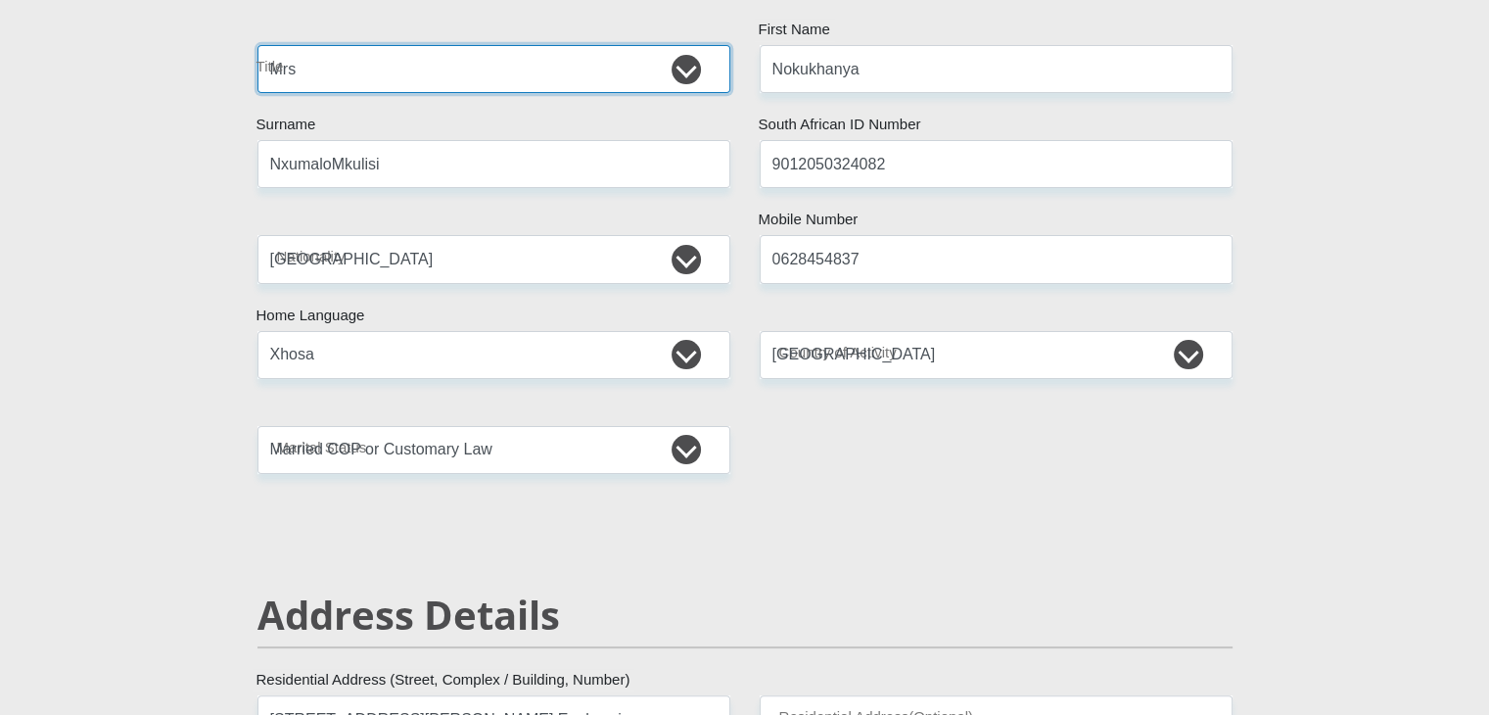
click at [512, 71] on select "Mr Ms Mrs Dr Other" at bounding box center [493, 69] width 473 height 48
select select "Mr"
click at [257, 45] on select "Mr Ms Mrs Dr Other" at bounding box center [493, 69] width 473 height 48
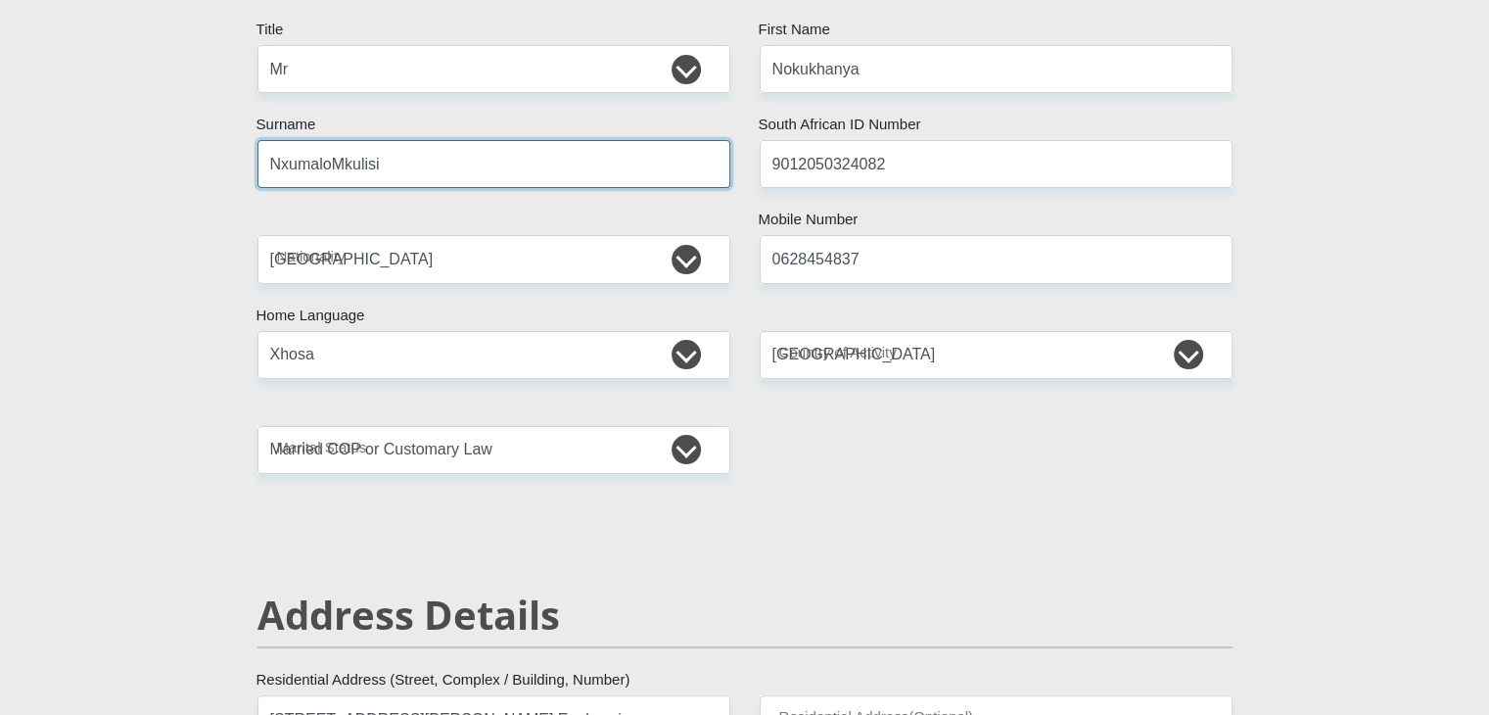
click at [338, 162] on input "NxumaloMkulisi" at bounding box center [493, 164] width 473 height 48
type input "Mkulisi"
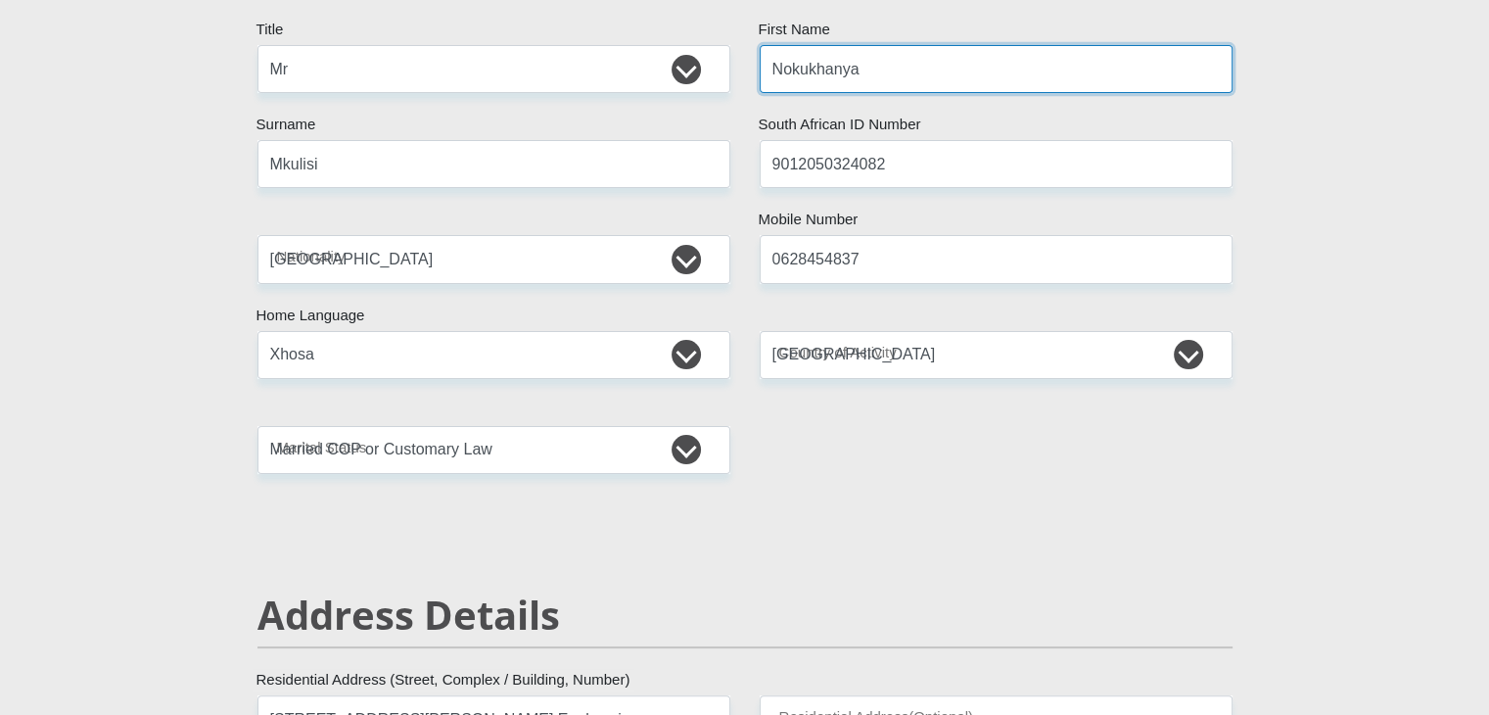
click at [898, 73] on input "Nokukhanya" at bounding box center [996, 69] width 473 height 48
type input "N"
type input "Luvuyo"
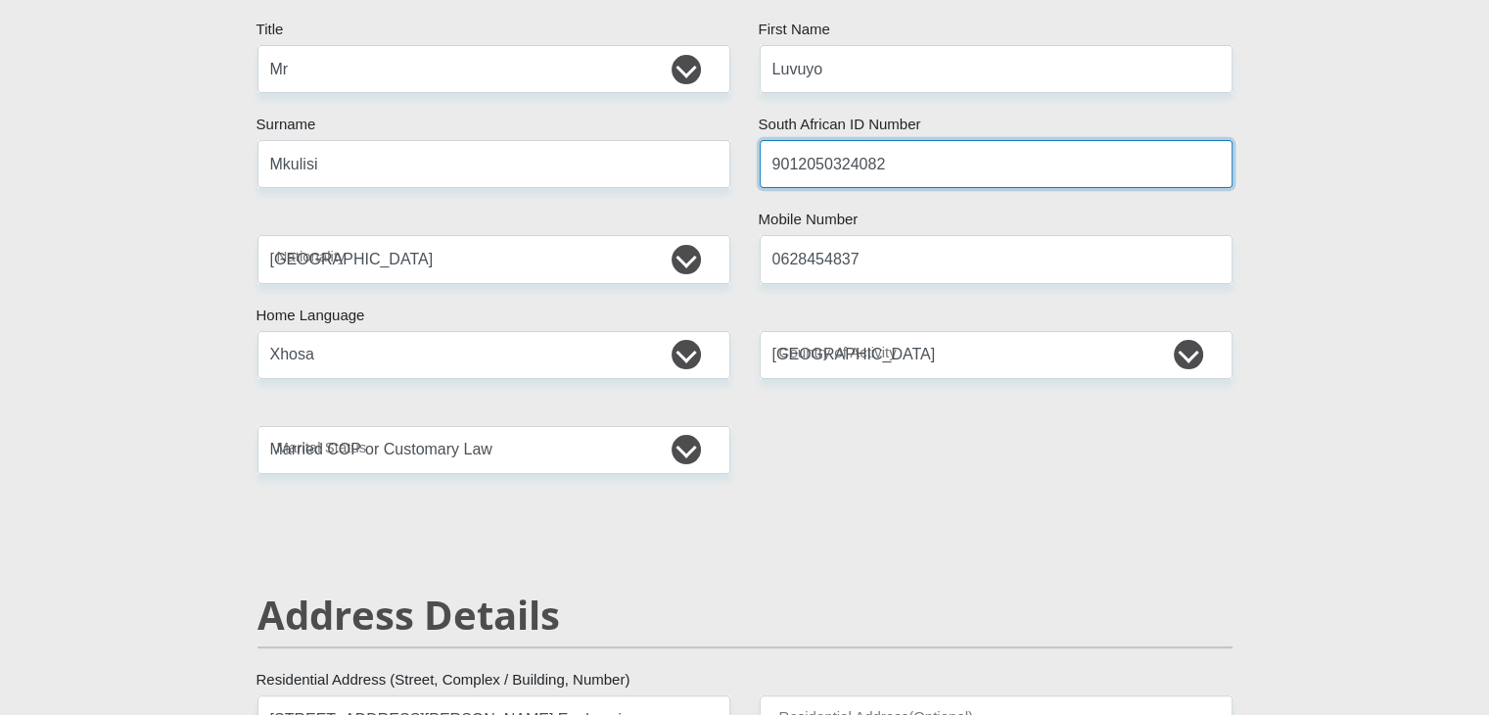
click at [892, 165] on input "9012050324082" at bounding box center [996, 164] width 473 height 48
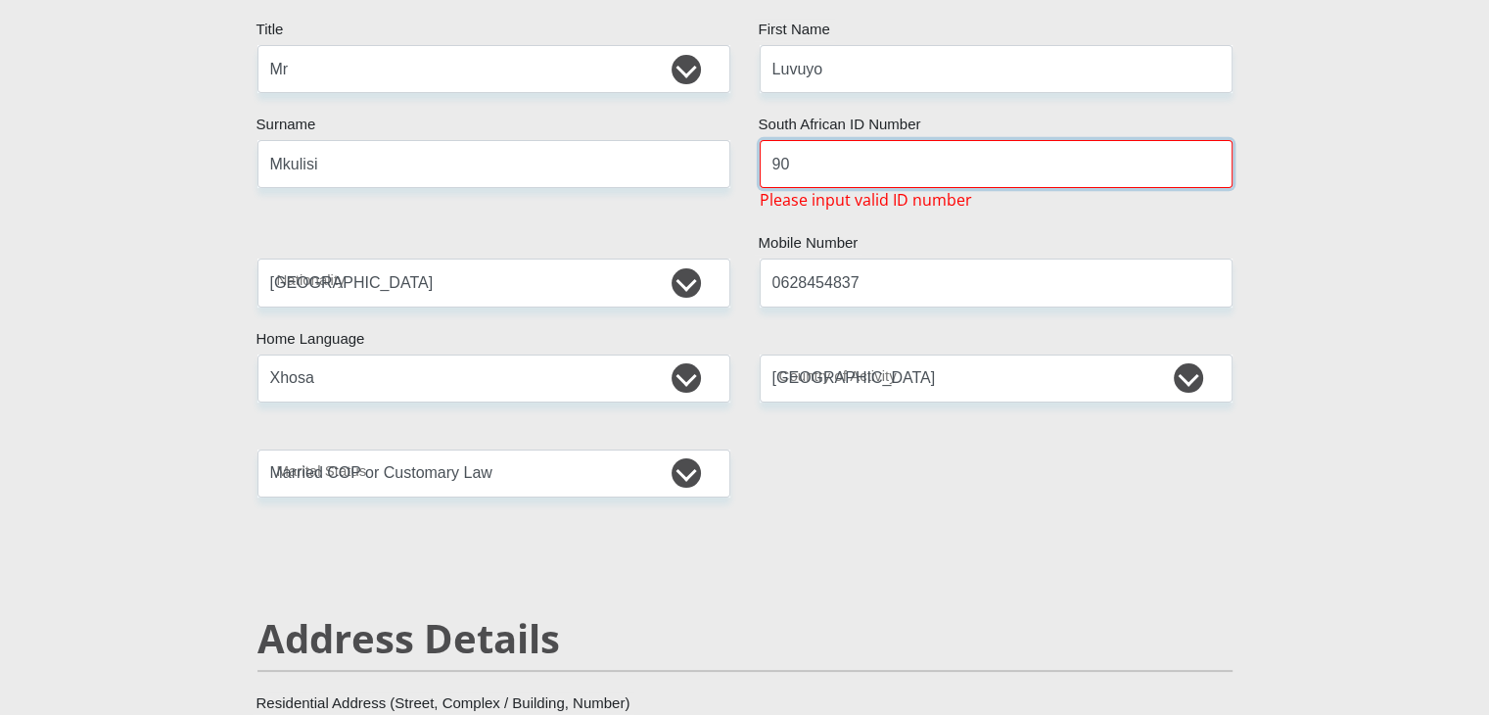
type input "9"
type input "910621538809"
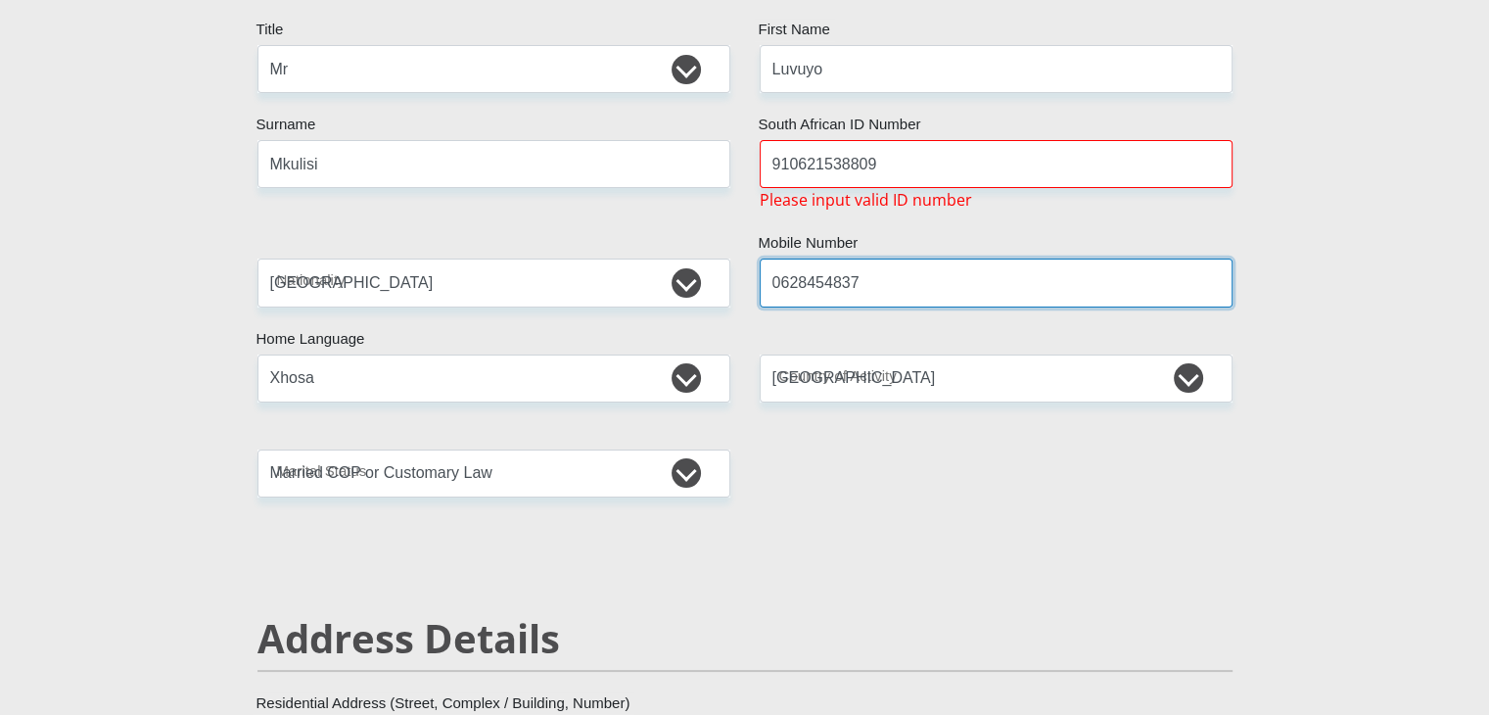
click at [870, 278] on input "0628454837" at bounding box center [996, 282] width 473 height 48
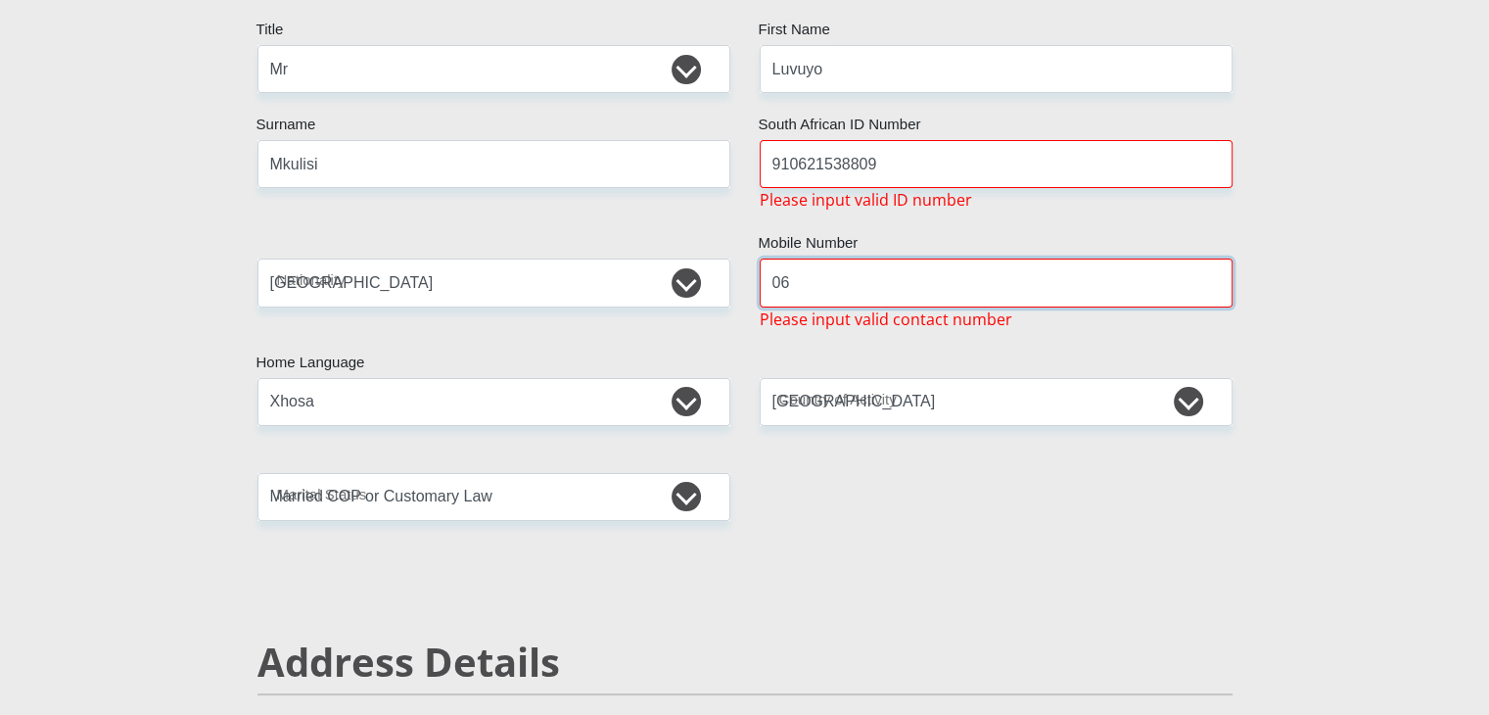
type input "0"
click at [890, 162] on input "910621538809" at bounding box center [996, 164] width 473 height 48
click at [855, 163] on input "910621538809" at bounding box center [996, 164] width 473 height 48
click at [866, 164] on input "910621538809" at bounding box center [996, 164] width 473 height 48
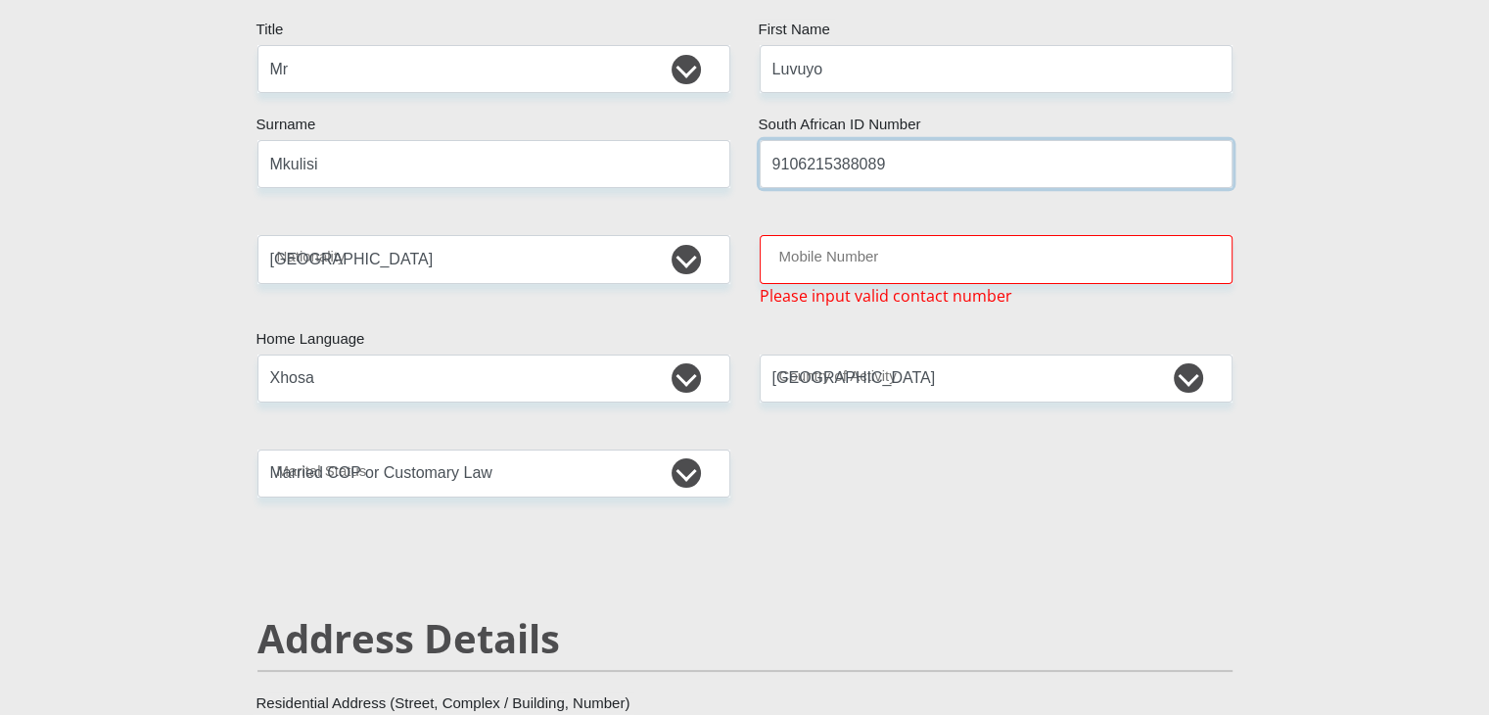
type input "9106215388089"
click at [853, 257] on input "Mobile Number" at bounding box center [996, 259] width 473 height 48
type input "0628454837"
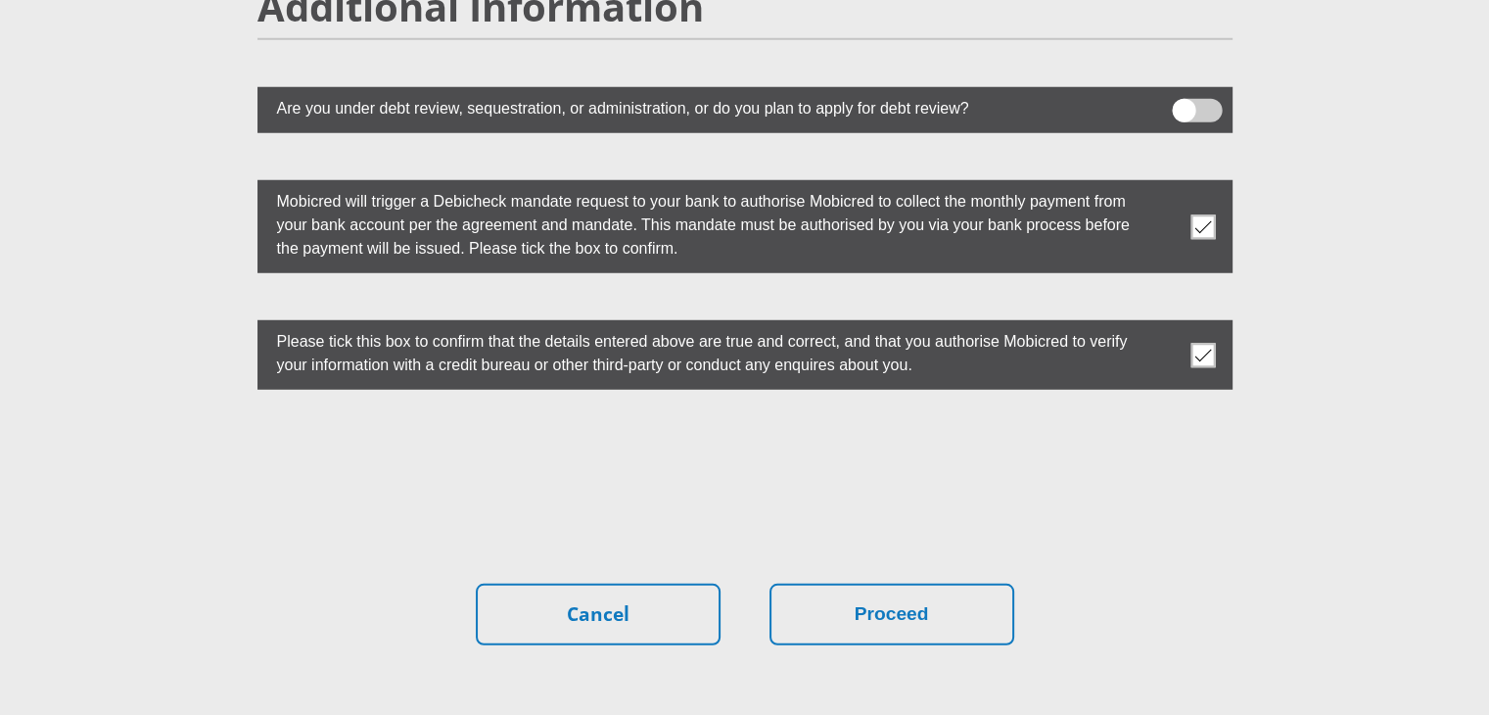
scroll to position [5407, 0]
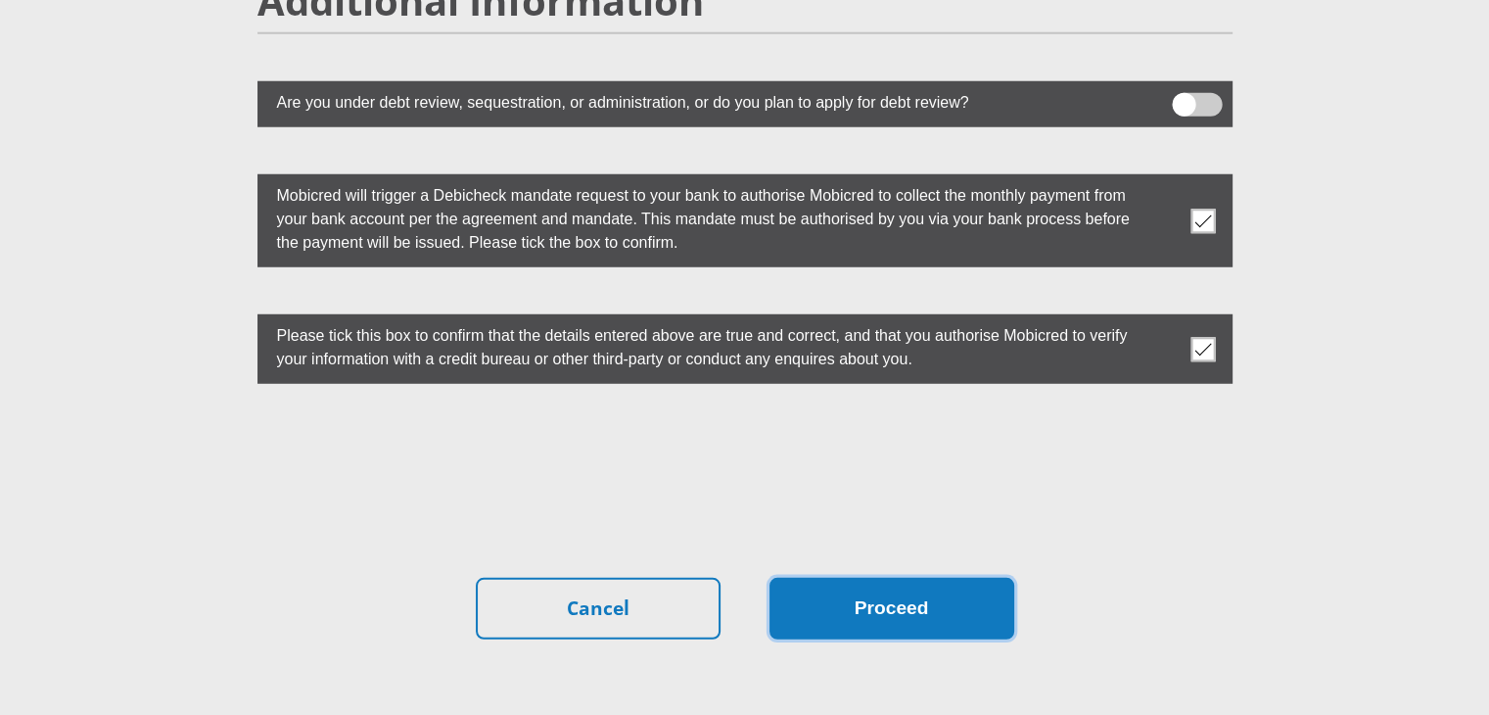
click at [854, 578] on button "Proceed" at bounding box center [891, 609] width 245 height 62
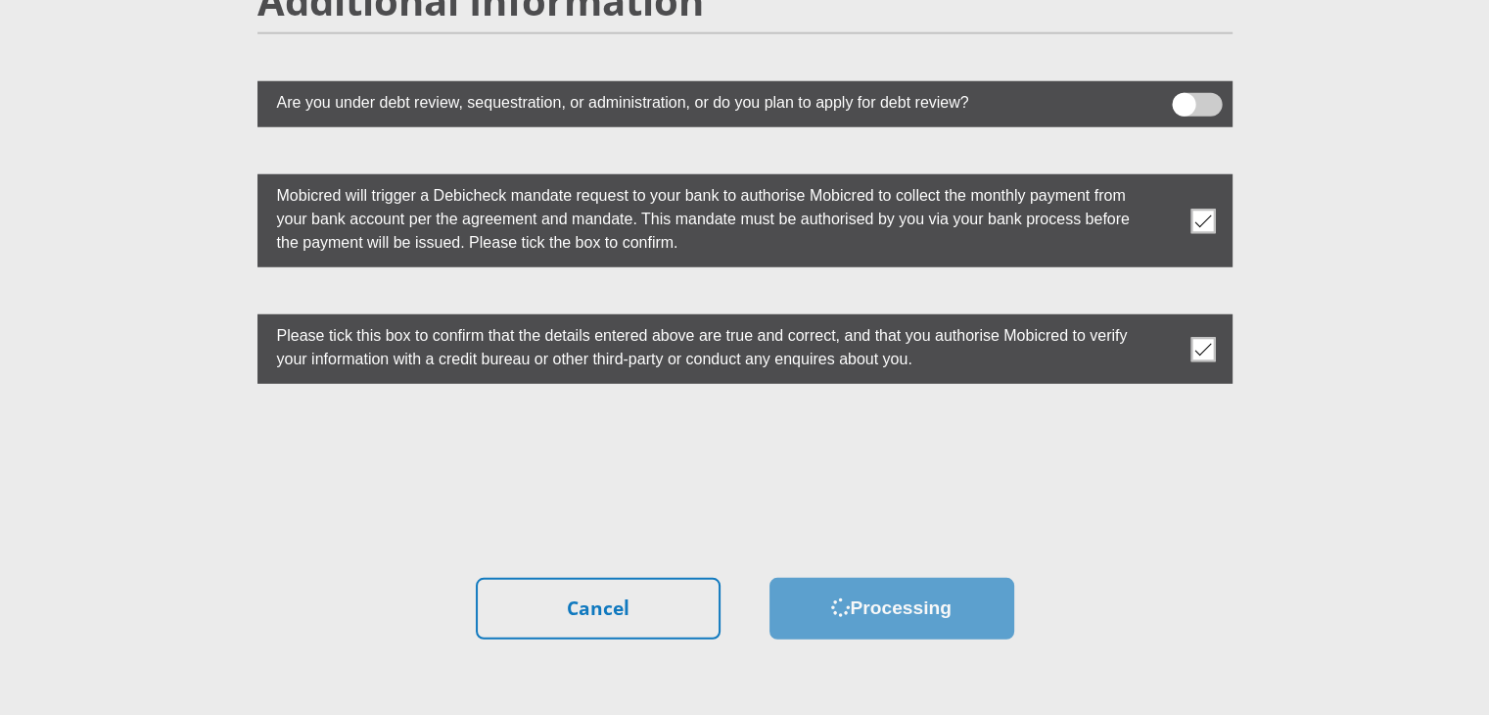
scroll to position [0, 0]
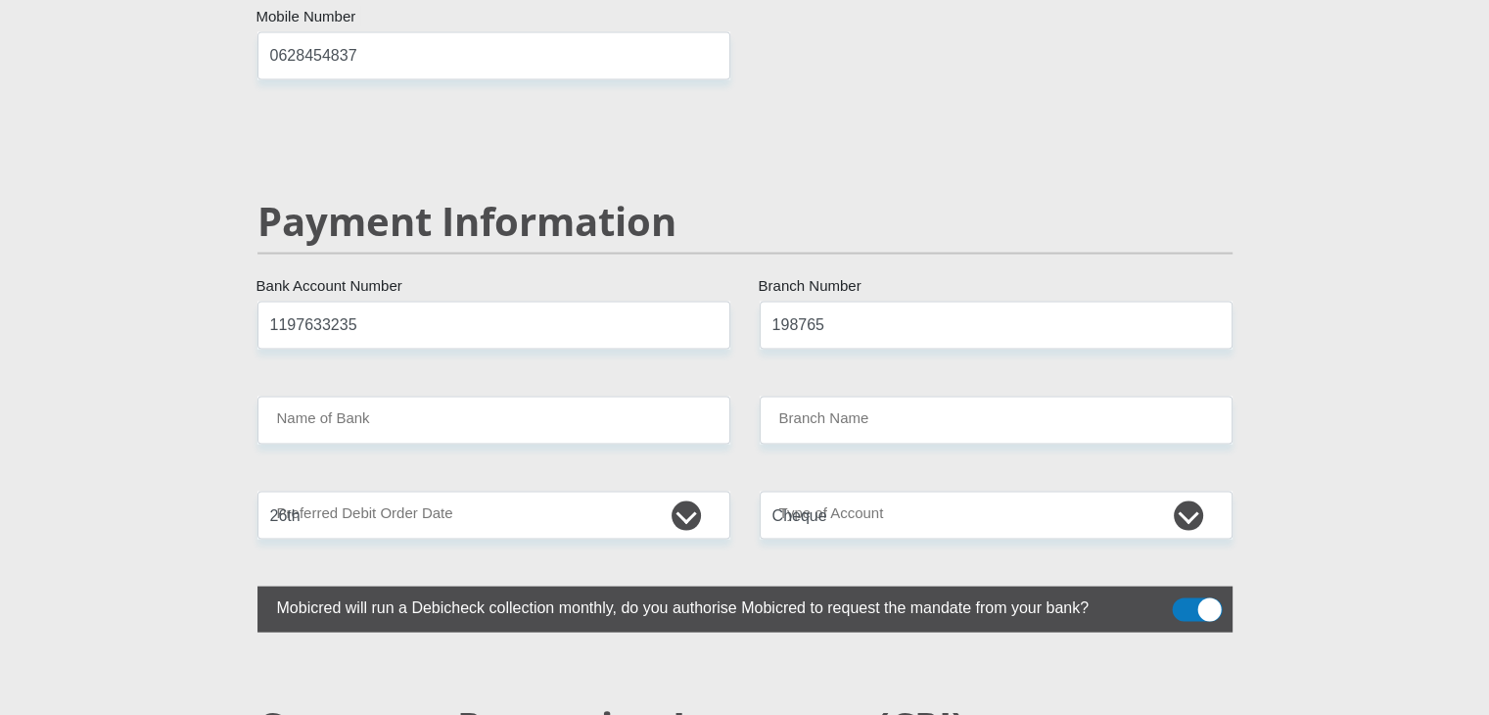
scroll to position [3820, 0]
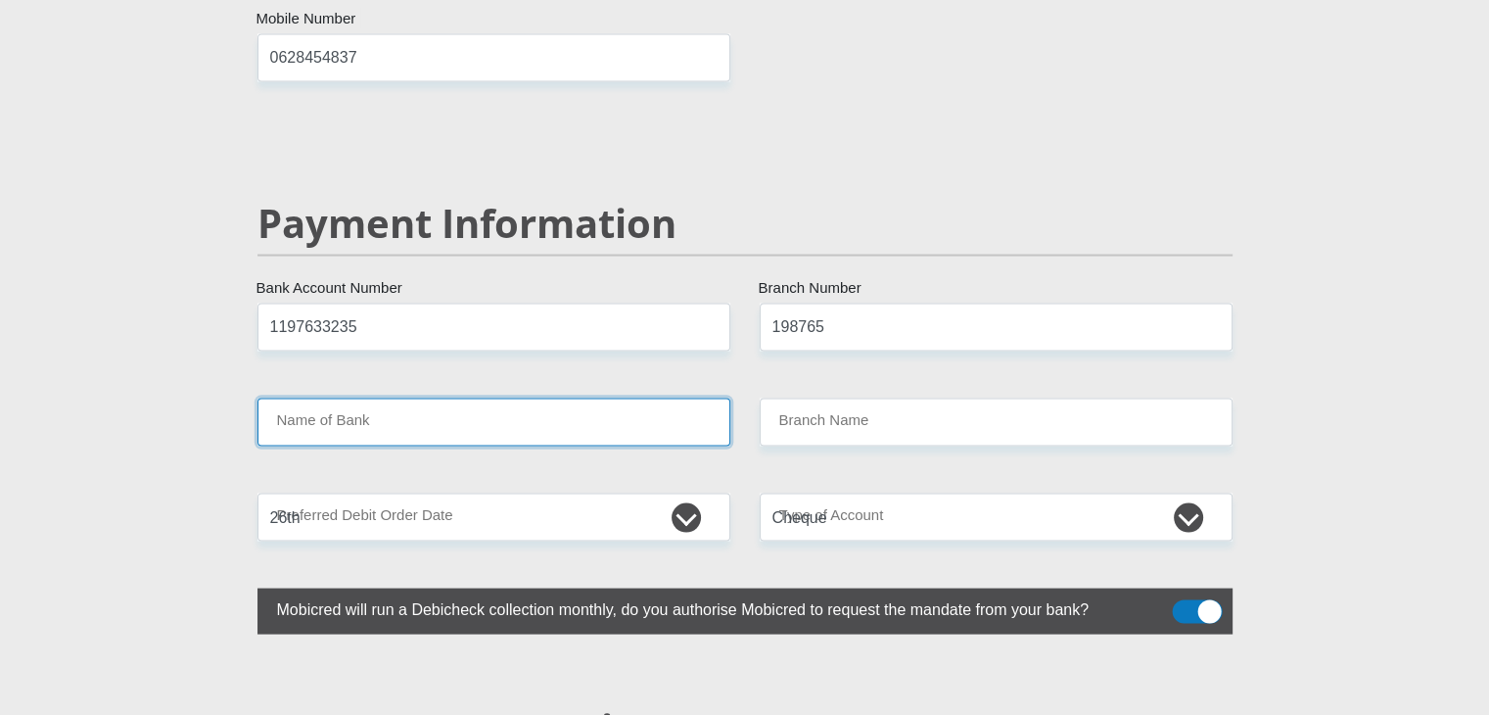
click at [494, 398] on input "Name of Bank" at bounding box center [493, 422] width 473 height 48
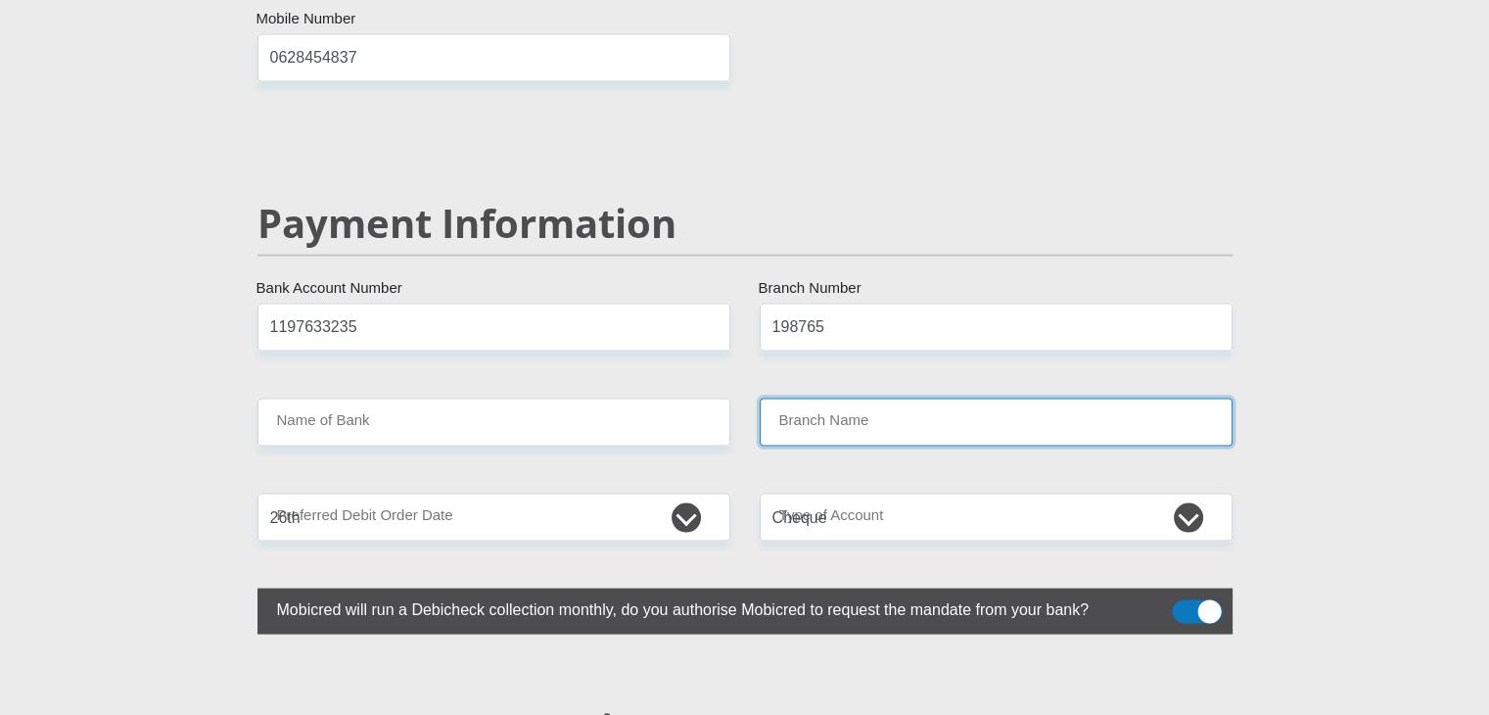
click at [842, 398] on input "Branch Name" at bounding box center [996, 422] width 473 height 48
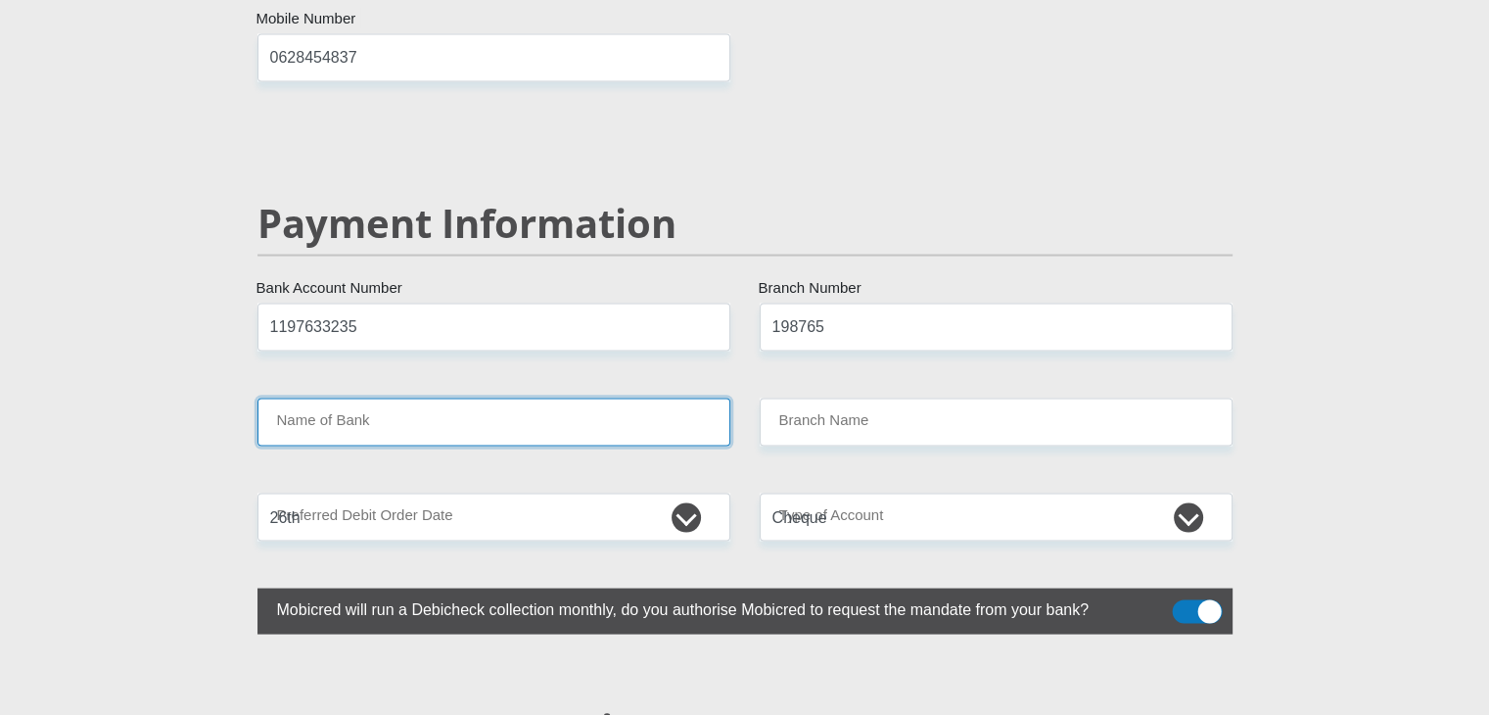
click at [576, 398] on input "Name of Bank" at bounding box center [493, 422] width 473 height 48
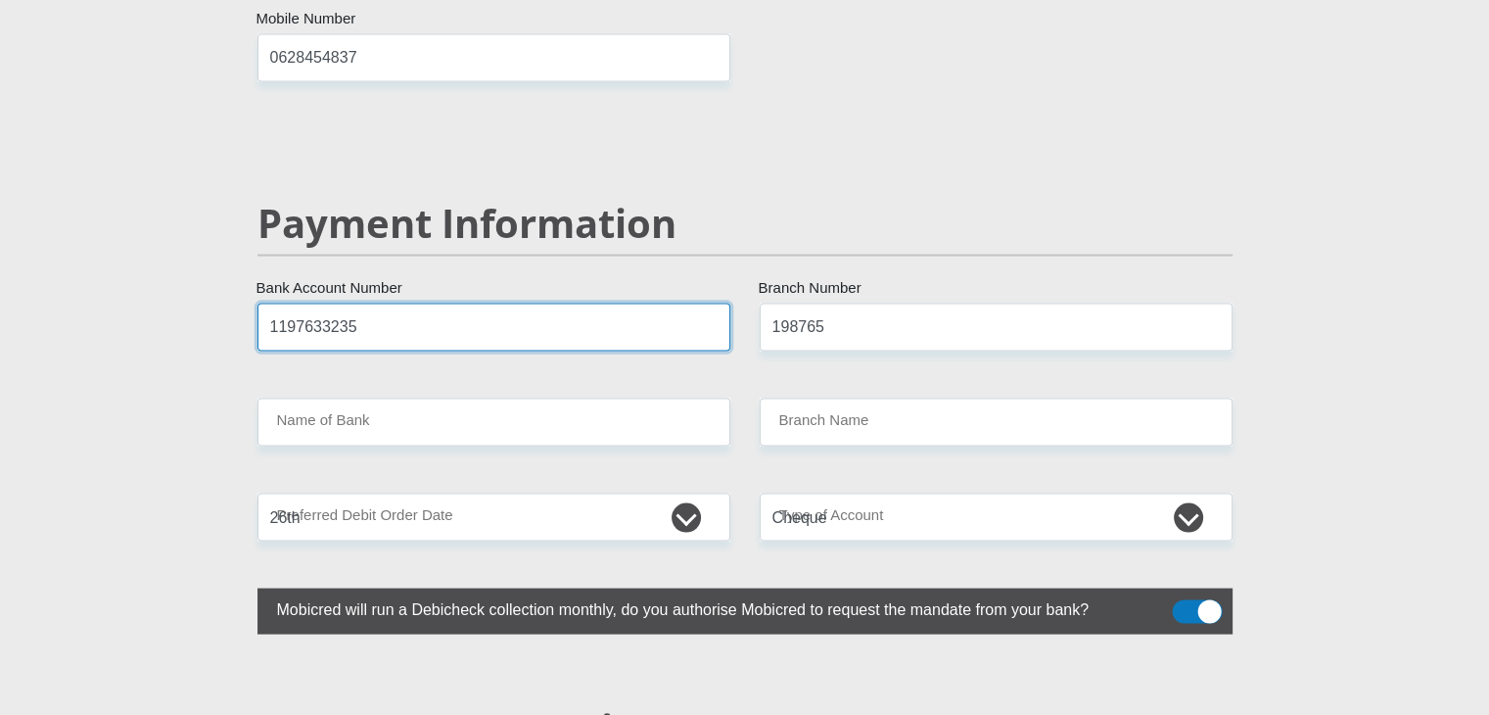
click at [541, 303] on input "1197633235" at bounding box center [493, 327] width 473 height 48
click at [532, 303] on input "1197633235" at bounding box center [493, 327] width 473 height 48
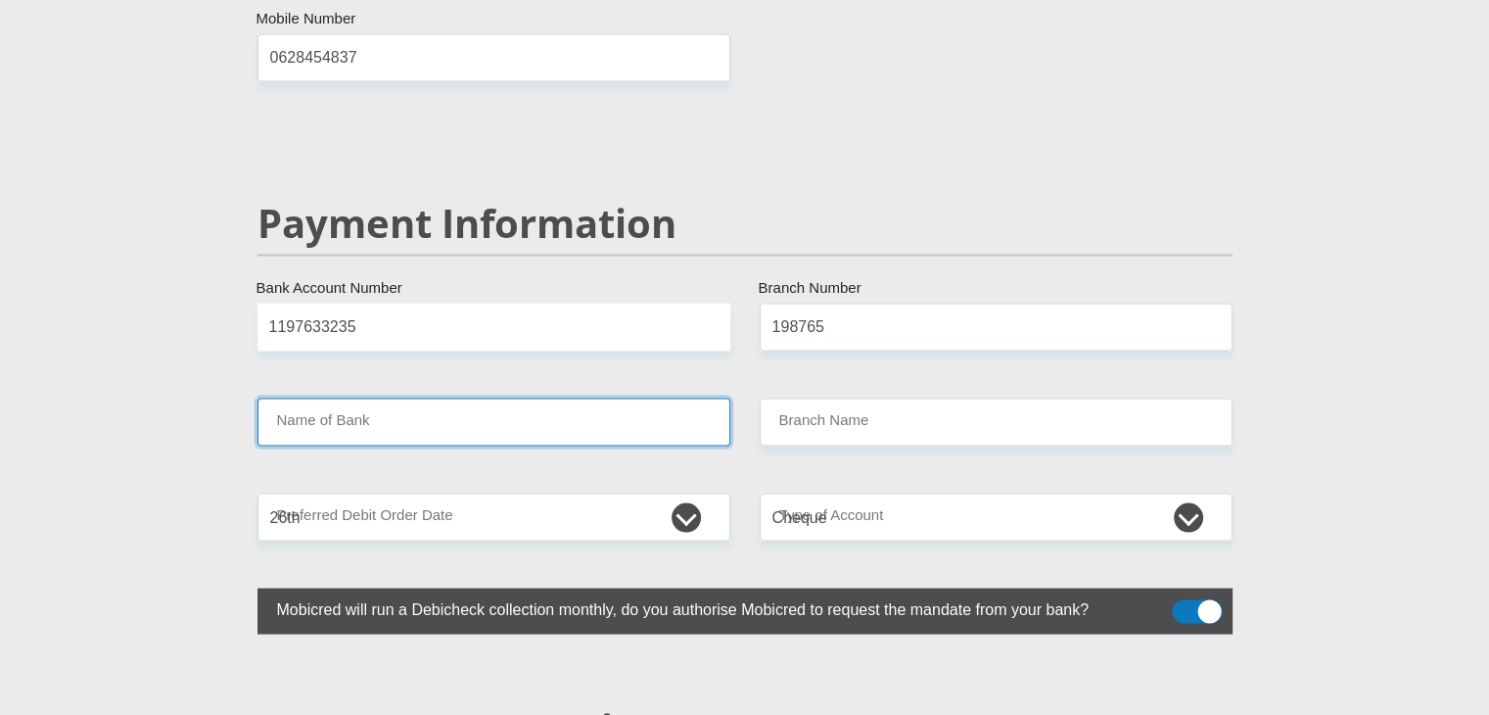
click at [446, 398] on input "Name of Bank" at bounding box center [493, 422] width 473 height 48
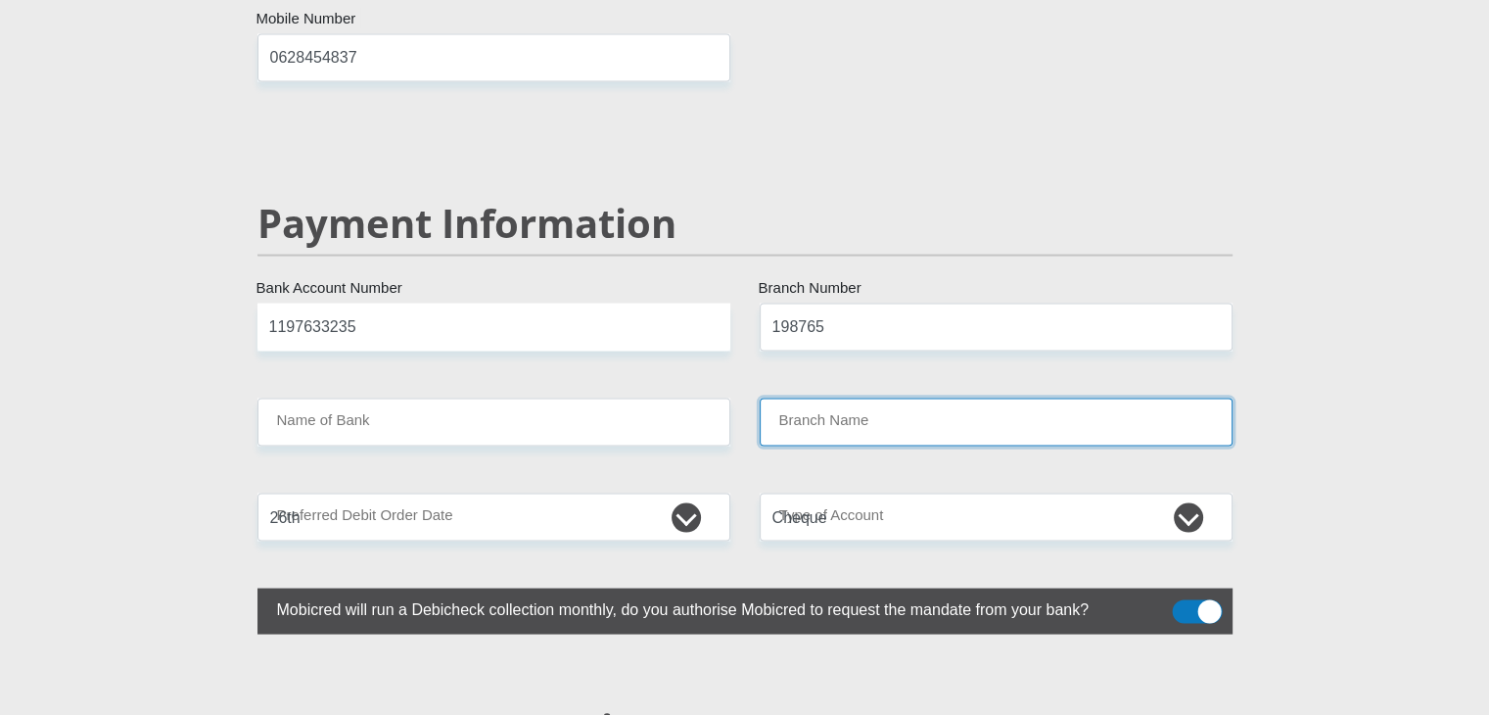
click at [839, 398] on input "Branch Name" at bounding box center [996, 422] width 473 height 48
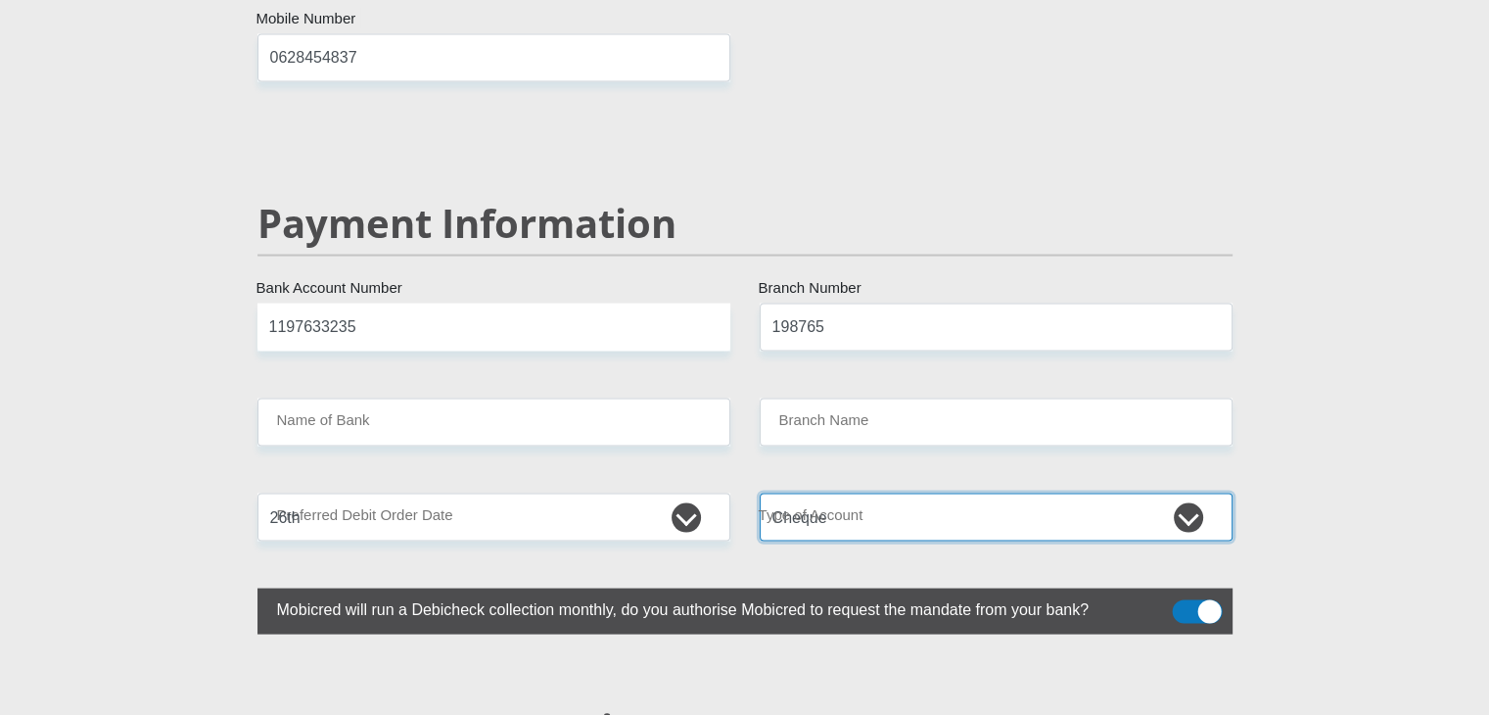
click at [845, 493] on select "Cheque Savings" at bounding box center [996, 517] width 473 height 48
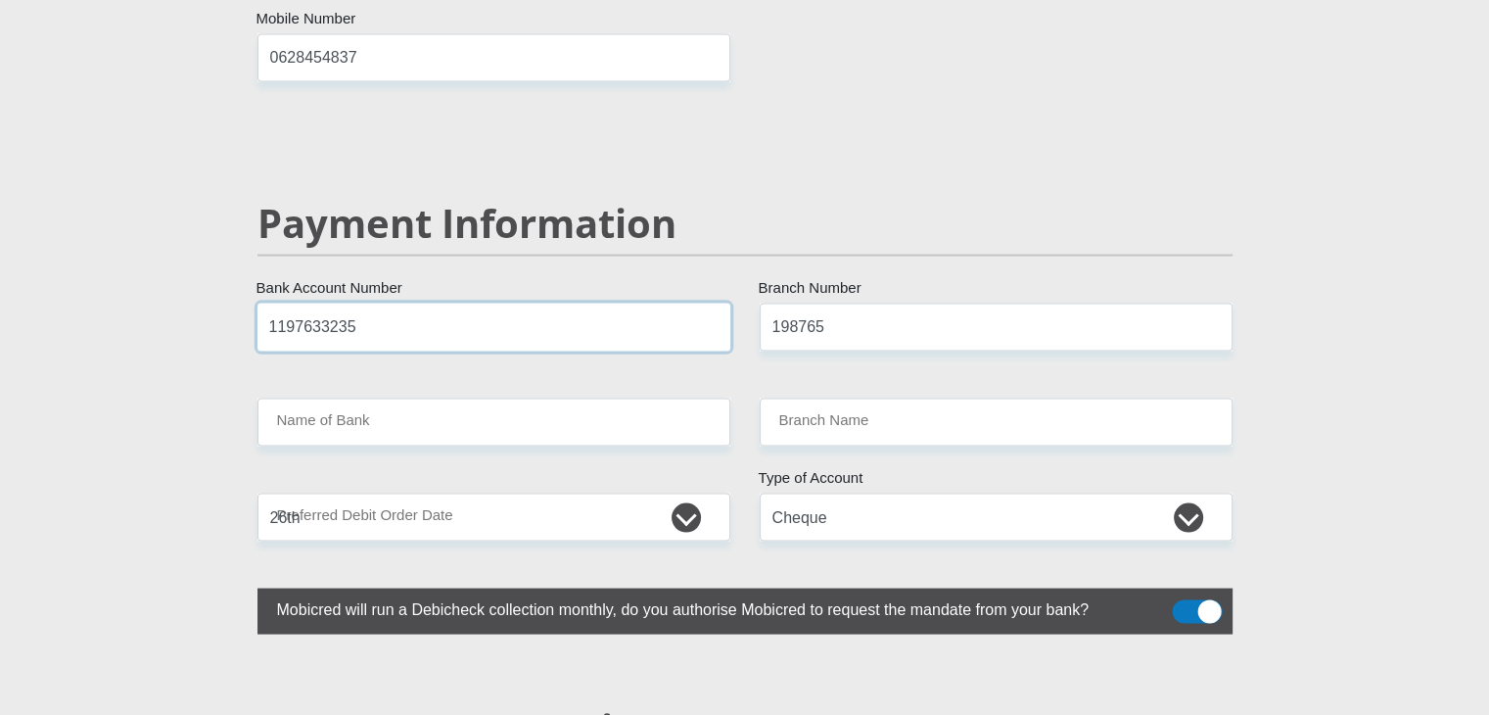
click at [626, 303] on input "1197633235" at bounding box center [493, 327] width 473 height 48
type input "1"
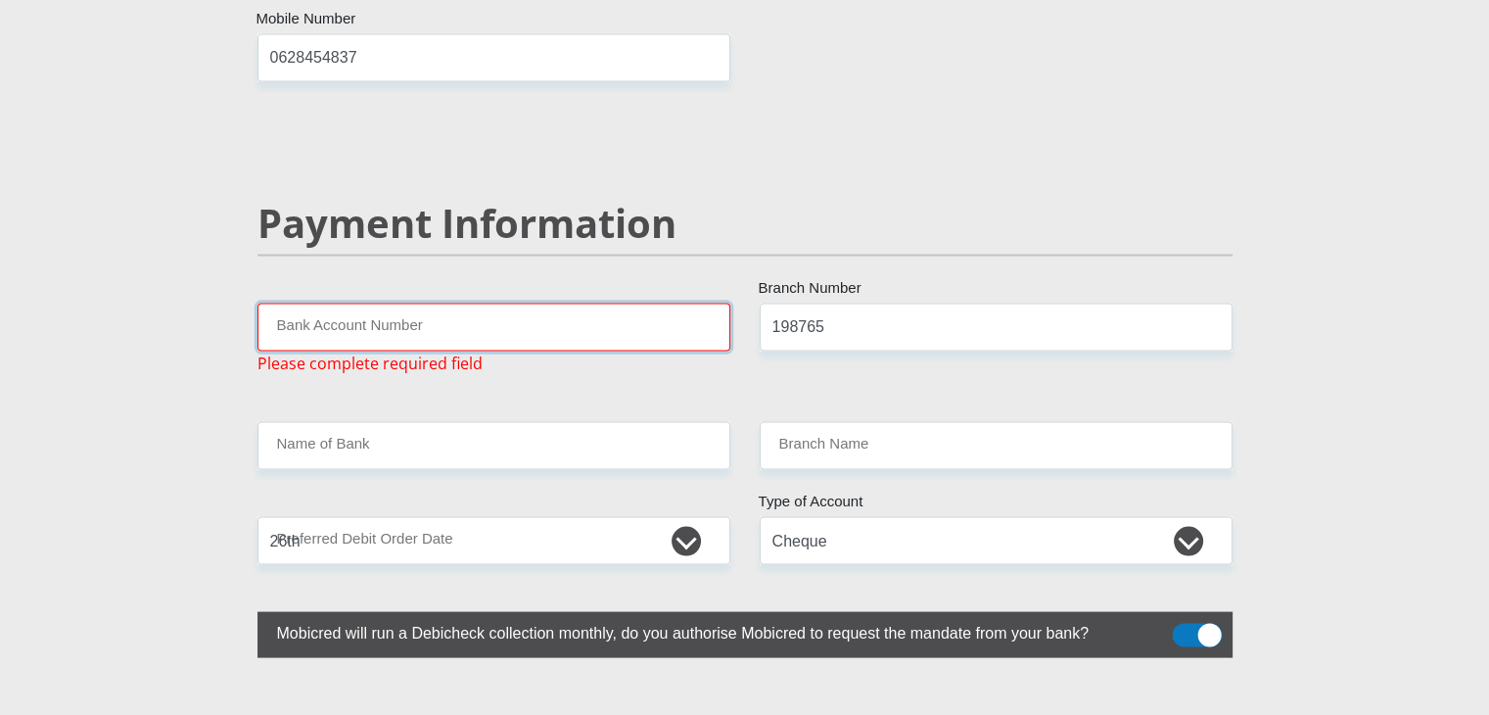
click at [533, 303] on input "Bank Account Number" at bounding box center [493, 327] width 473 height 48
type input "1197633235"
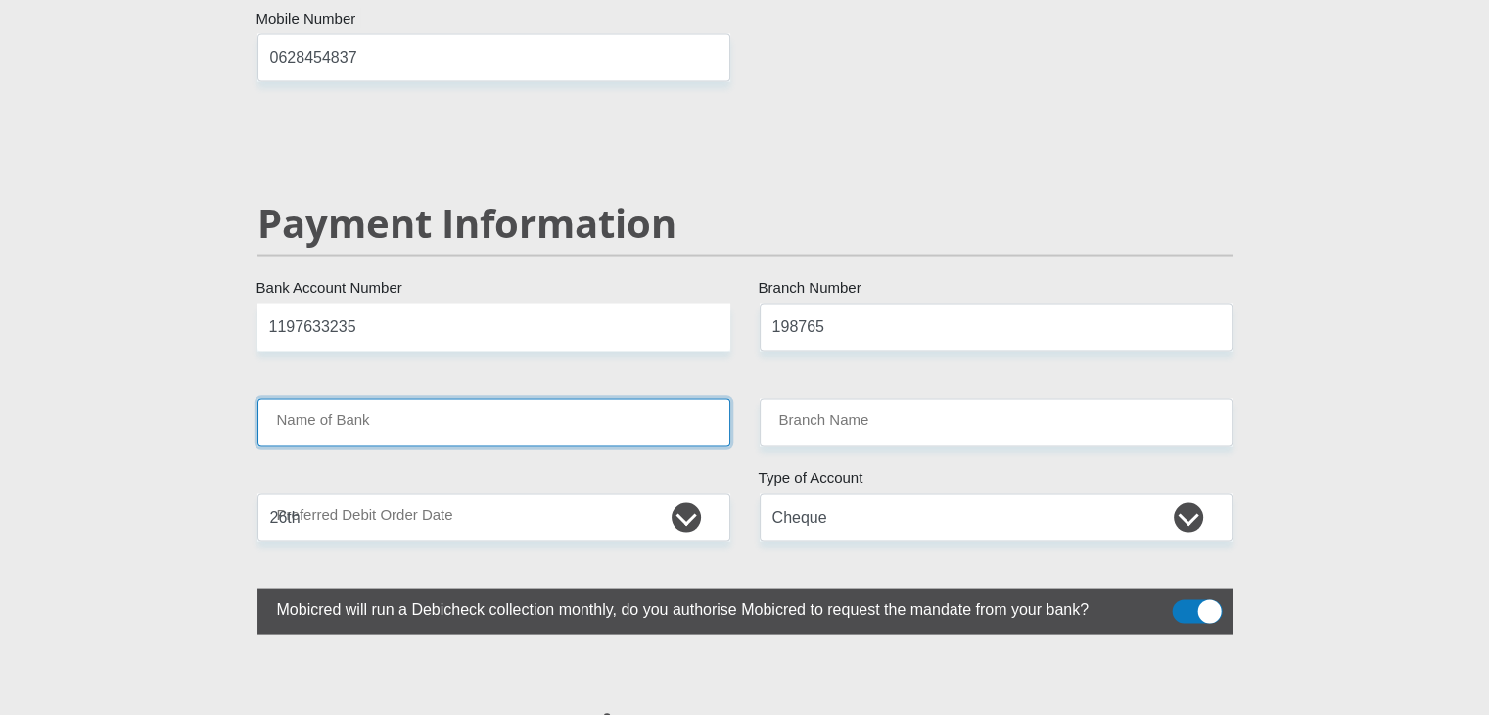
click at [405, 398] on input "Name of Bank" at bounding box center [493, 422] width 473 height 48
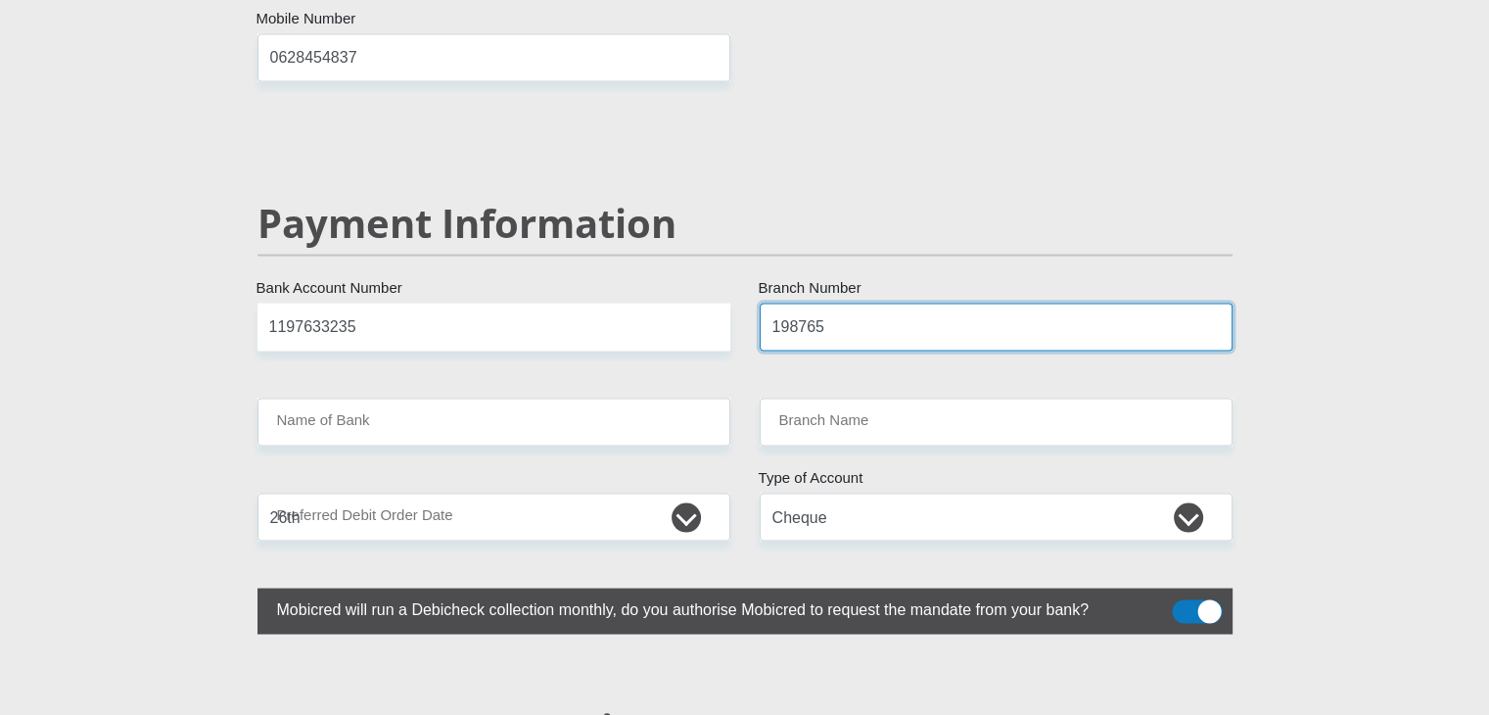
click at [844, 303] on input "198765" at bounding box center [996, 327] width 473 height 48
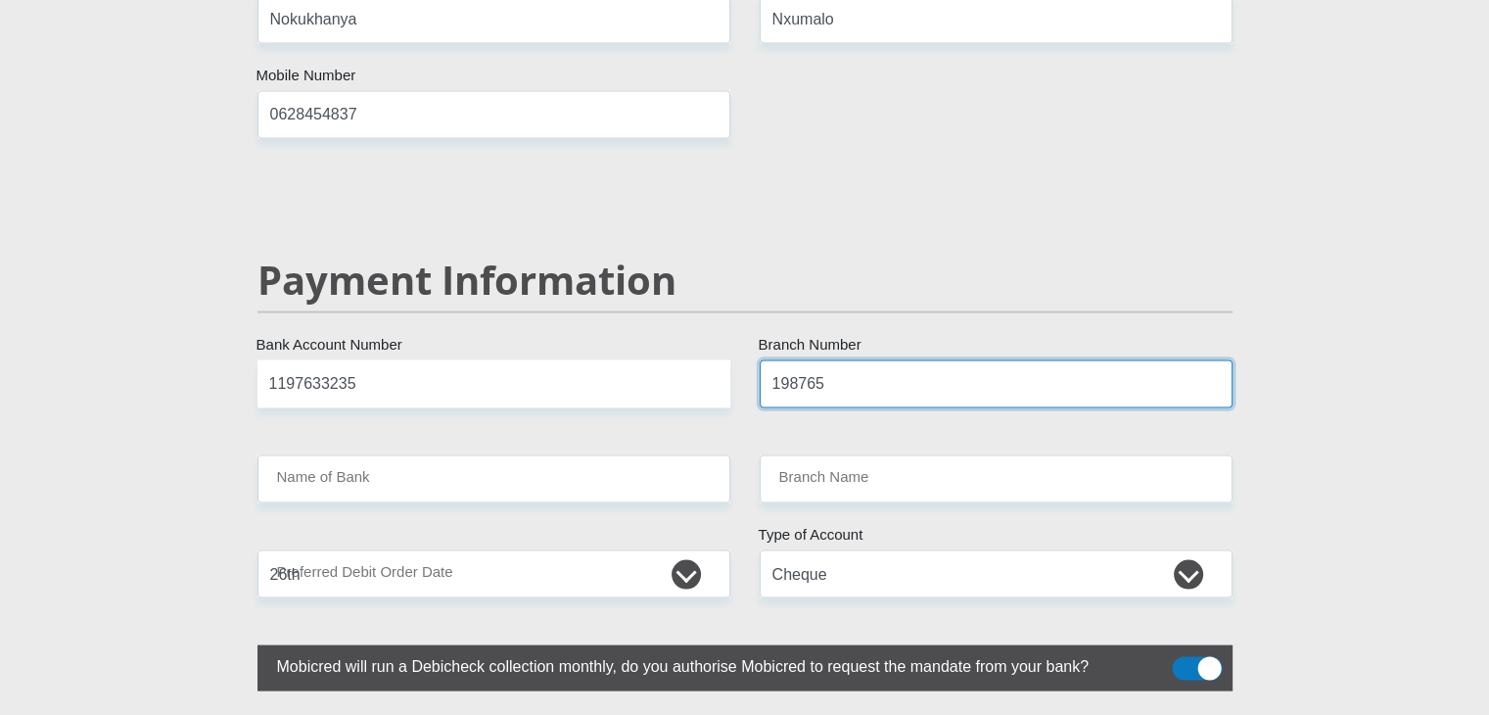
scroll to position [3785, 0]
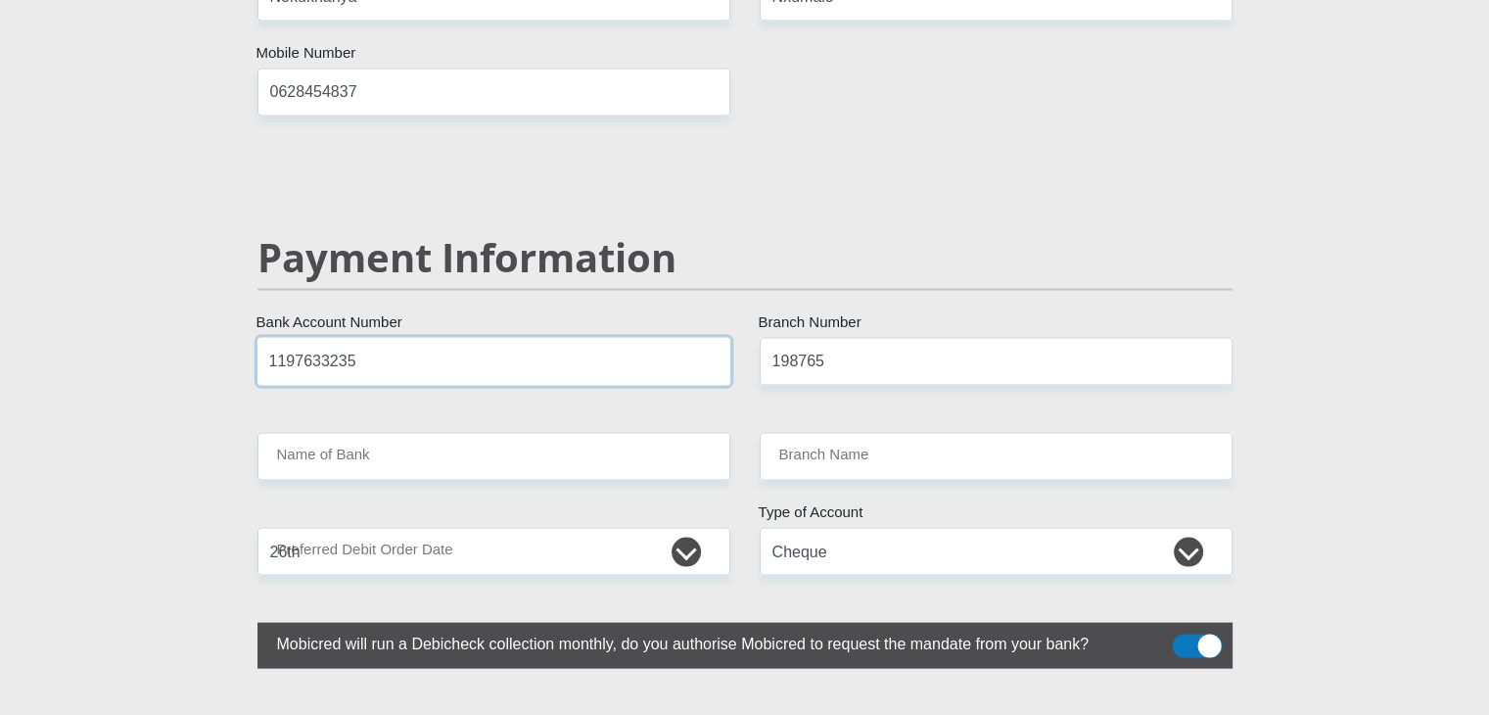
click at [545, 338] on input "1197633235" at bounding box center [493, 362] width 473 height 48
type input "NEDBANK"
type input "NEDBANK SOUTH AFRICA"
type input "1"
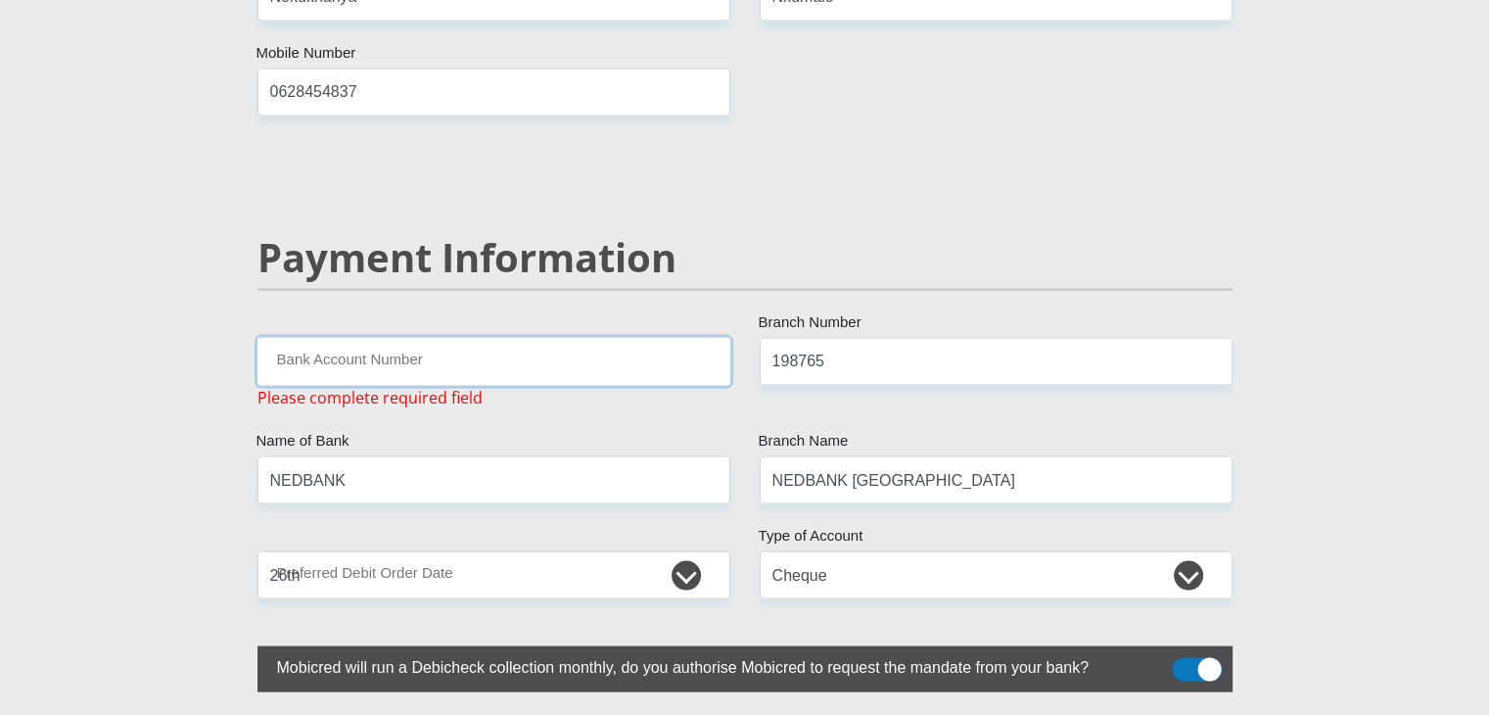
click at [469, 338] on input "Bank Account Number" at bounding box center [493, 362] width 473 height 48
paste input "1306989442"
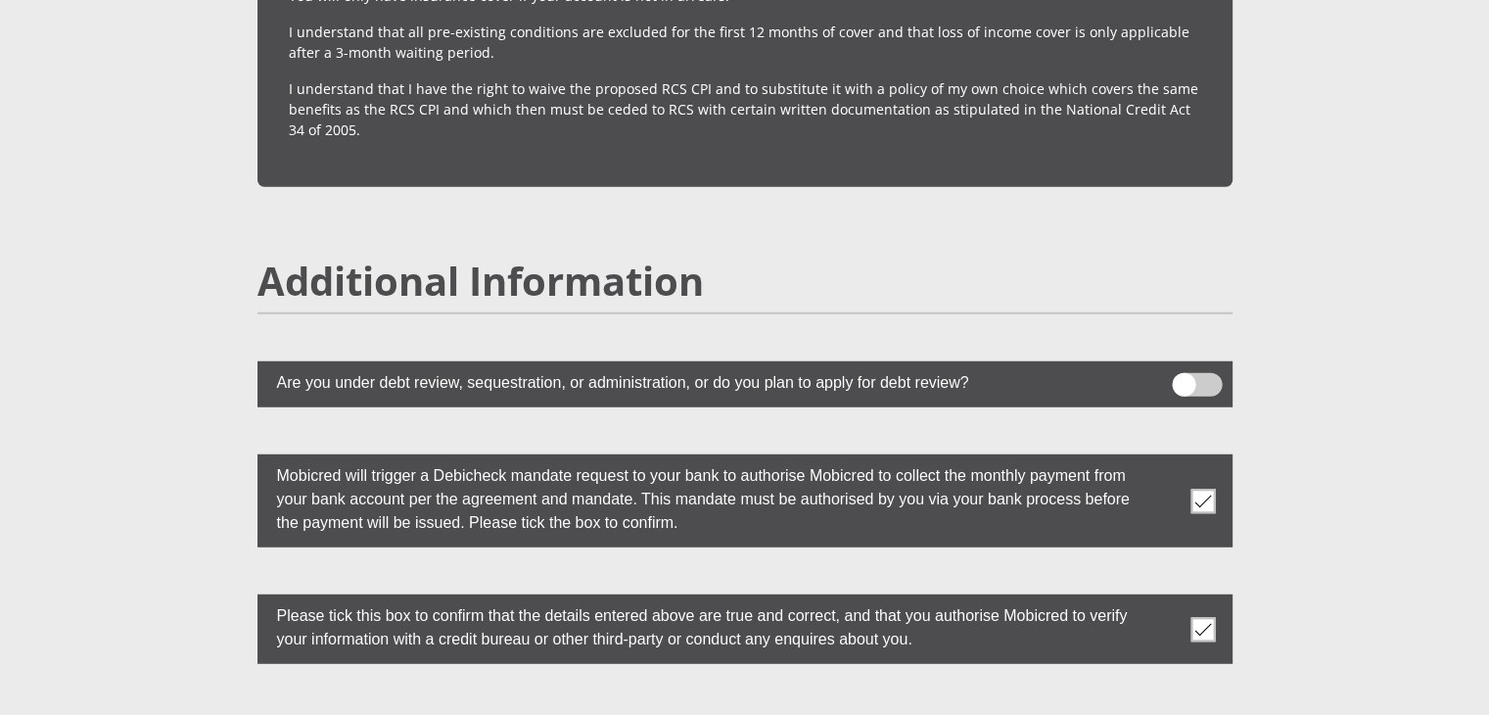
scroll to position [5647, 0]
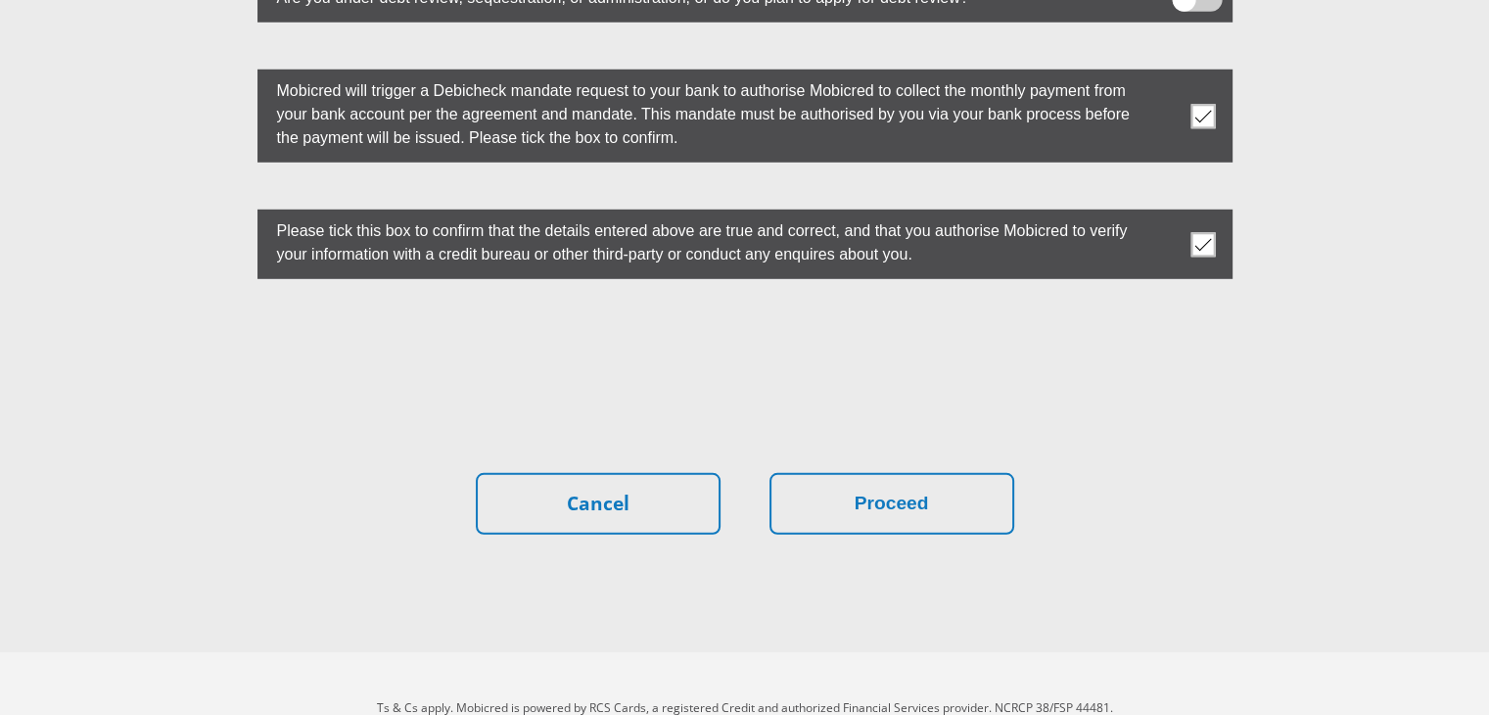
type input "1306989442"
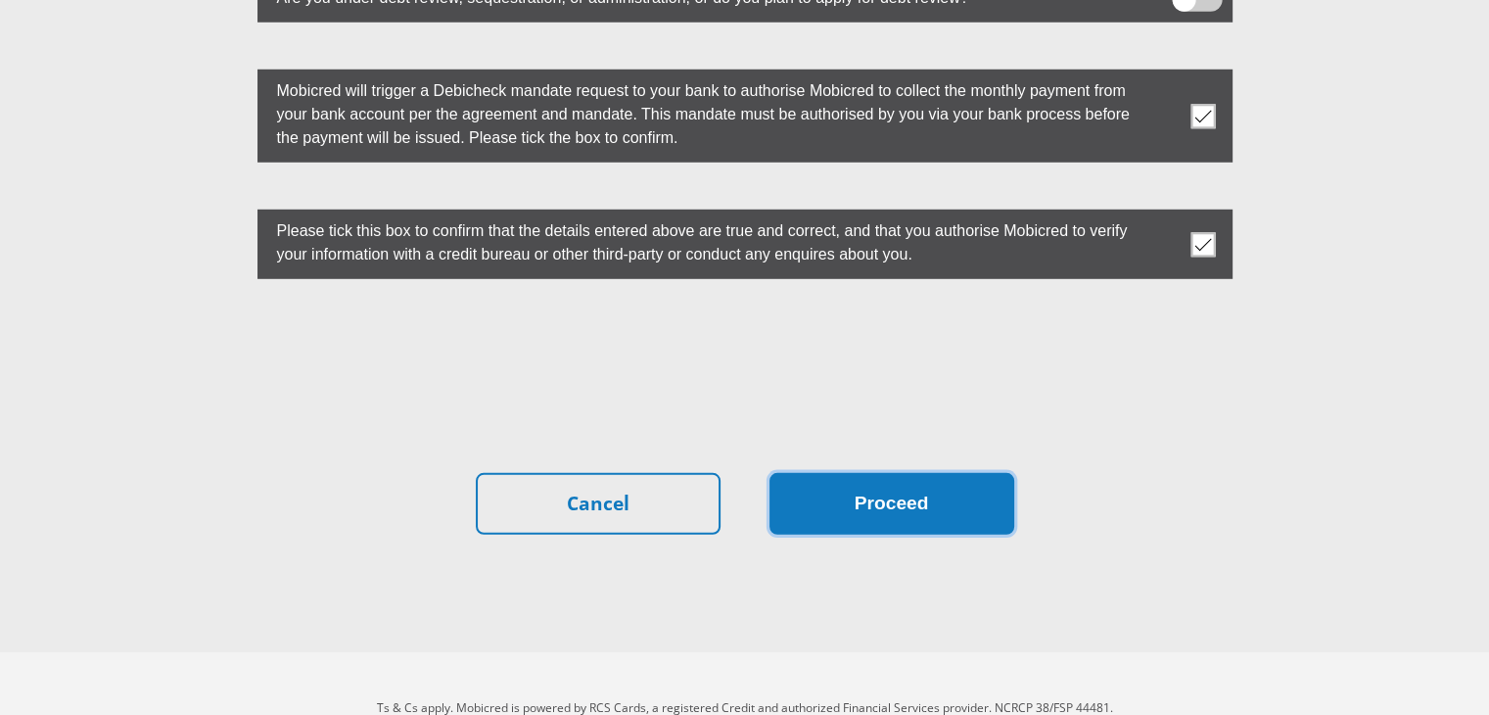
click at [851, 473] on button "Proceed" at bounding box center [891, 504] width 245 height 62
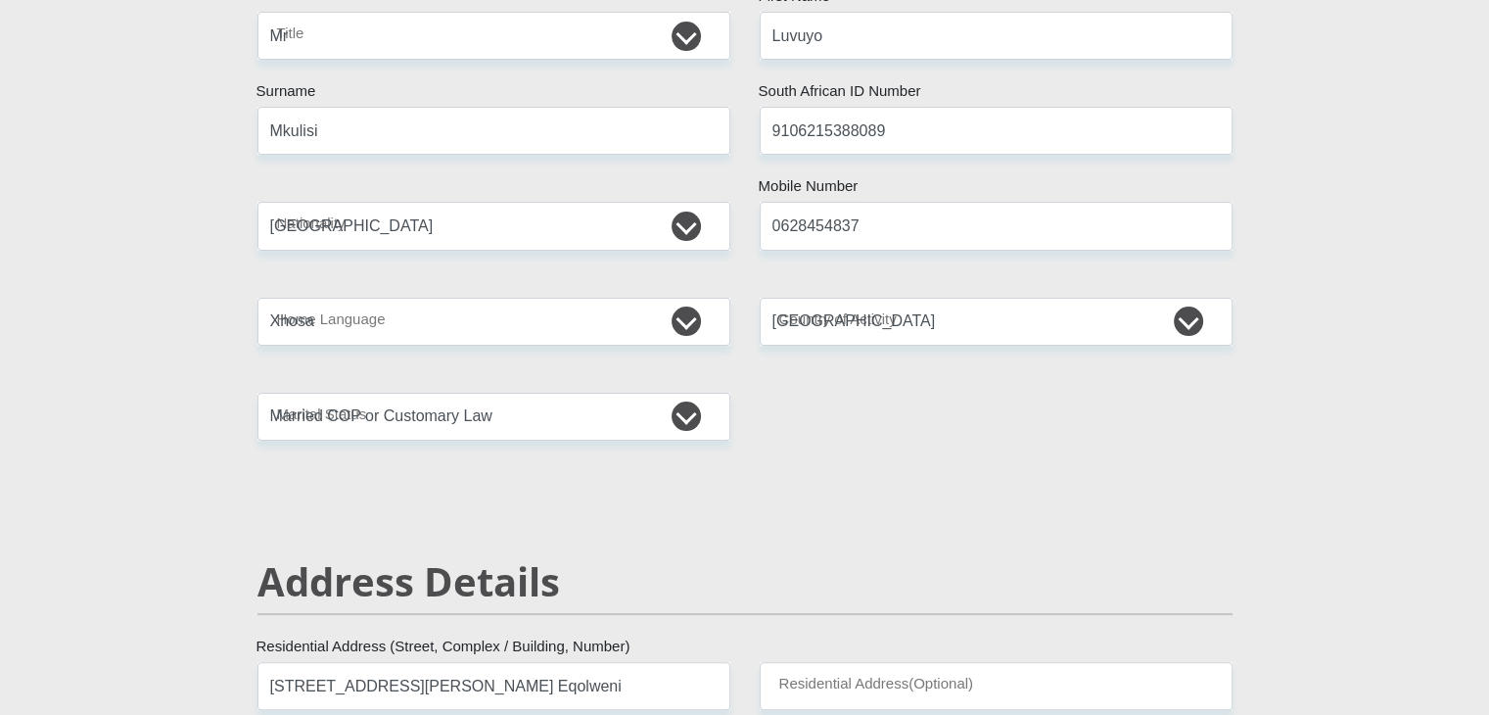
scroll to position [451, 0]
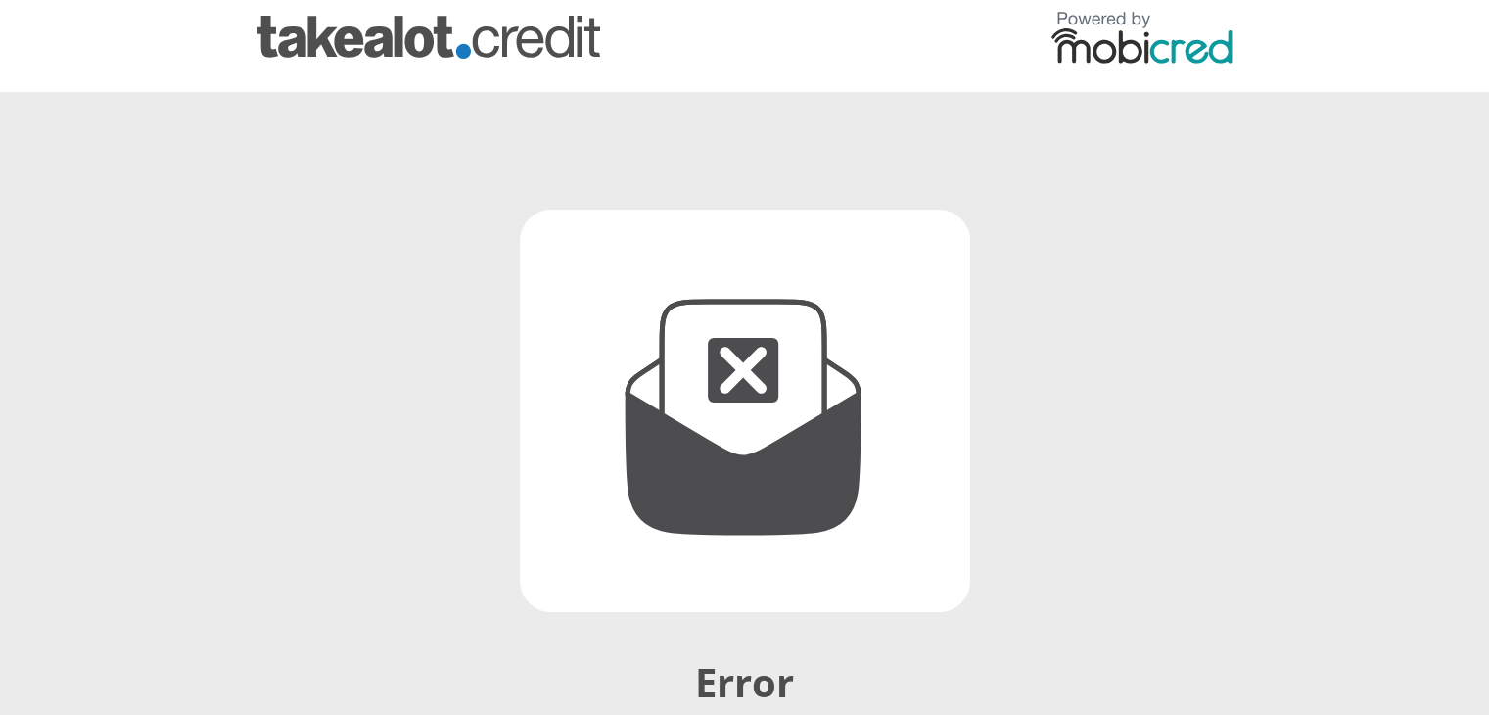
scroll to position [335, 0]
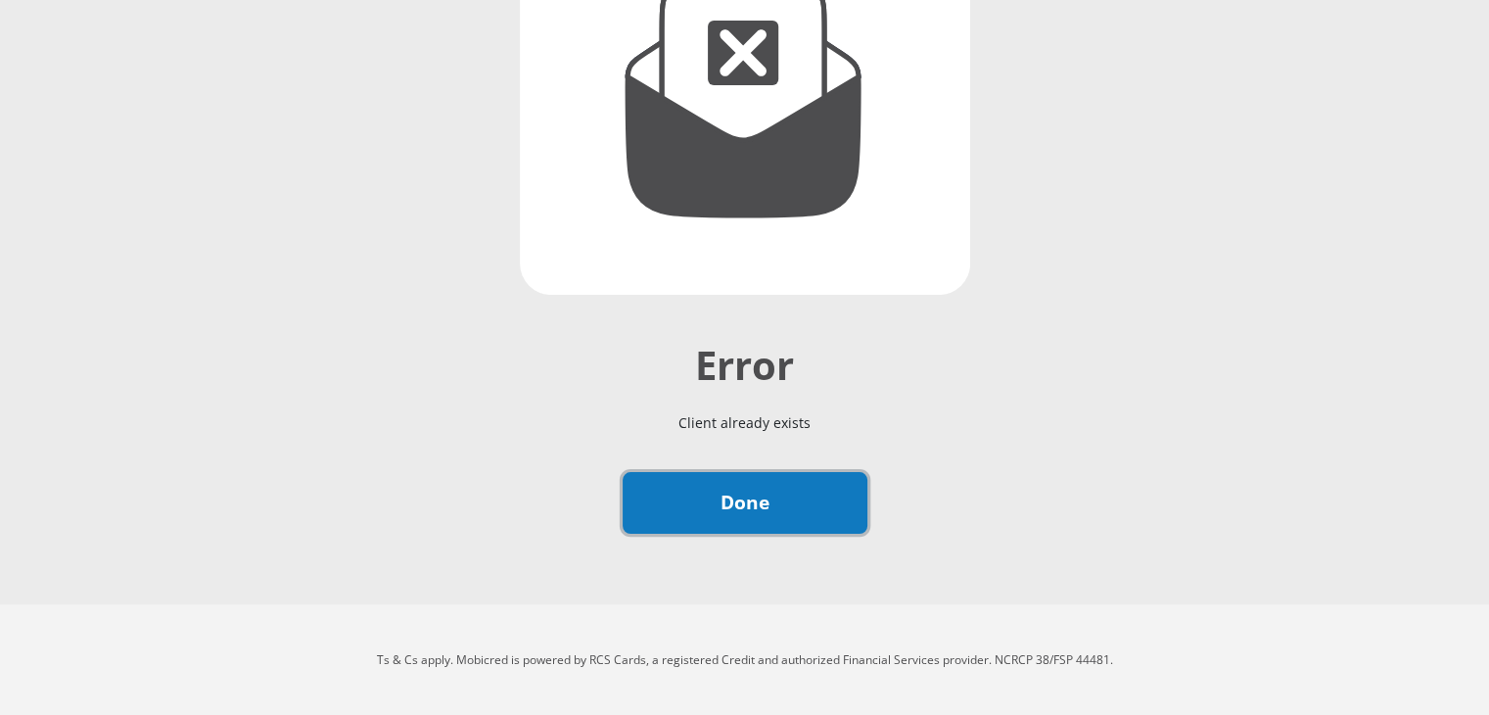
click at [764, 501] on link "Done" at bounding box center [745, 503] width 245 height 62
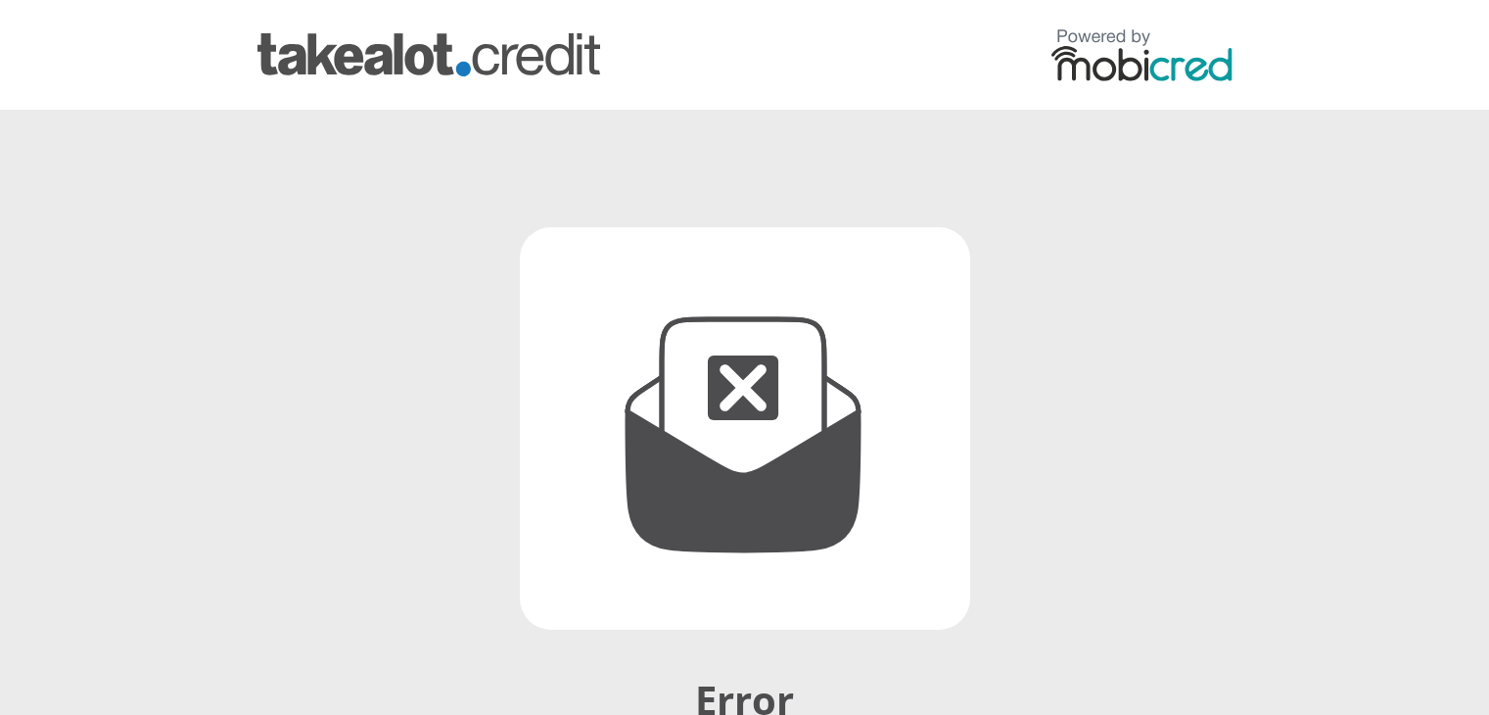
scroll to position [335, 0]
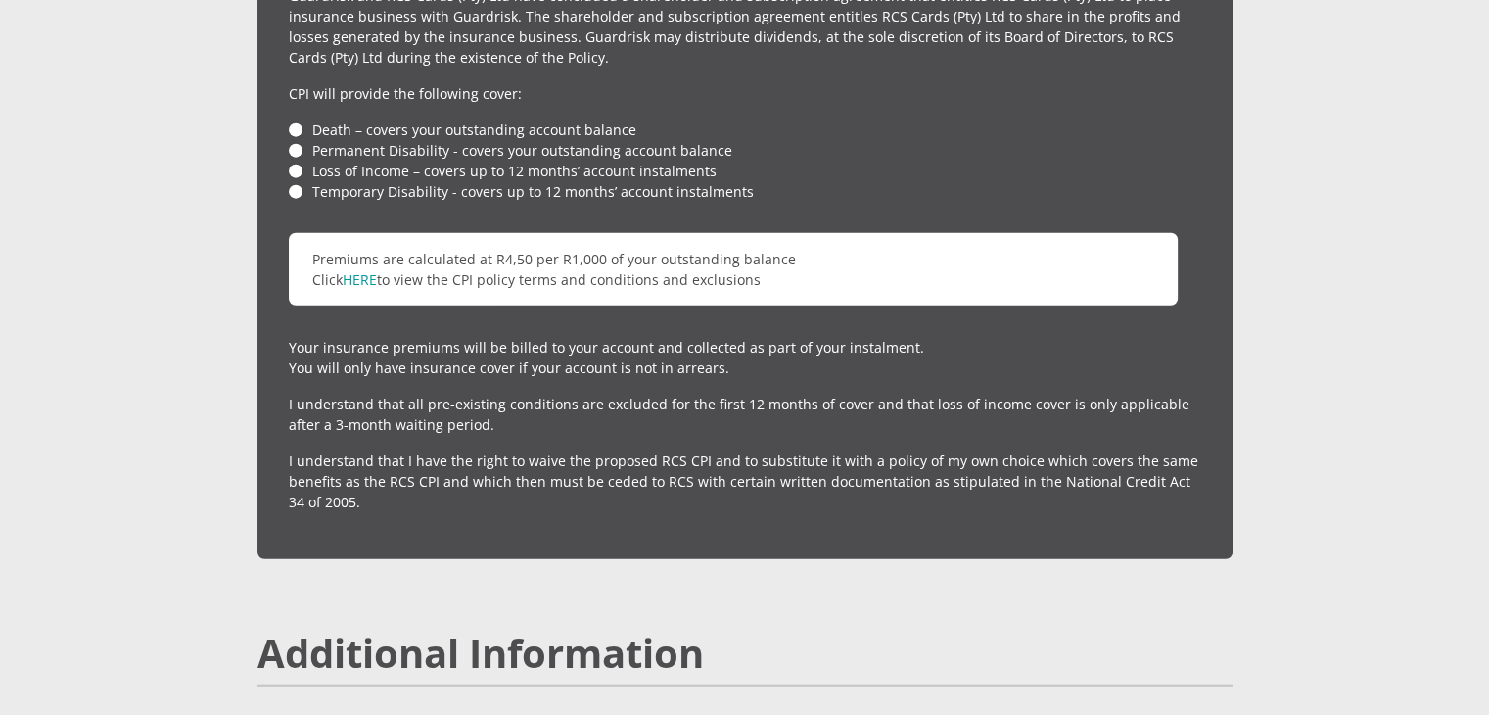
scroll to position [4756, 0]
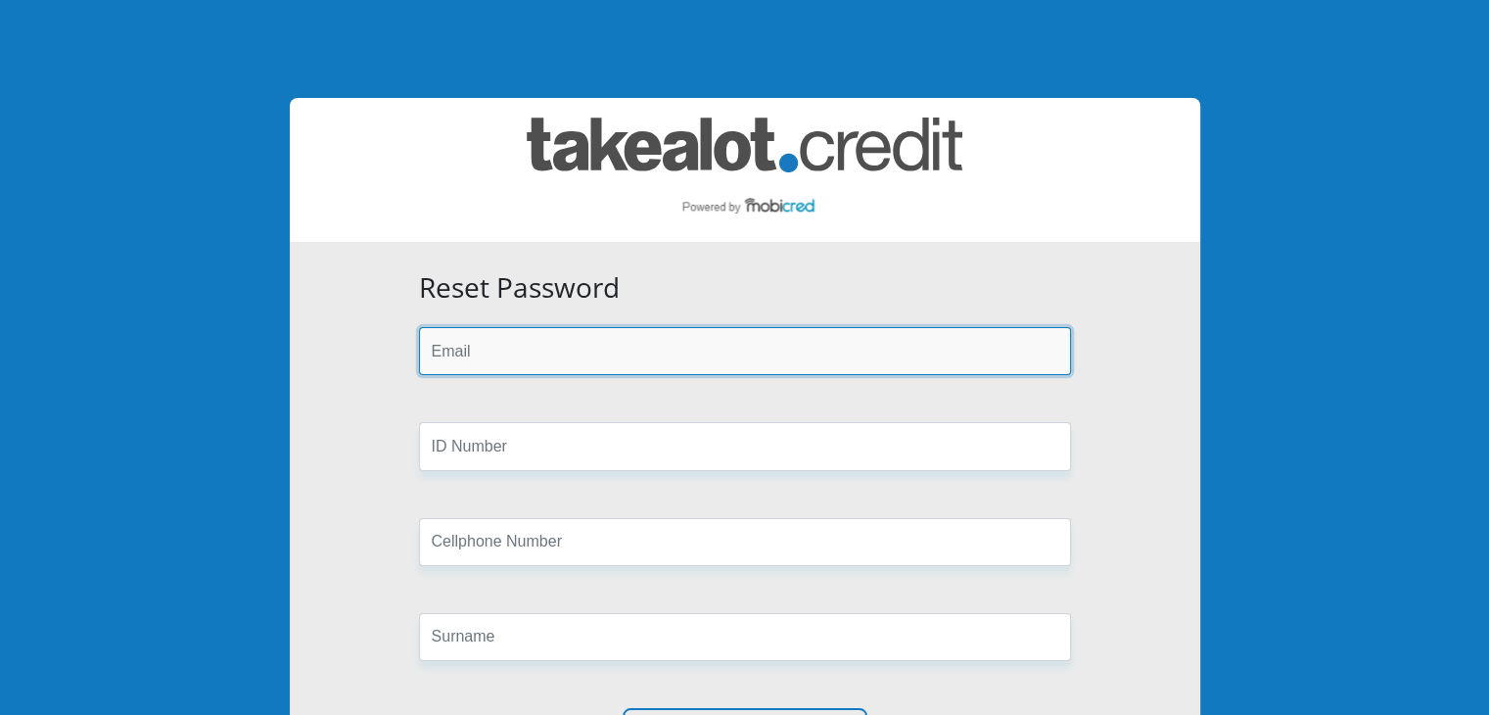
click at [619, 352] on input "email" at bounding box center [745, 351] width 652 height 48
type input "mkulisil91@gmail.com"
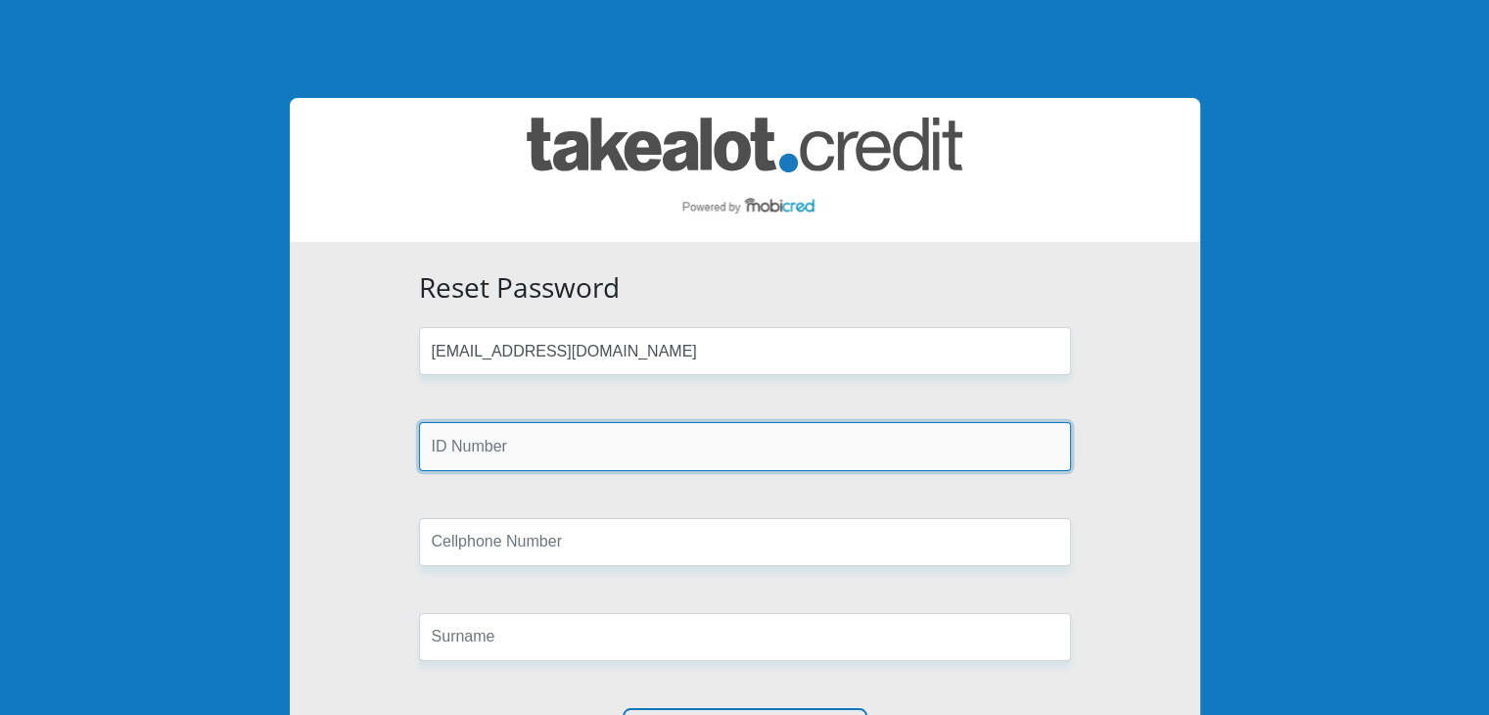
click at [533, 445] on input "text" at bounding box center [745, 446] width 652 height 48
type input "9106215388089"
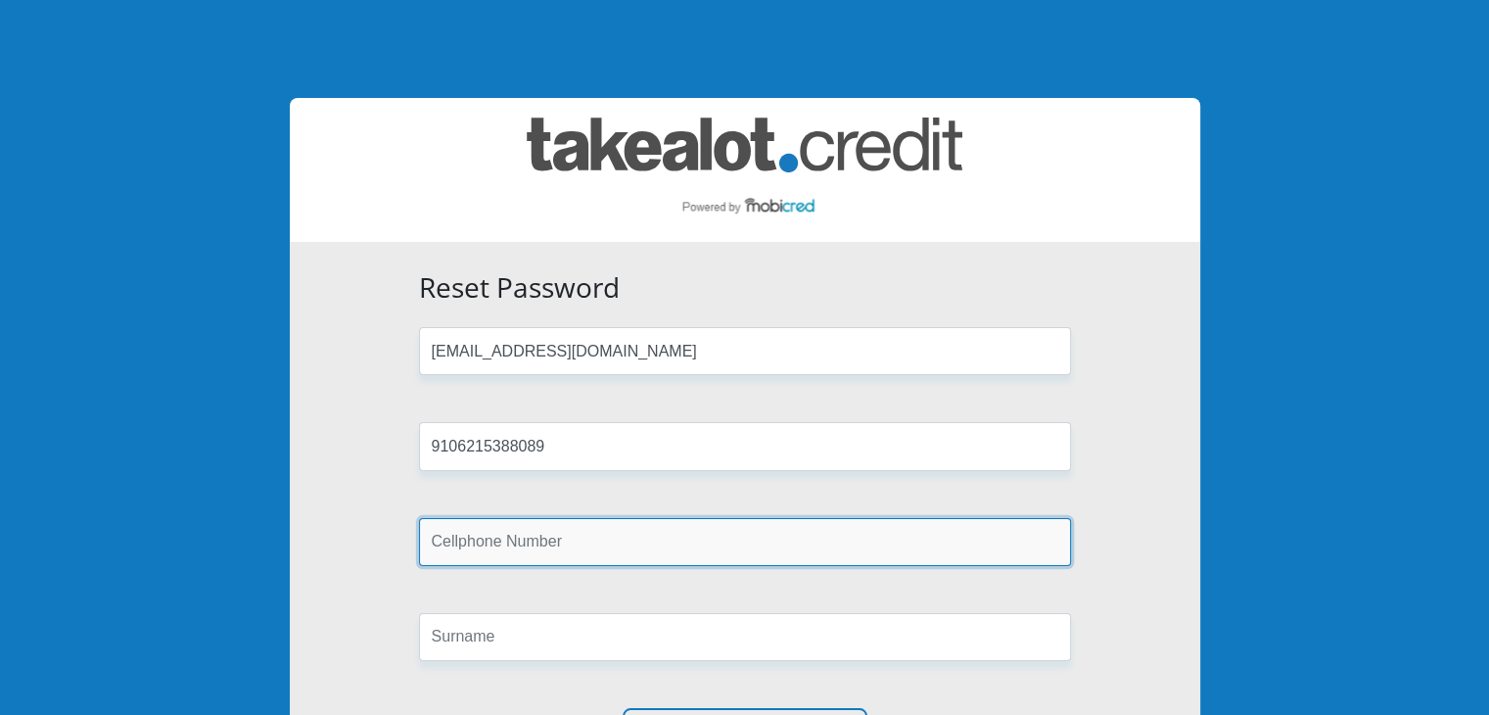
click at [533, 543] on input "text" at bounding box center [745, 542] width 652 height 48
type input "0628454837"
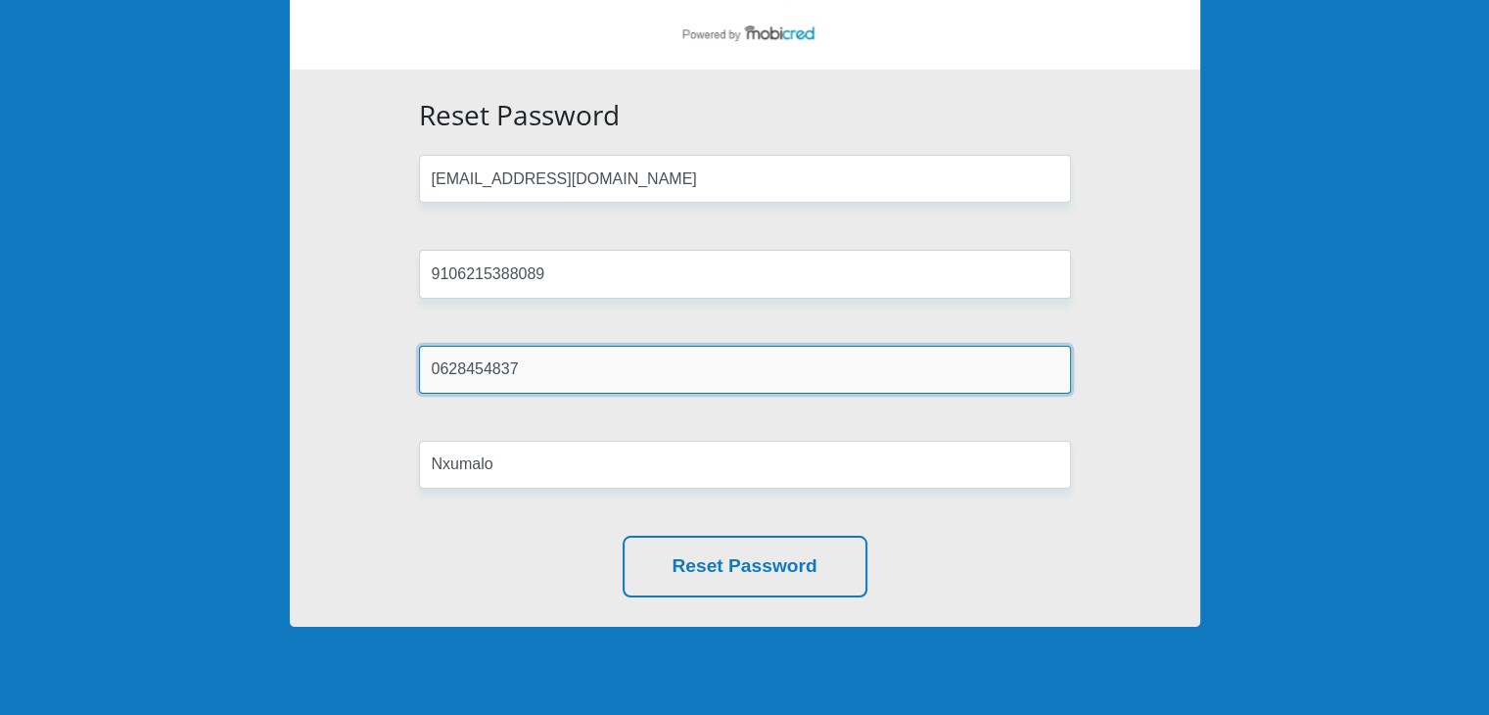
scroll to position [211, 0]
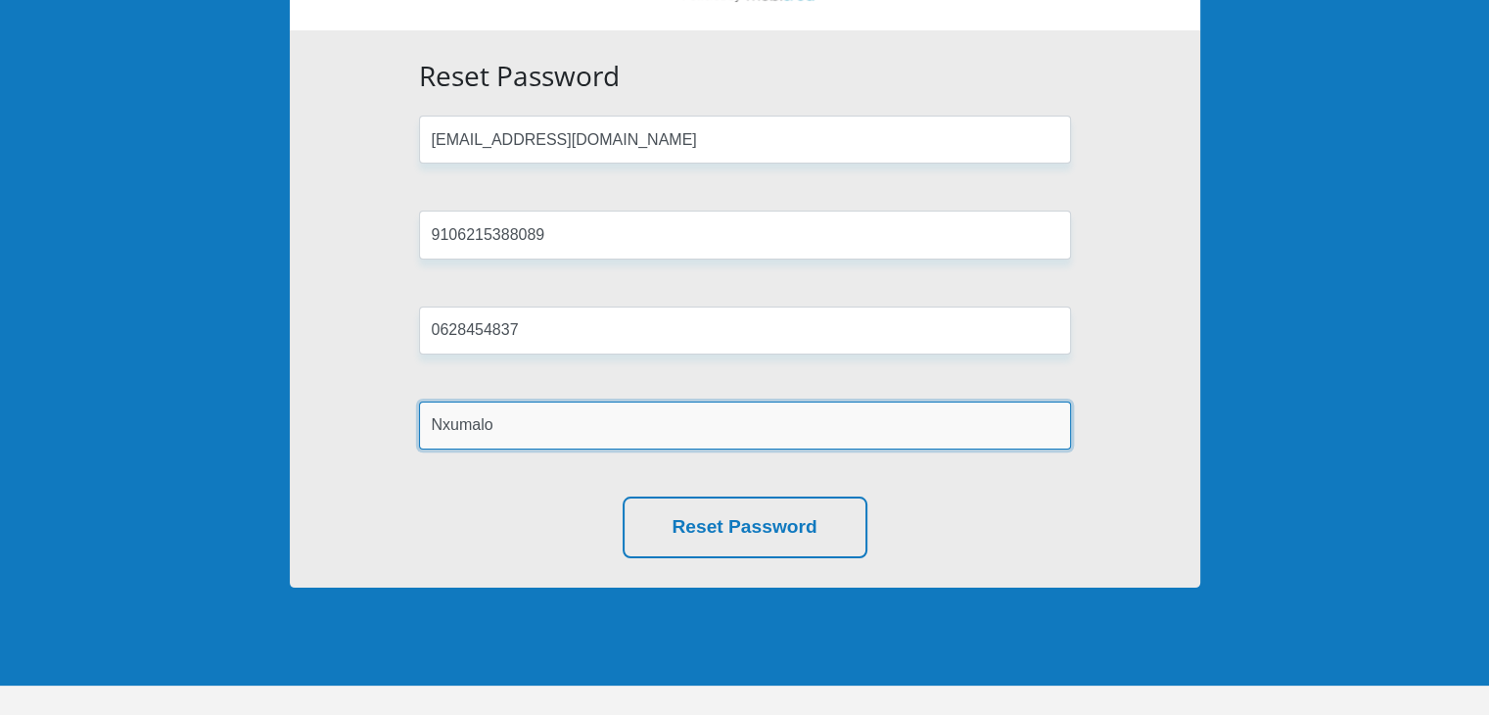
click at [550, 433] on input "Nxumalo" at bounding box center [745, 425] width 652 height 48
type input "N"
type input "Mkulisi"
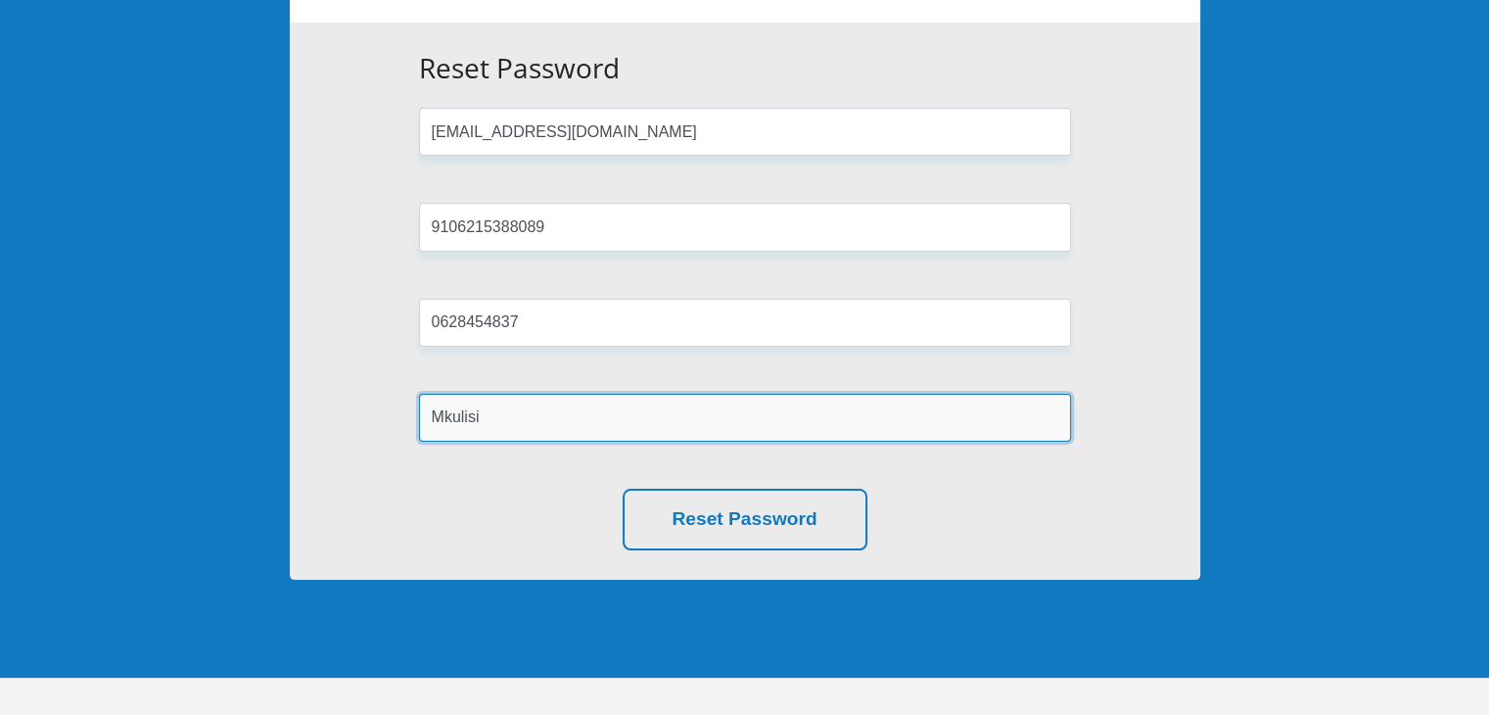
scroll to position [239, 0]
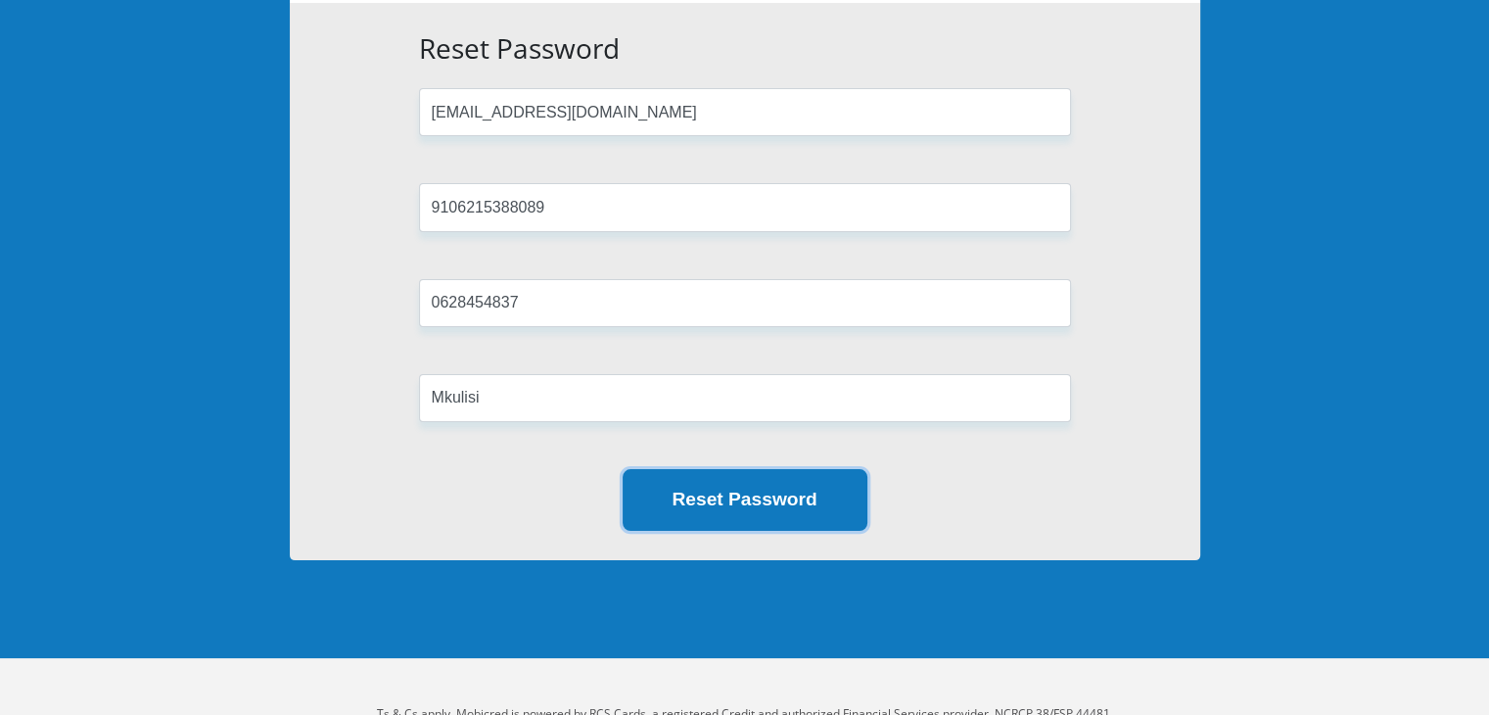
click at [735, 497] on button "Reset Password" at bounding box center [745, 500] width 245 height 62
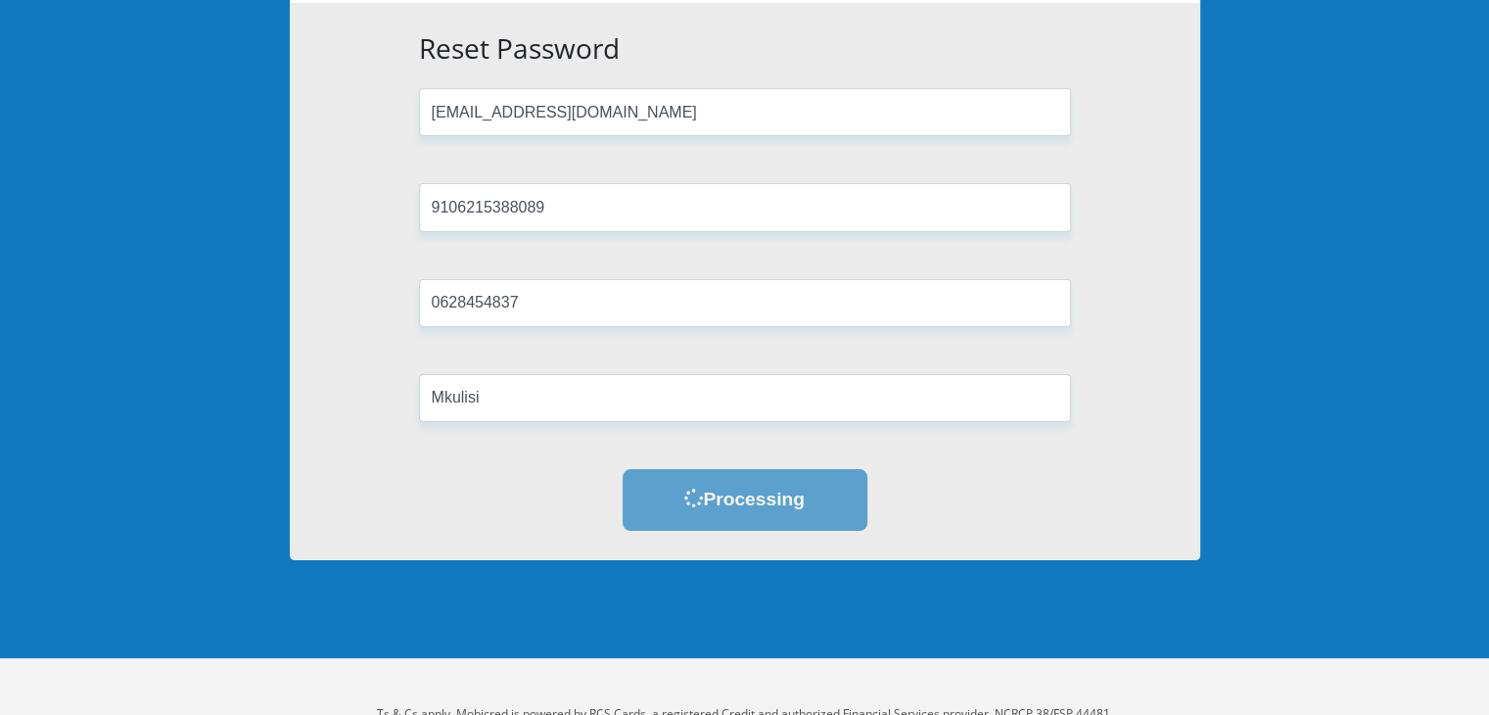
scroll to position [0, 0]
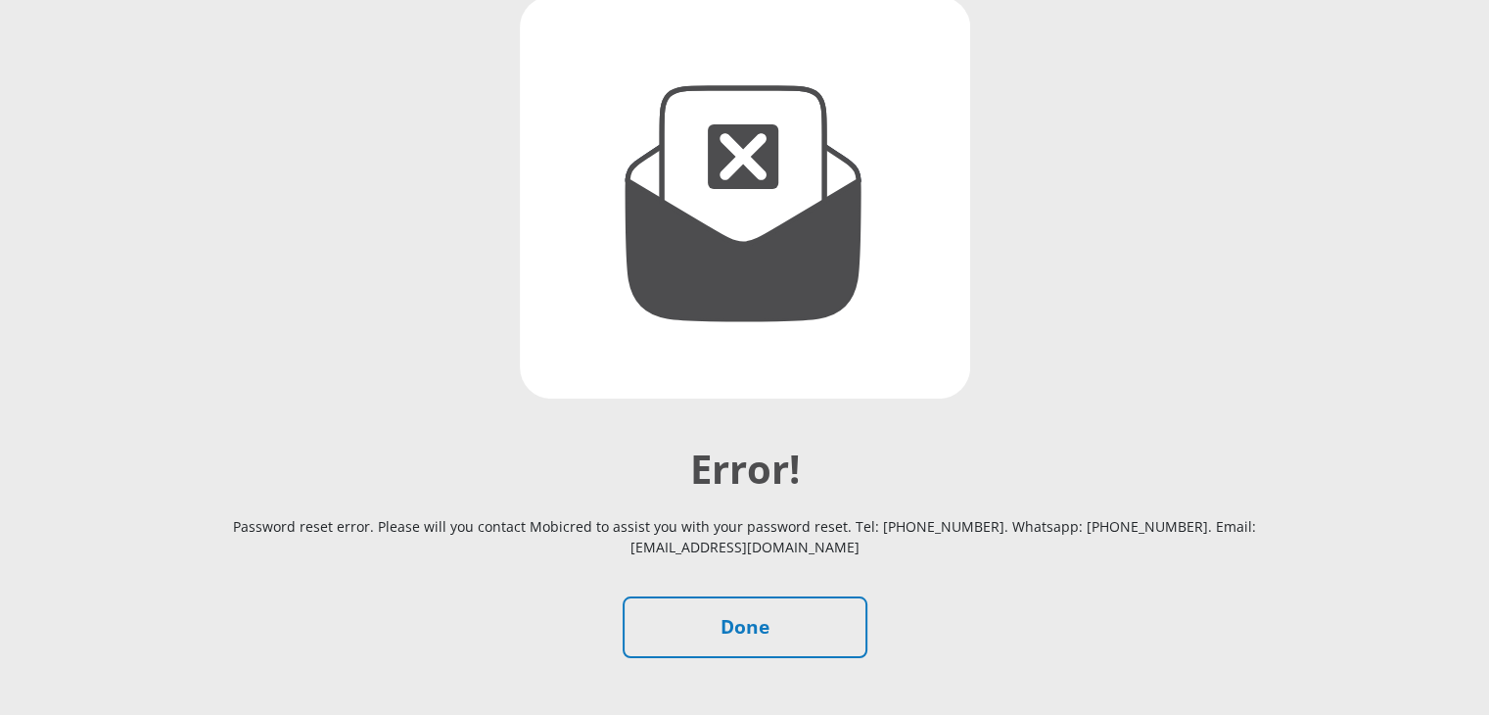
scroll to position [233, 0]
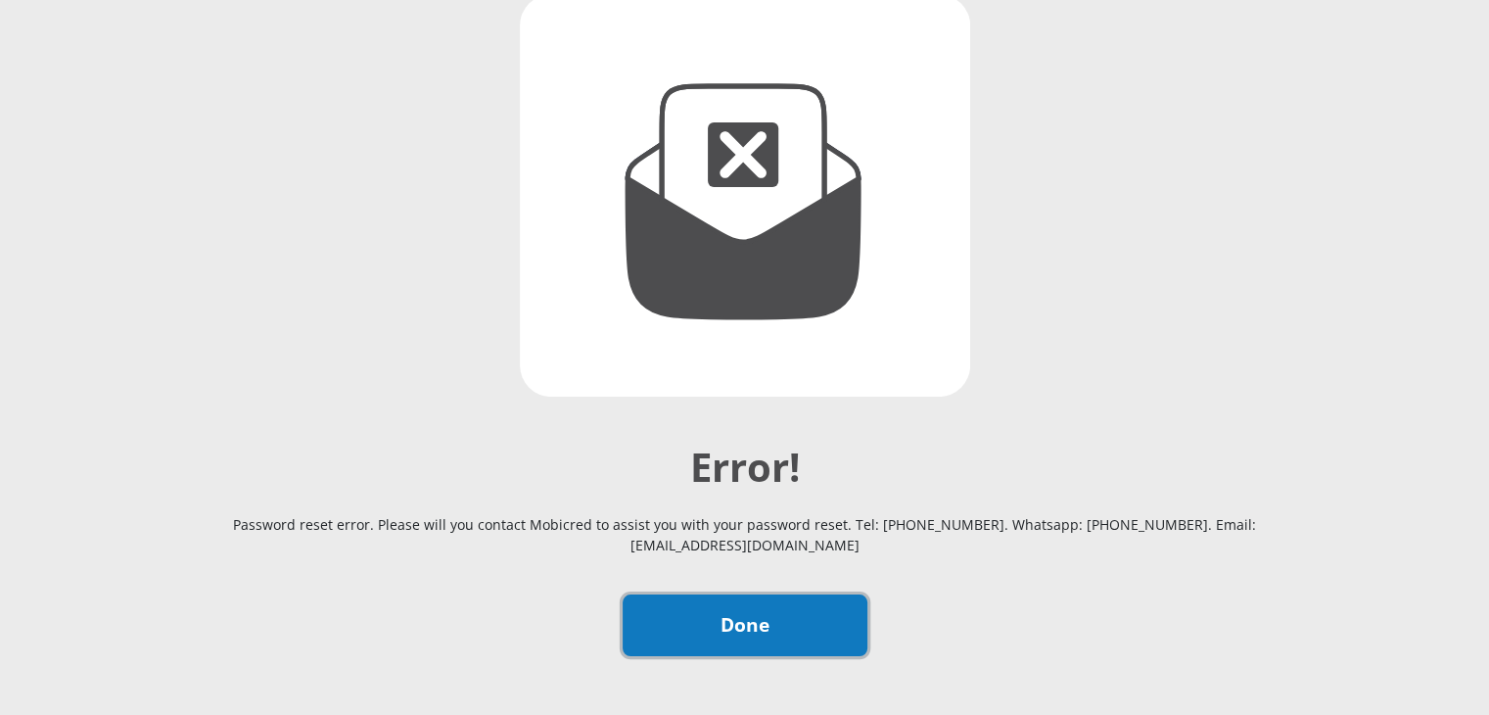
click at [741, 616] on link "Done" at bounding box center [745, 625] width 245 height 62
